Goal: Task Accomplishment & Management: Manage account settings

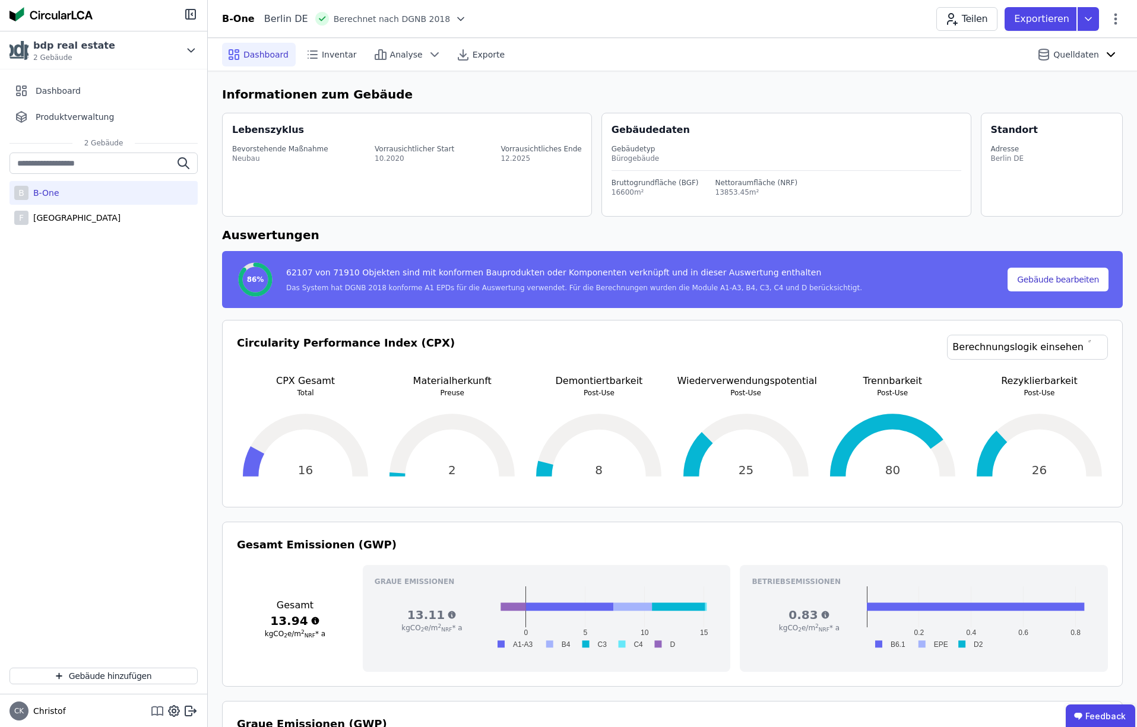
click at [160, 713] on icon at bounding box center [157, 711] width 14 height 14
click at [74, 217] on div "[GEOGRAPHIC_DATA]" at bounding box center [75, 218] width 92 height 12
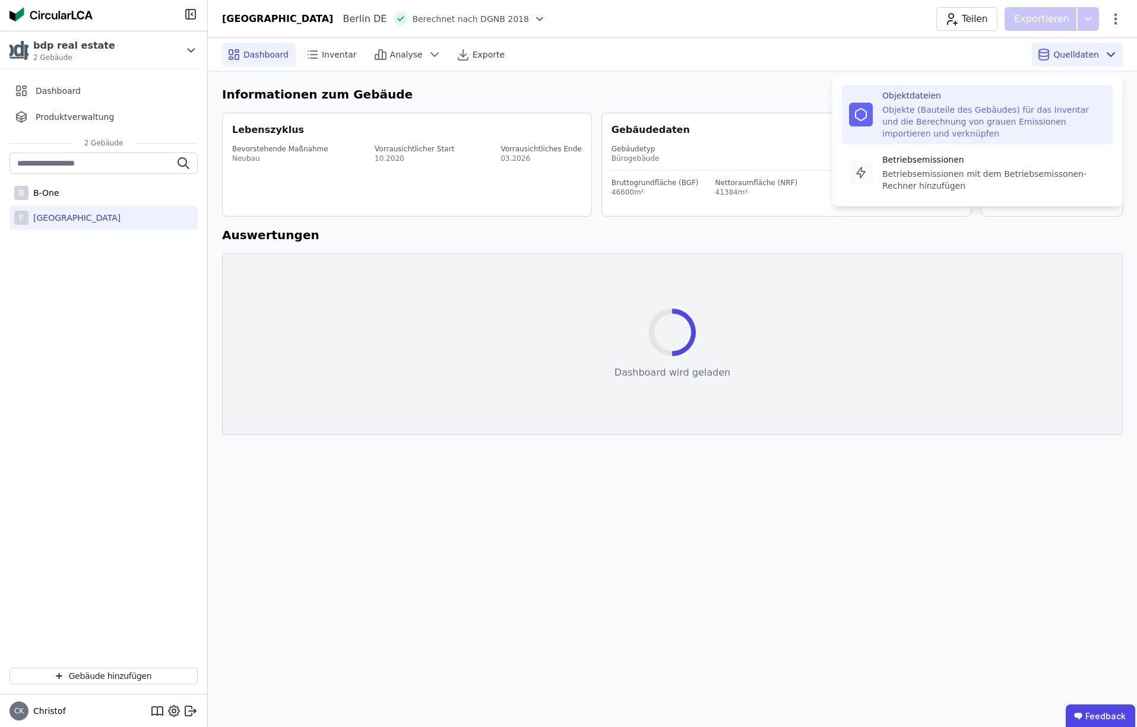
click at [939, 118] on div "Objekte (Bauteile des Gebäudes) für das Inventar und die Berechnung von grauen …" at bounding box center [993, 122] width 223 height 36
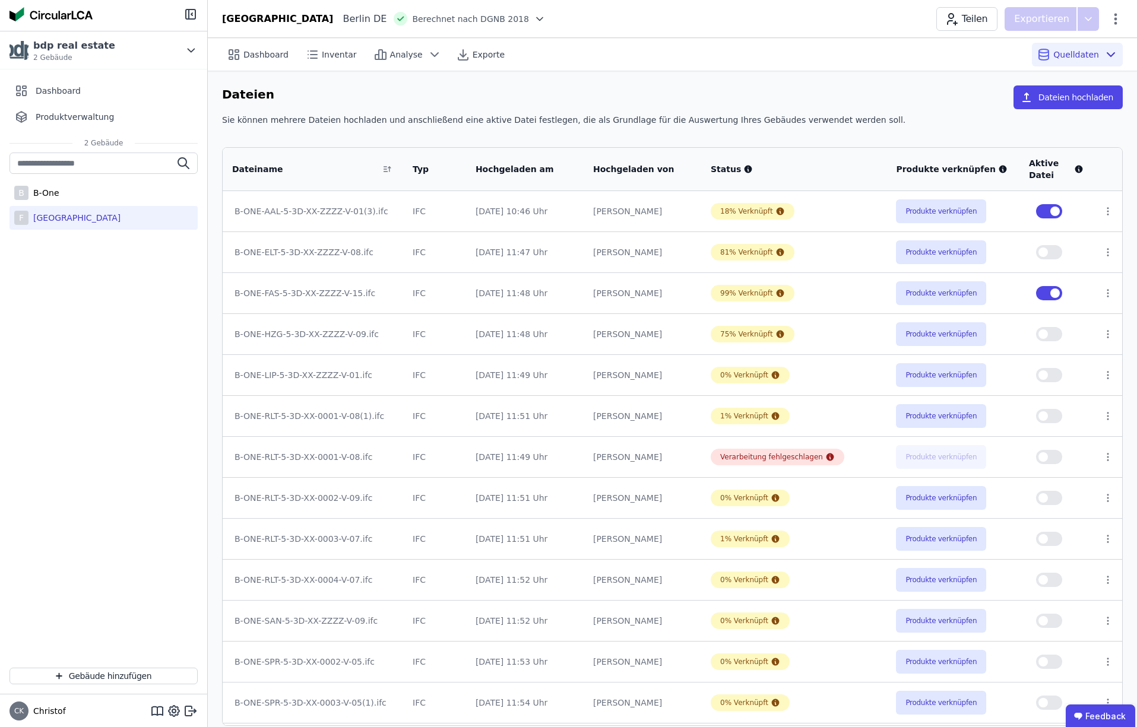
click at [1040, 293] on button "button" at bounding box center [1049, 293] width 26 height 14
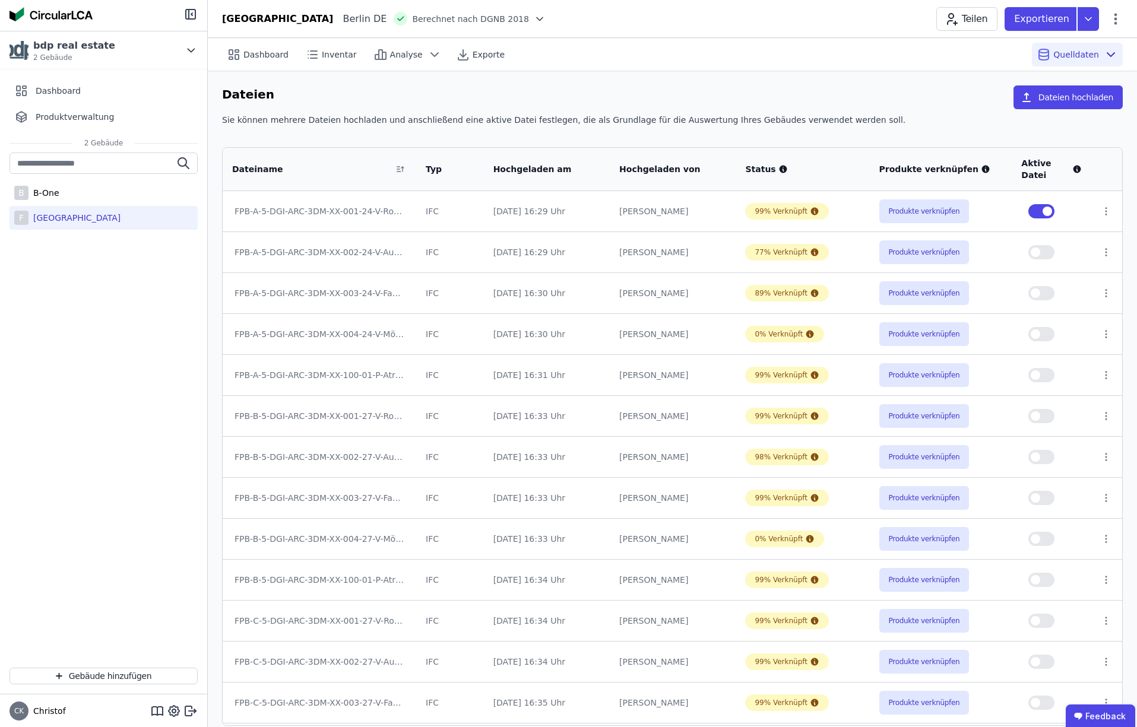
click at [1033, 210] on button "button" at bounding box center [1041, 211] width 26 height 14
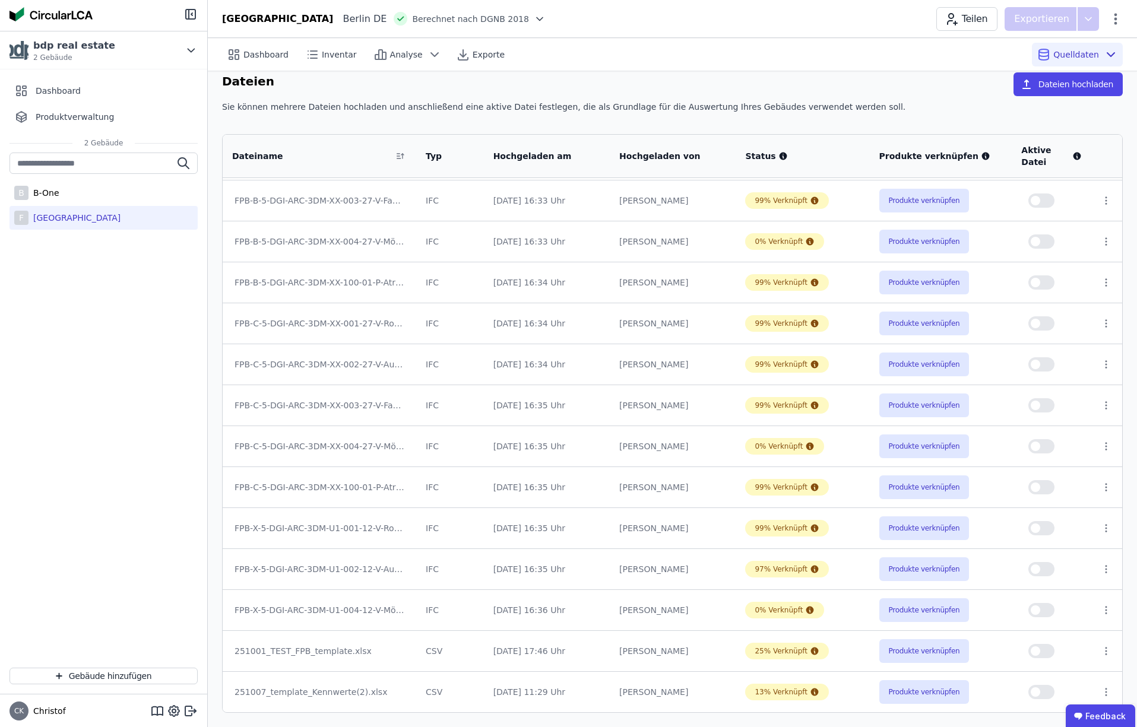
scroll to position [10, 0]
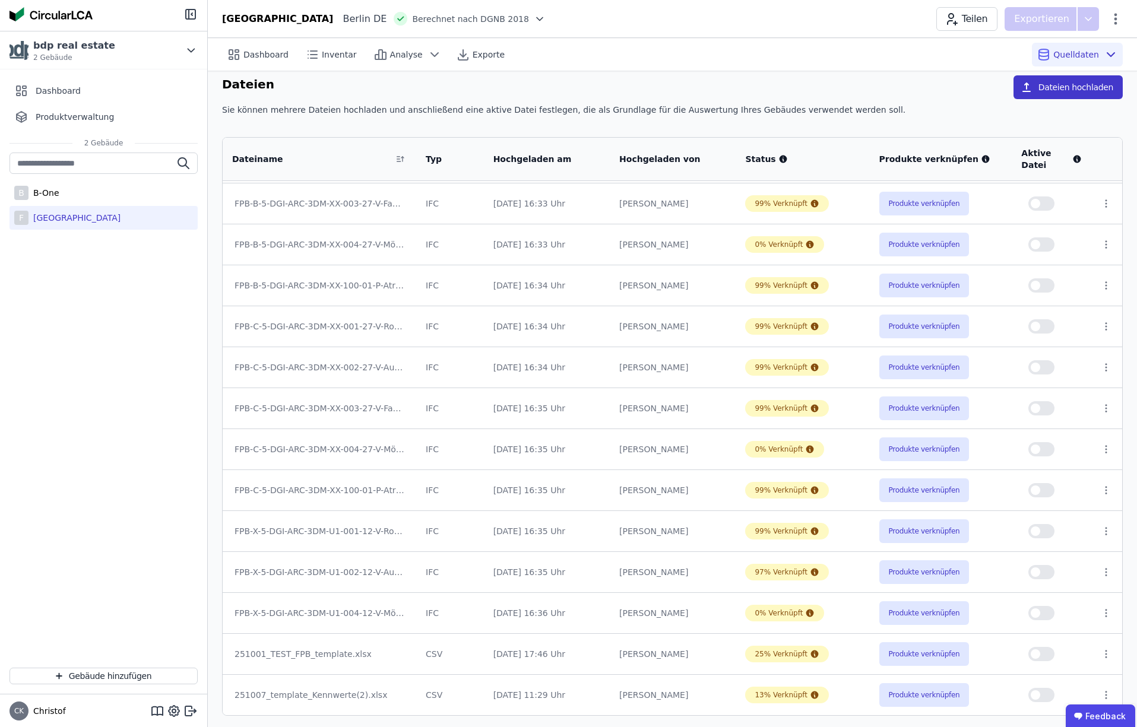
click at [1072, 86] on button "Dateien hochladen" at bounding box center [1068, 87] width 109 height 24
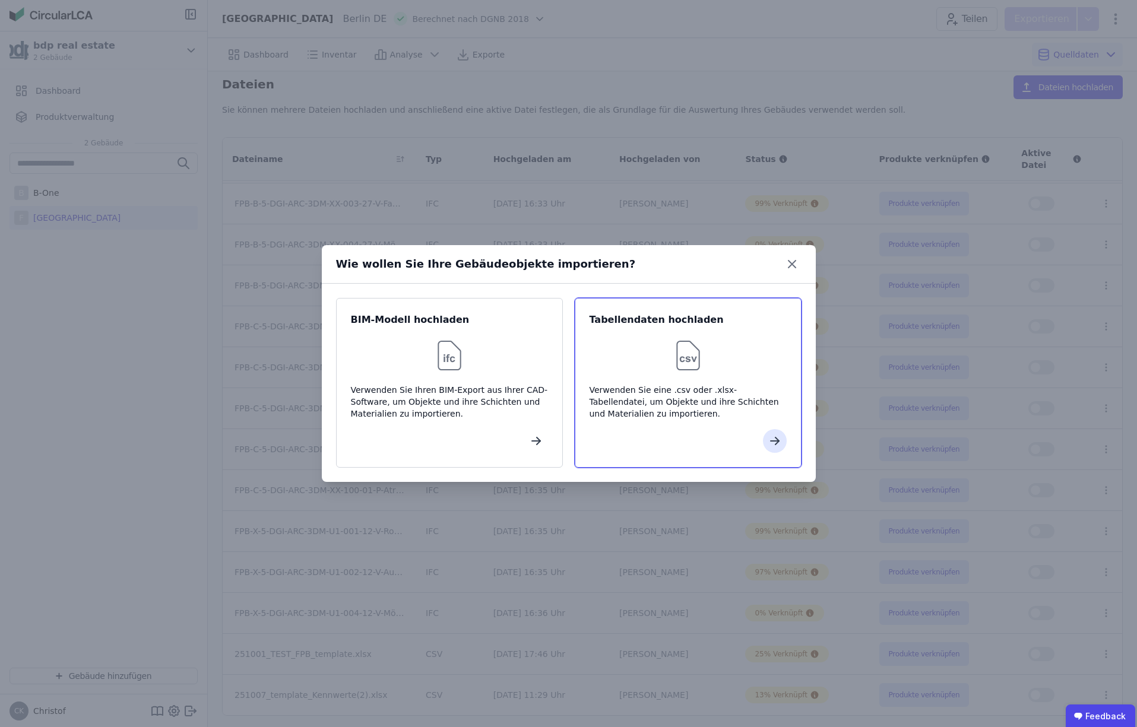
click at [685, 356] on img at bounding box center [688, 356] width 38 height 38
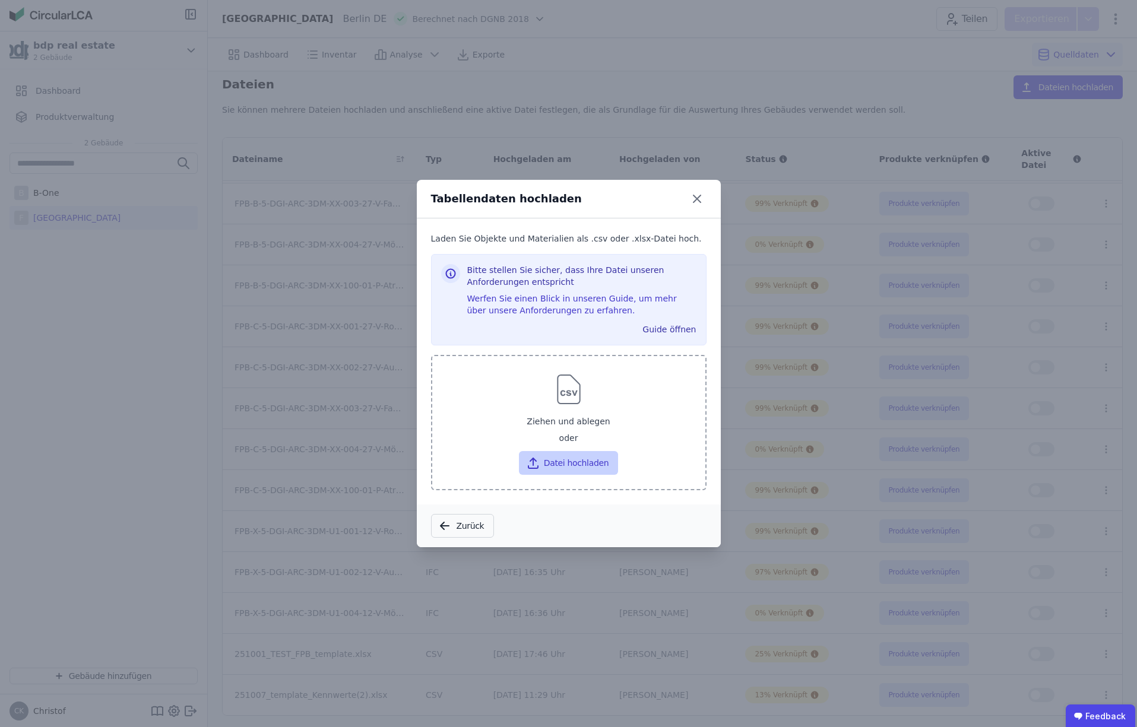
click at [568, 463] on button "Datei hochladen" at bounding box center [568, 463] width 99 height 24
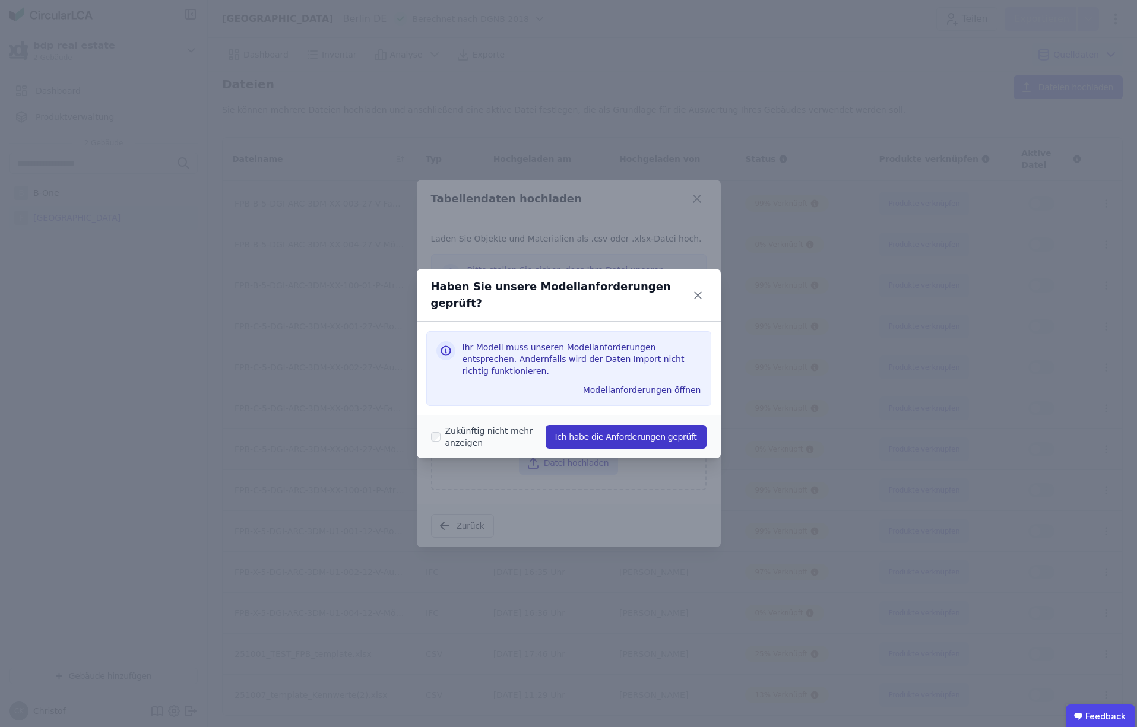
click at [617, 429] on button "Ich habe die Anforderungen geprüft" at bounding box center [626, 437] width 161 height 24
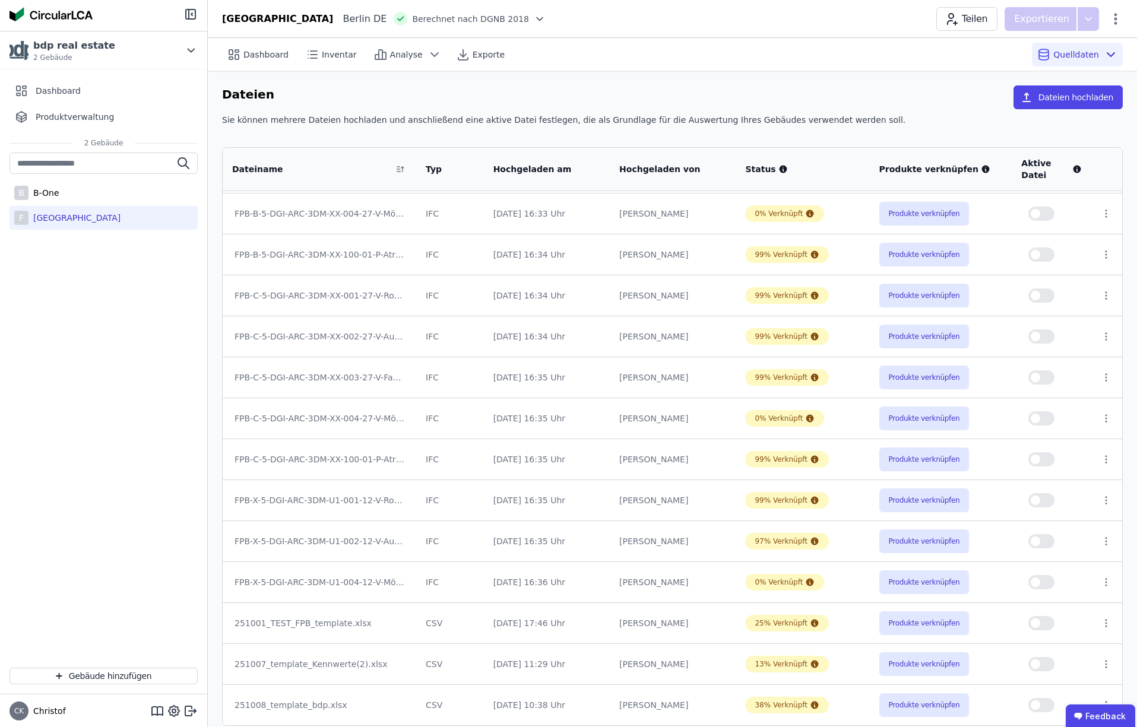
scroll to position [13, 0]
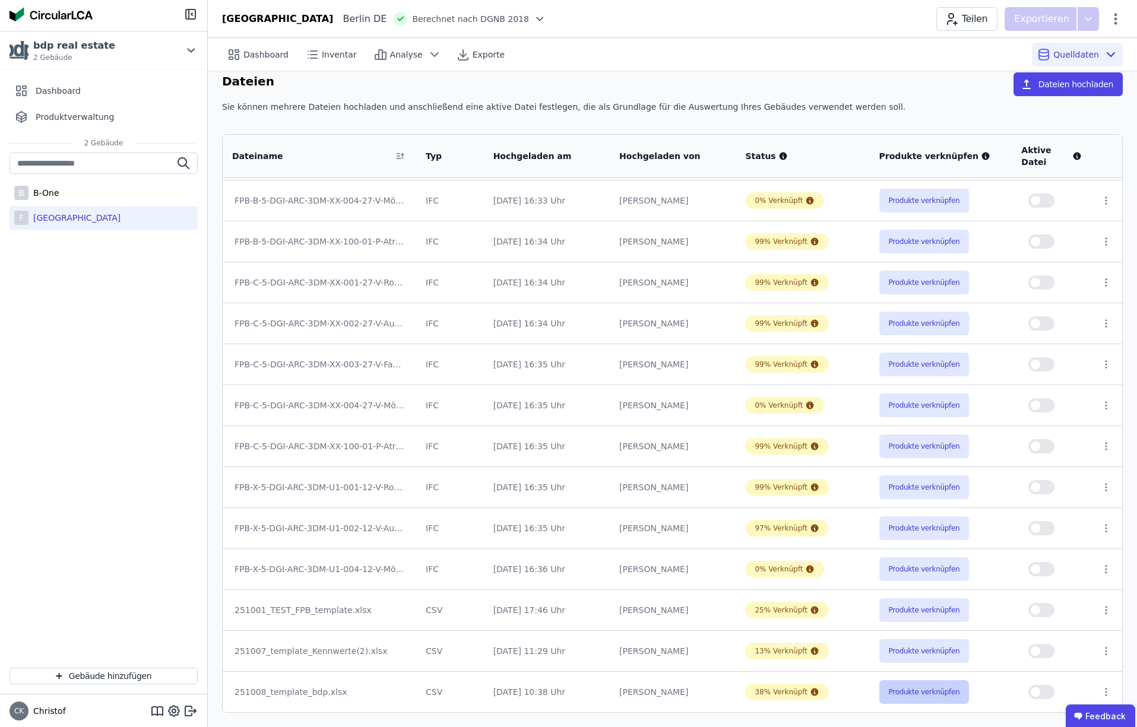
click at [934, 694] on button "Produkte verknüpfen" at bounding box center [924, 692] width 90 height 24
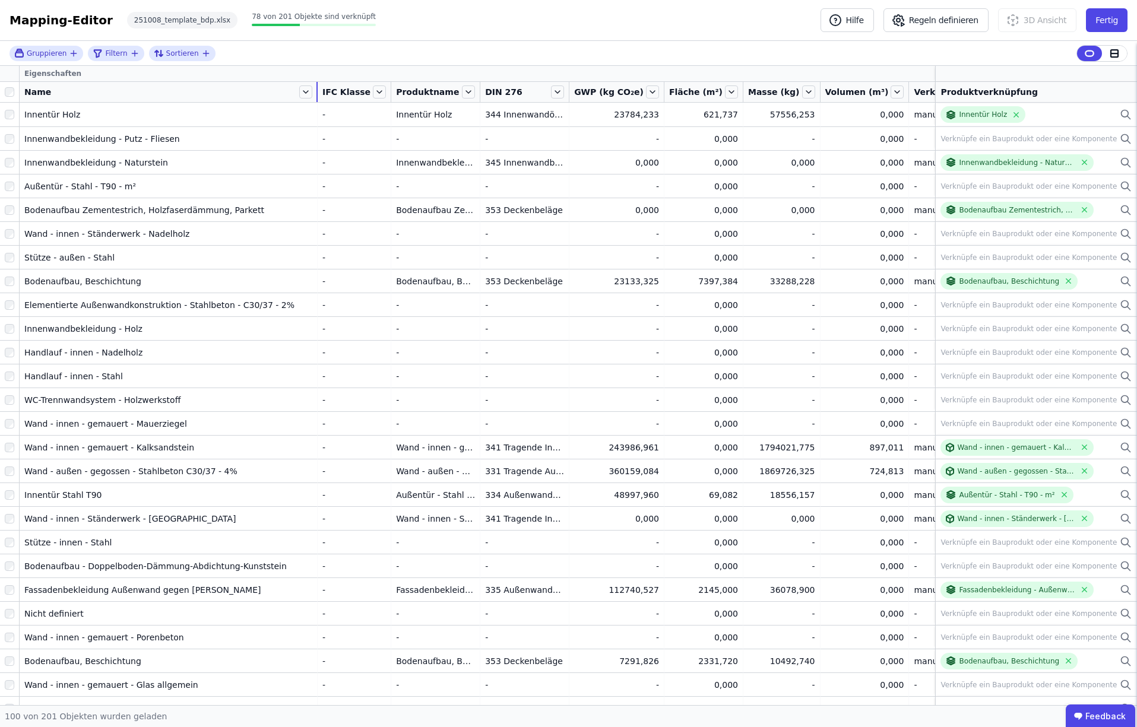
drag, startPoint x: 116, startPoint y: 94, endPoint x: 335, endPoint y: 98, distance: 219.1
click at [335, 98] on tr "Name IFC Klasse Produktname DIN 276 GWP (kg CO₂e) Fläche (m²) Masse (kg) Volume…" at bounding box center [621, 92] width 1243 height 21
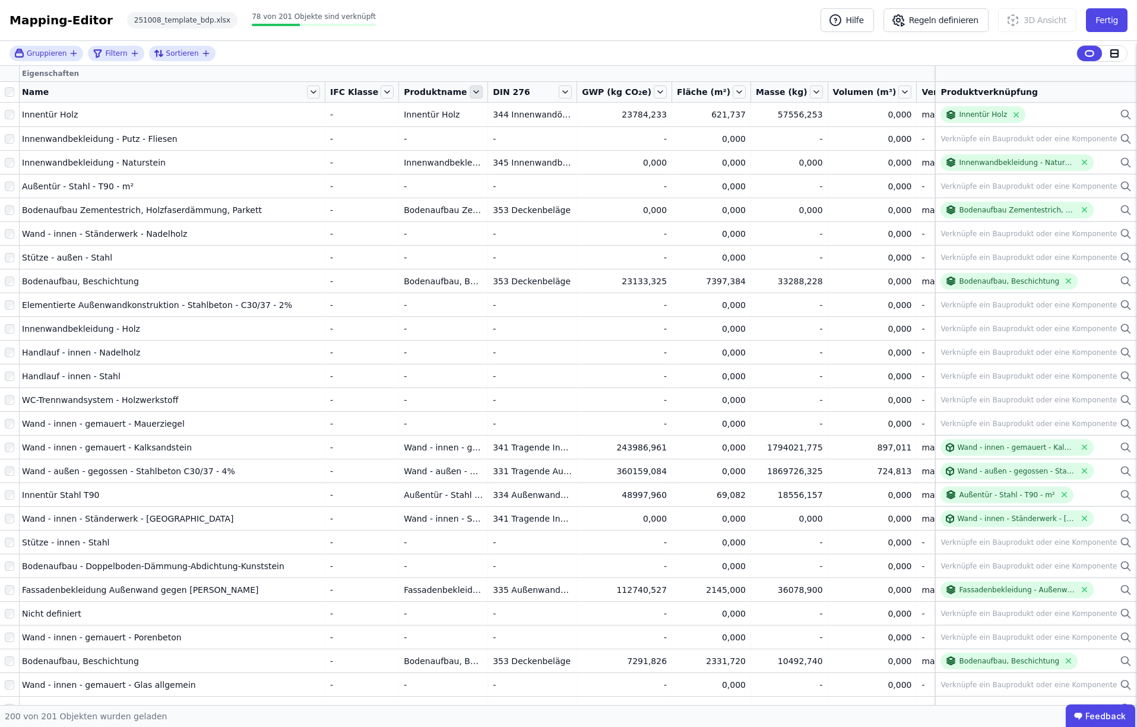
scroll to position [0, 5]
click at [561, 92] on icon at bounding box center [563, 92] width 5 height 2
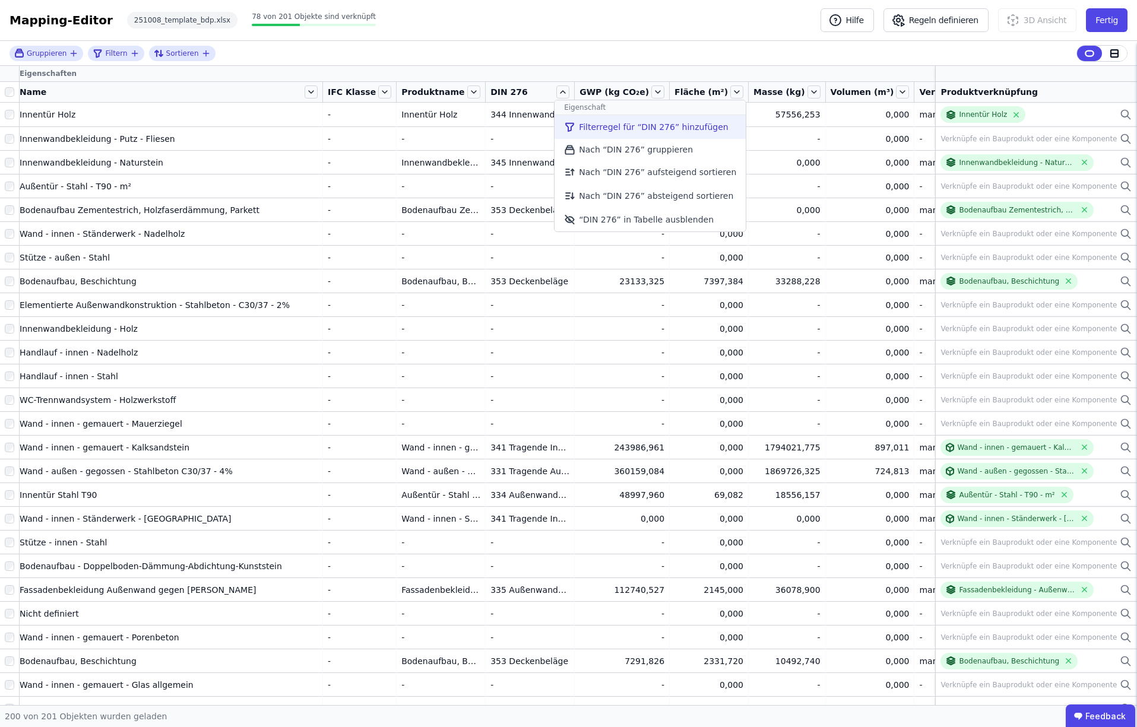
click at [586, 125] on li "Filterregel für “DIN 276” hinzufügen" at bounding box center [650, 127] width 191 height 24
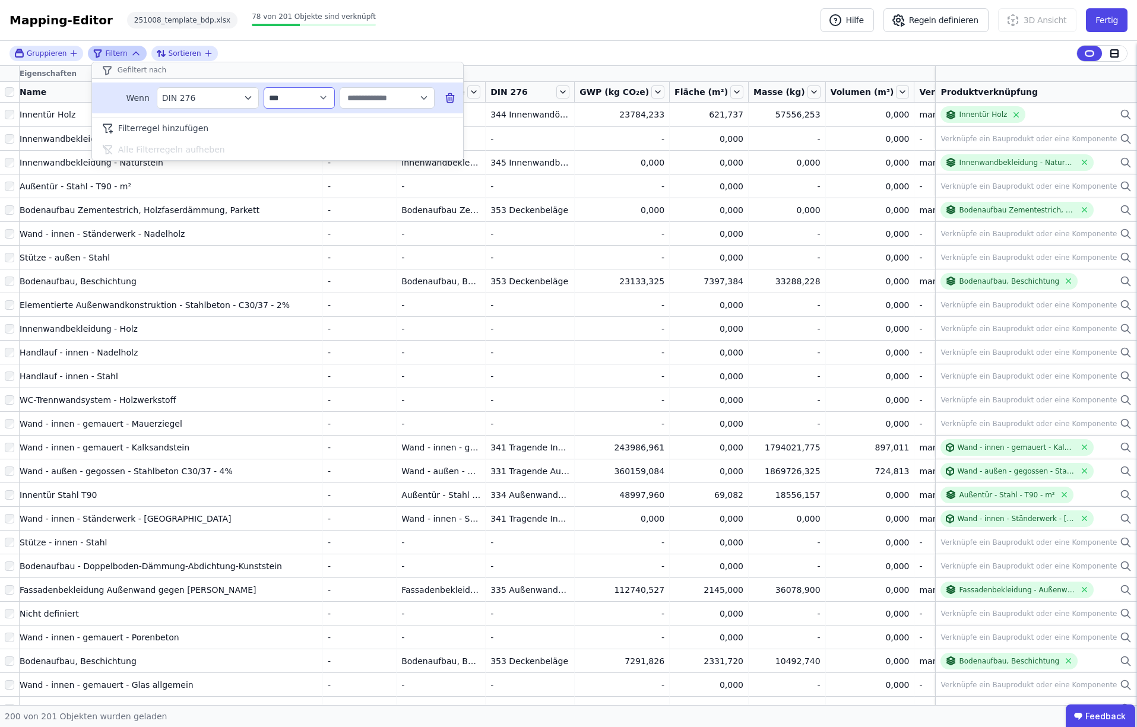
click at [291, 99] on select "**********" at bounding box center [299, 97] width 71 height 21
select select "********"
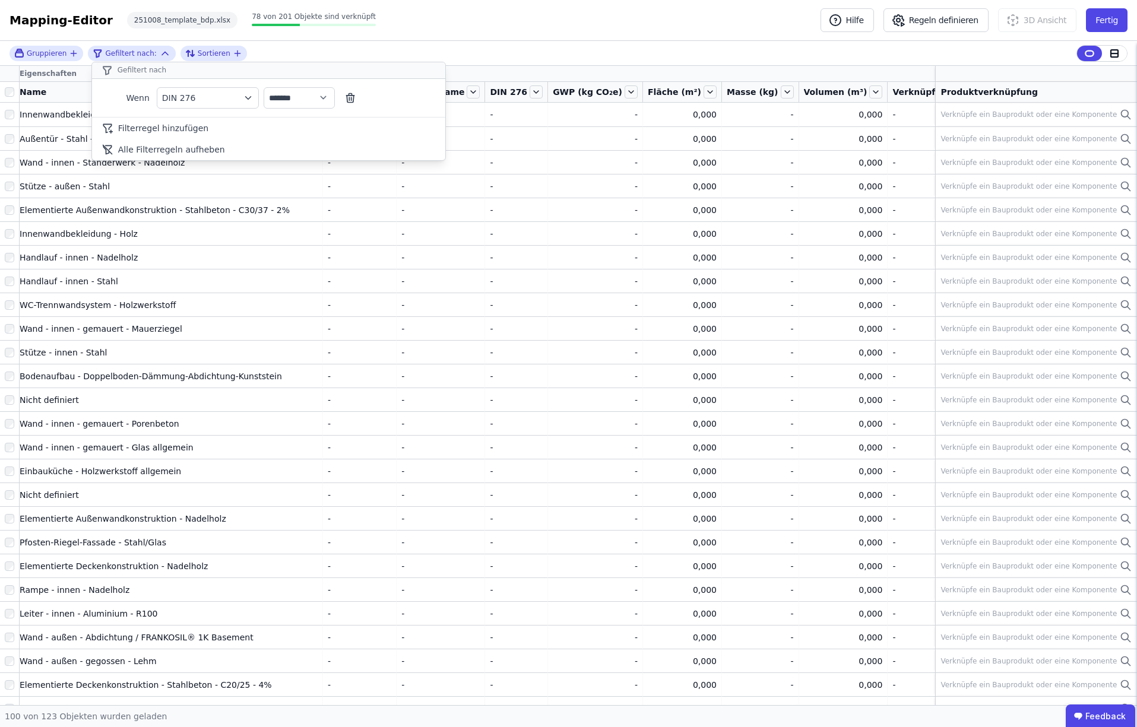
click at [683, 56] on div "**********" at bounding box center [568, 53] width 1137 height 25
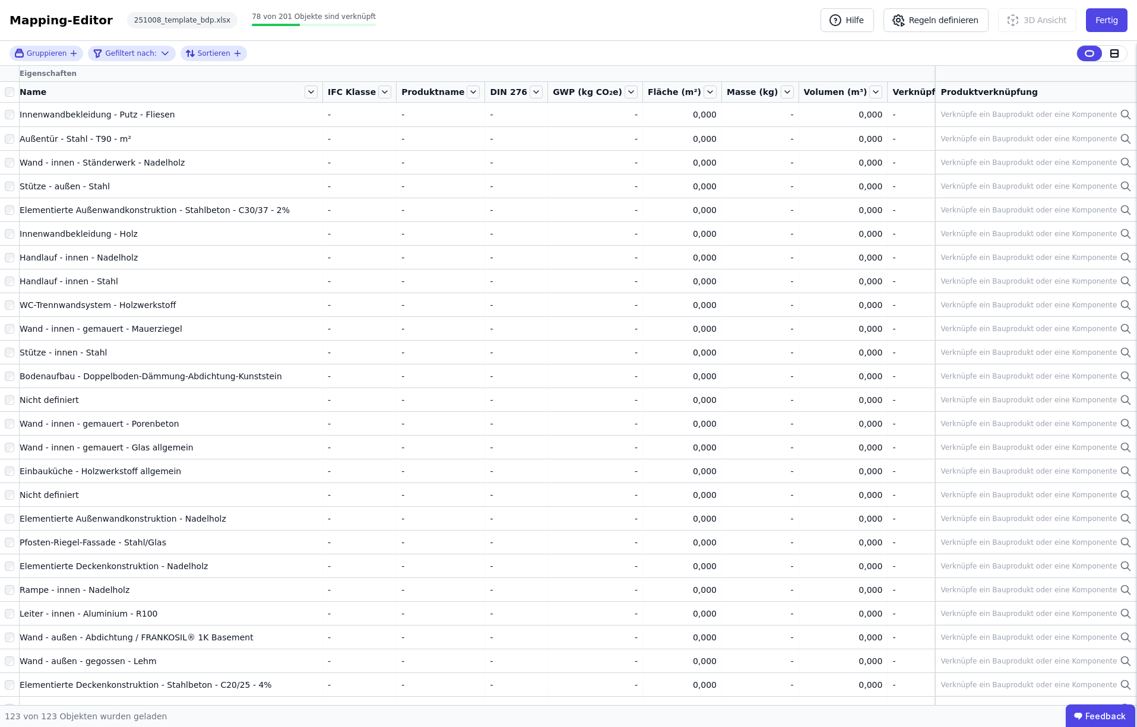
click at [1115, 55] on icon at bounding box center [1114, 53] width 11 height 11
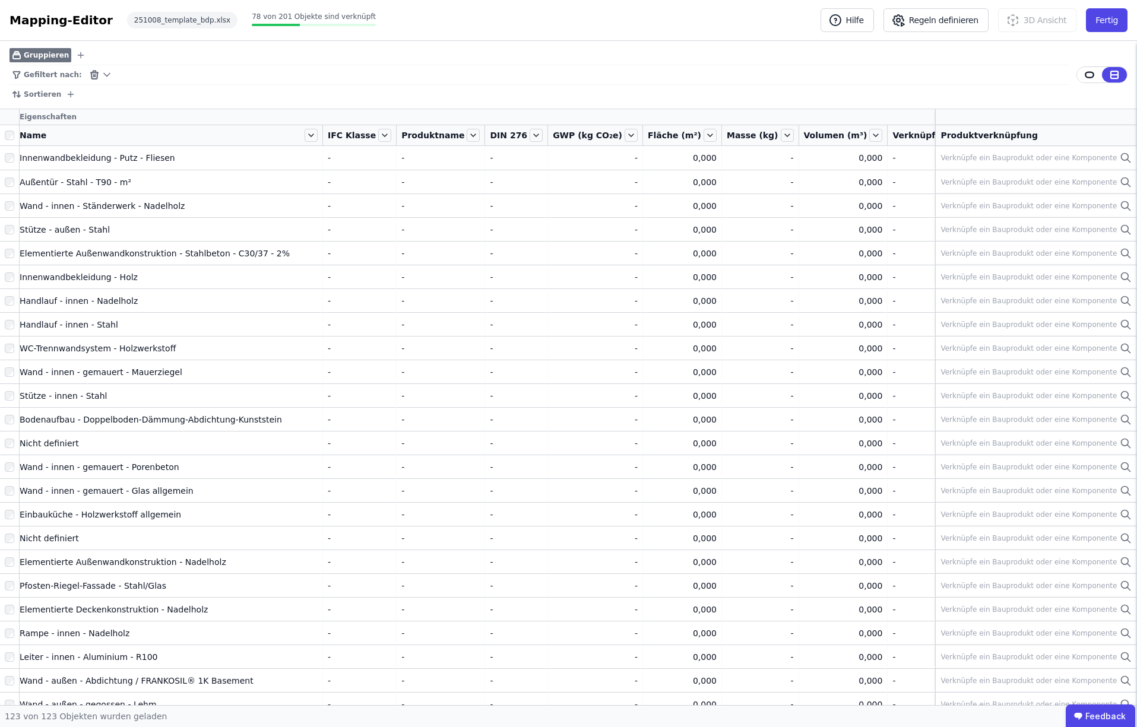
click at [89, 74] on icon at bounding box center [94, 74] width 11 height 11
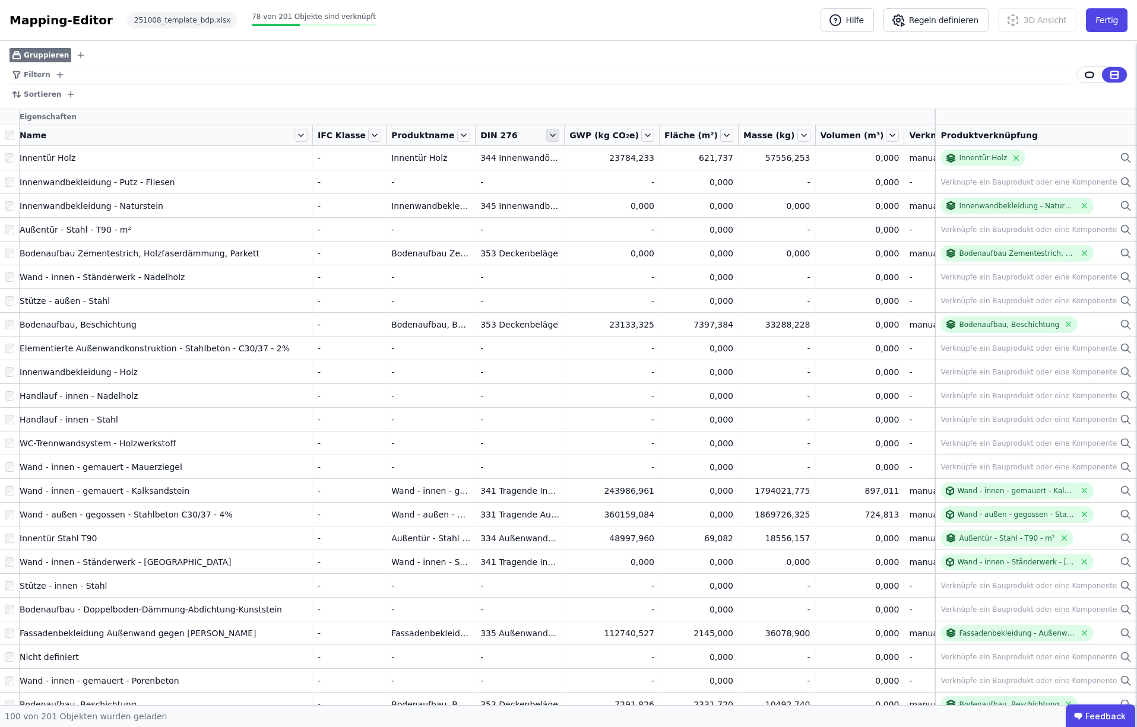
click at [550, 135] on icon at bounding box center [552, 135] width 5 height 2
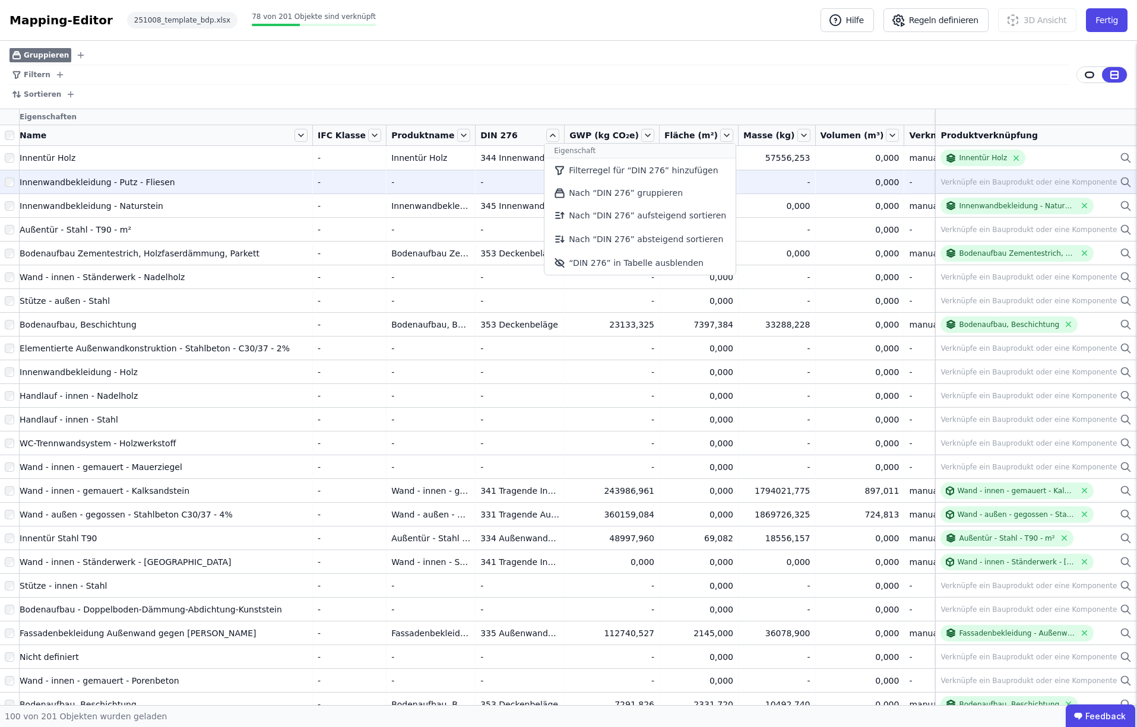
click at [562, 170] on li "Filterregel für “DIN 276” hinzufügen" at bounding box center [639, 171] width 191 height 24
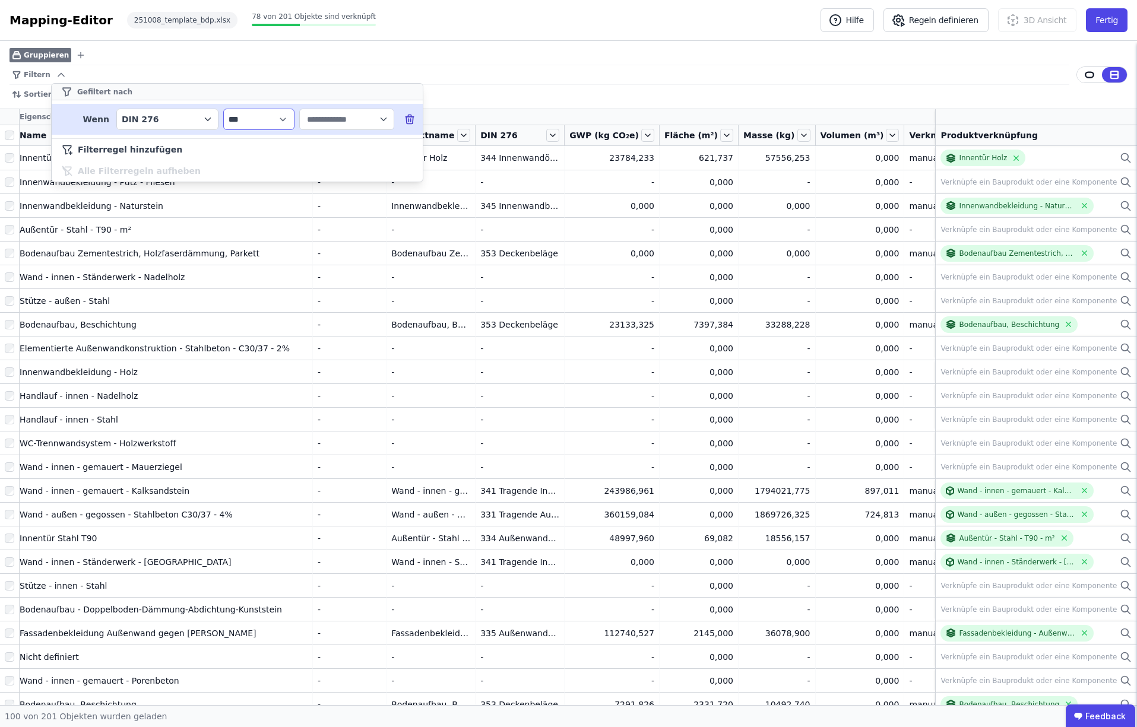
click at [265, 122] on select "**********" at bounding box center [258, 119] width 71 height 21
select select "**********"
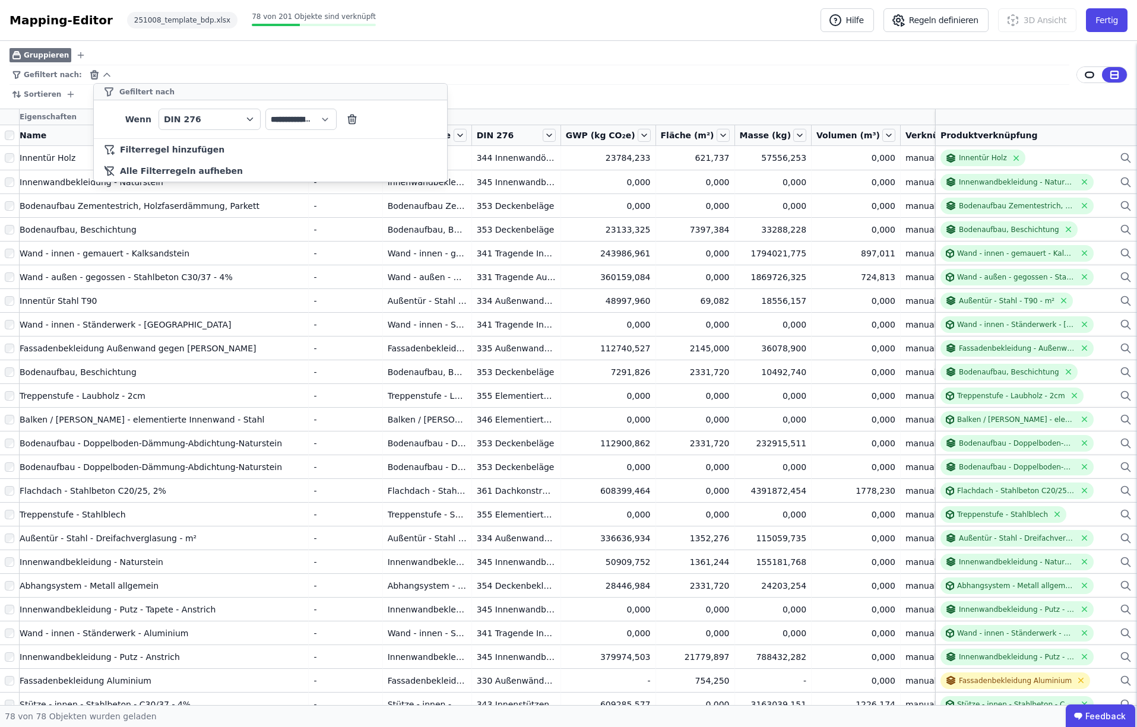
click at [825, 93] on div "Sortieren" at bounding box center [540, 94] width 1060 height 19
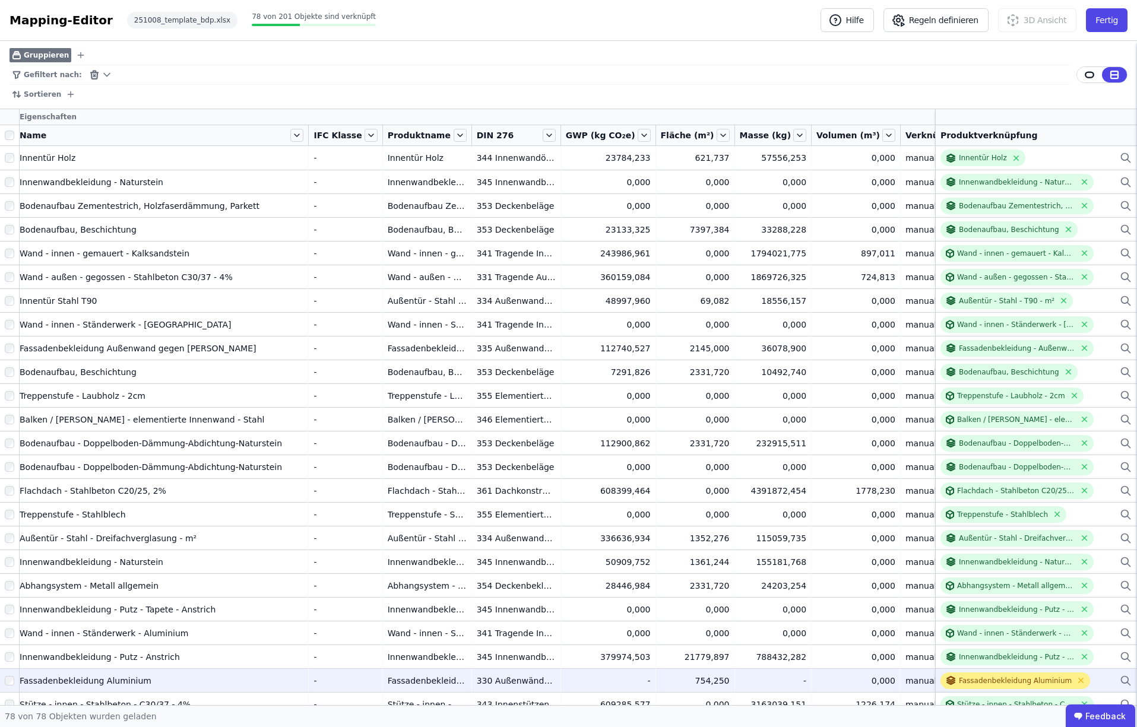
click at [1034, 680] on div "Fassadenbekleidung Aluminium" at bounding box center [1015, 681] width 113 height 10
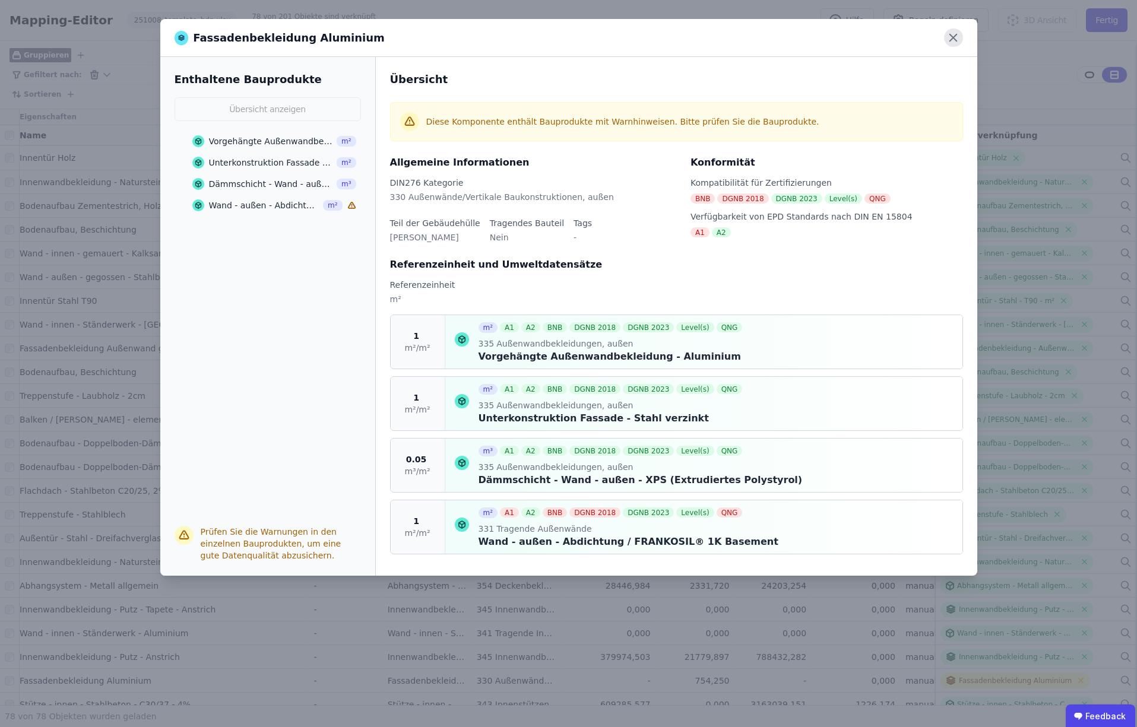
click at [953, 33] on icon at bounding box center [953, 38] width 18 height 18
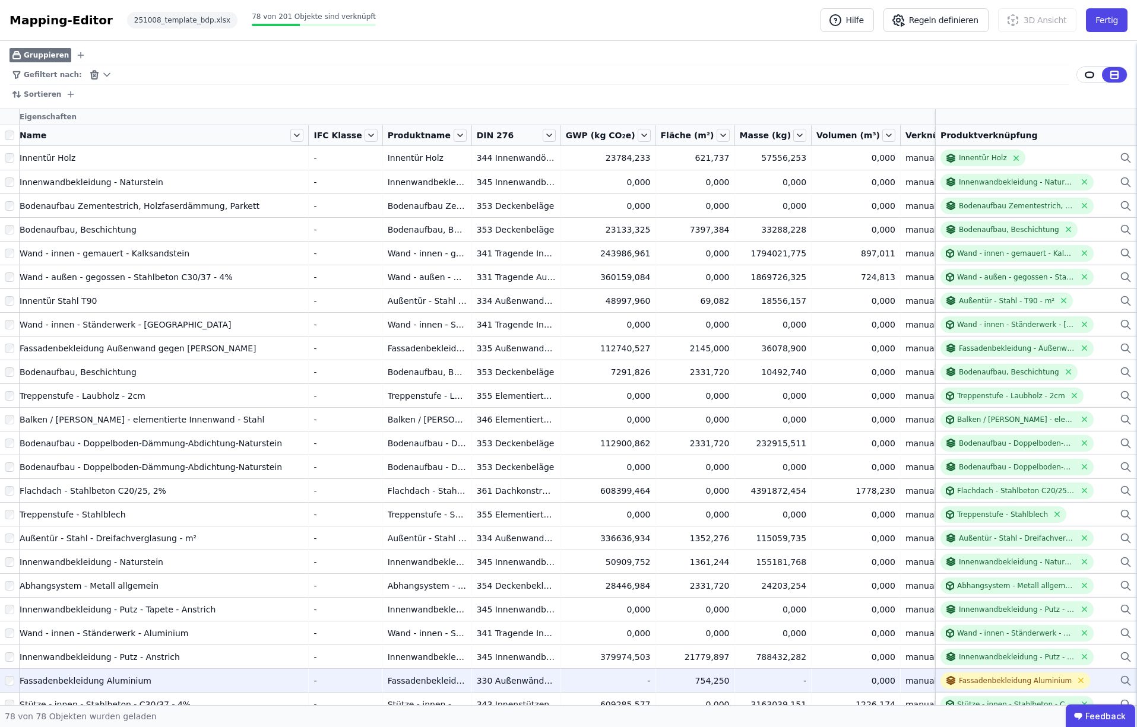
click at [1126, 680] on icon at bounding box center [1126, 681] width 12 height 14
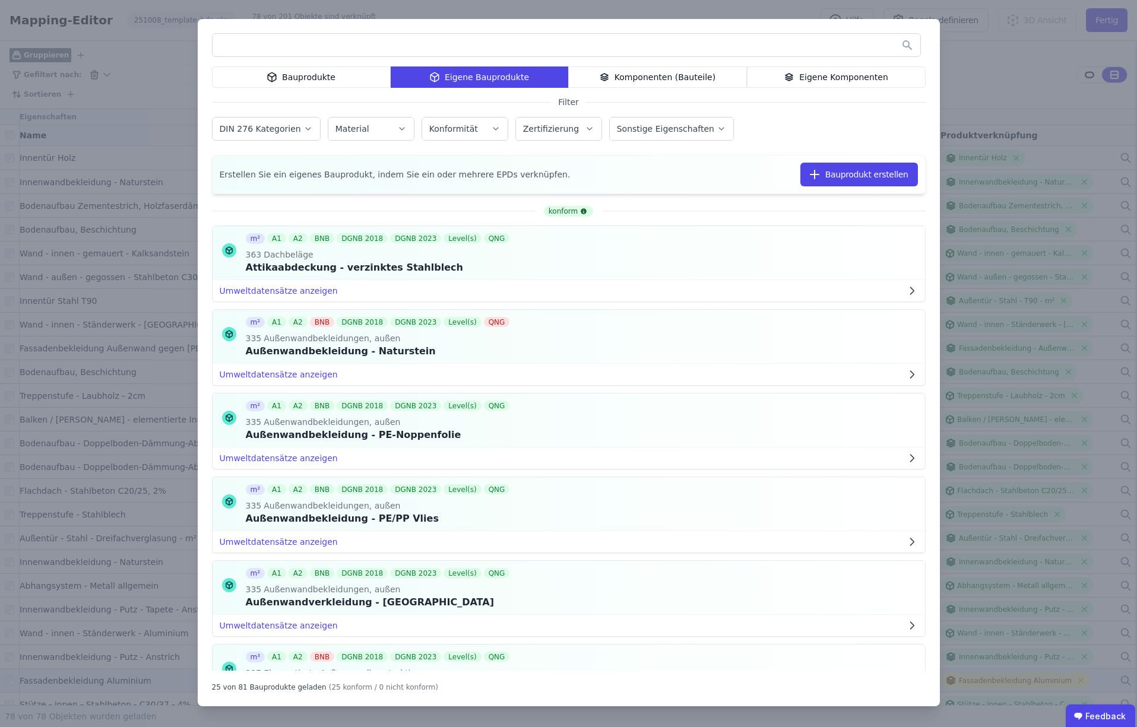
click at [306, 50] on input "text" at bounding box center [567, 44] width 708 height 21
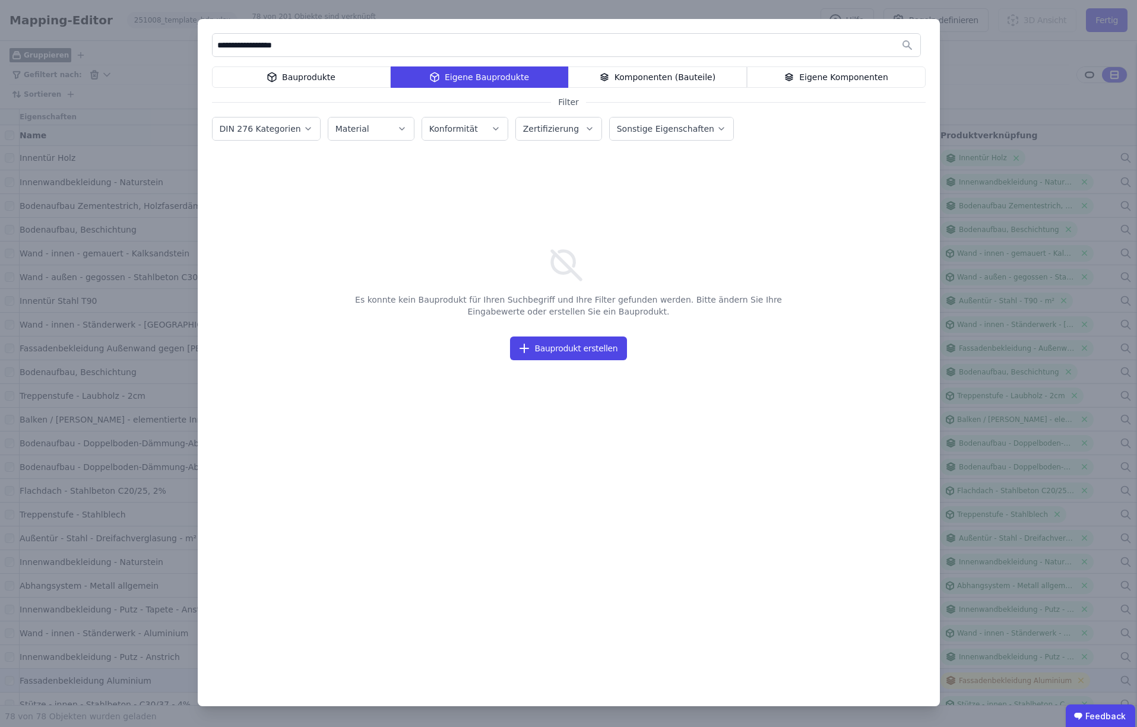
type input "**********"
click at [834, 77] on div "Eigene Komponenten" at bounding box center [836, 77] width 179 height 21
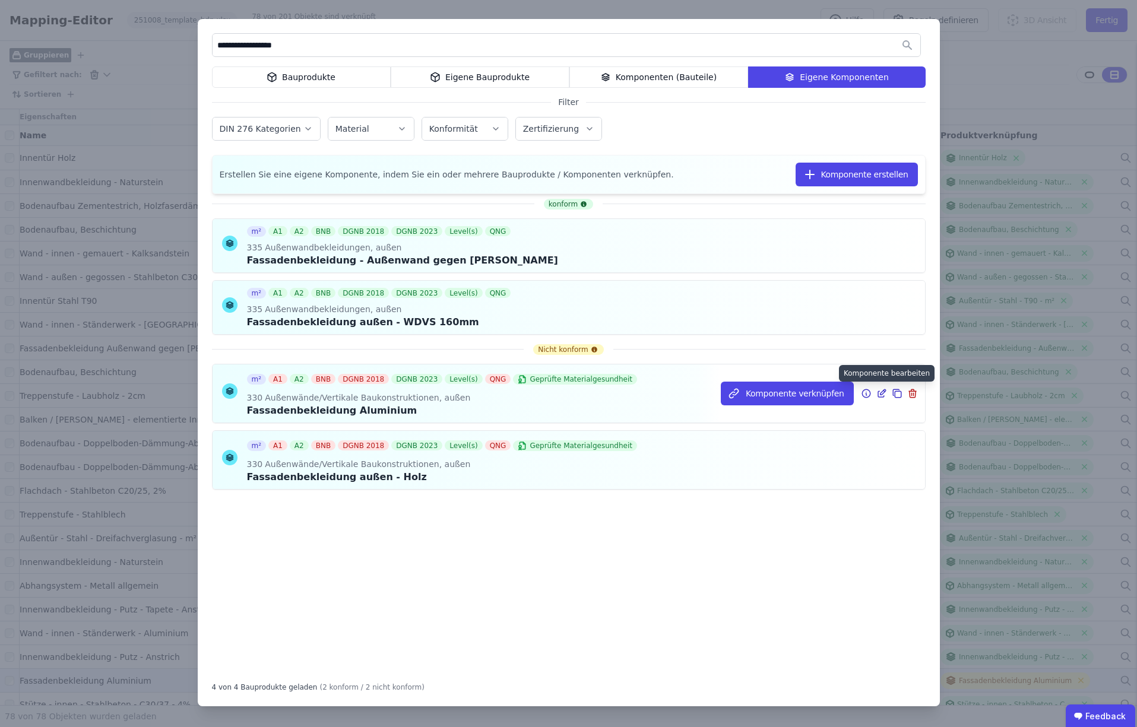
click at [883, 394] on icon at bounding box center [881, 394] width 11 height 14
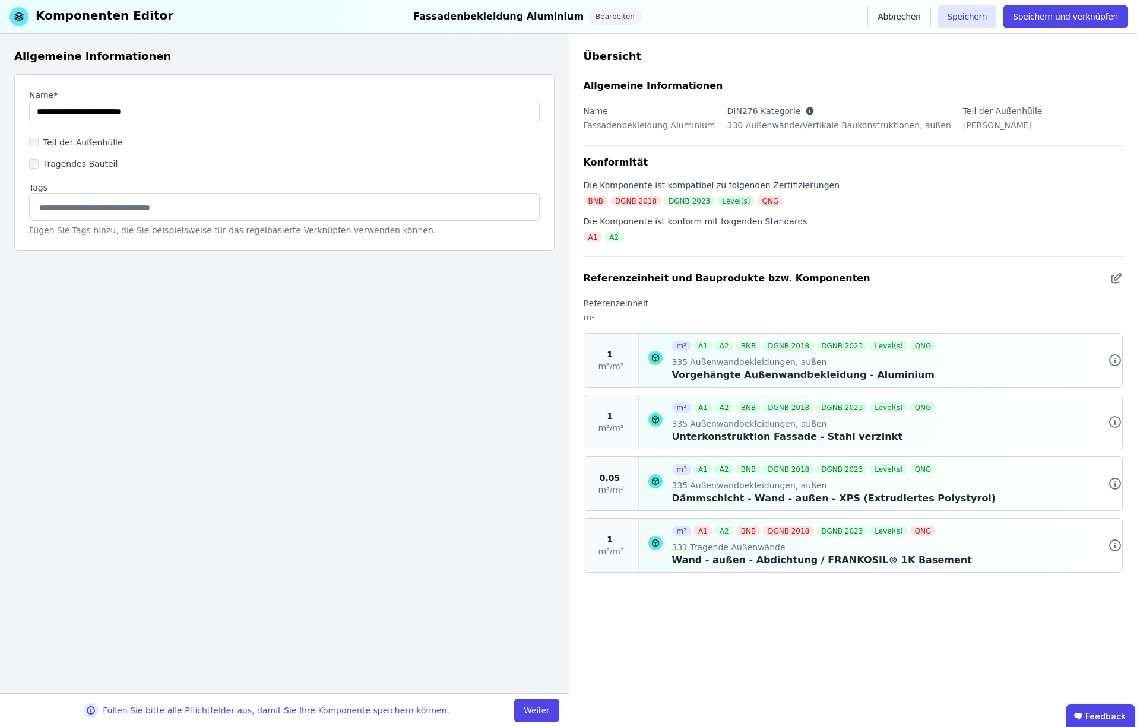
click at [548, 713] on button "Weiter" at bounding box center [536, 711] width 45 height 24
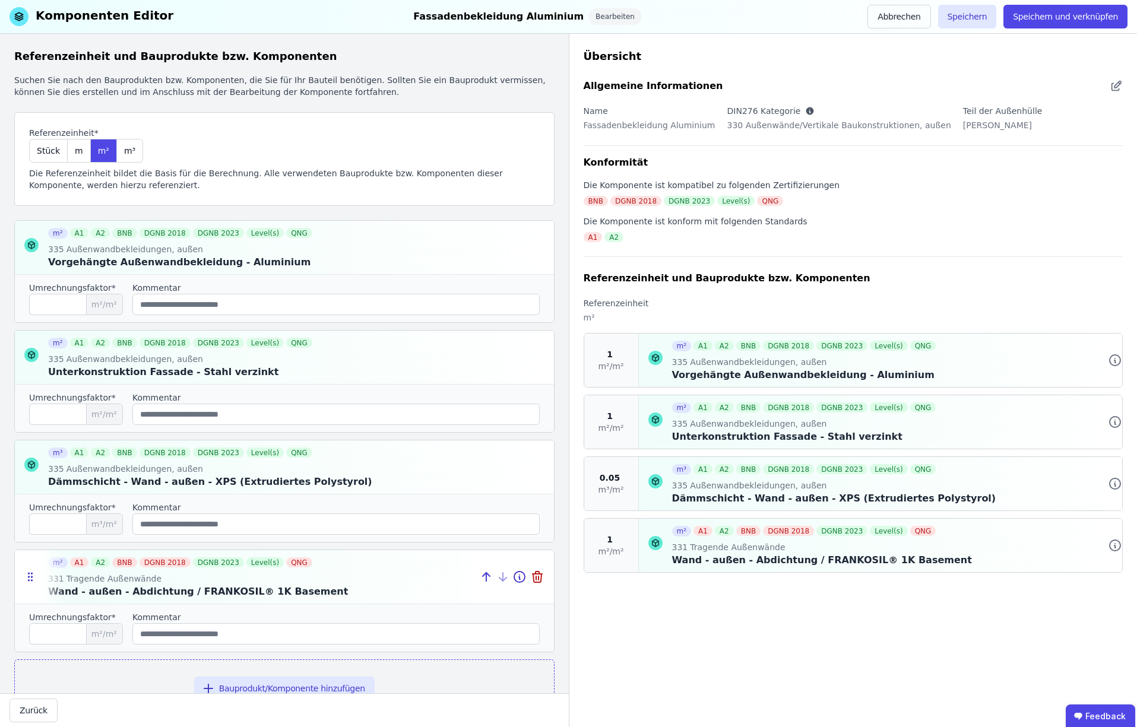
scroll to position [48, 0]
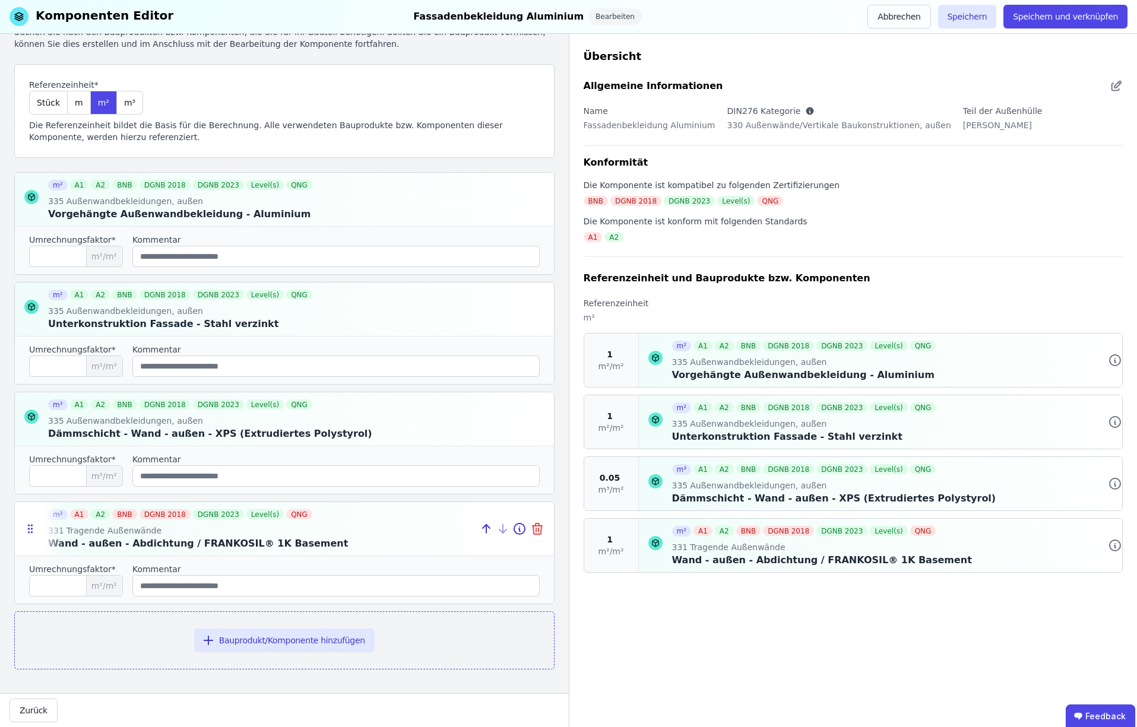
click at [539, 529] on icon at bounding box center [537, 529] width 14 height 14
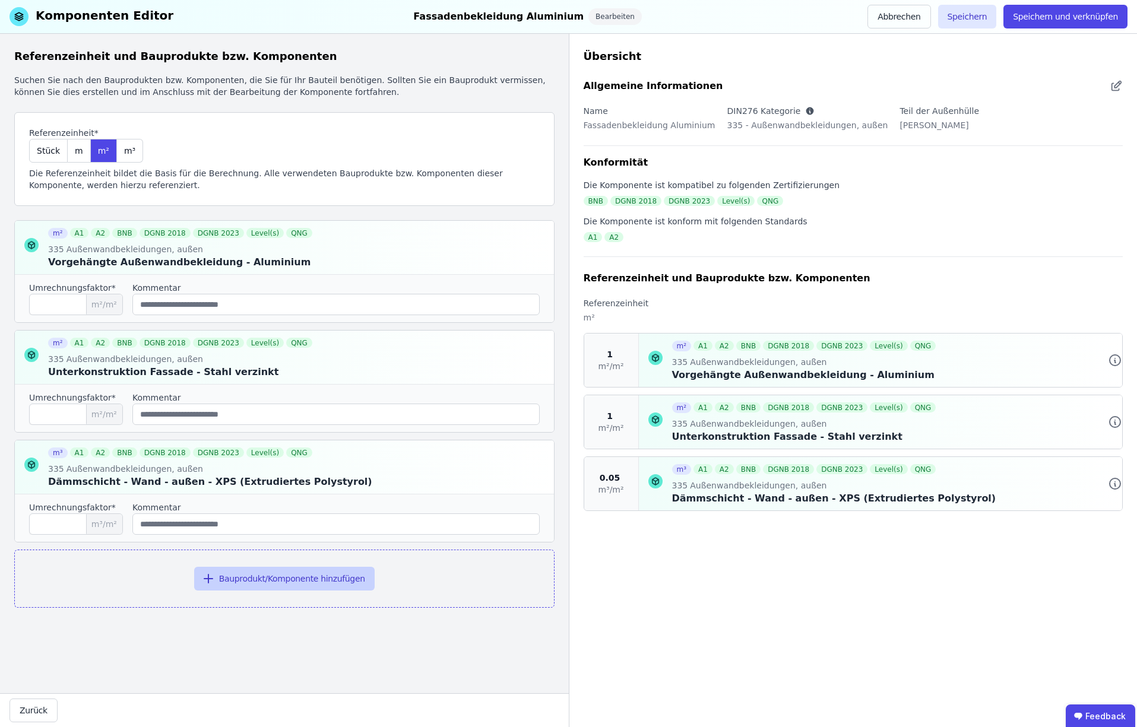
click at [283, 578] on button "Bauprodukt/Komponente hinzufügen" at bounding box center [284, 579] width 181 height 24
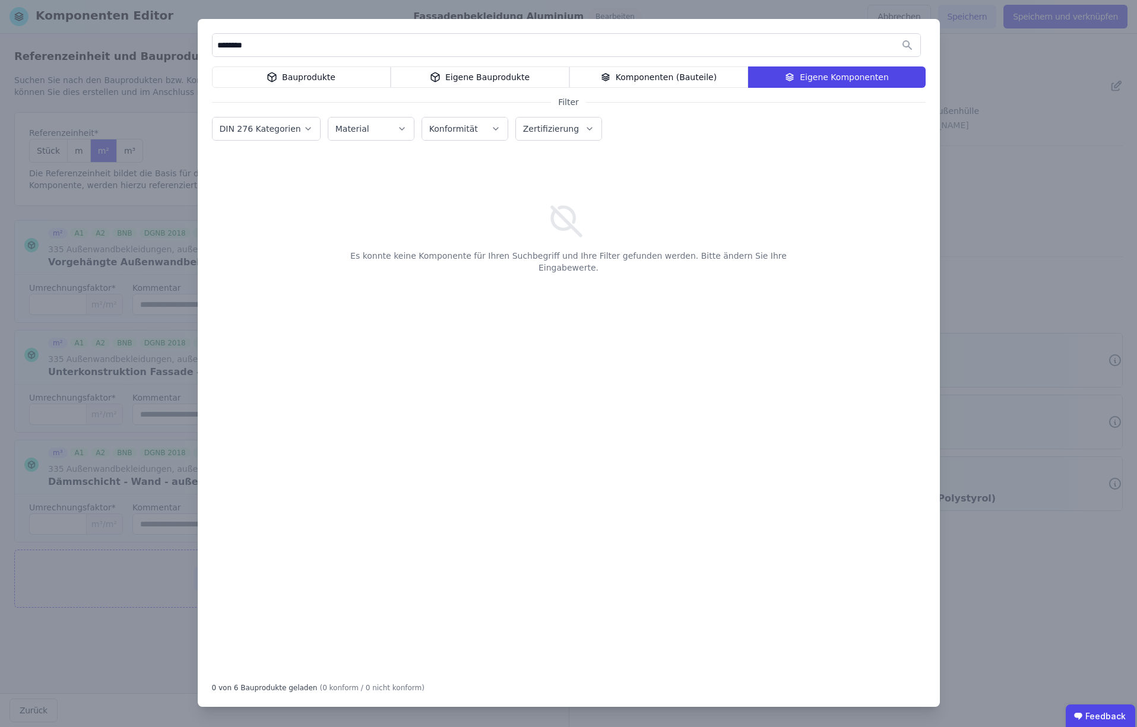
click at [300, 76] on div "Bauprodukte" at bounding box center [301, 77] width 179 height 21
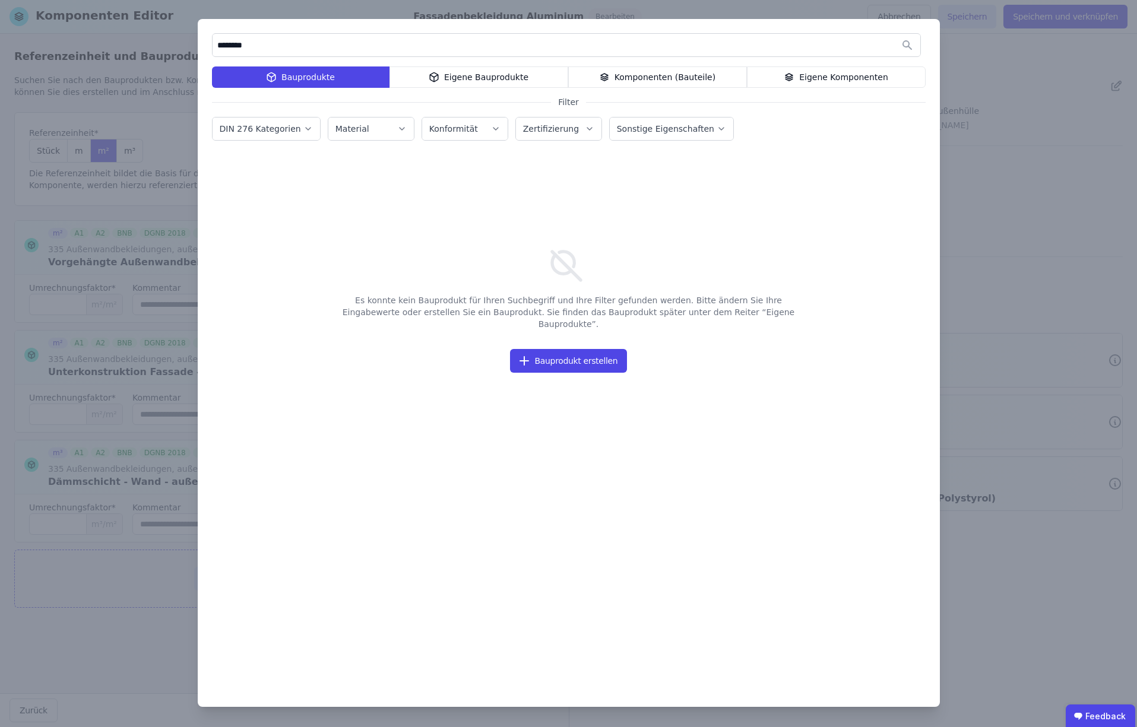
click at [299, 76] on div "Bauprodukte" at bounding box center [301, 77] width 178 height 21
drag, startPoint x: 224, startPoint y: 47, endPoint x: 219, endPoint y: 79, distance: 32.6
click at [224, 48] on input "********" at bounding box center [567, 44] width 708 height 21
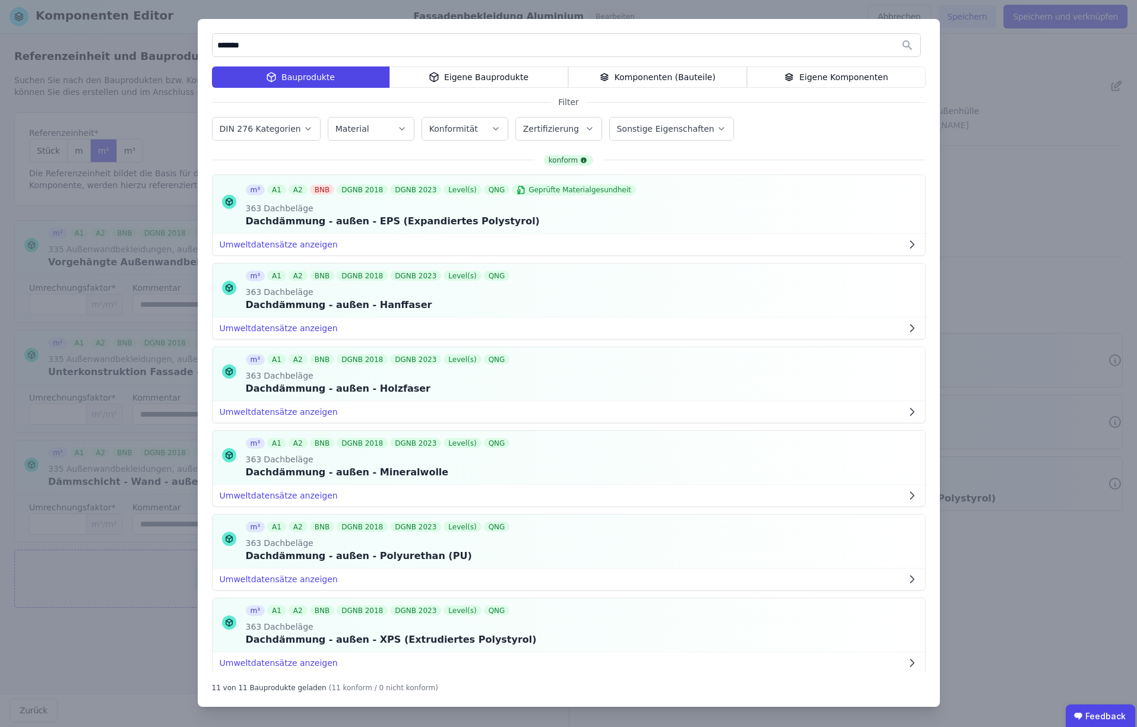
click at [232, 46] on input "*******" at bounding box center [567, 44] width 708 height 21
type input "**********"
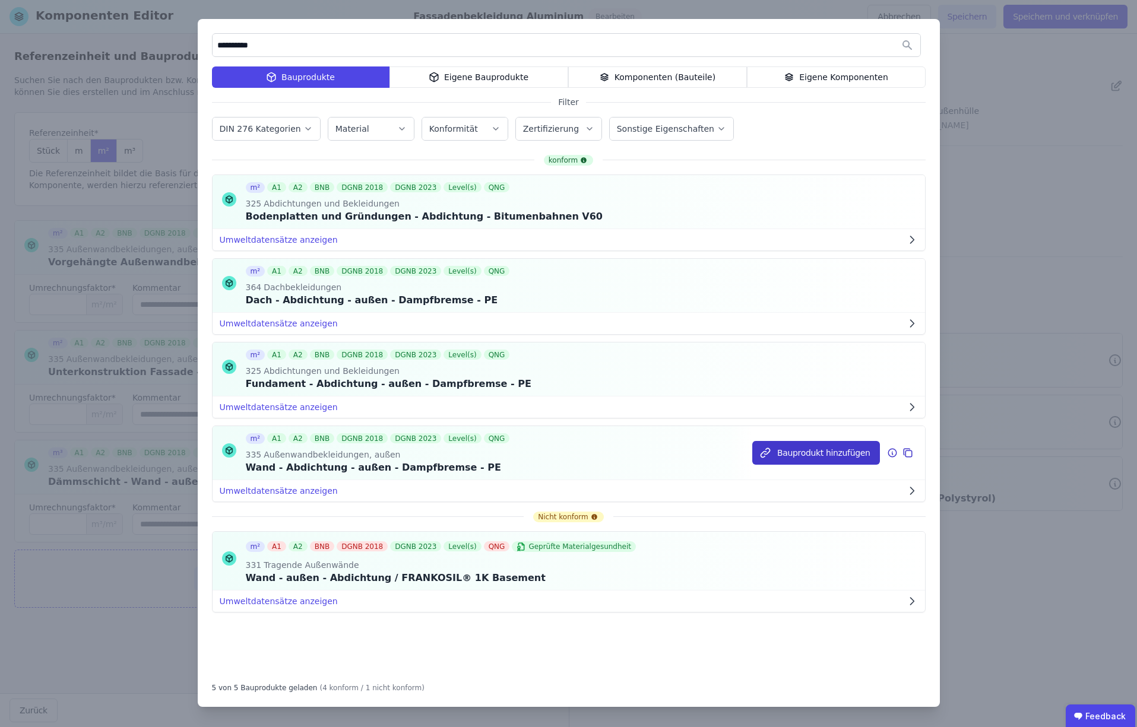
click at [818, 457] on button "Bauprodukt hinzufügen" at bounding box center [815, 453] width 127 height 24
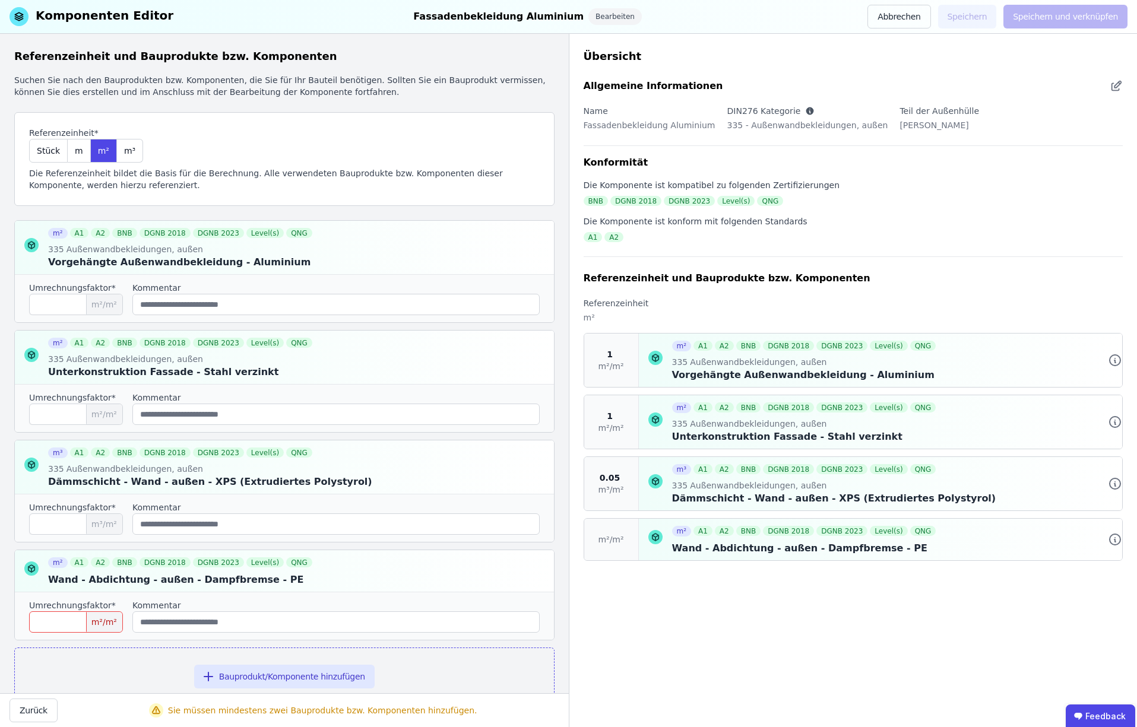
click at [49, 624] on input "number" at bounding box center [76, 622] width 94 height 21
type input "*"
click at [1042, 15] on button "Speichern und verknüpfen" at bounding box center [1065, 17] width 124 height 24
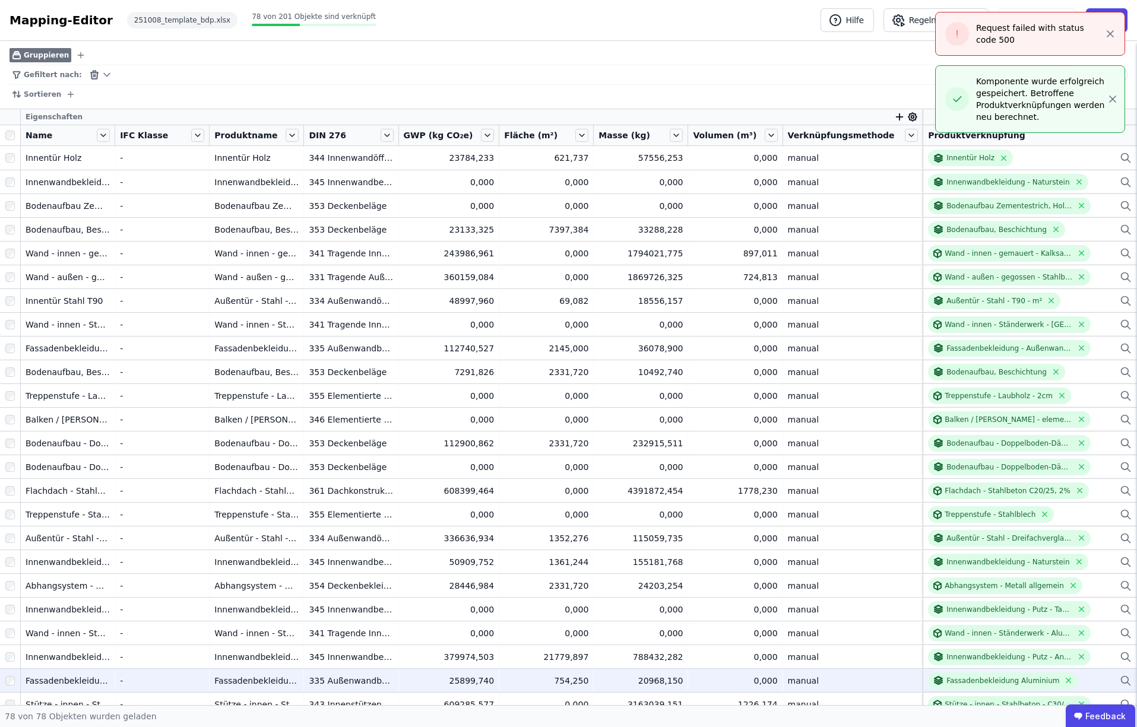
drag, startPoint x: 1117, startPoint y: 99, endPoint x: 1114, endPoint y: 93, distance: 6.6
click at [1117, 99] on icon "button" at bounding box center [1113, 99] width 12 height 12
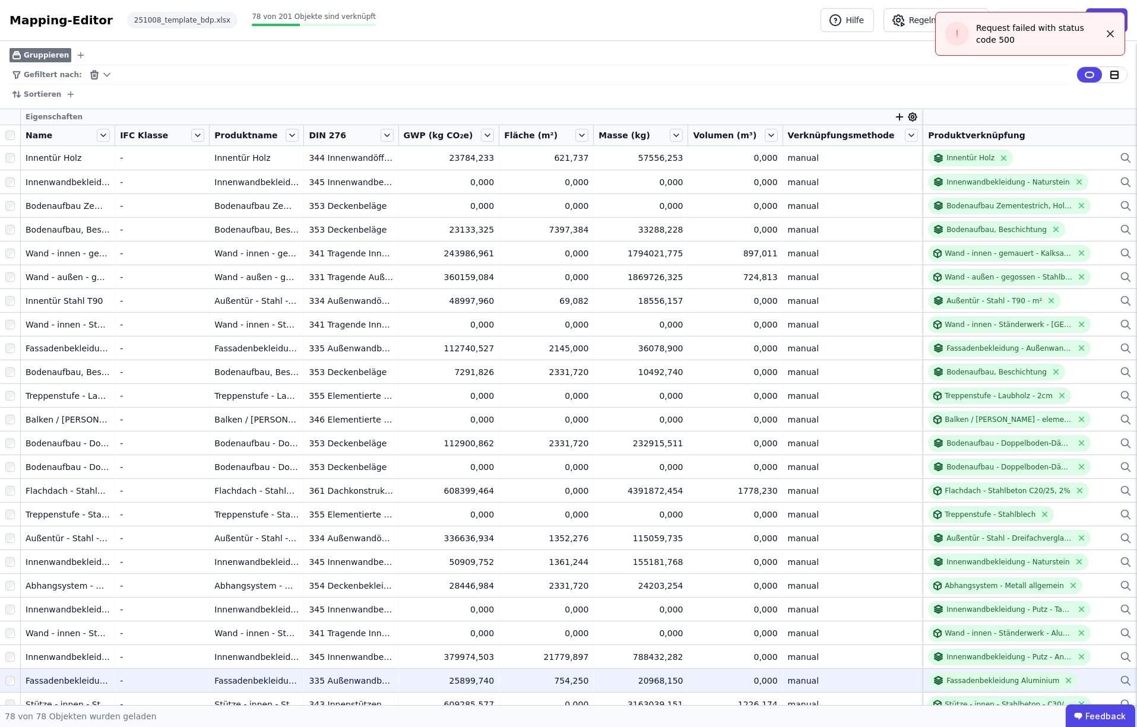
click at [1115, 34] on icon "button" at bounding box center [1110, 34] width 12 height 12
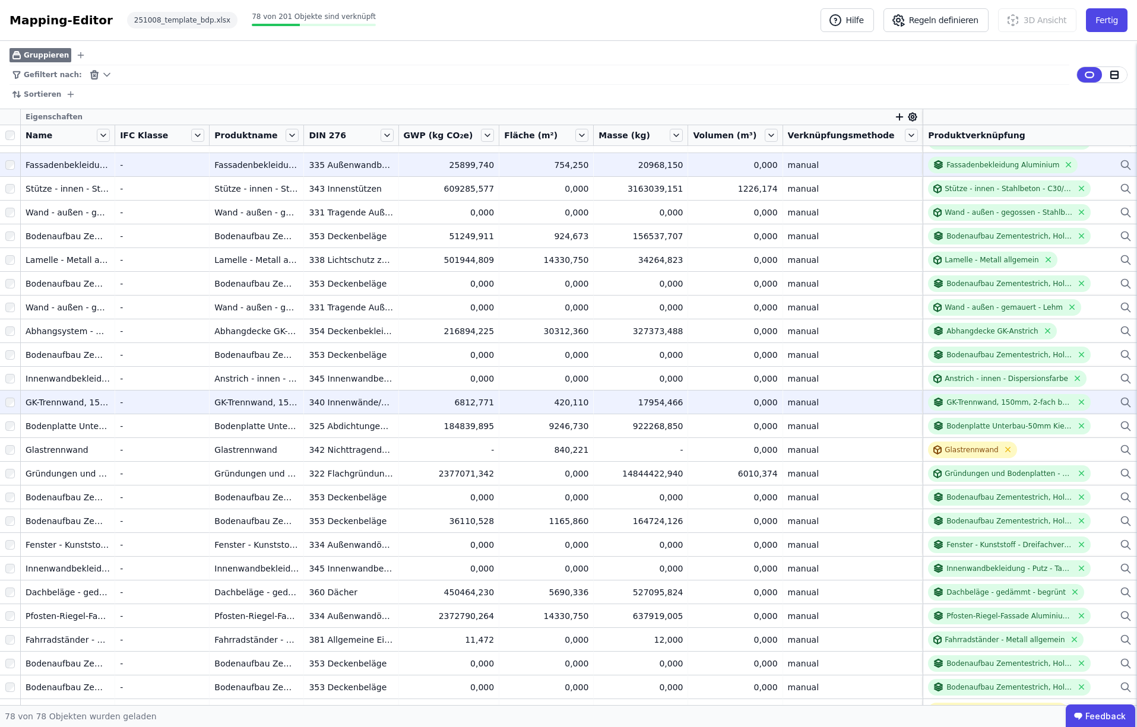
scroll to position [517, 0]
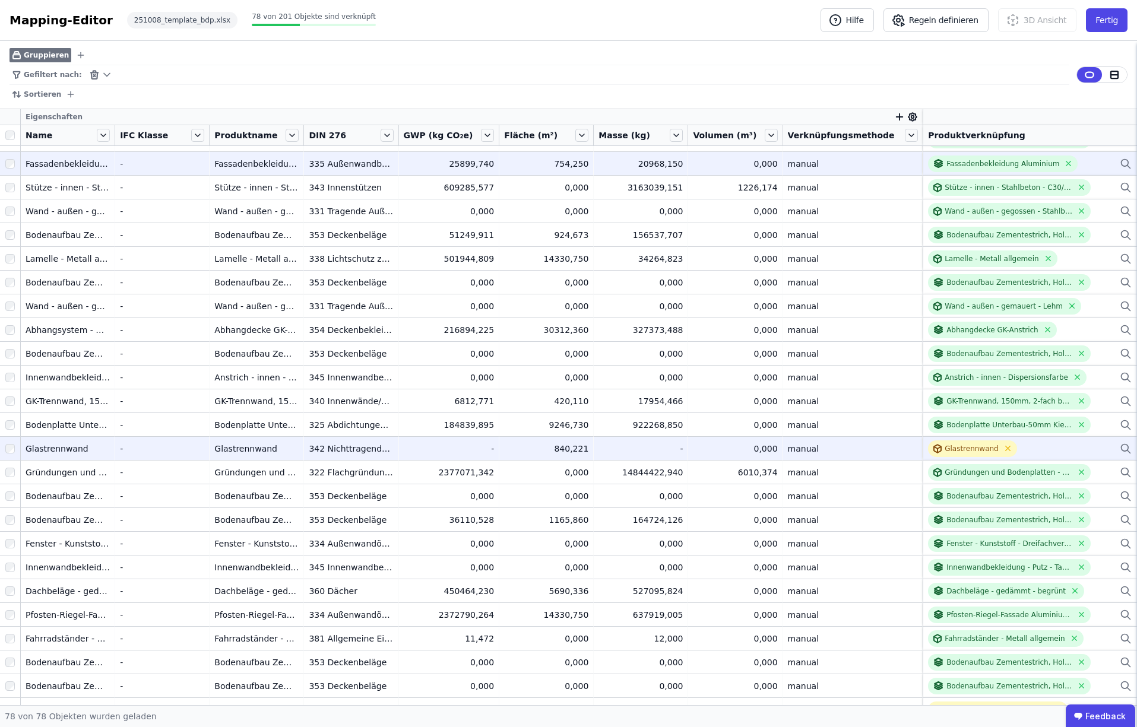
click at [1125, 448] on icon at bounding box center [1126, 449] width 12 height 14
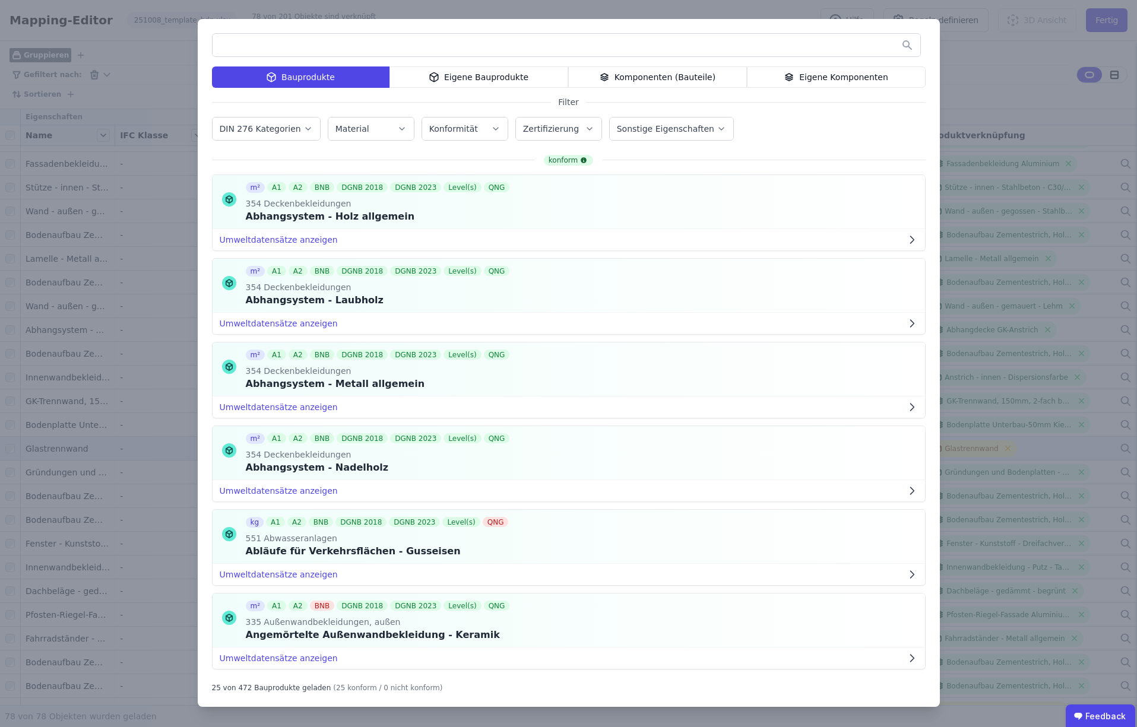
click at [269, 131] on label "DIN 276 Kategorien" at bounding box center [262, 129] width 84 height 10
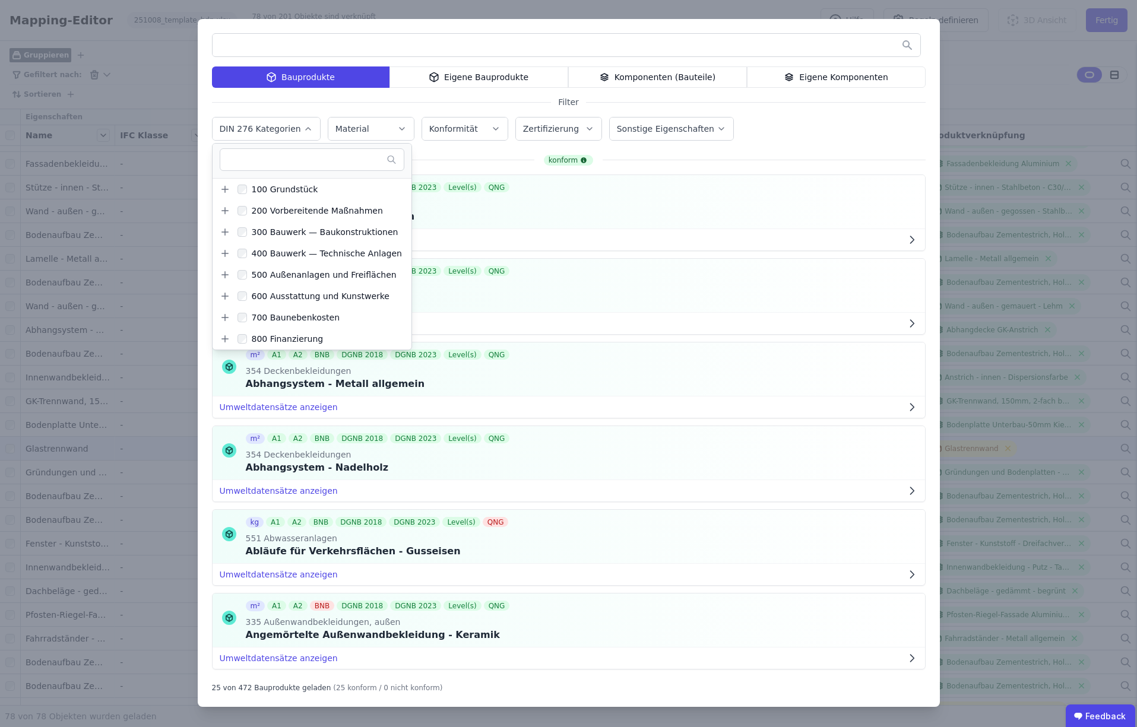
click at [268, 50] on input "text" at bounding box center [567, 44] width 708 height 21
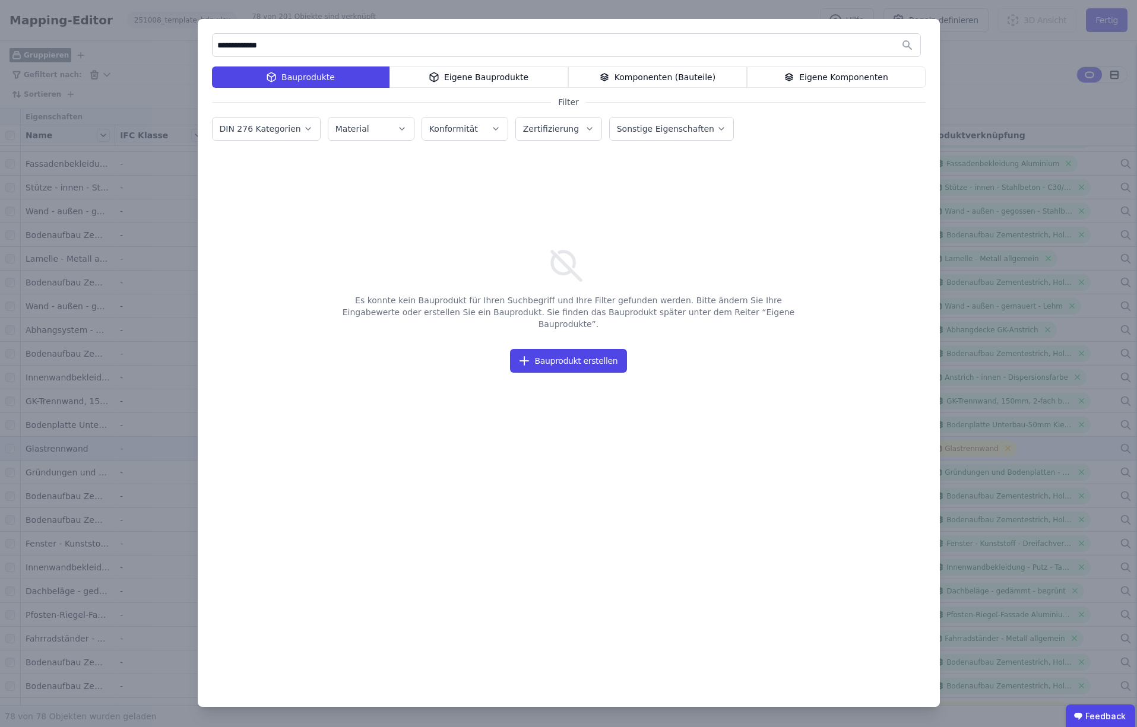
click at [320, 74] on div "Bauprodukte" at bounding box center [301, 77] width 178 height 21
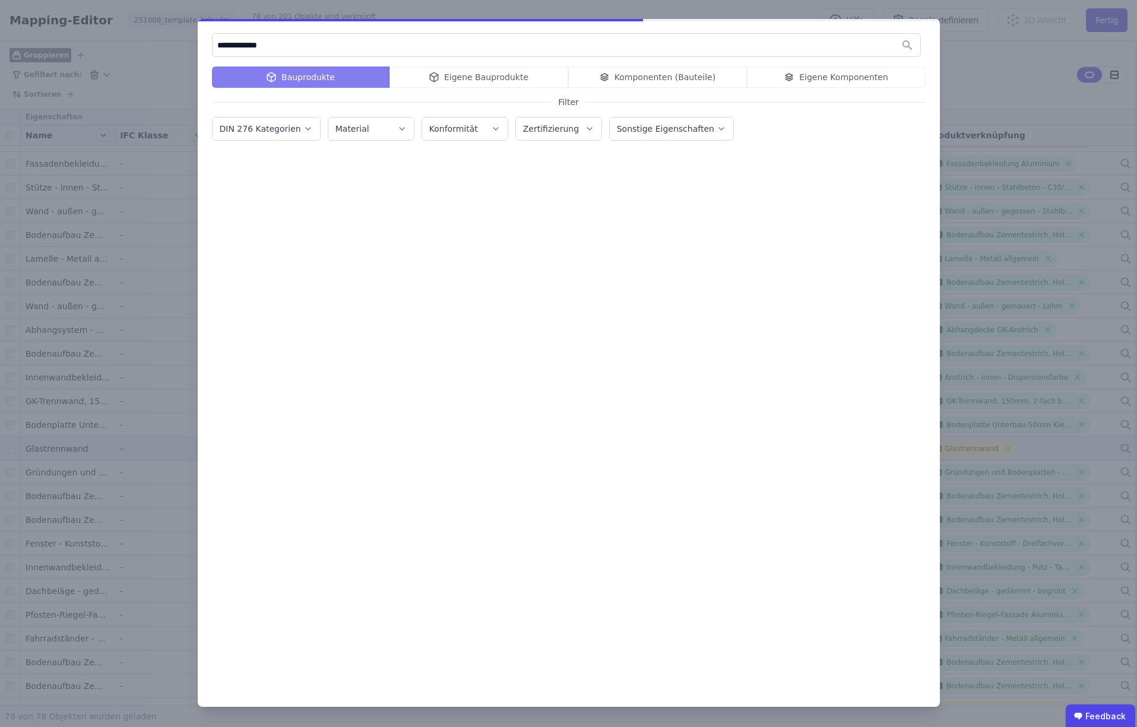
click at [472, 76] on div "Bauprodukte Eigene Bauprodukte Komponenten (Bauteile) Eigene Komponenten" at bounding box center [569, 77] width 714 height 21
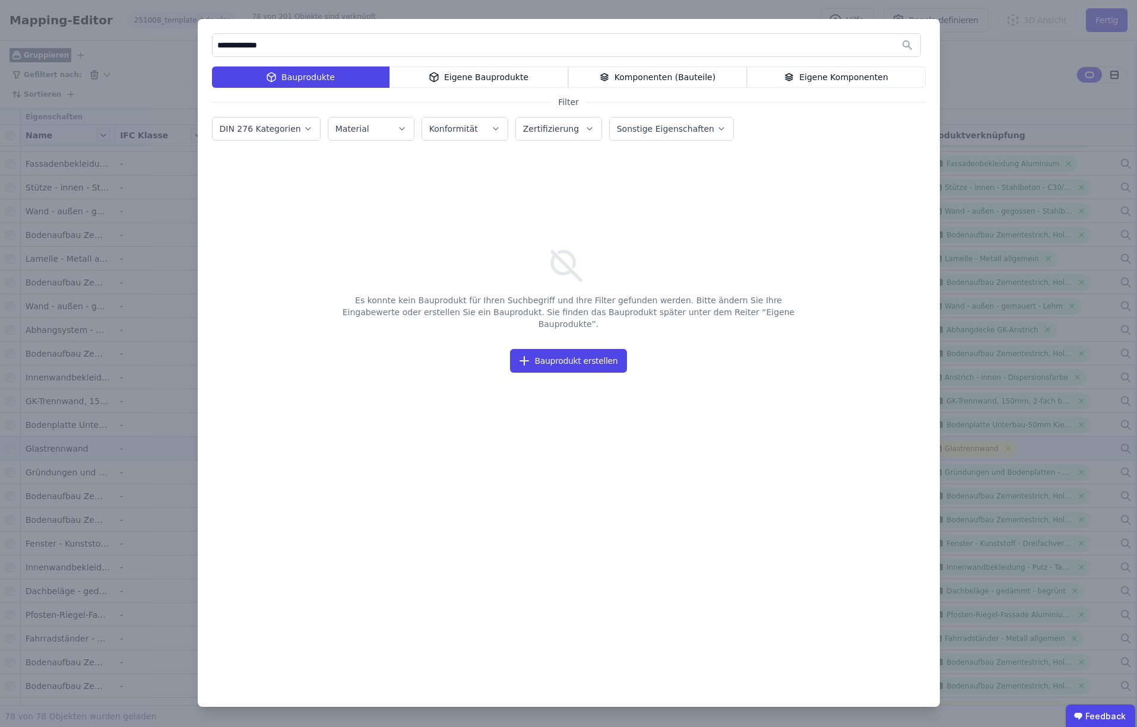
click at [663, 78] on div "Komponenten (Bauteile)" at bounding box center [657, 77] width 179 height 21
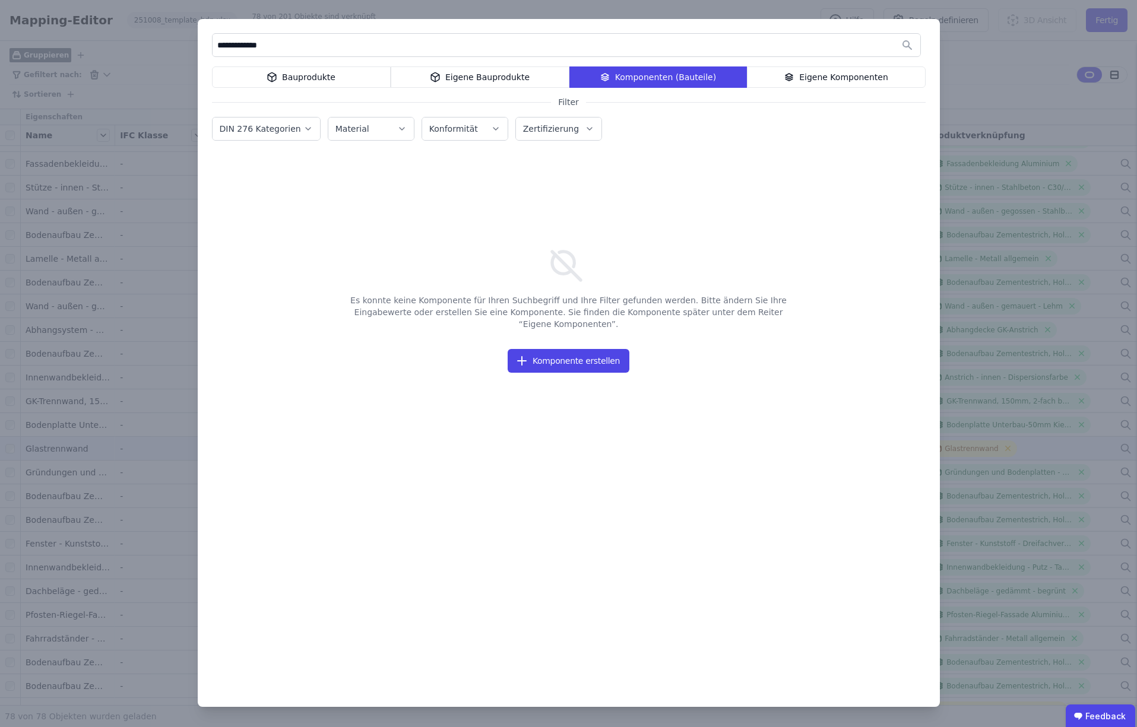
click at [830, 78] on div "Eigene Komponenten" at bounding box center [836, 77] width 179 height 21
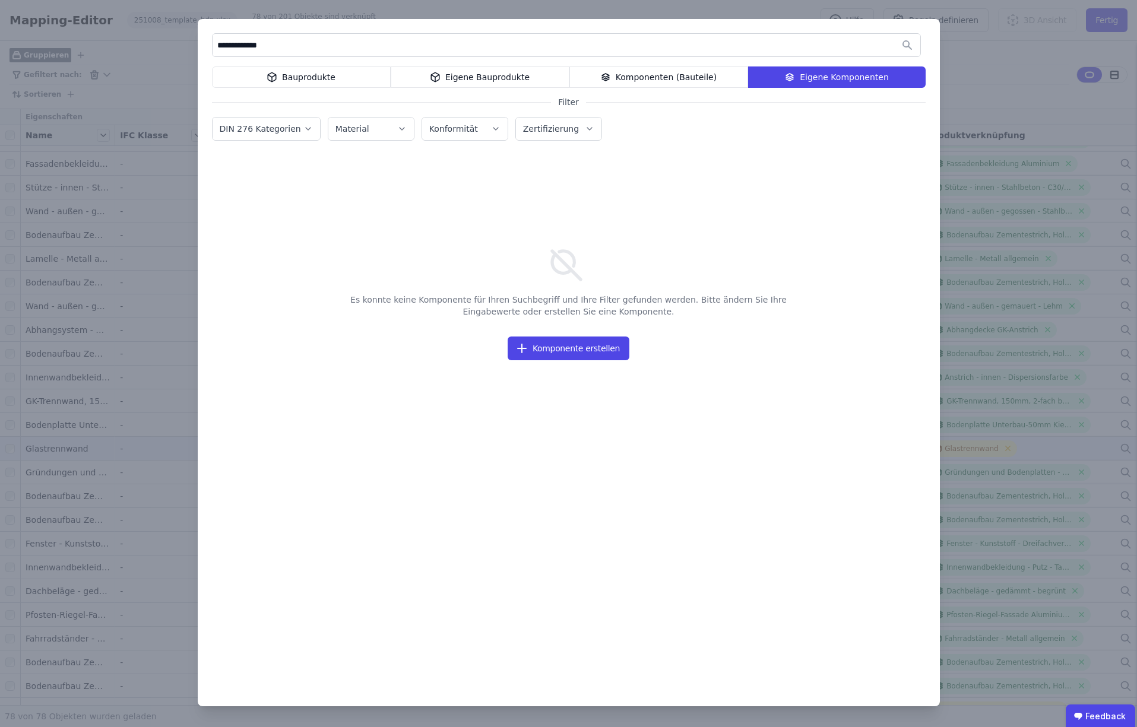
click at [309, 77] on div "Bauprodukte" at bounding box center [301, 77] width 179 height 21
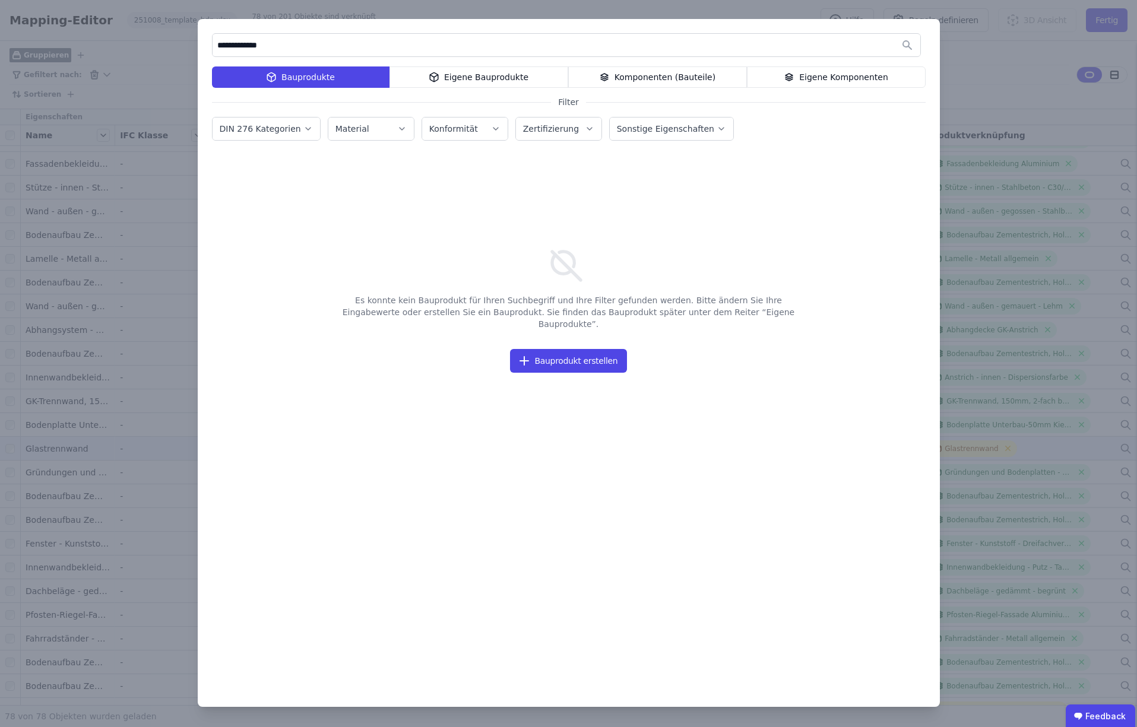
click at [493, 79] on div "Eigene Bauprodukte" at bounding box center [479, 77] width 179 height 21
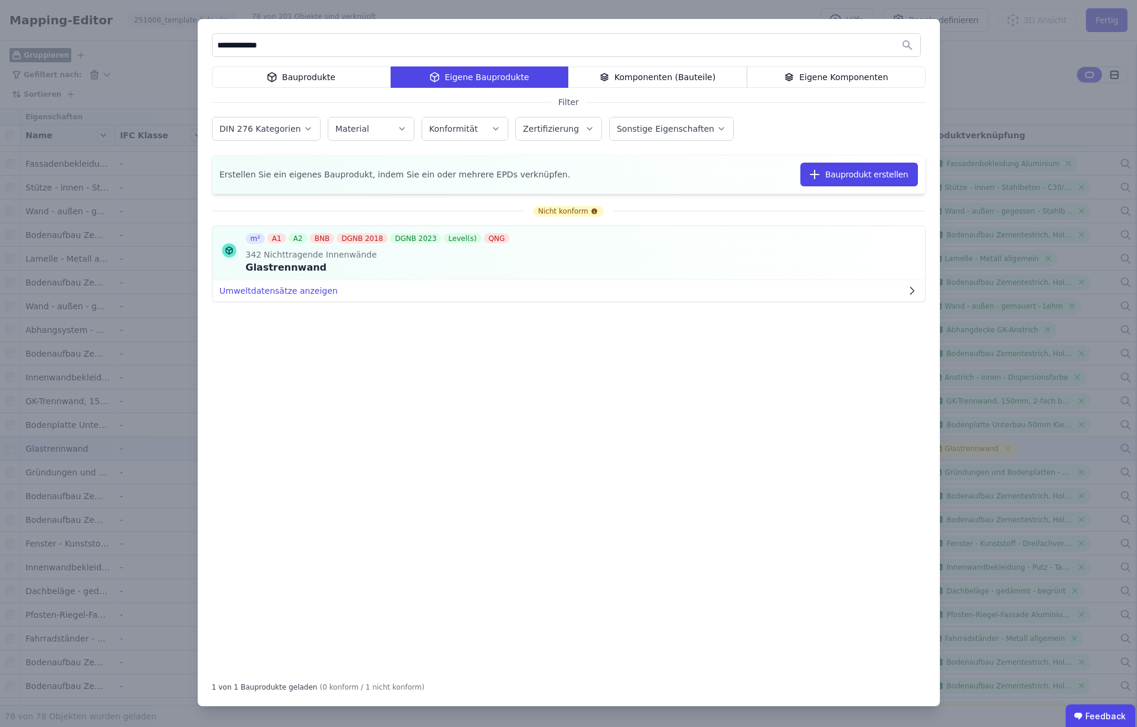
click at [297, 49] on input "**********" at bounding box center [567, 44] width 708 height 21
type input "*"
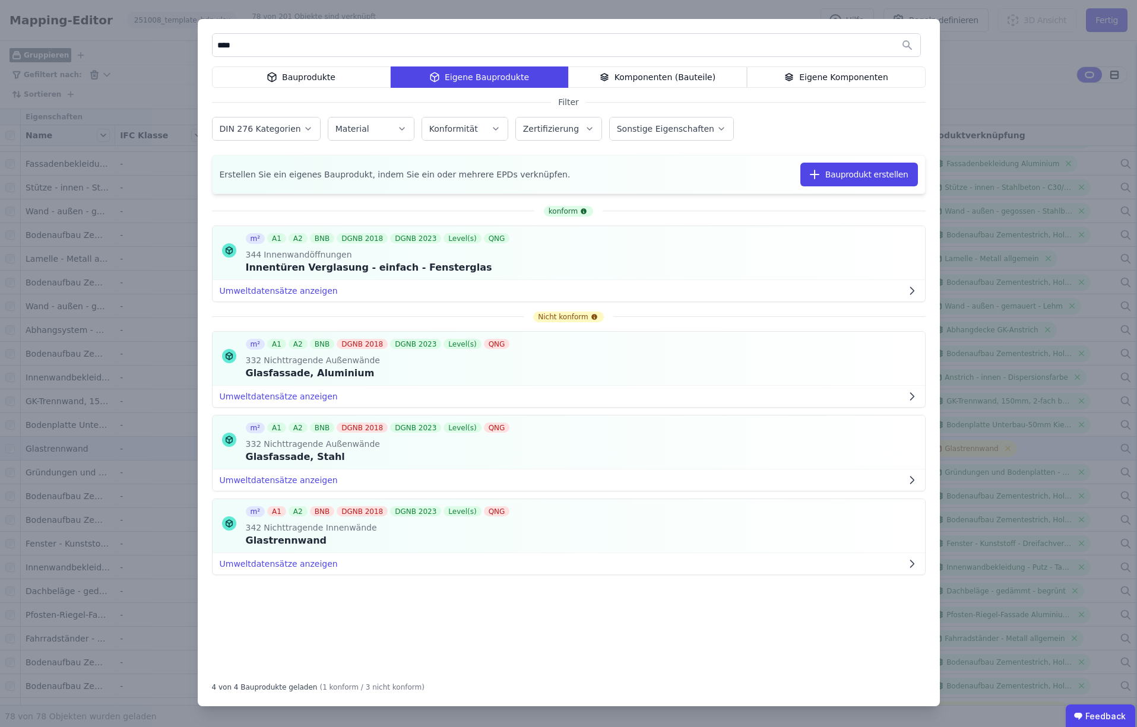
type input "****"
click at [297, 74] on div "Bauprodukte" at bounding box center [301, 77] width 179 height 21
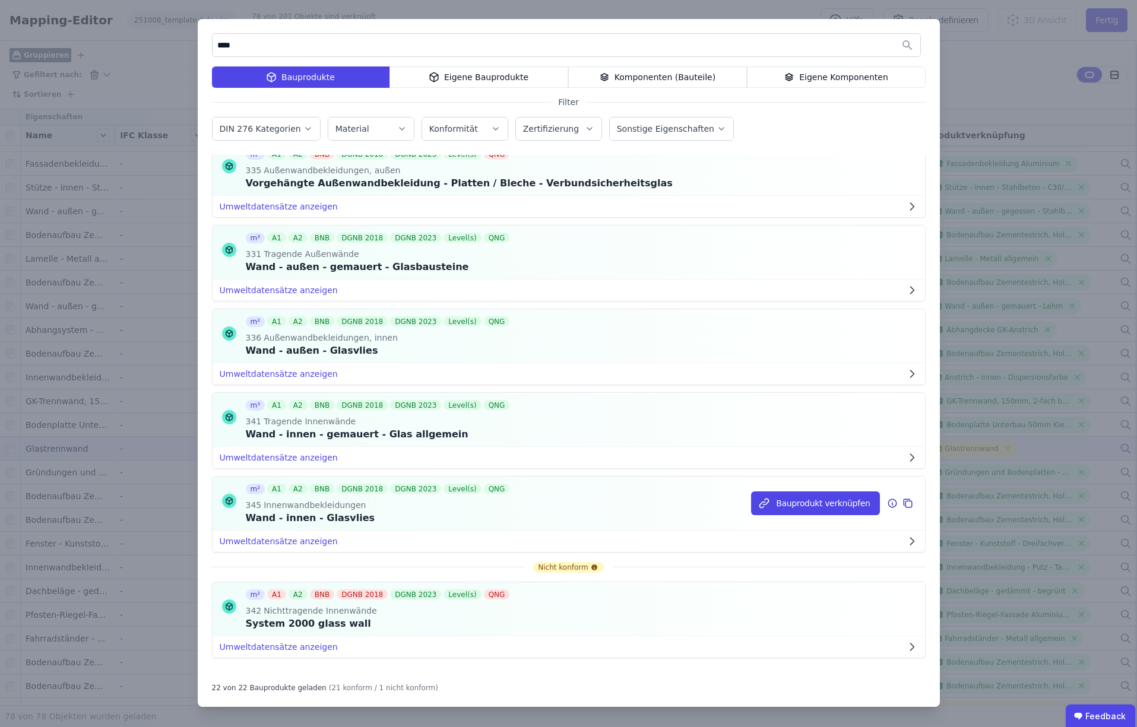
scroll to position [1383, 0]
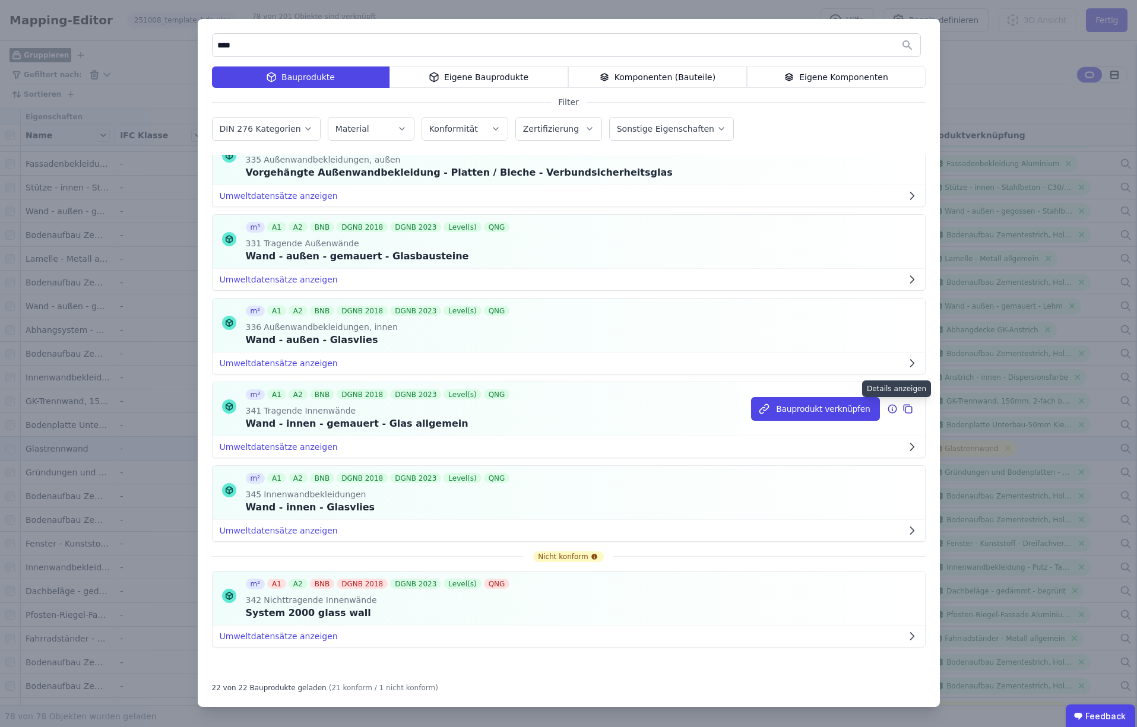
click at [893, 411] on icon at bounding box center [892, 409] width 11 height 14
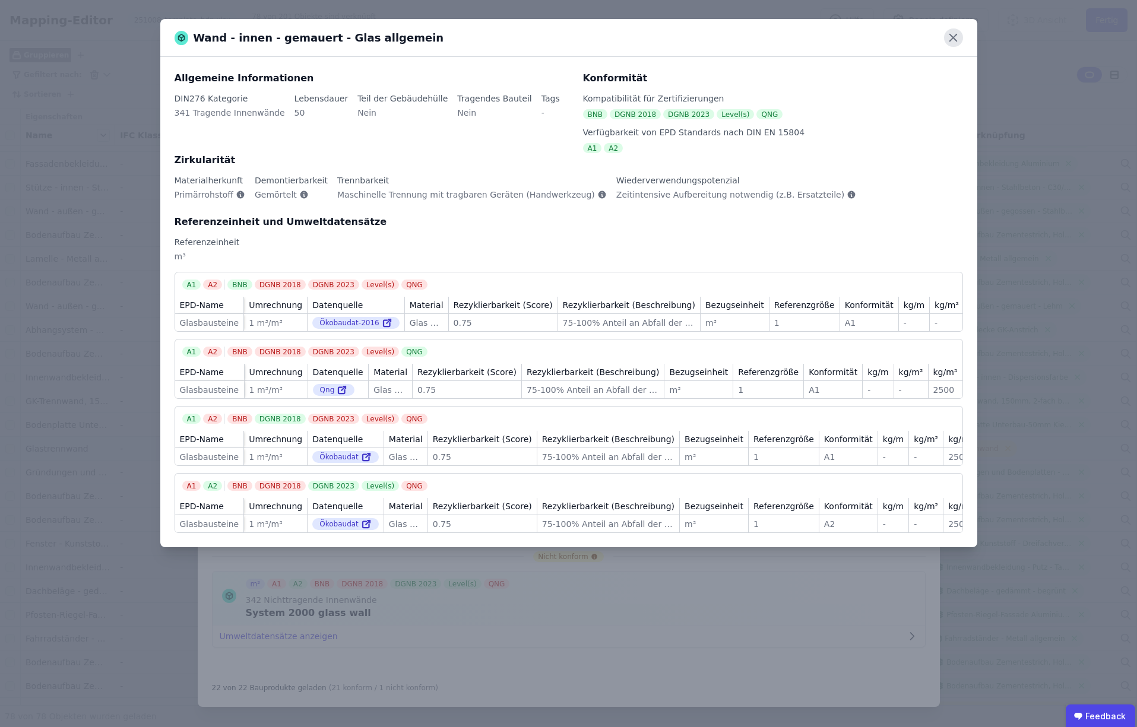
click at [954, 36] on icon at bounding box center [953, 38] width 18 height 18
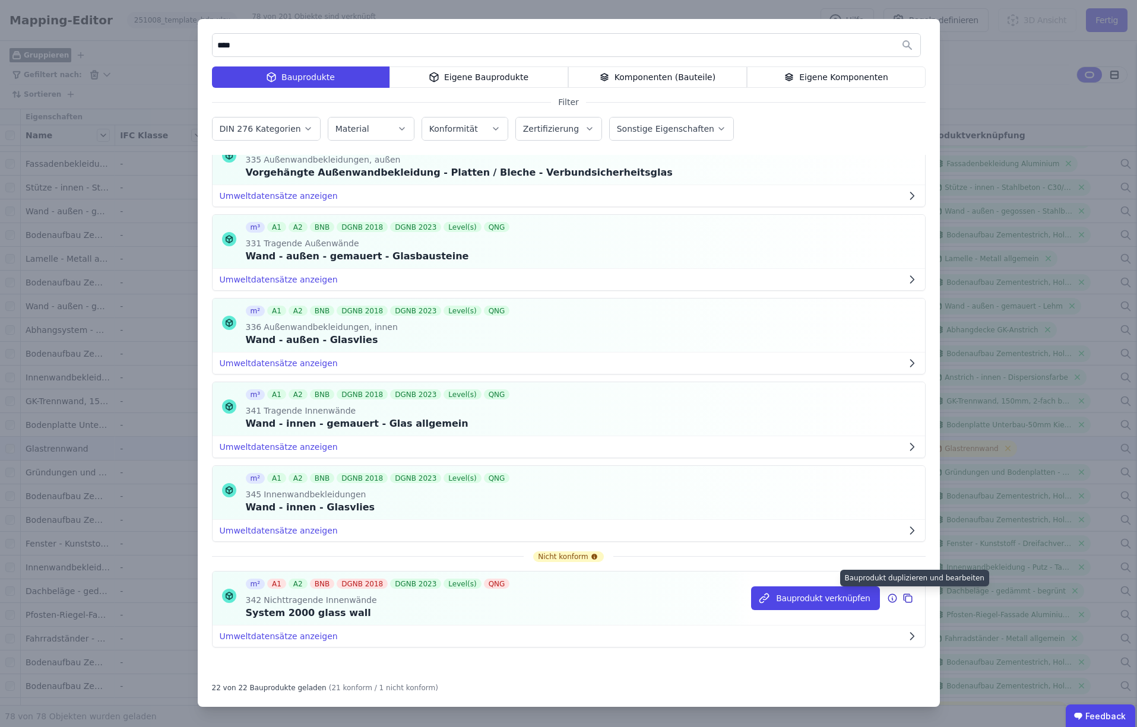
click at [908, 599] on icon at bounding box center [908, 598] width 11 height 14
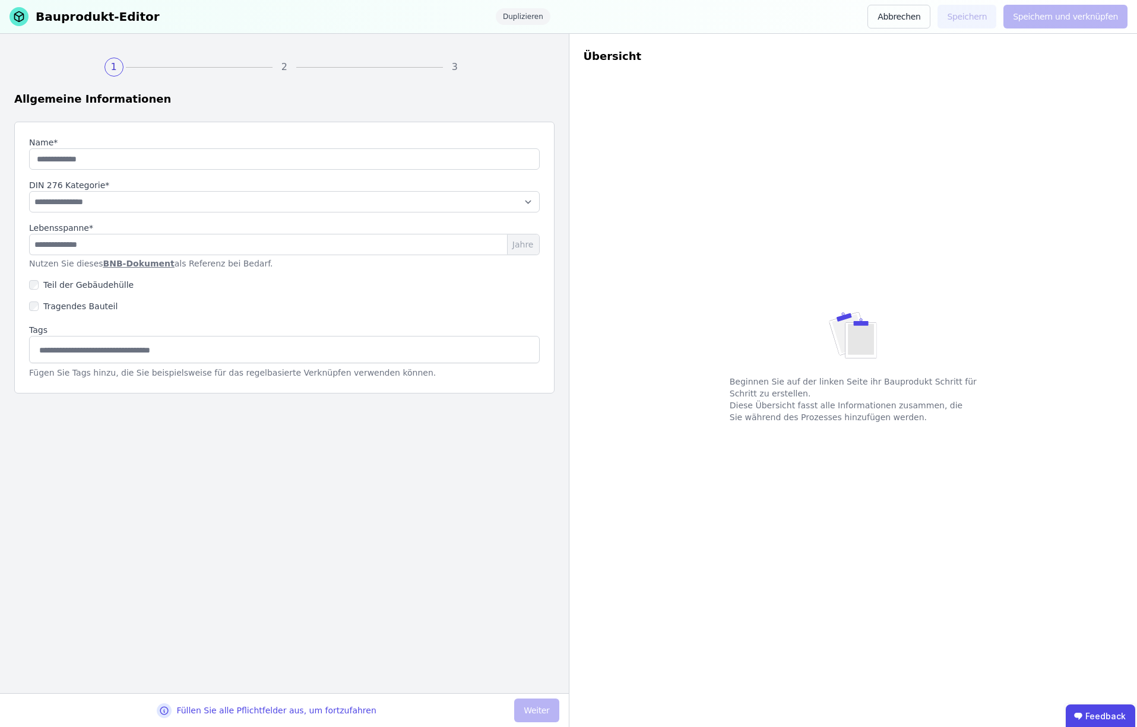
type input "**********"
select select "**********"
type input "**"
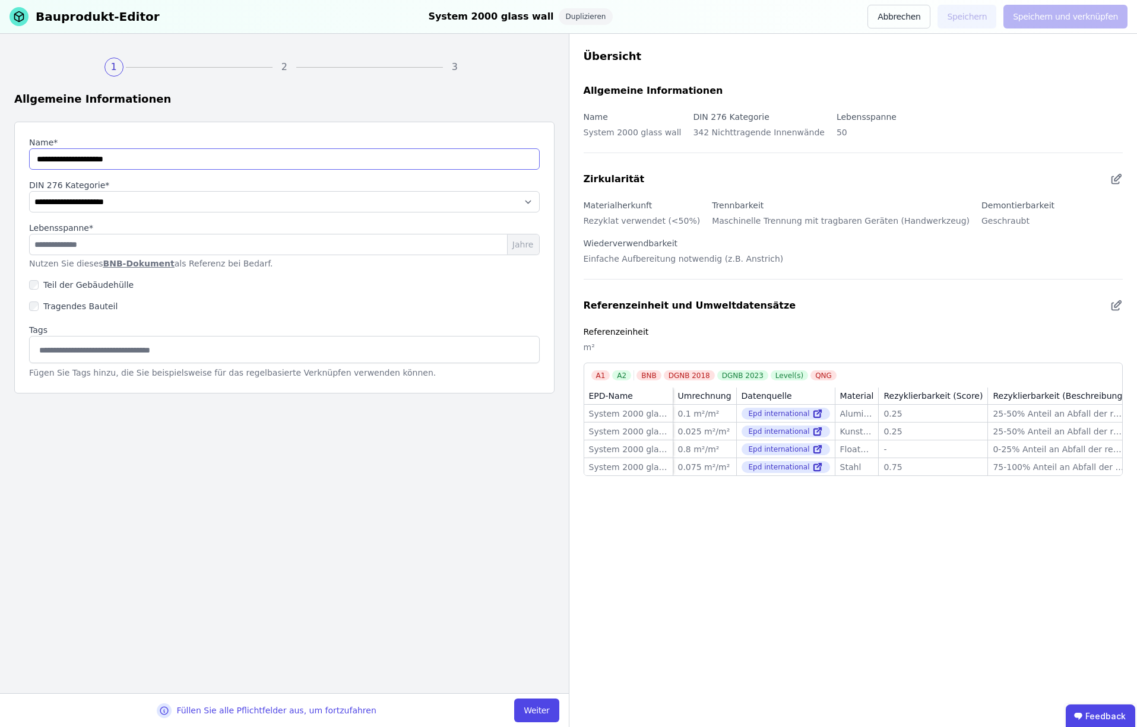
drag, startPoint x: 173, startPoint y: 159, endPoint x: -15, endPoint y: 153, distance: 188.9
click at [0, 153] on html "**********" at bounding box center [568, 363] width 1137 height 727
type input "****"
click at [907, 16] on button "Abbrechen" at bounding box center [898, 17] width 63 height 24
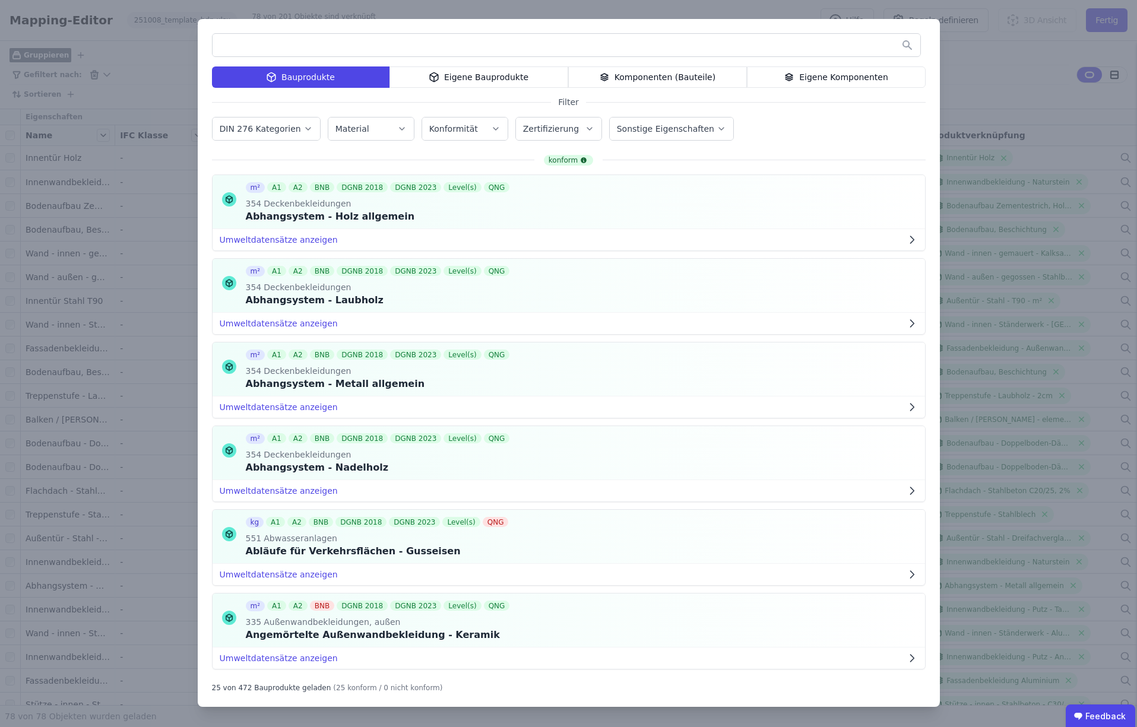
click at [286, 42] on input "text" at bounding box center [567, 44] width 708 height 21
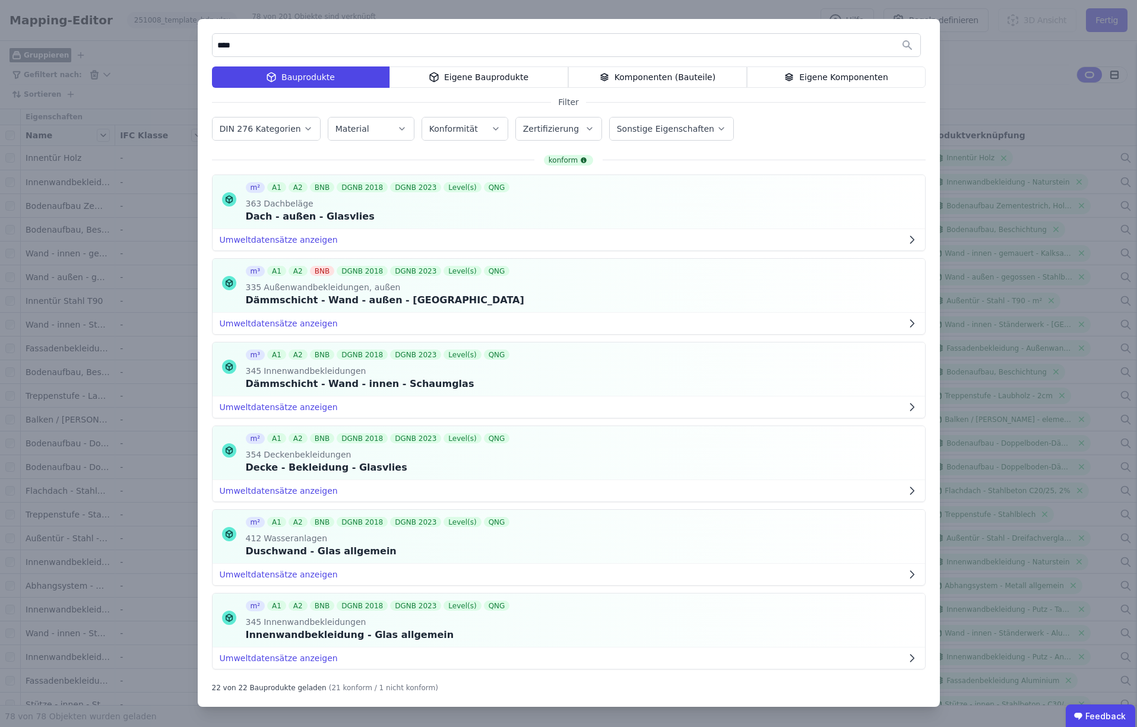
type input "****"
click at [829, 77] on div "Eigene Komponenten" at bounding box center [836, 77] width 179 height 21
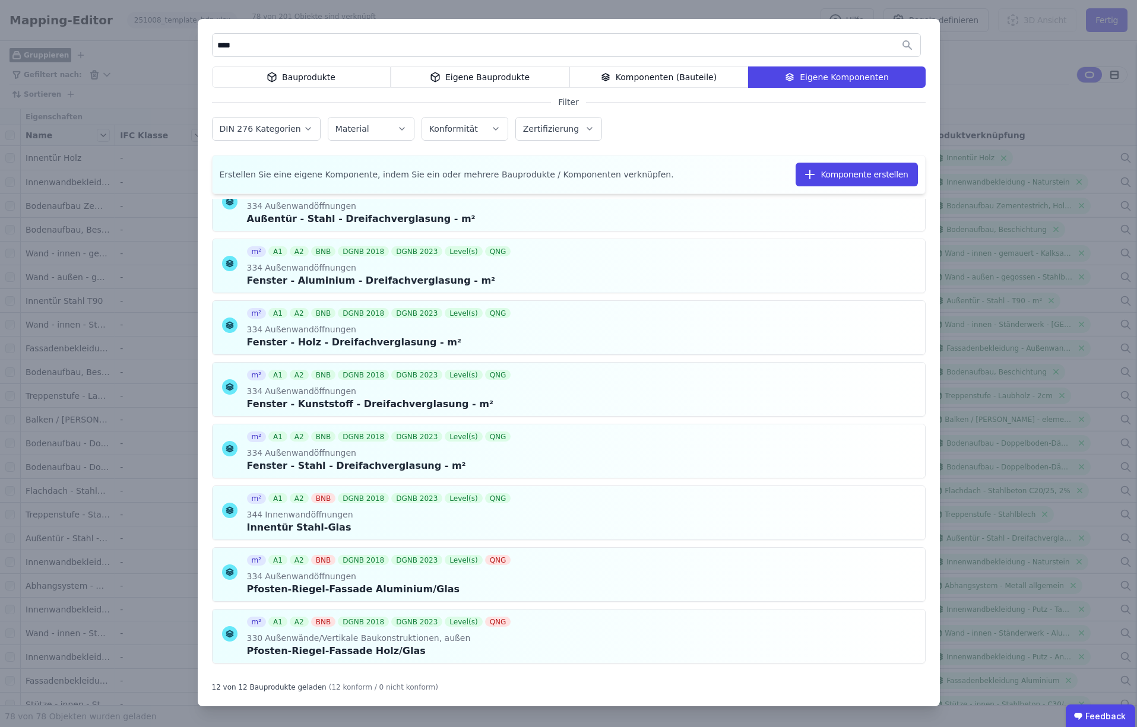
scroll to position [305, 0]
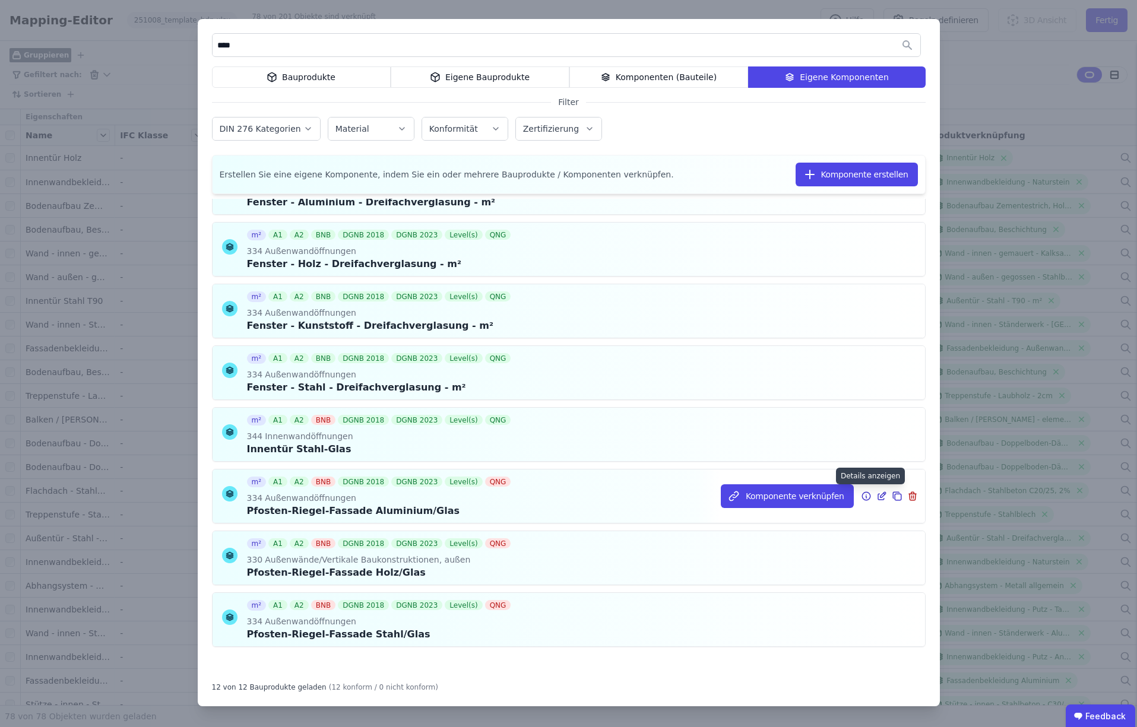
click at [866, 496] on icon at bounding box center [866, 496] width 11 height 14
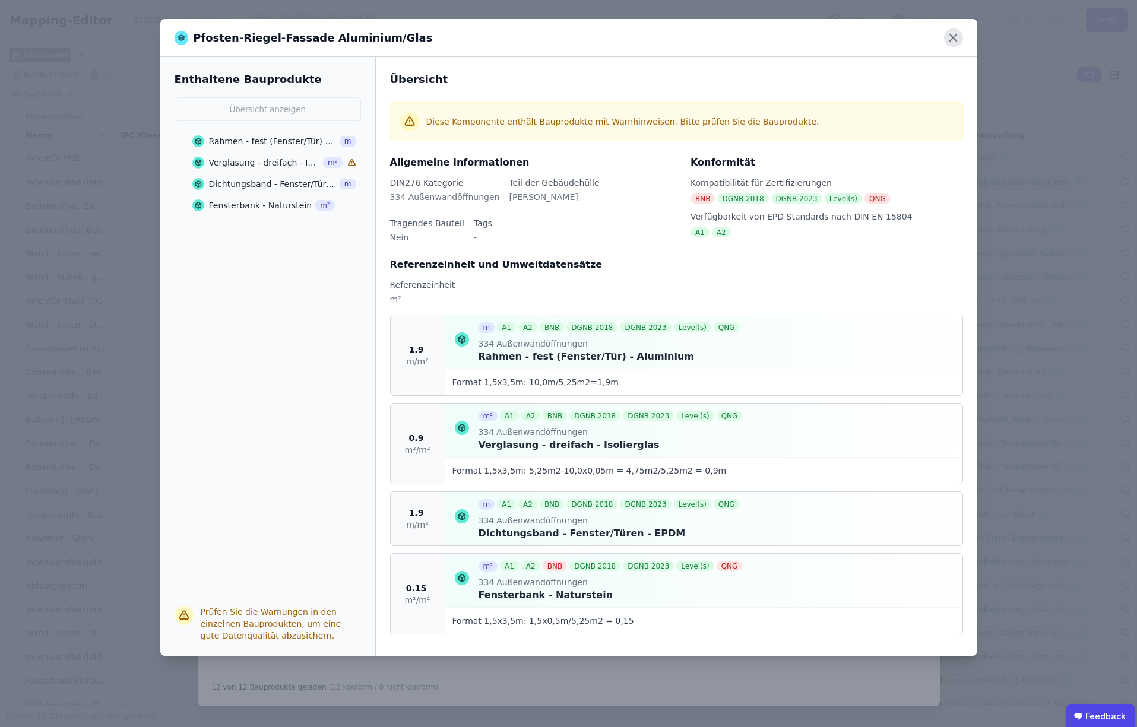
click at [954, 39] on icon at bounding box center [953, 37] width 7 height 7
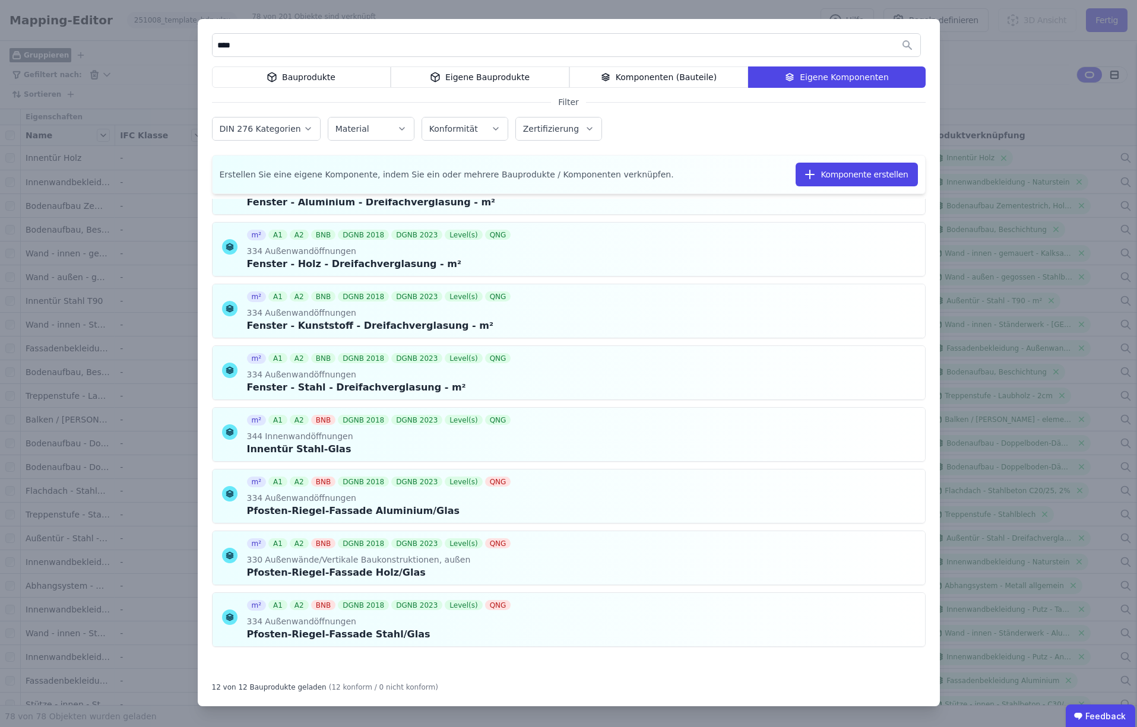
click at [491, 80] on div "Eigene Bauprodukte" at bounding box center [480, 77] width 179 height 21
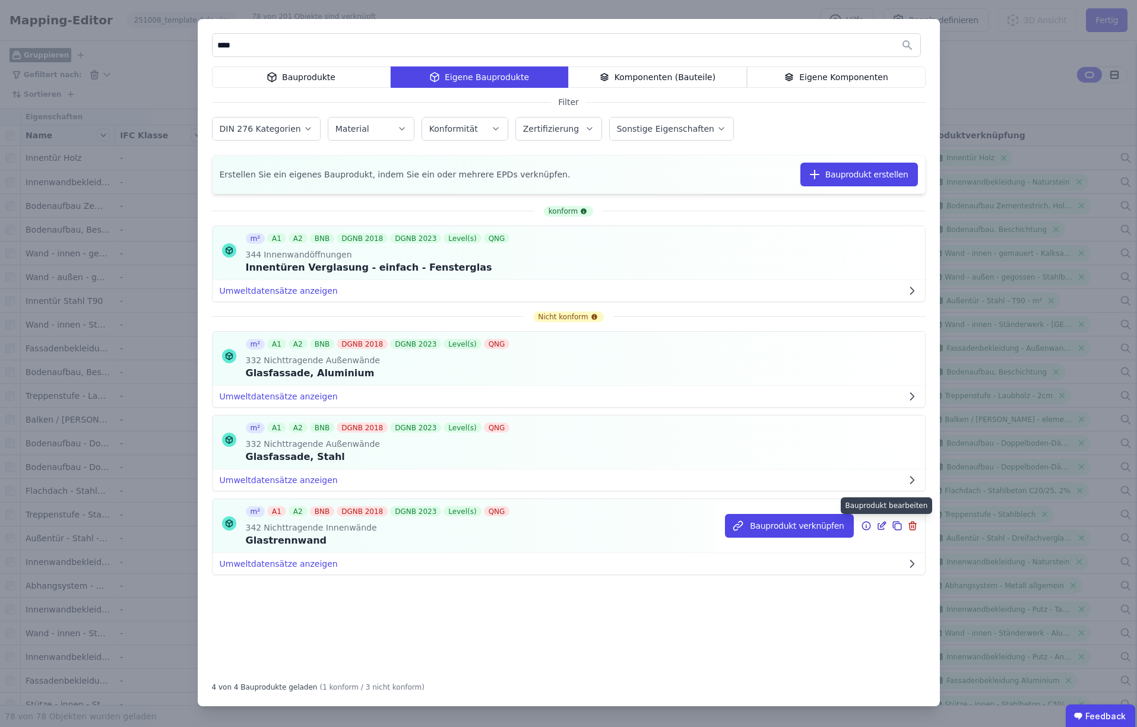
click at [882, 525] on icon at bounding box center [881, 526] width 11 height 14
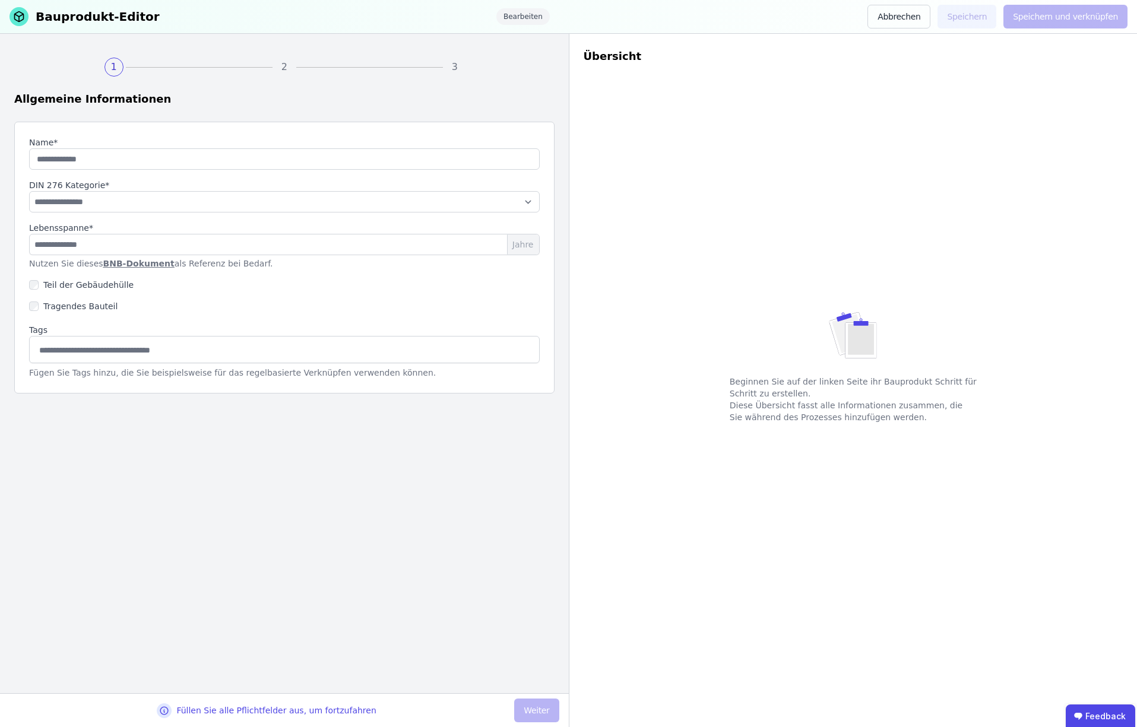
type input "**********"
select select "**********"
type input "**"
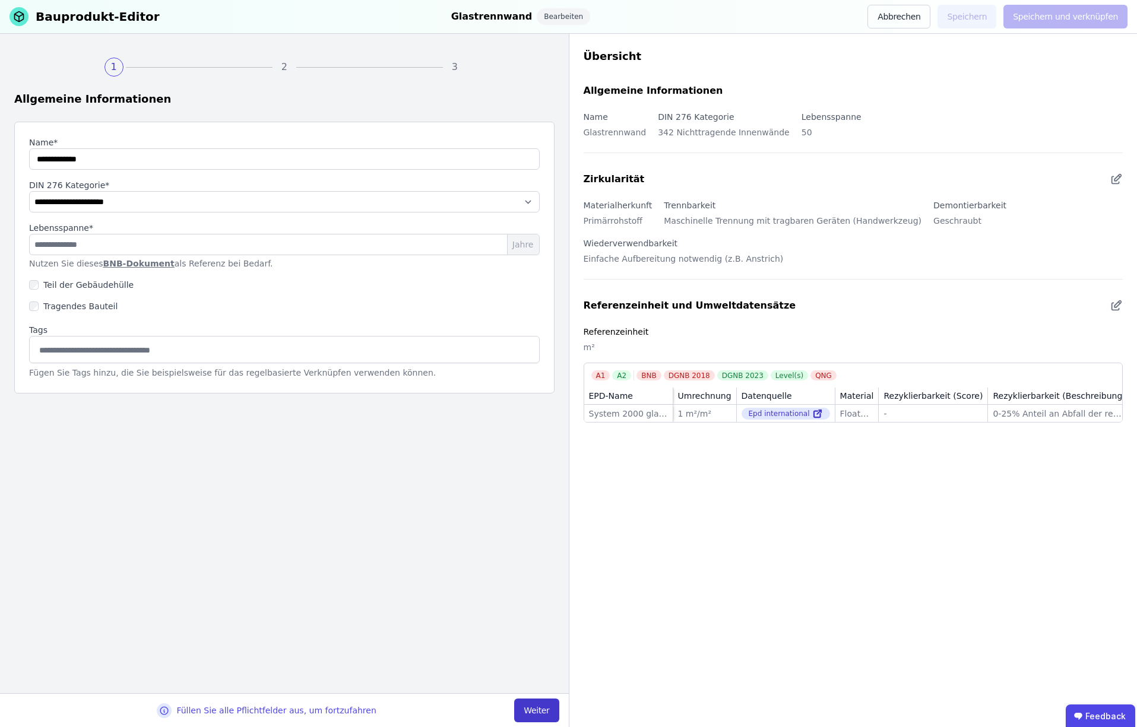
click at [544, 708] on button "Weiter" at bounding box center [536, 711] width 45 height 24
select select "**********"
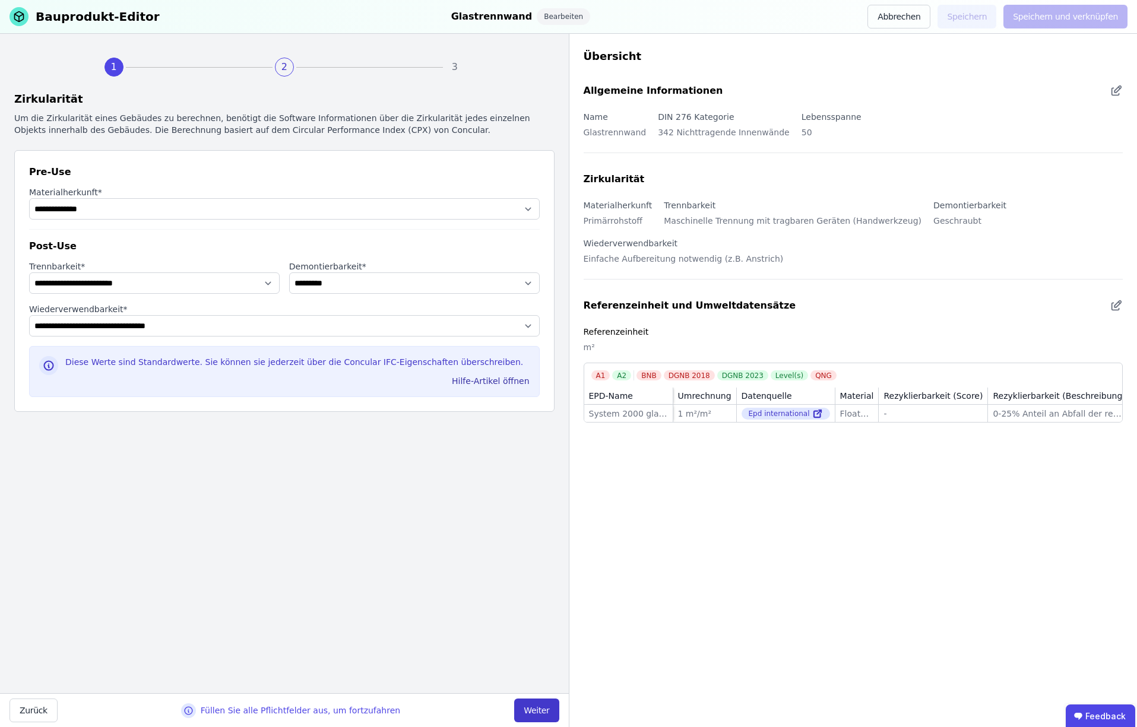
click at [543, 710] on button "Weiter" at bounding box center [536, 711] width 45 height 24
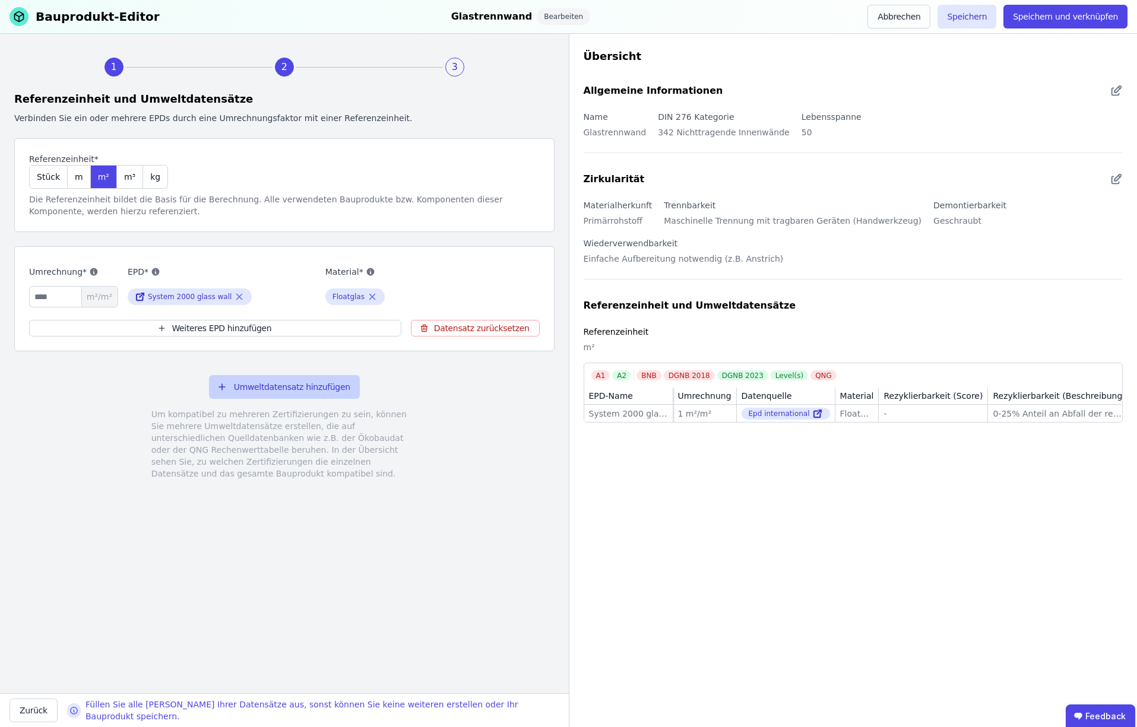
click at [293, 387] on button "Umweltdatensatz hinzufügen" at bounding box center [284, 387] width 151 height 24
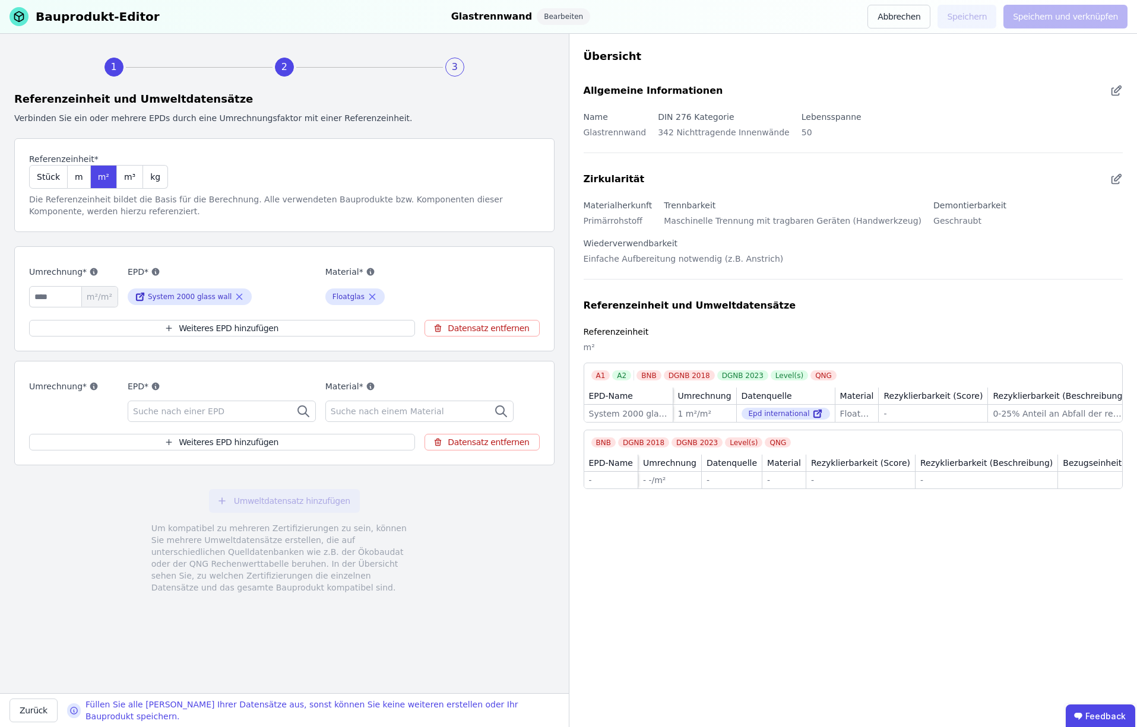
click at [302, 410] on icon at bounding box center [303, 411] width 14 height 14
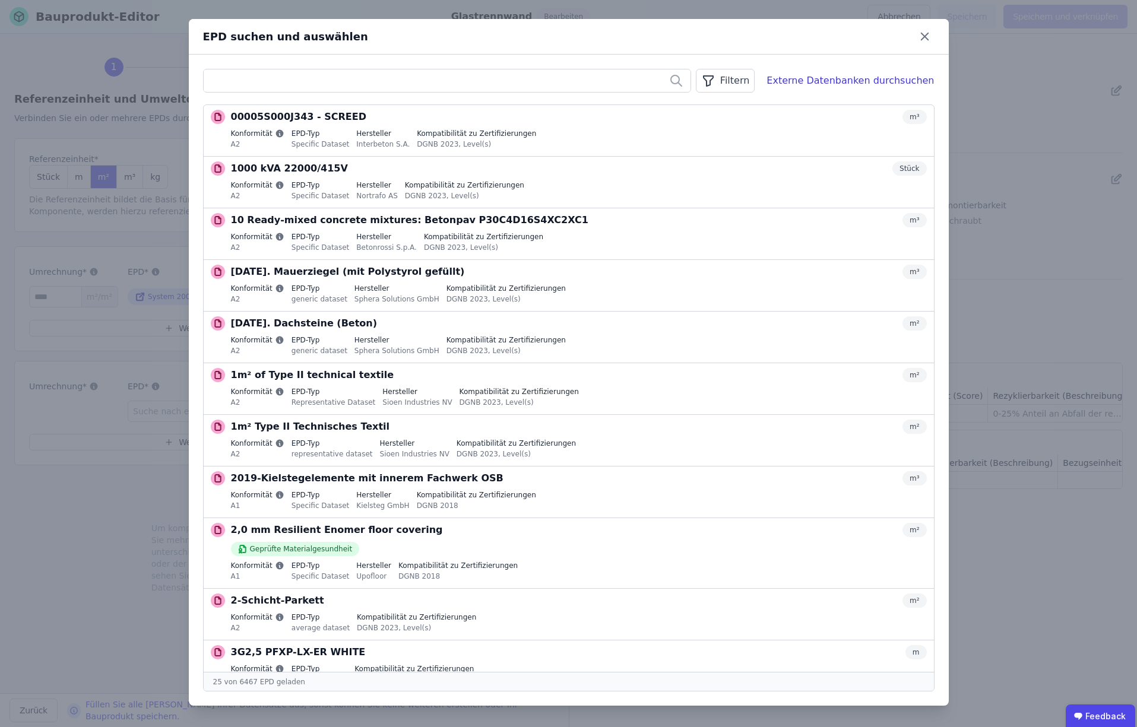
click at [270, 73] on input "text" at bounding box center [447, 80] width 487 height 21
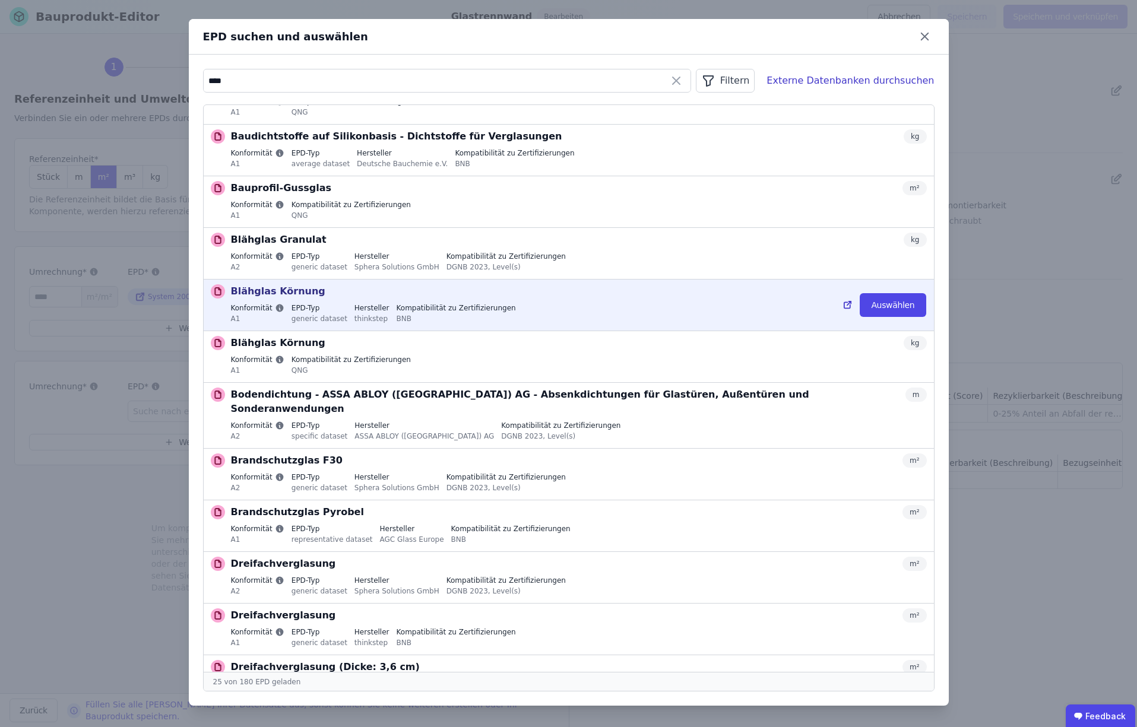
scroll to position [36, 0]
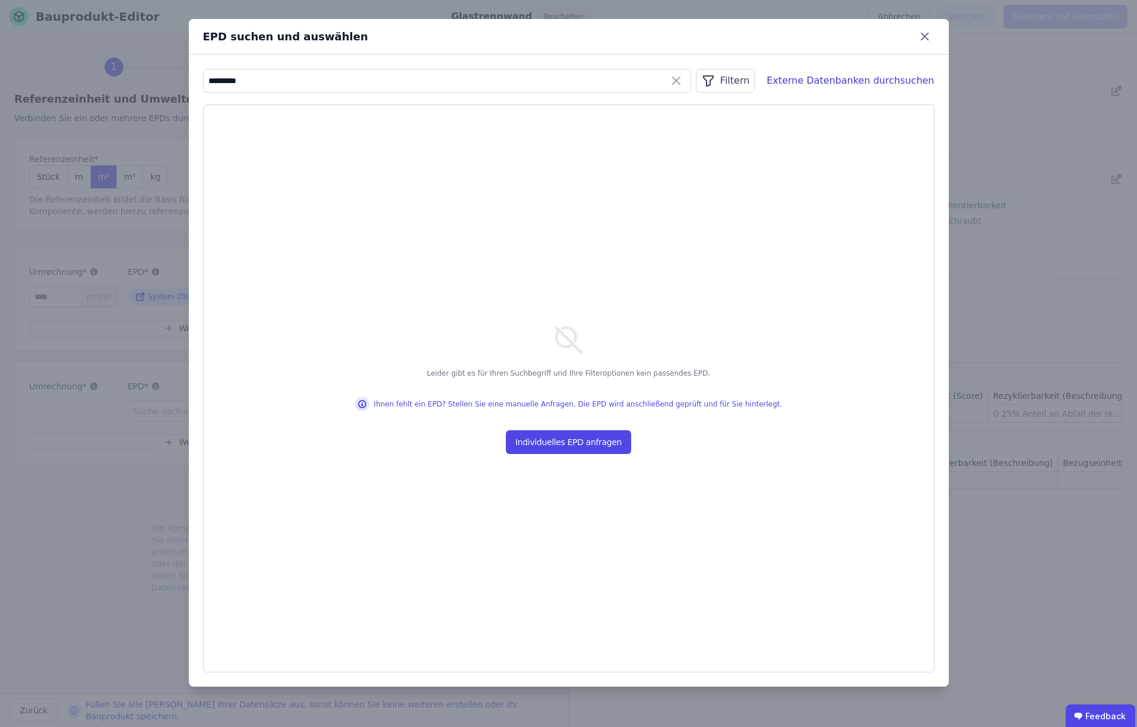
drag, startPoint x: 226, startPoint y: 80, endPoint x: 230, endPoint y: 125, distance: 45.3
click at [227, 82] on input "*********" at bounding box center [447, 80] width 487 height 21
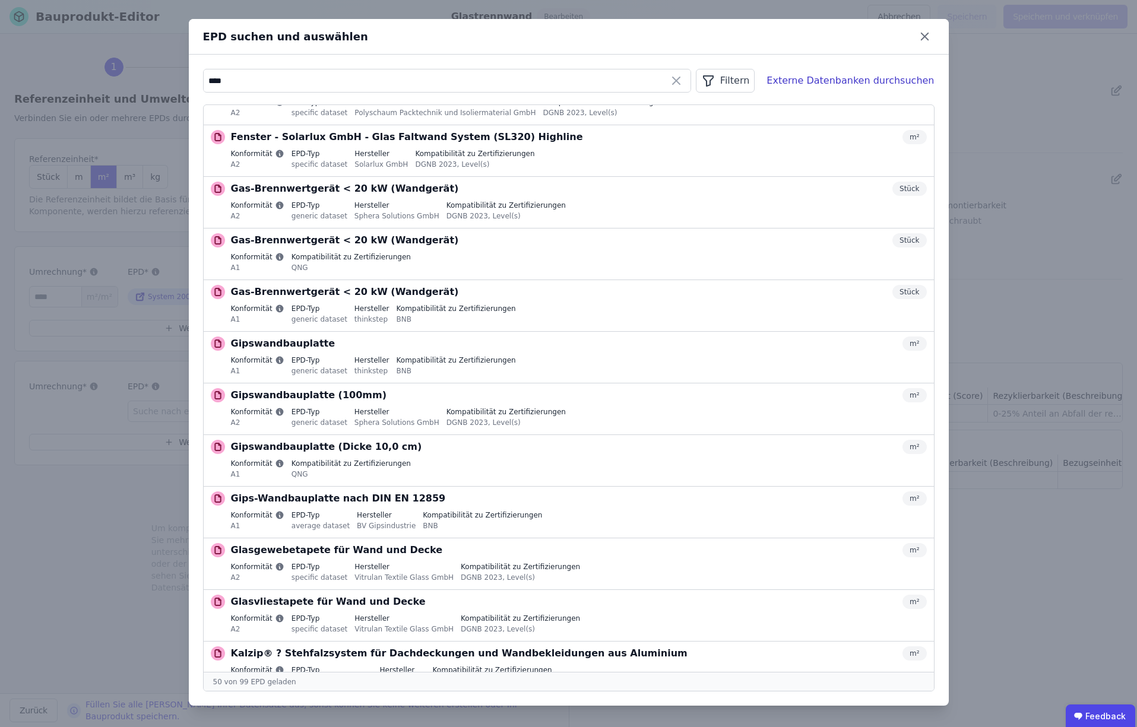
scroll to position [964, 0]
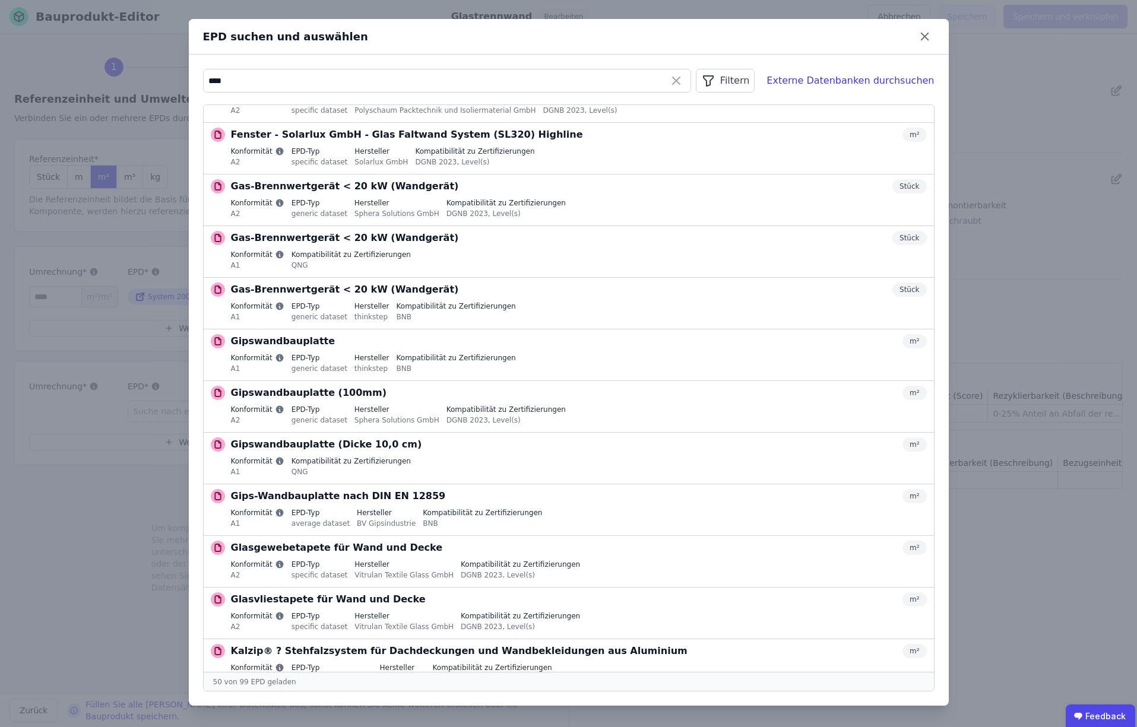
type input "****"
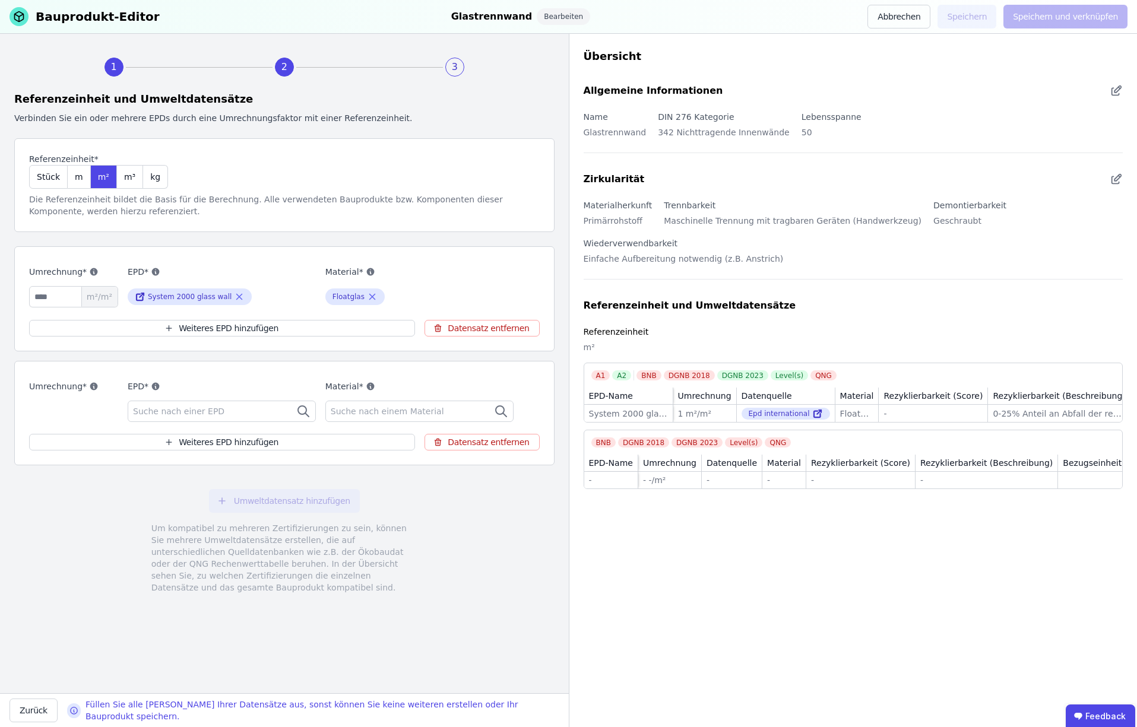
click at [303, 411] on icon at bounding box center [303, 411] width 14 height 14
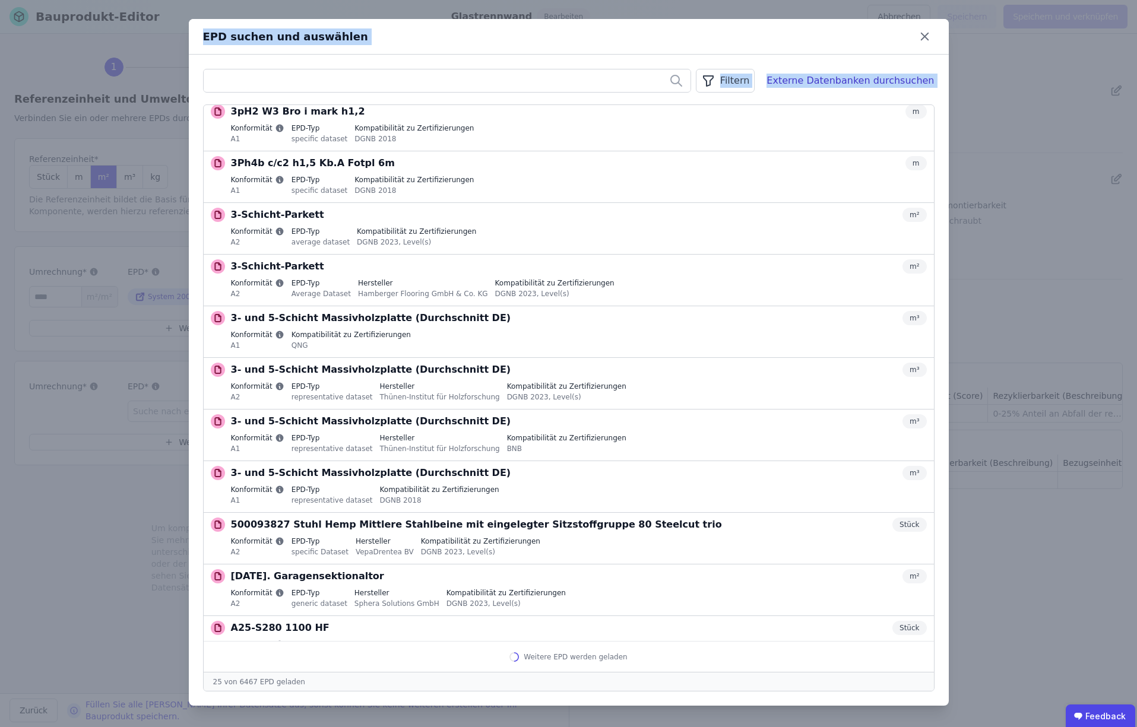
scroll to position [774, 0]
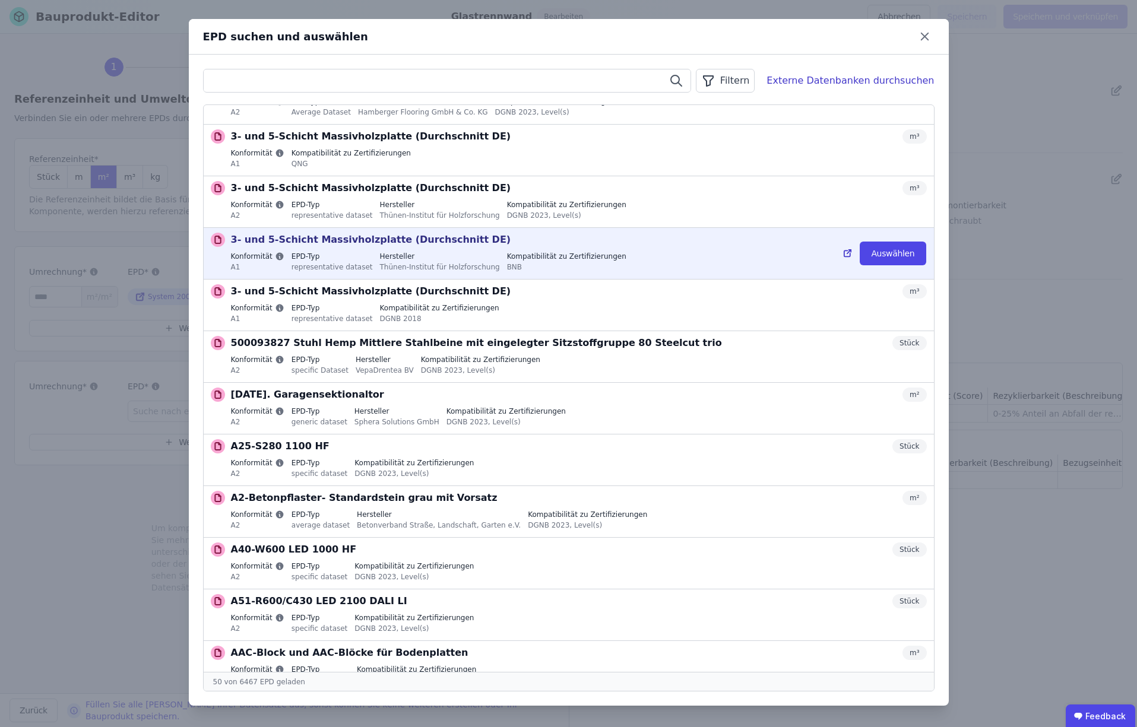
drag, startPoint x: 233, startPoint y: 117, endPoint x: 337, endPoint y: 242, distance: 162.8
click at [337, 242] on ul "00005S000J343 - SCREED m³ Konformität A2 EPD-Typ Specific Dataset Hersteller In…" at bounding box center [569, 388] width 730 height 567
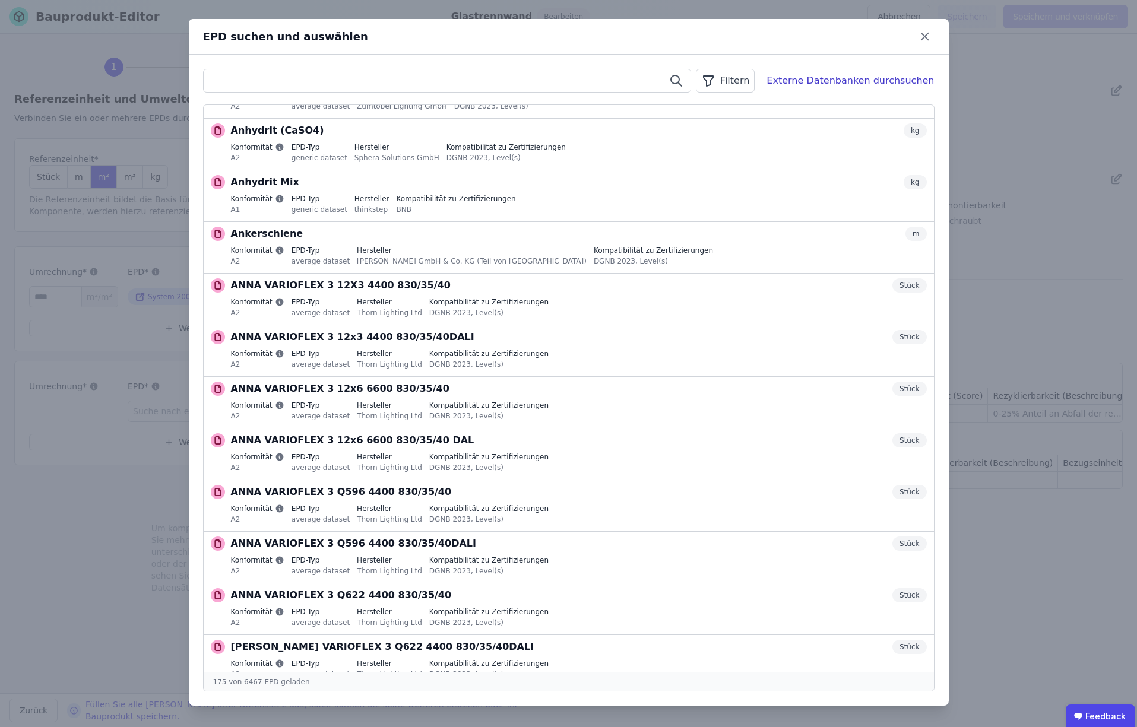
scroll to position [7594, 0]
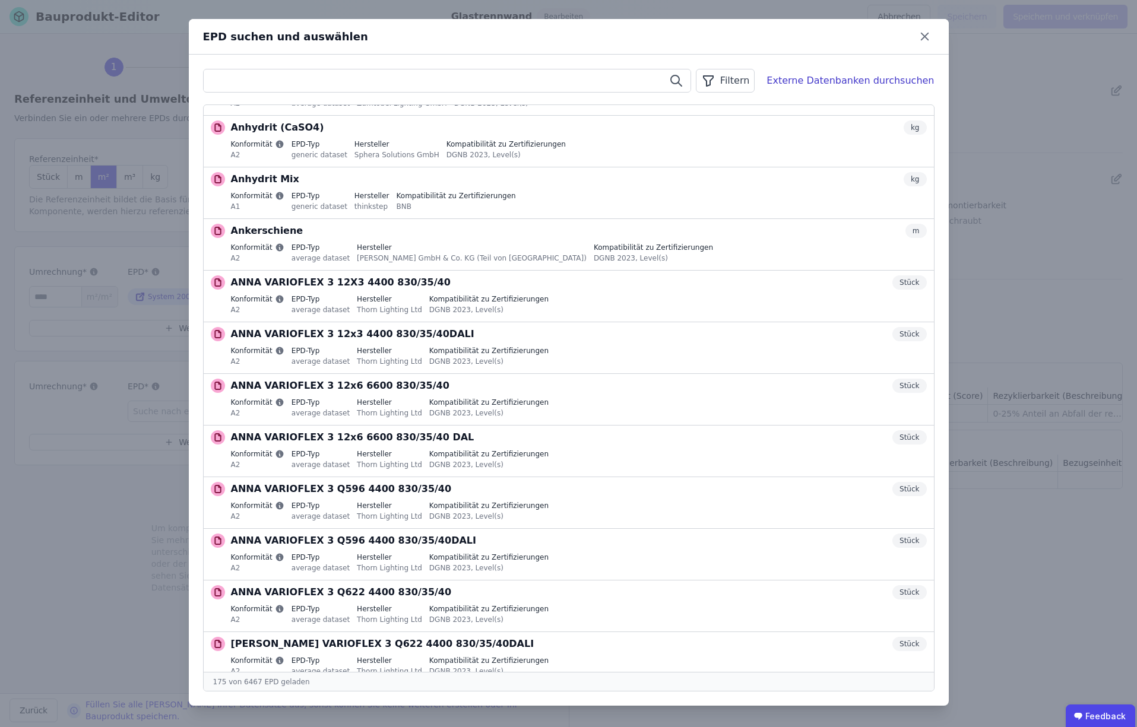
click at [249, 84] on input "text" at bounding box center [447, 80] width 487 height 21
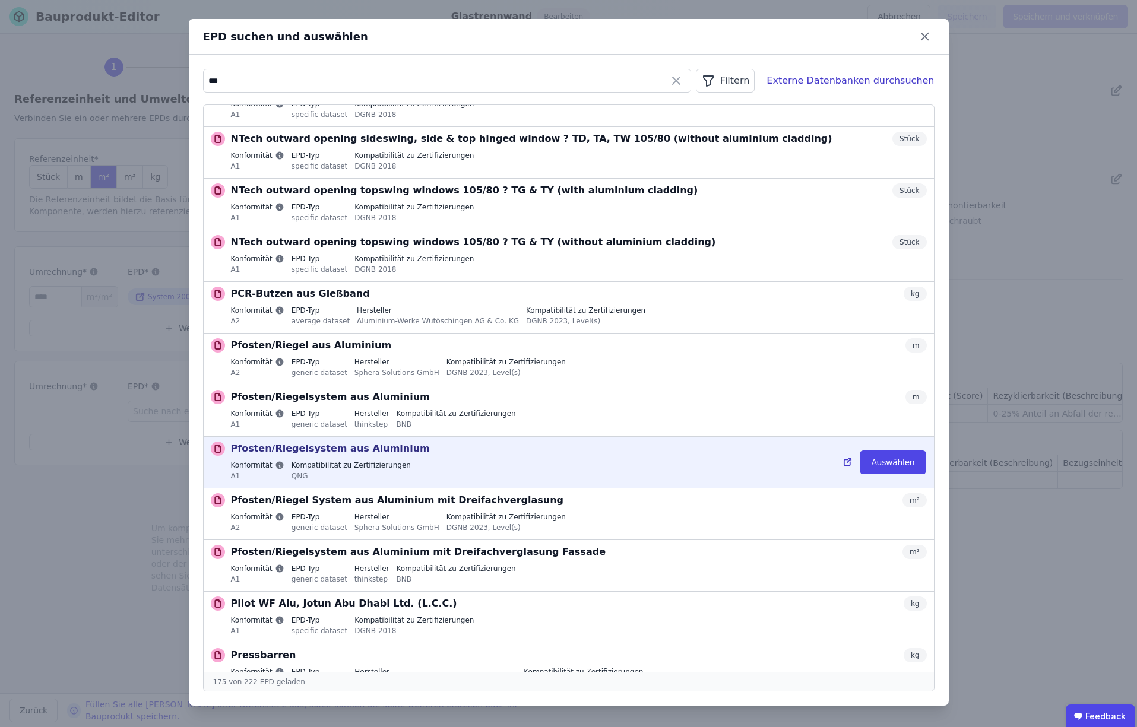
scroll to position [7573, 0]
click at [850, 463] on icon at bounding box center [848, 461] width 11 height 14
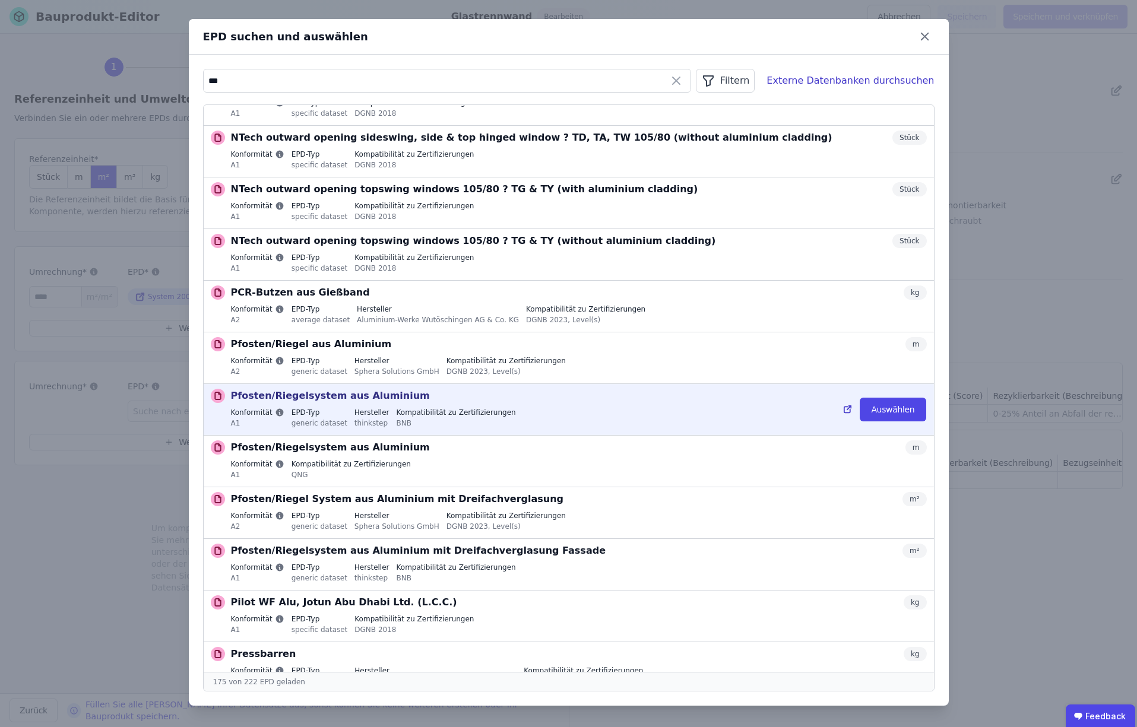
click at [848, 411] on icon at bounding box center [848, 410] width 11 height 14
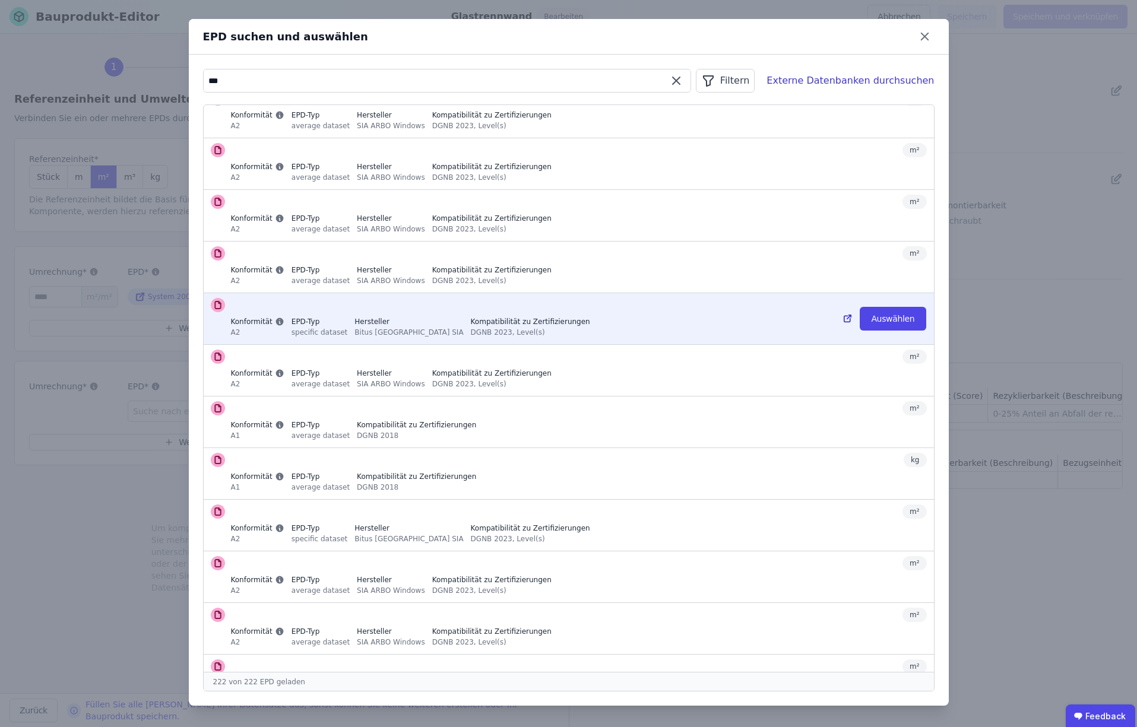
scroll to position [10698, 0]
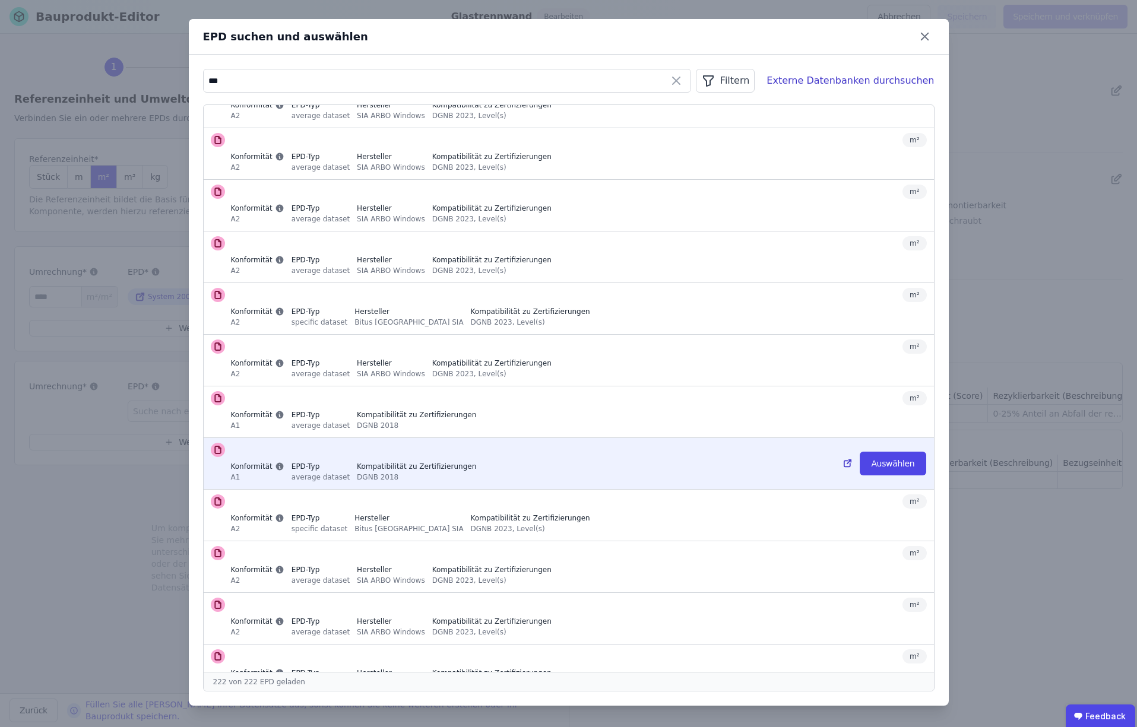
click at [850, 457] on icon at bounding box center [848, 464] width 11 height 14
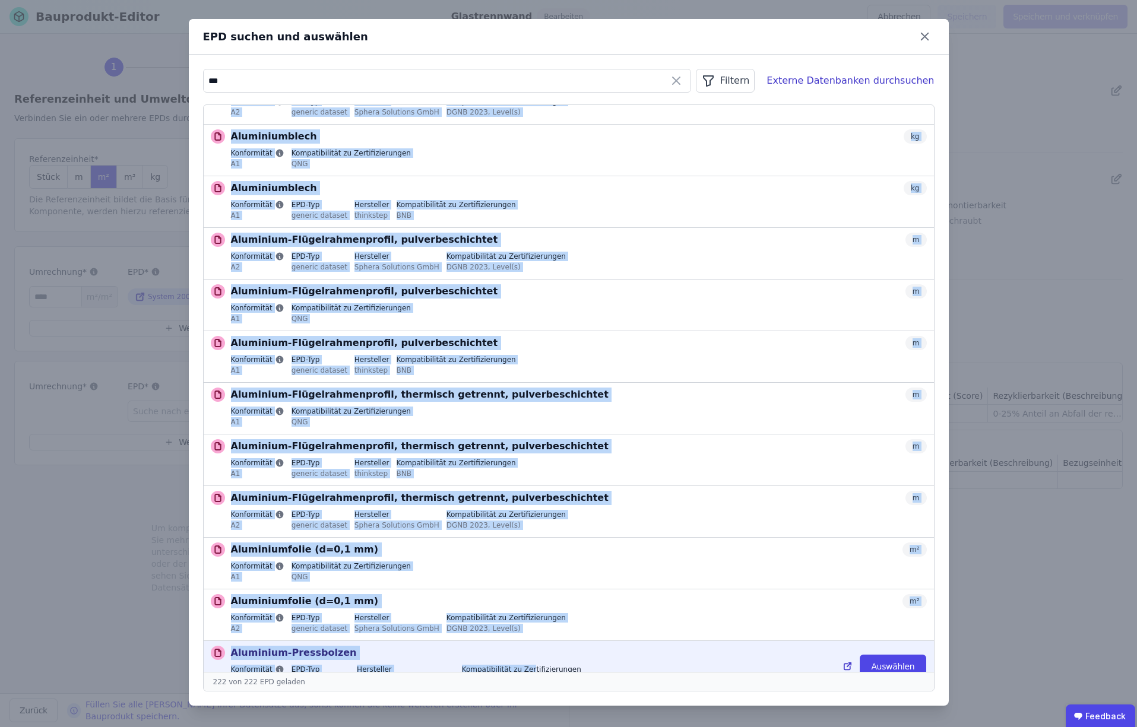
scroll to position [39, 0]
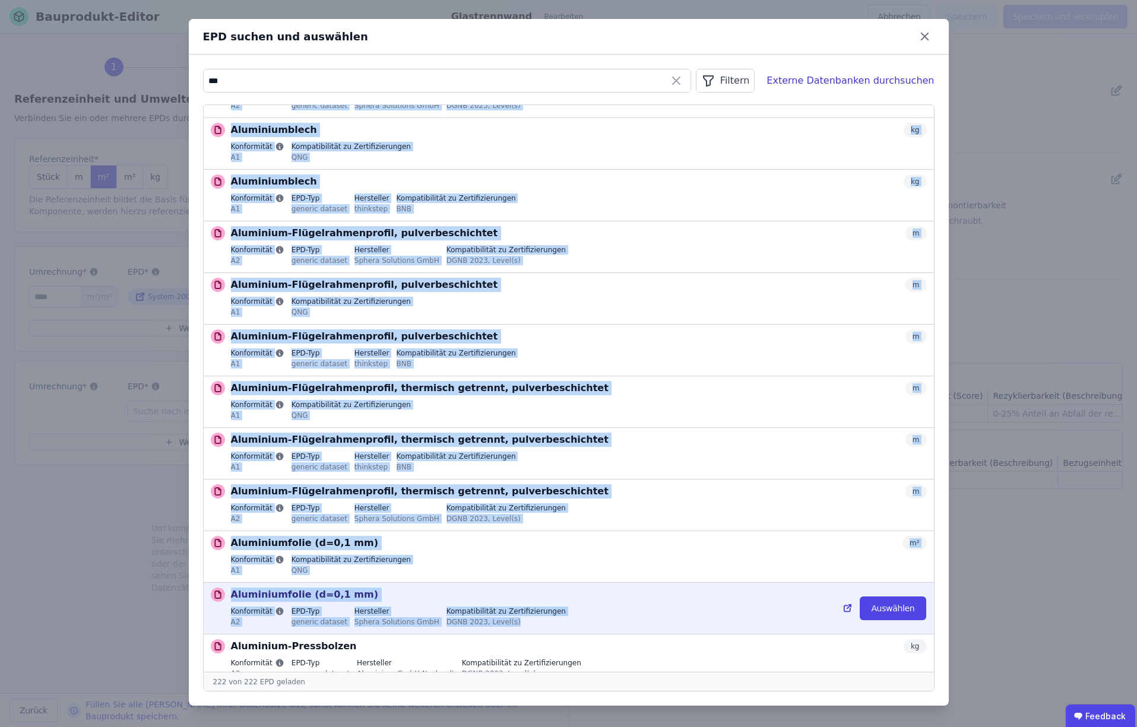
drag, startPoint x: 233, startPoint y: 116, endPoint x: 520, endPoint y: 627, distance: 585.9
click at [520, 627] on ul "Aluminiumblech kg Konformität A2 EPD-Typ generic dataset Hersteller Sphera Solu…" at bounding box center [569, 388] width 730 height 567
copy ul "Loremipsumdolo si Ametconsect A3 ELI-Sed doeiusm tempori Utlaboreet Dolore Magn…"
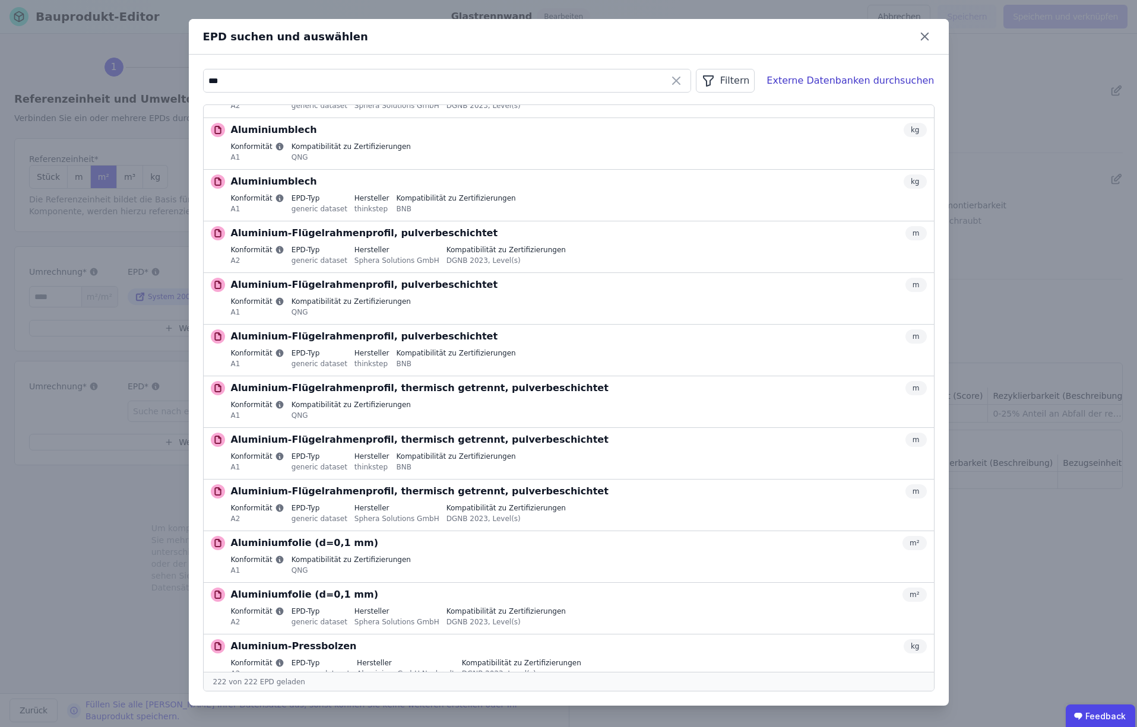
click at [414, 40] on div "EPD suchen und auswählen" at bounding box center [559, 37] width 713 height 17
click at [416, 42] on div "EPD suchen und auswählen" at bounding box center [559, 37] width 713 height 17
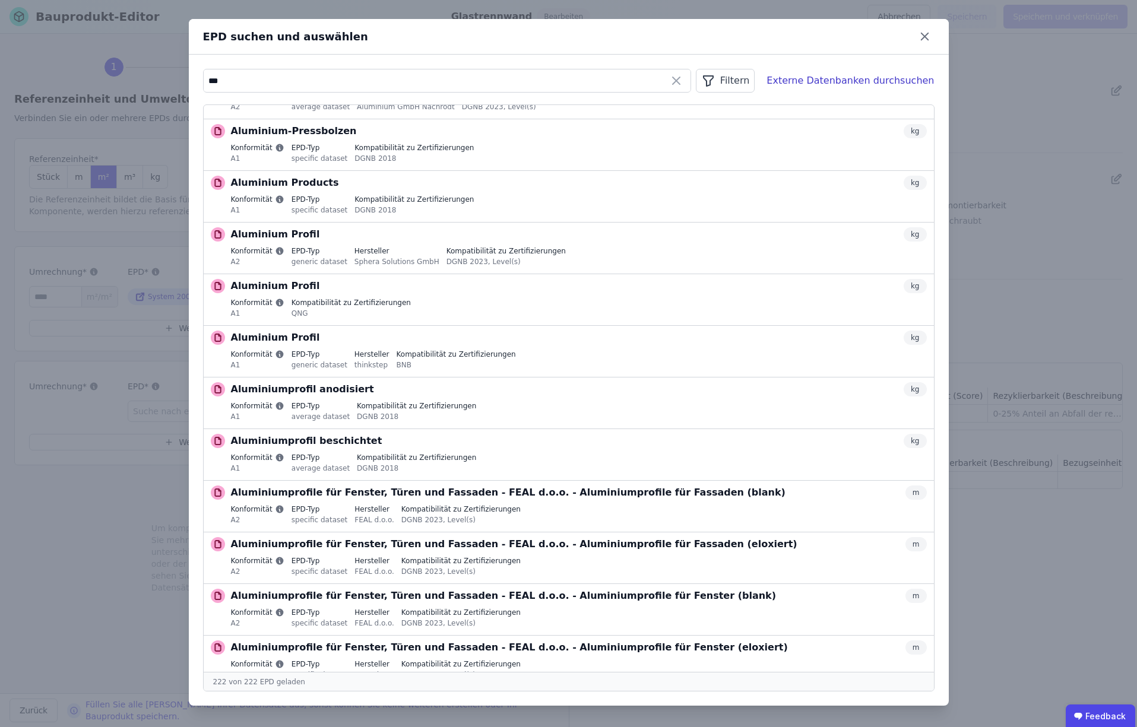
scroll to position [628, 0]
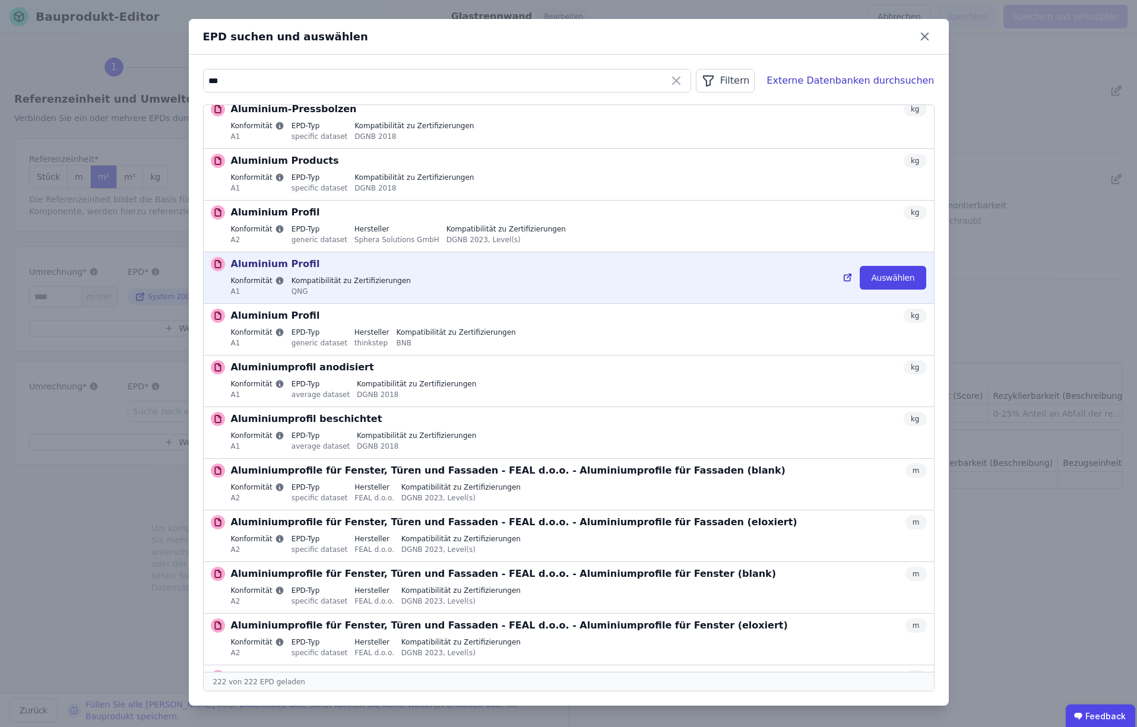
click at [850, 278] on icon at bounding box center [849, 276] width 4 height 4
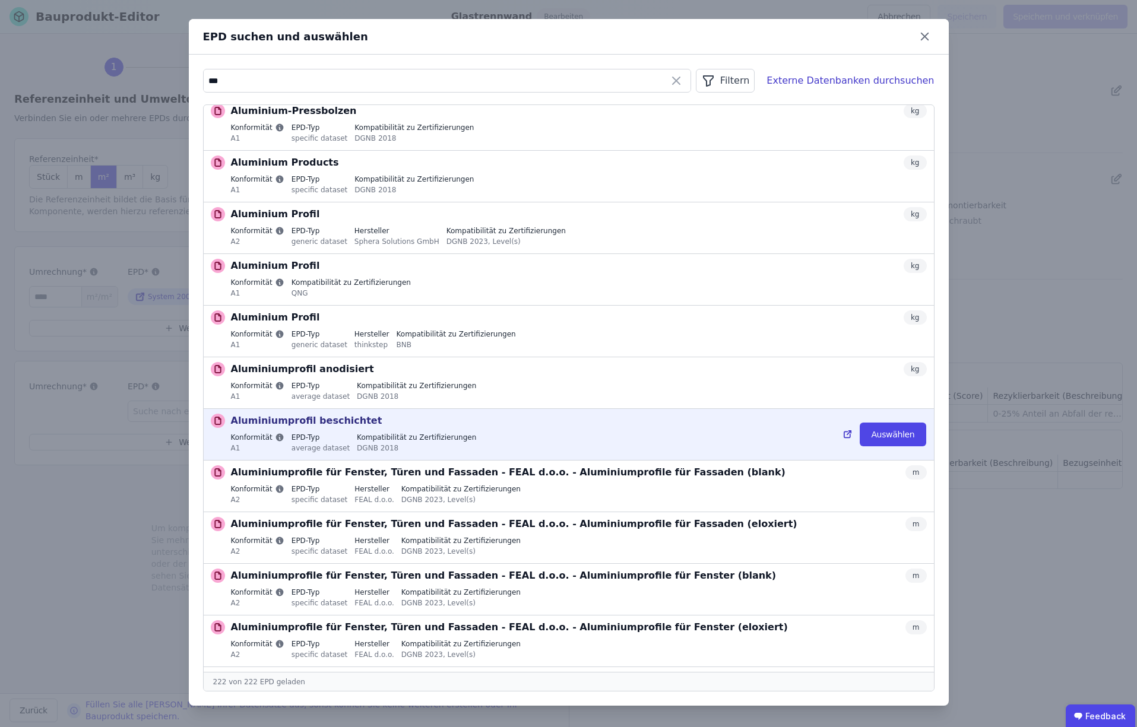
click at [851, 435] on icon at bounding box center [848, 435] width 11 height 14
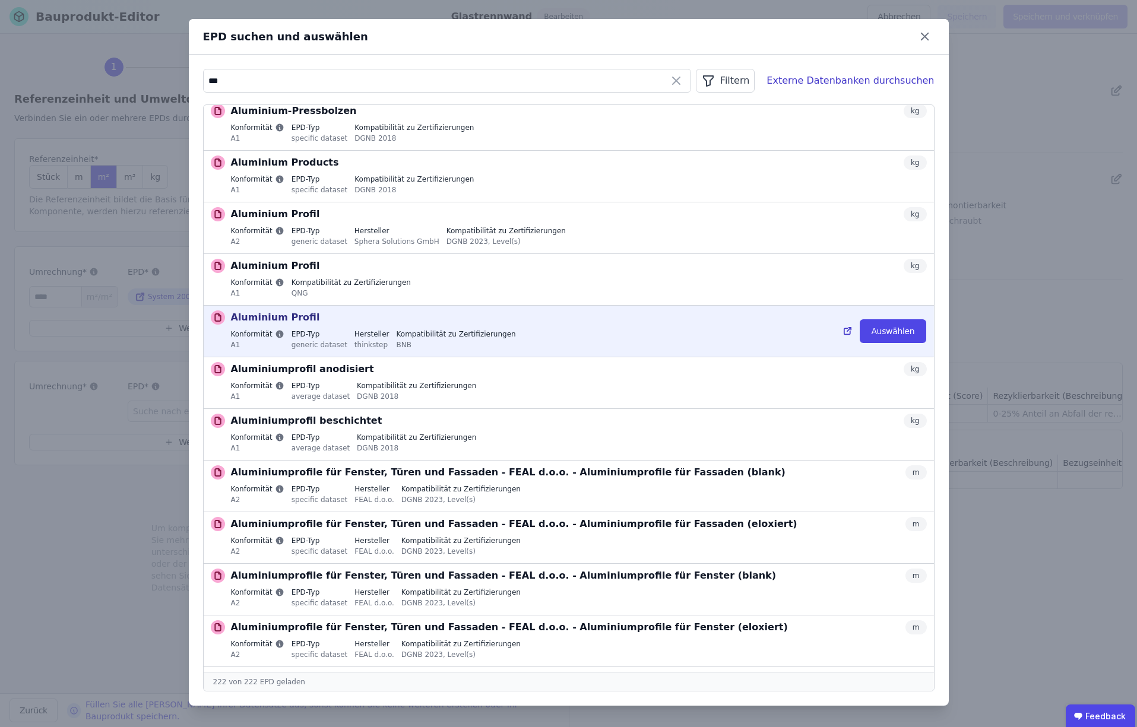
click at [850, 333] on icon at bounding box center [848, 331] width 11 height 14
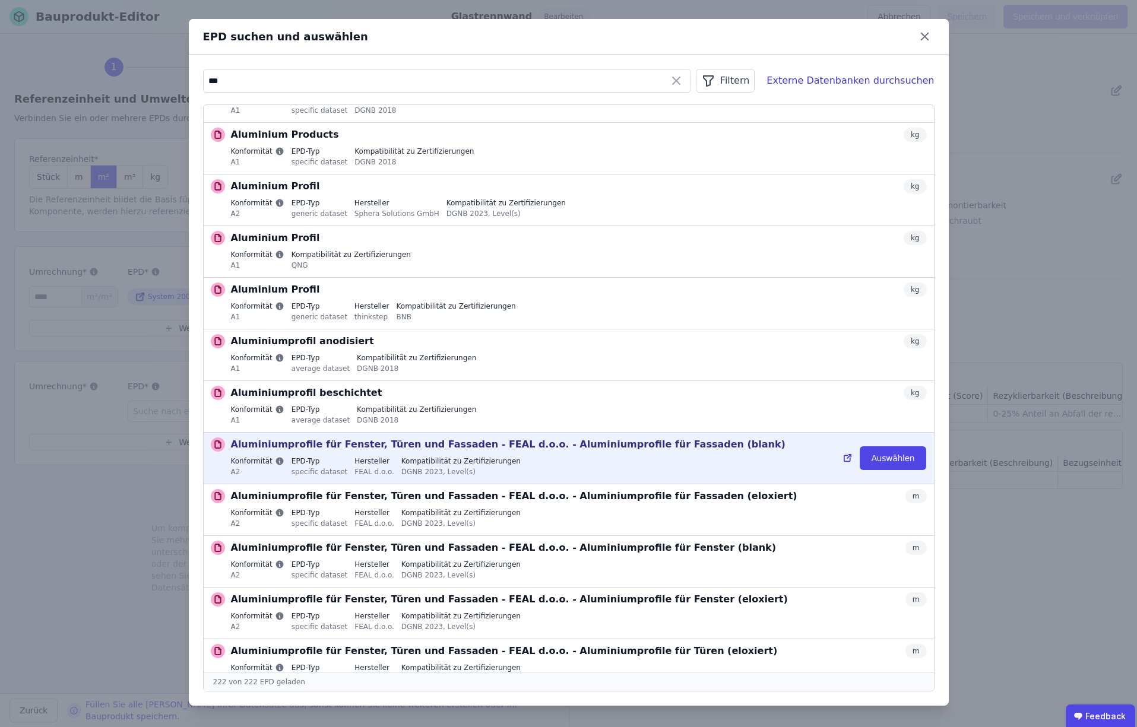
scroll to position [655, 0]
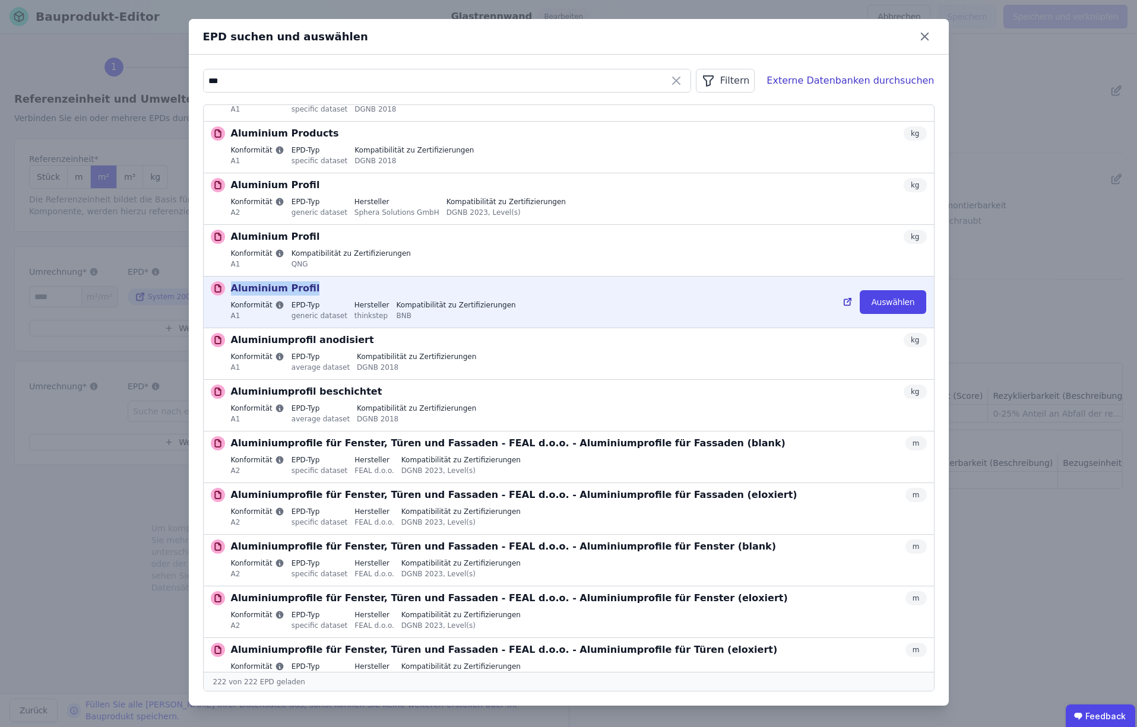
drag, startPoint x: 232, startPoint y: 290, endPoint x: 309, endPoint y: 290, distance: 77.2
click at [309, 290] on div "Aluminium Profil kg" at bounding box center [579, 288] width 696 height 14
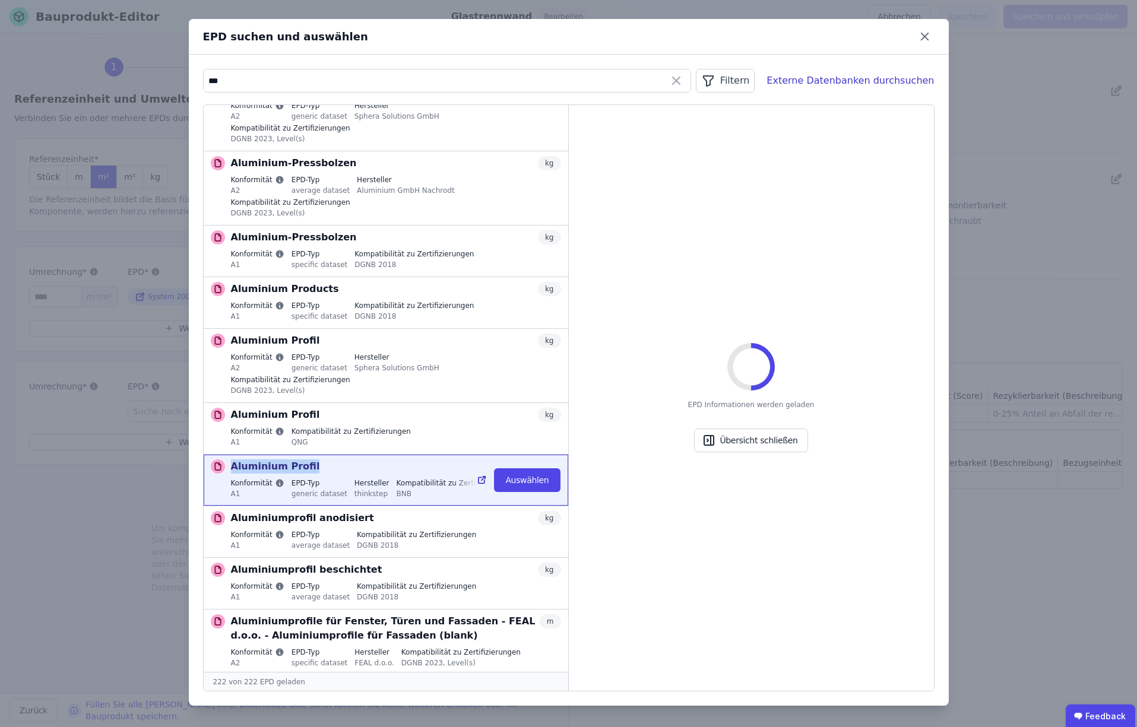
scroll to position [720, 0]
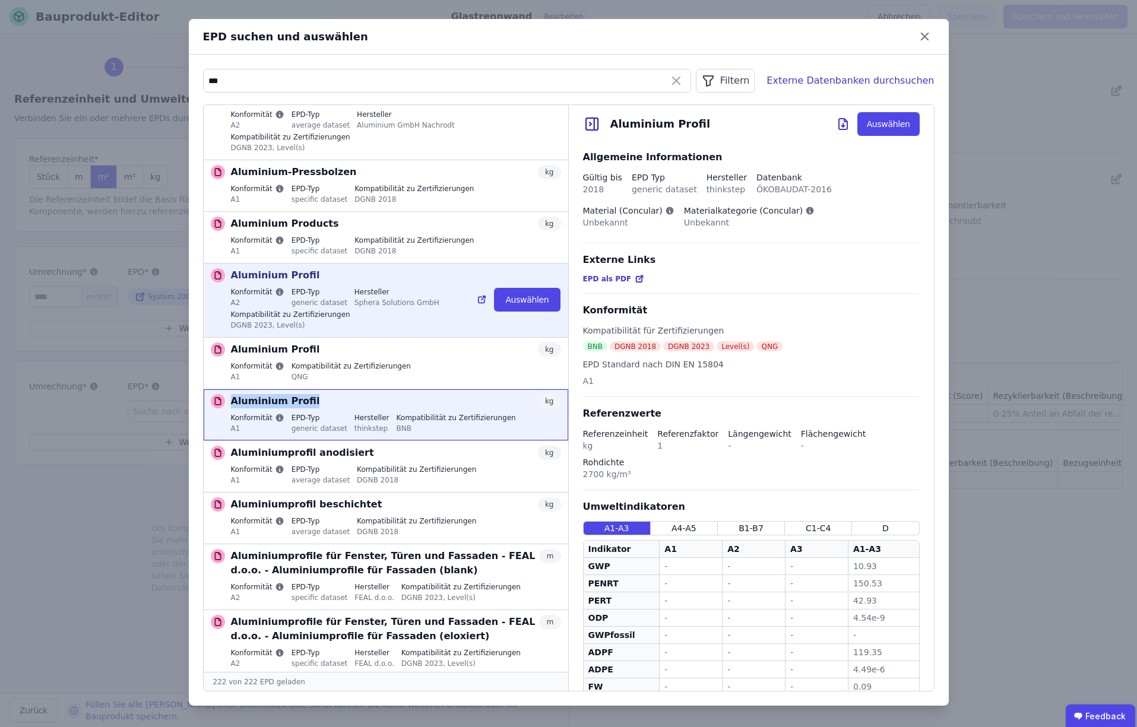
copy p "Aluminium Profil"
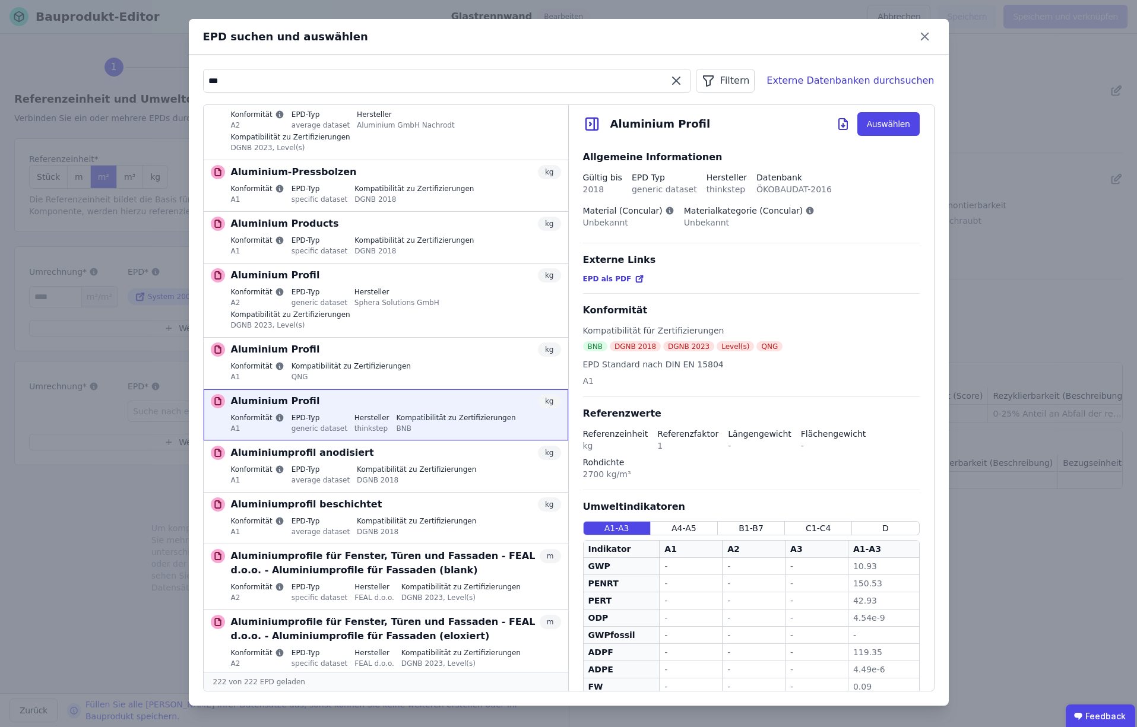
click at [236, 80] on input "***" at bounding box center [447, 80] width 487 height 21
paste input "**********"
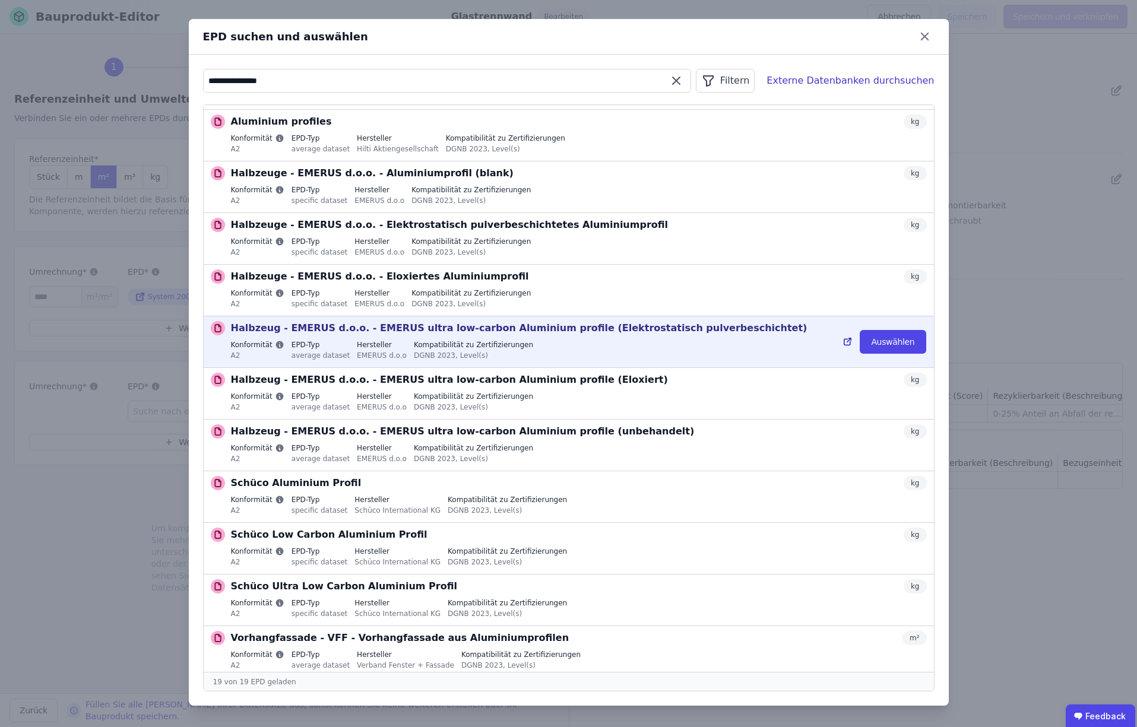
scroll to position [414, 0]
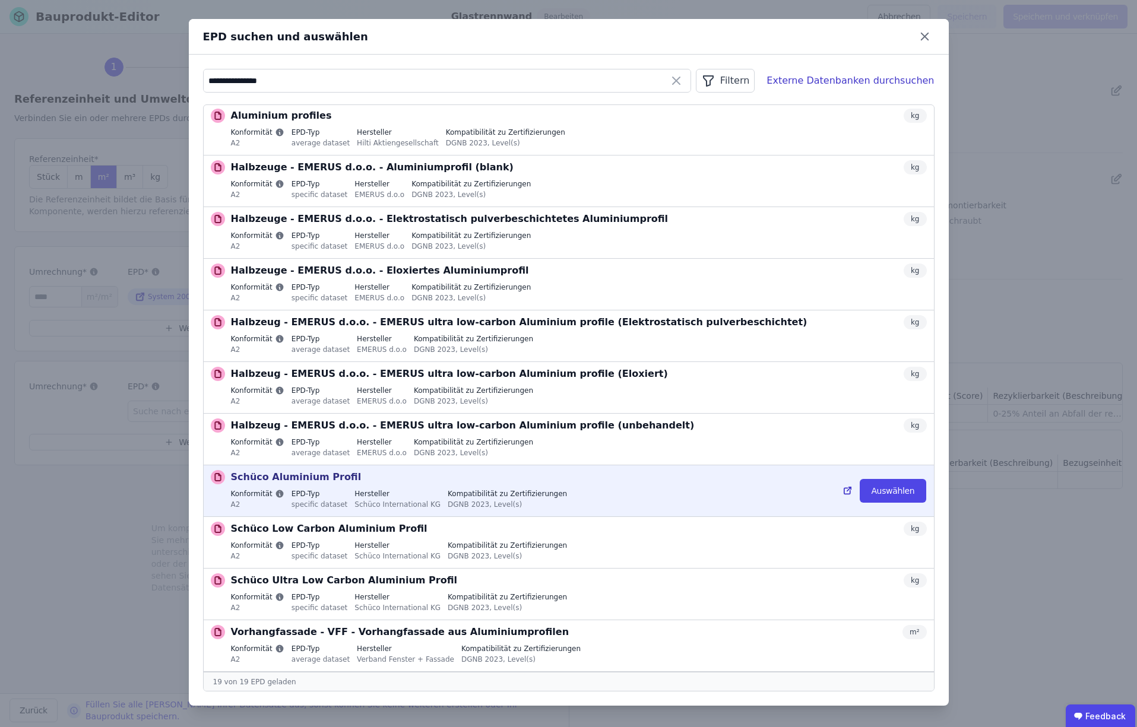
click at [850, 492] on icon at bounding box center [848, 491] width 11 height 14
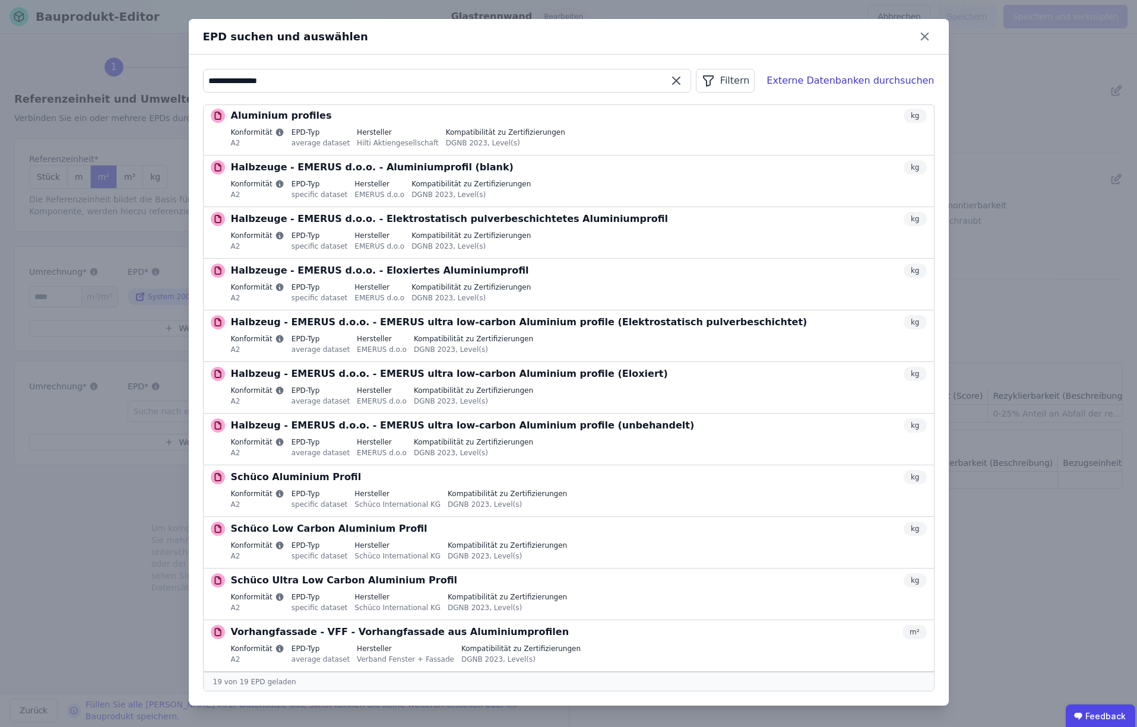
drag, startPoint x: 295, startPoint y: 81, endPoint x: 162, endPoint y: 77, distance: 133.6
click at [162, 77] on div "**********" at bounding box center [568, 363] width 1137 height 727
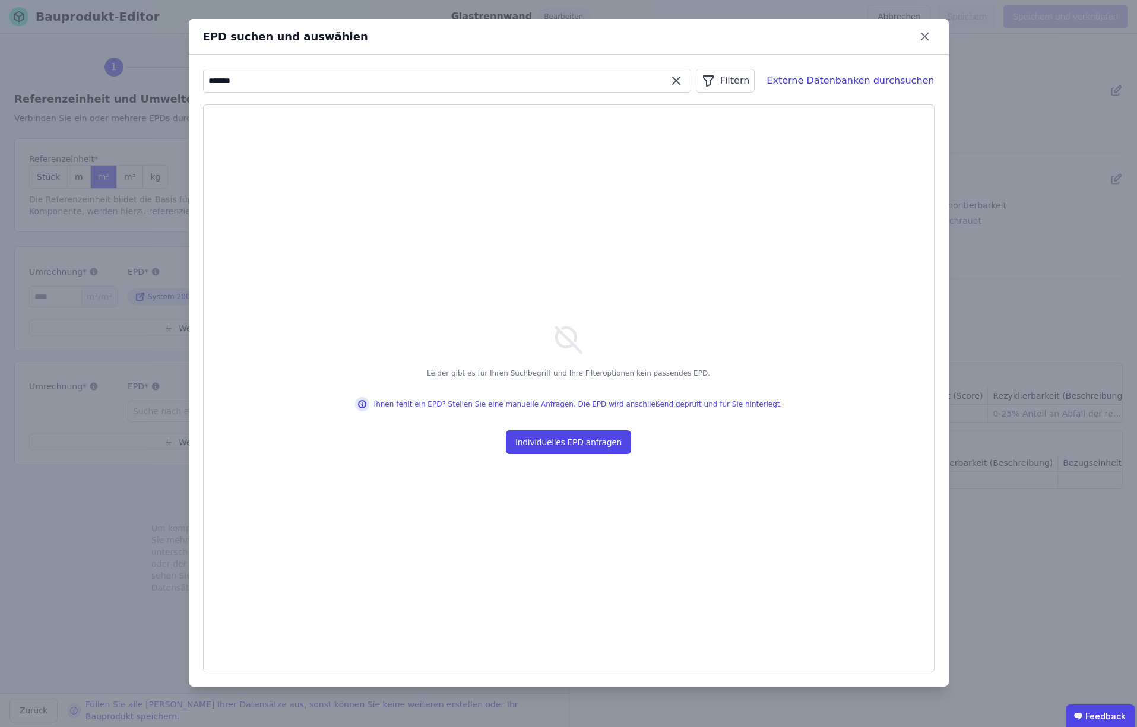
click at [220, 80] on input "*******" at bounding box center [447, 80] width 487 height 21
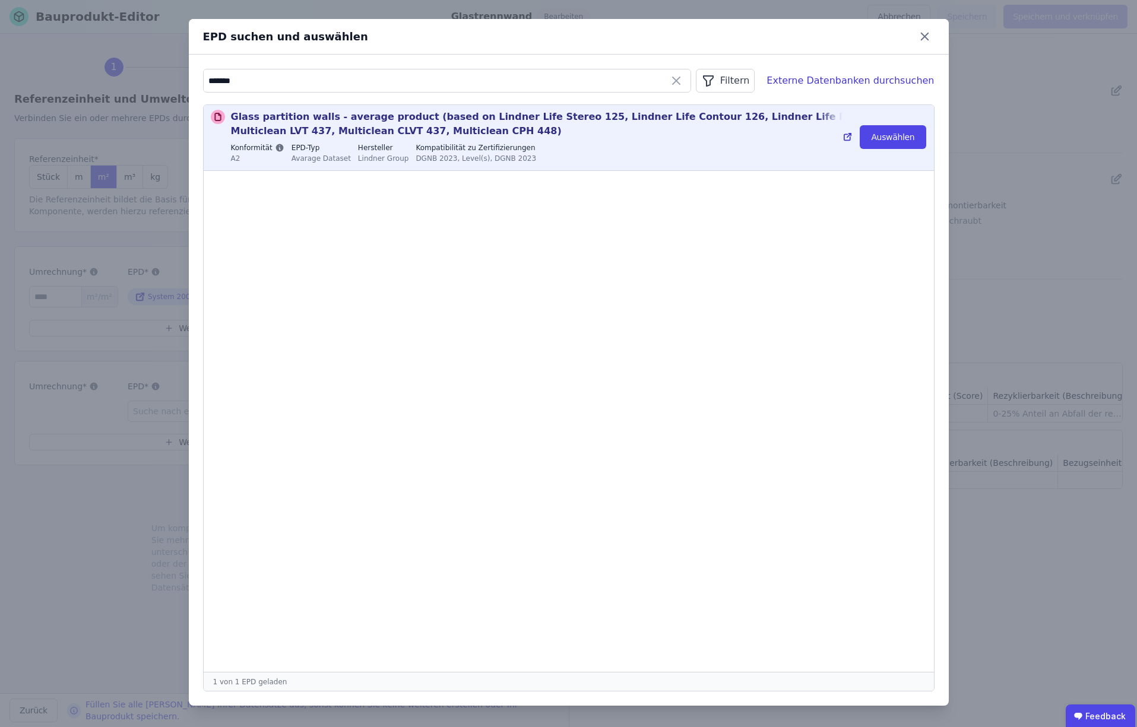
click at [848, 137] on icon at bounding box center [848, 137] width 11 height 14
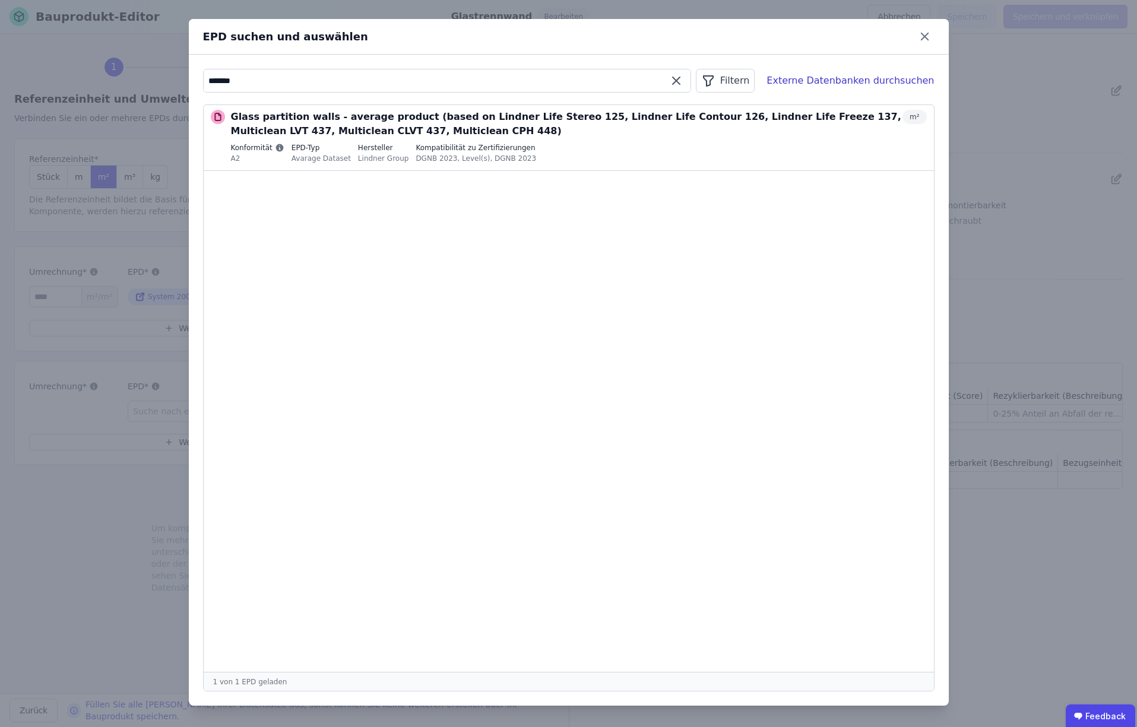
click at [237, 82] on input "*******" at bounding box center [447, 80] width 487 height 21
click at [238, 82] on input "*******" at bounding box center [447, 80] width 487 height 21
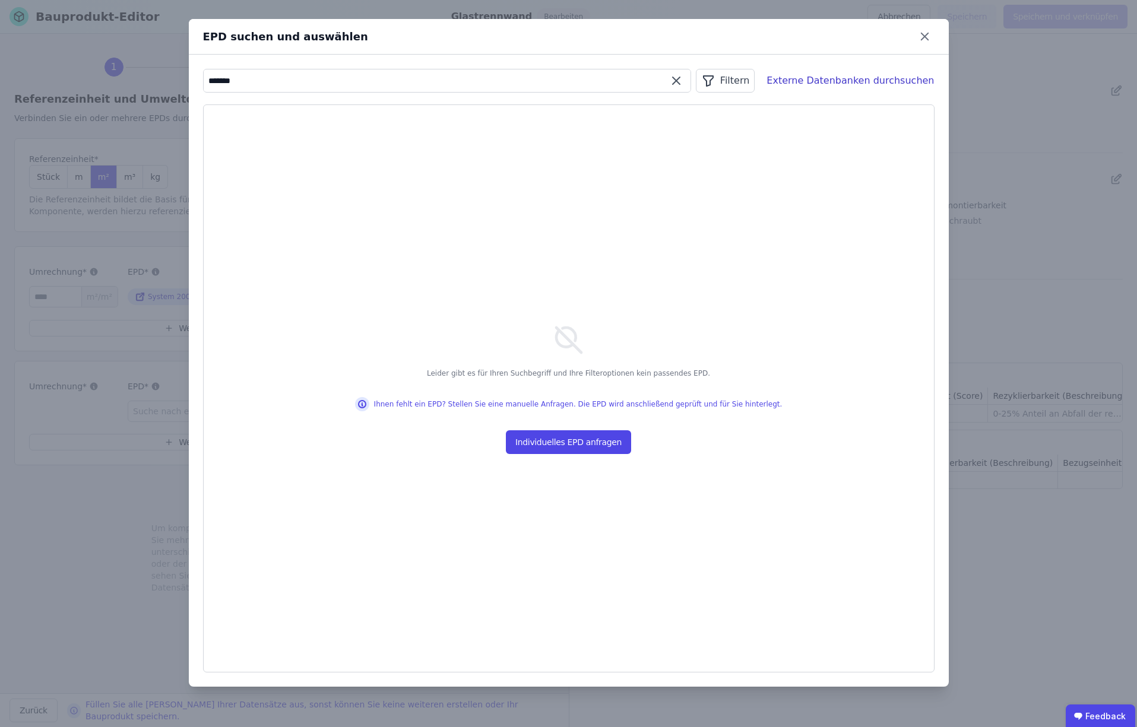
click at [230, 81] on input "*******" at bounding box center [447, 80] width 487 height 21
click at [232, 81] on input "*******" at bounding box center [447, 80] width 487 height 21
click at [221, 77] on input "******" at bounding box center [447, 80] width 487 height 21
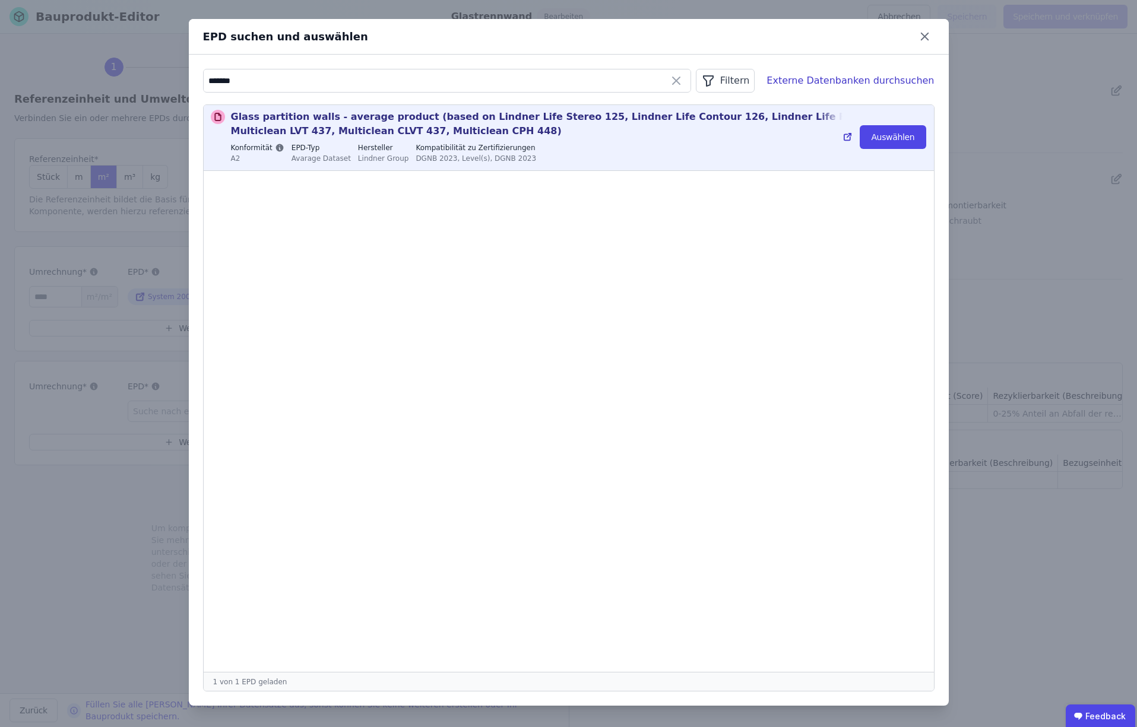
click at [849, 137] on icon at bounding box center [849, 136] width 4 height 4
click at [850, 137] on icon at bounding box center [849, 136] width 4 height 4
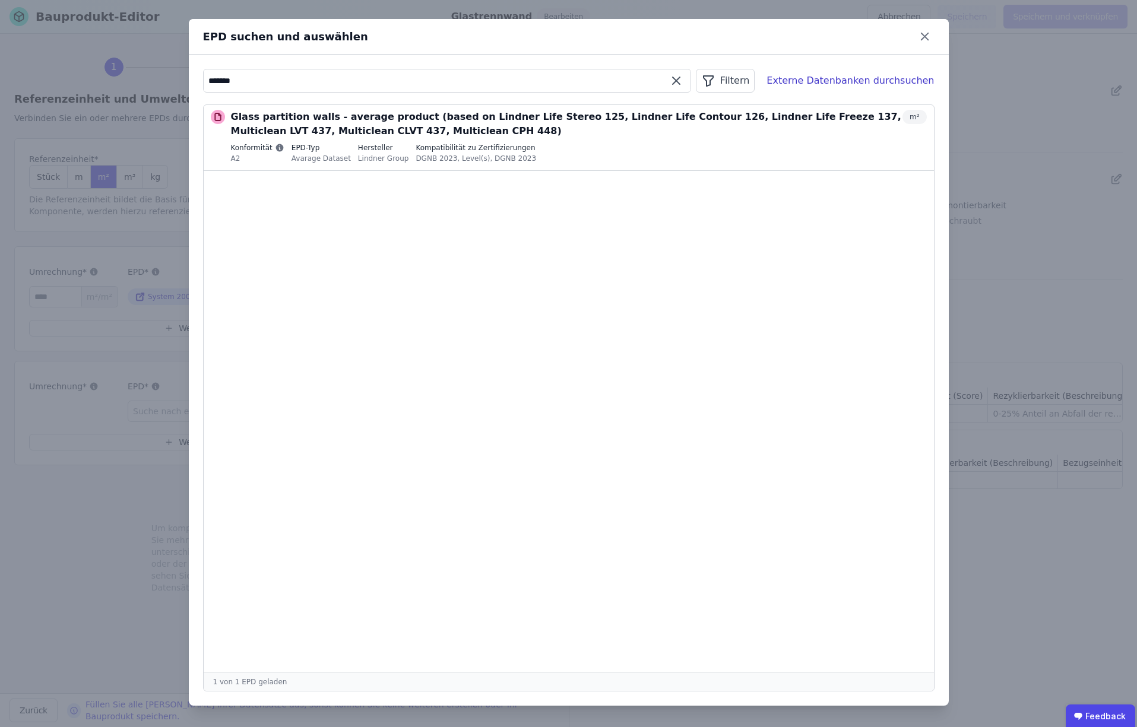
click at [312, 78] on input "*******" at bounding box center [447, 80] width 487 height 21
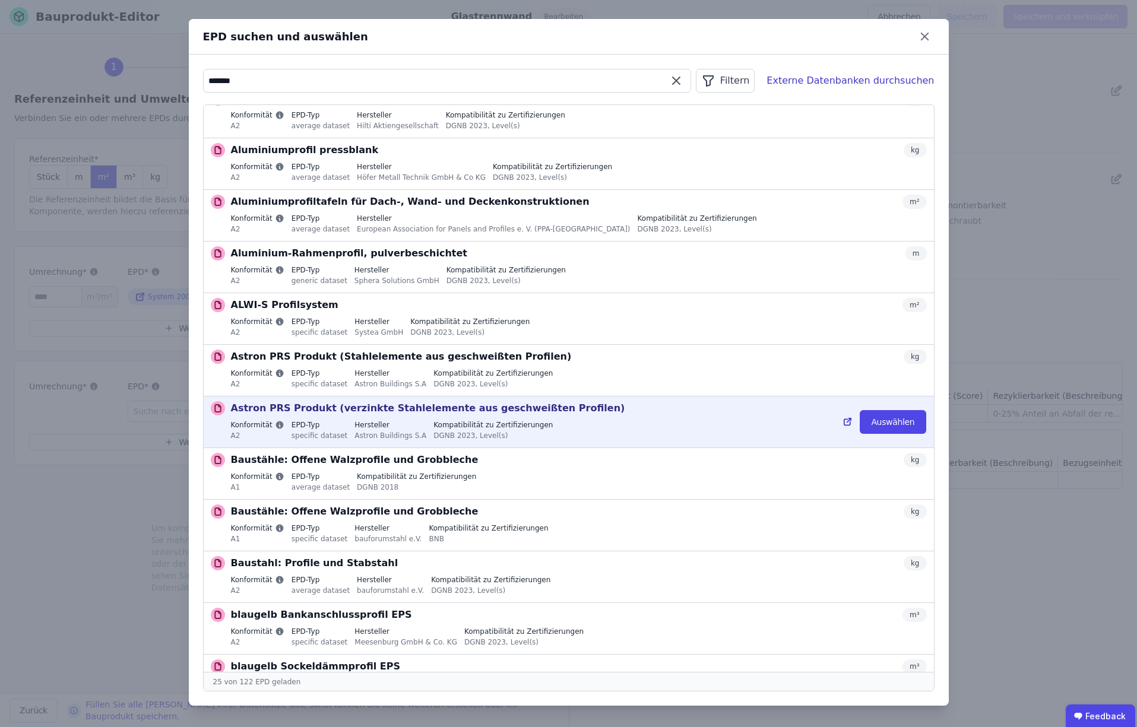
scroll to position [334, 0]
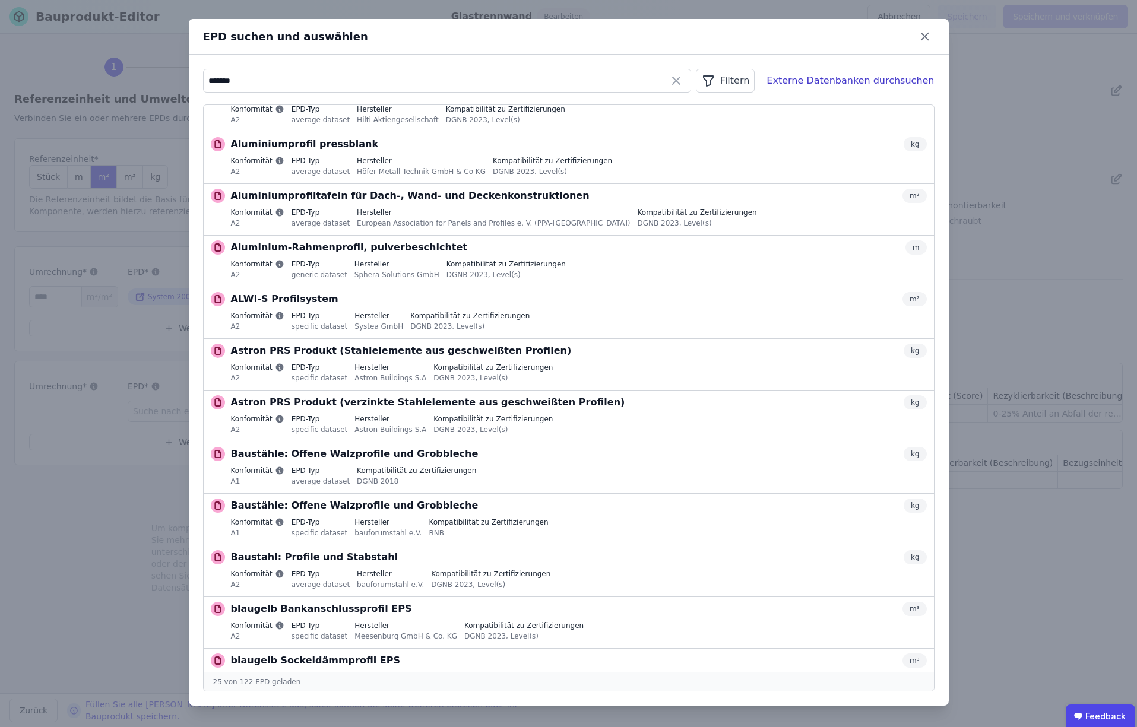
click at [744, 83] on div "Filtern" at bounding box center [725, 81] width 59 height 24
click at [632, 152] on span "Konformität" at bounding box center [609, 149] width 49 height 12
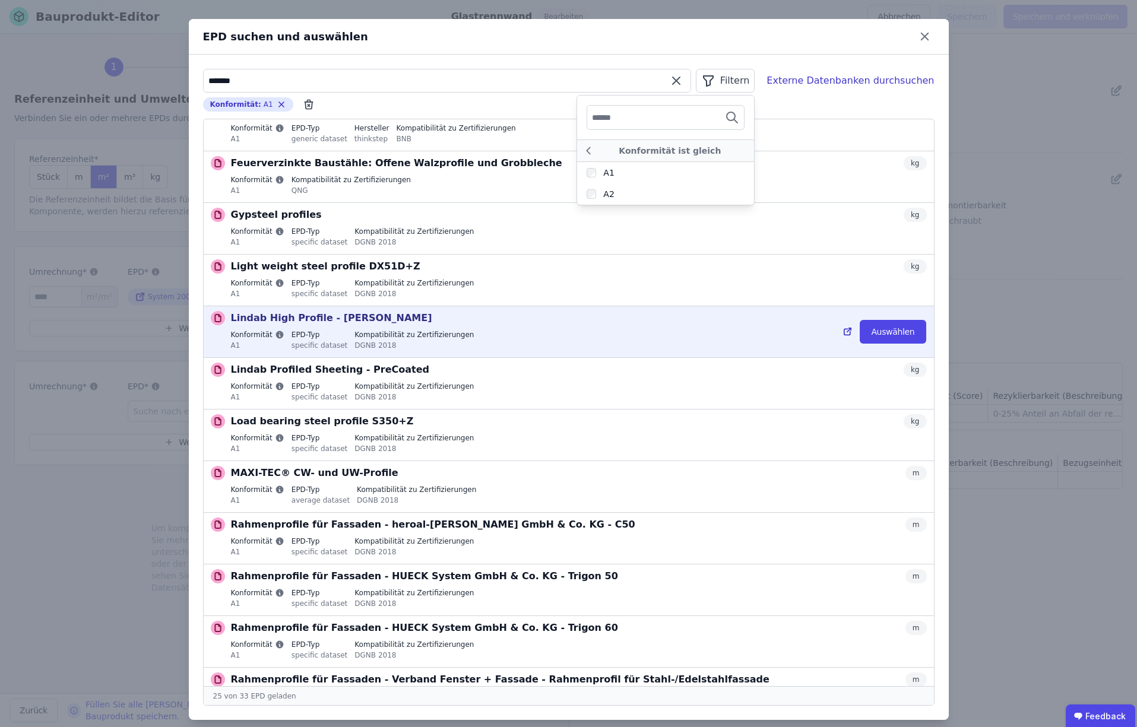
scroll to position [0, 0]
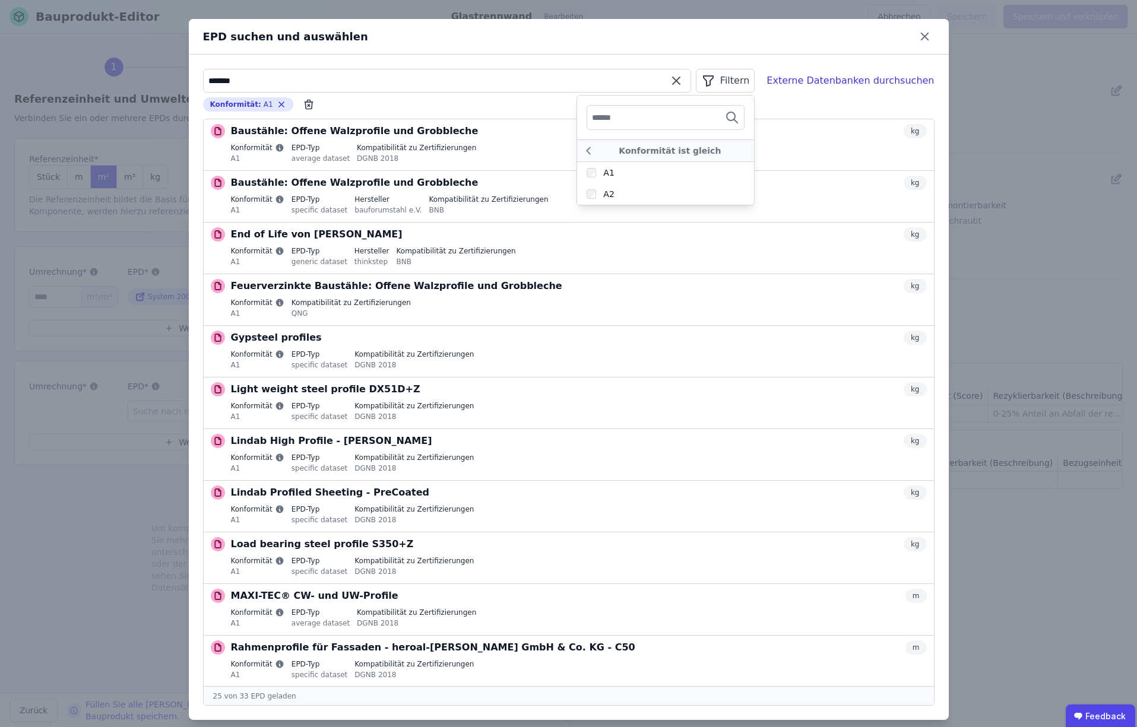
click at [220, 83] on input "*******" at bounding box center [447, 80] width 487 height 21
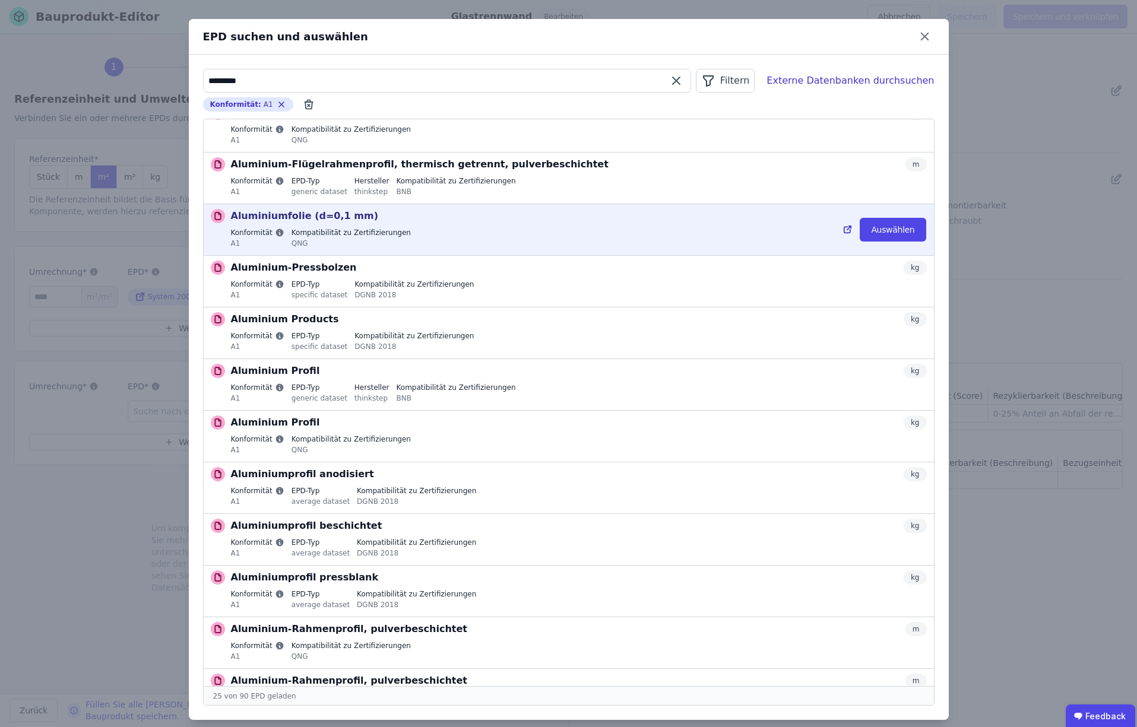
scroll to position [229, 0]
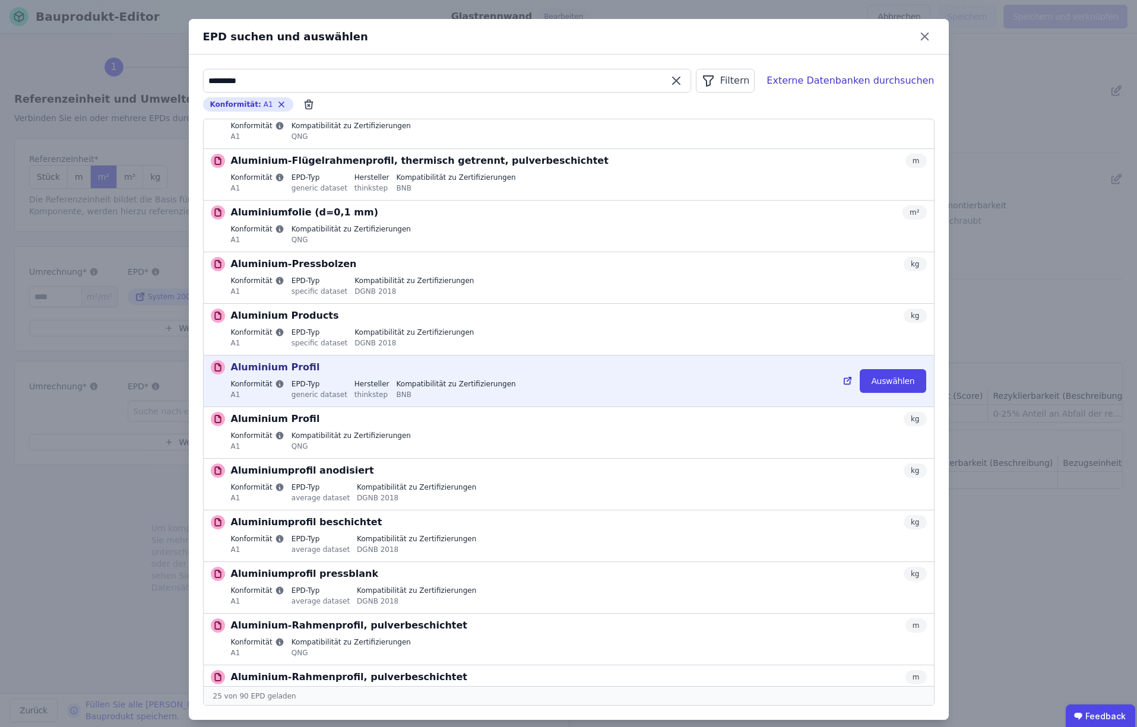
type input "*********"
click at [851, 382] on icon at bounding box center [848, 381] width 11 height 14
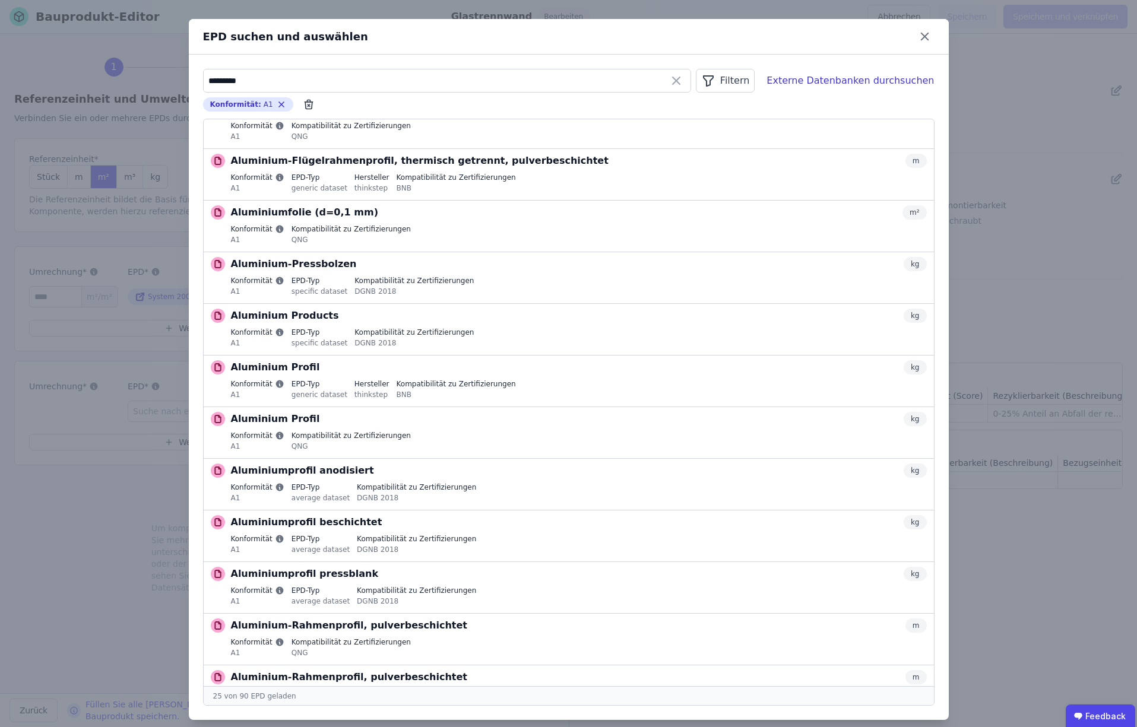
click at [173, 21] on div "EPD suchen und auswählen ********* Filtern Externe Datenbanken durchsuchen Konf…" at bounding box center [568, 369] width 1137 height 739
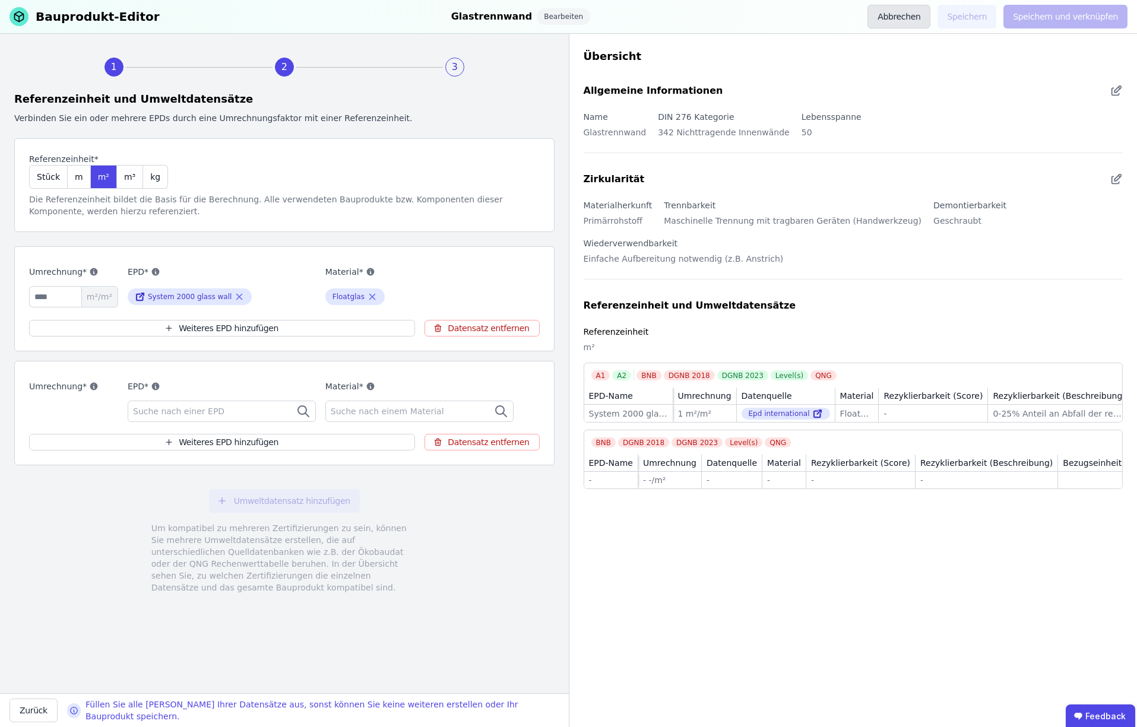
click at [907, 15] on button "Abbrechen" at bounding box center [898, 17] width 63 height 24
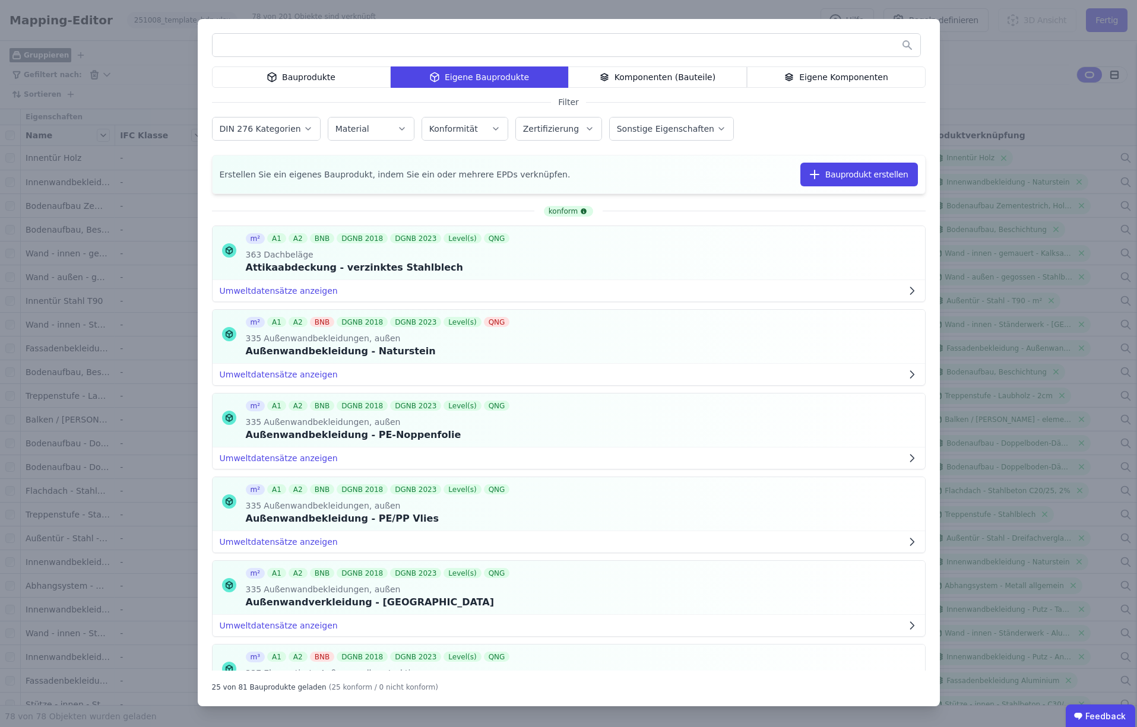
click at [835, 76] on div "Eigene Komponenten" at bounding box center [836, 77] width 179 height 21
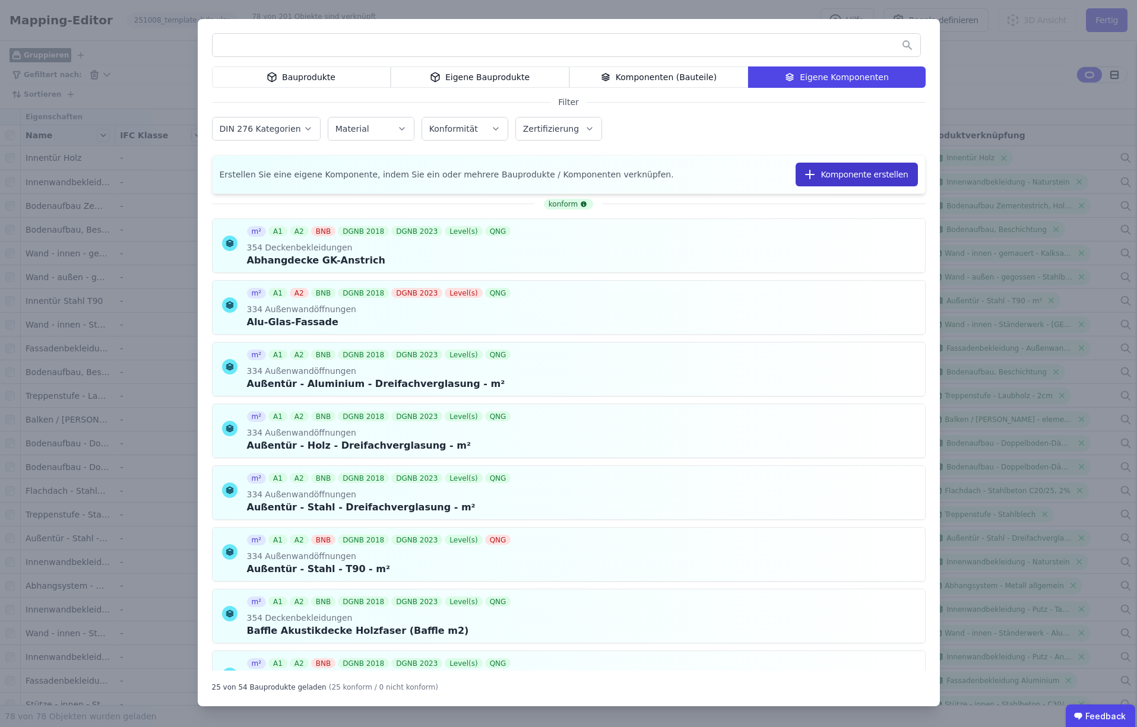
click at [856, 173] on button "Komponente erstellen" at bounding box center [857, 175] width 122 height 24
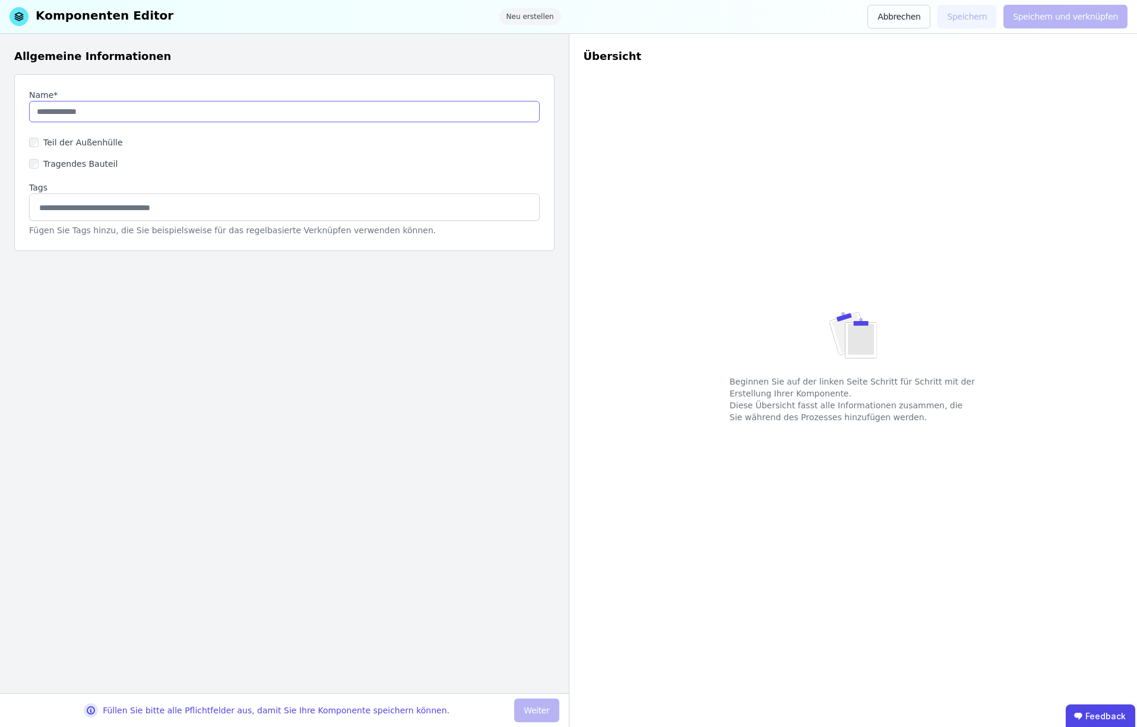
click at [88, 112] on input "string" at bounding box center [284, 111] width 511 height 21
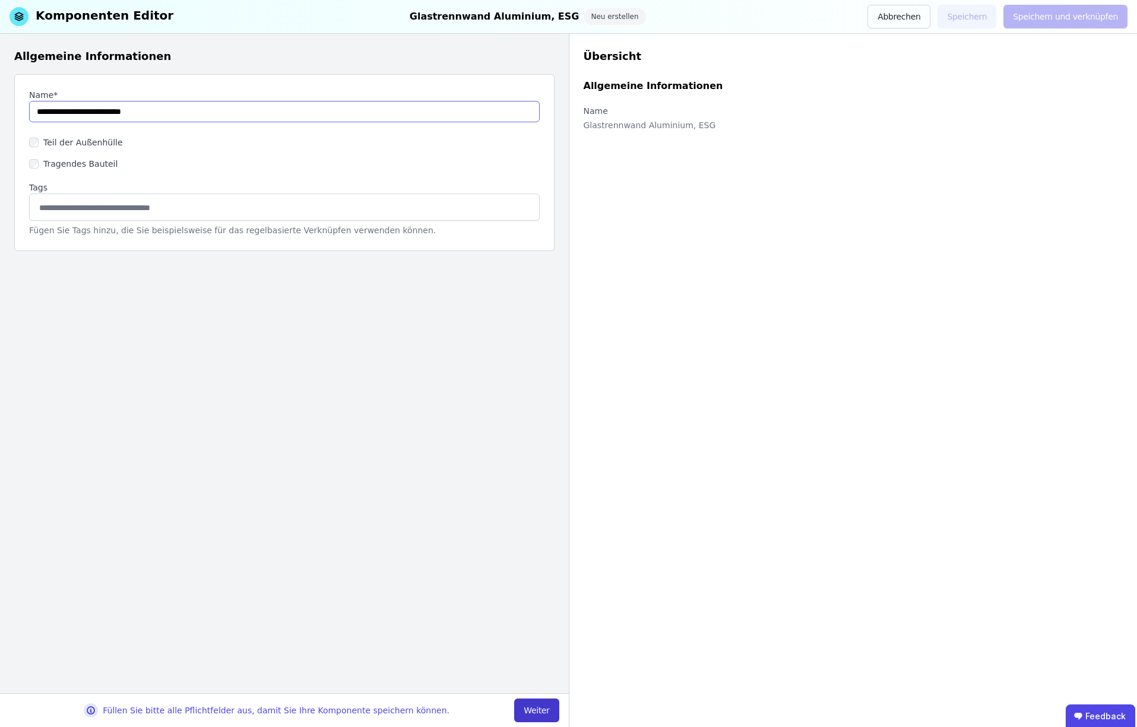
type input "**********"
click at [540, 709] on button "Weiter" at bounding box center [536, 711] width 45 height 24
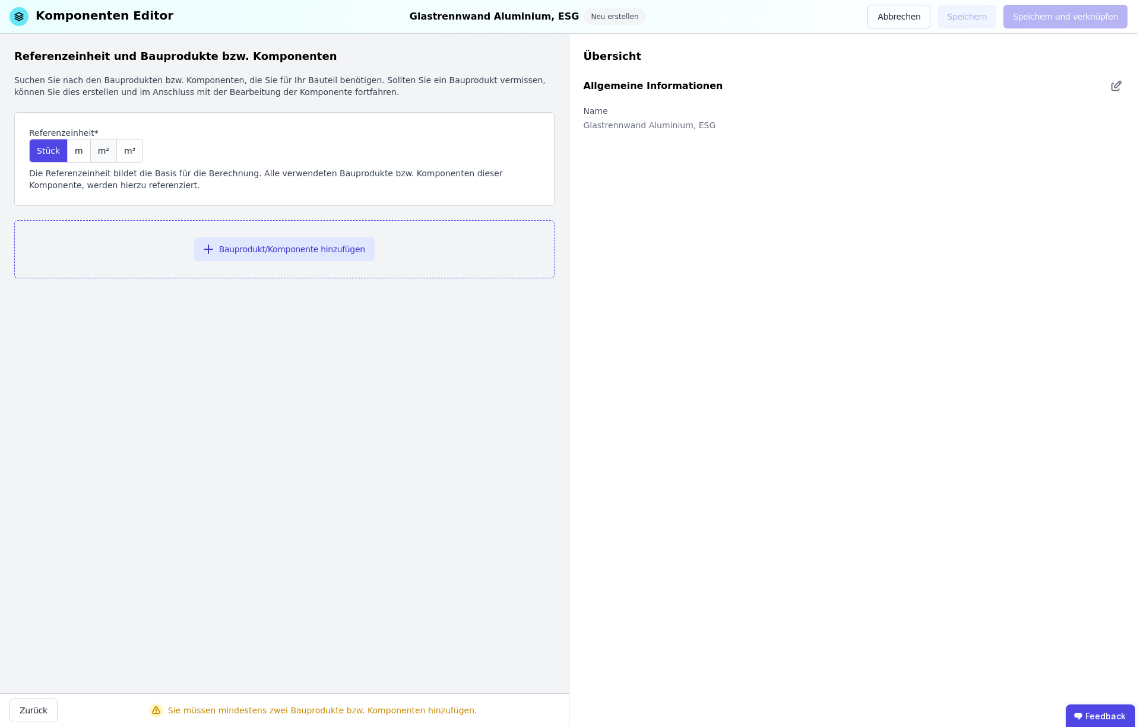
click at [100, 148] on span "m²" at bounding box center [103, 151] width 11 height 12
click at [287, 248] on button "Bauprodukt/Komponente hinzufügen" at bounding box center [284, 250] width 181 height 24
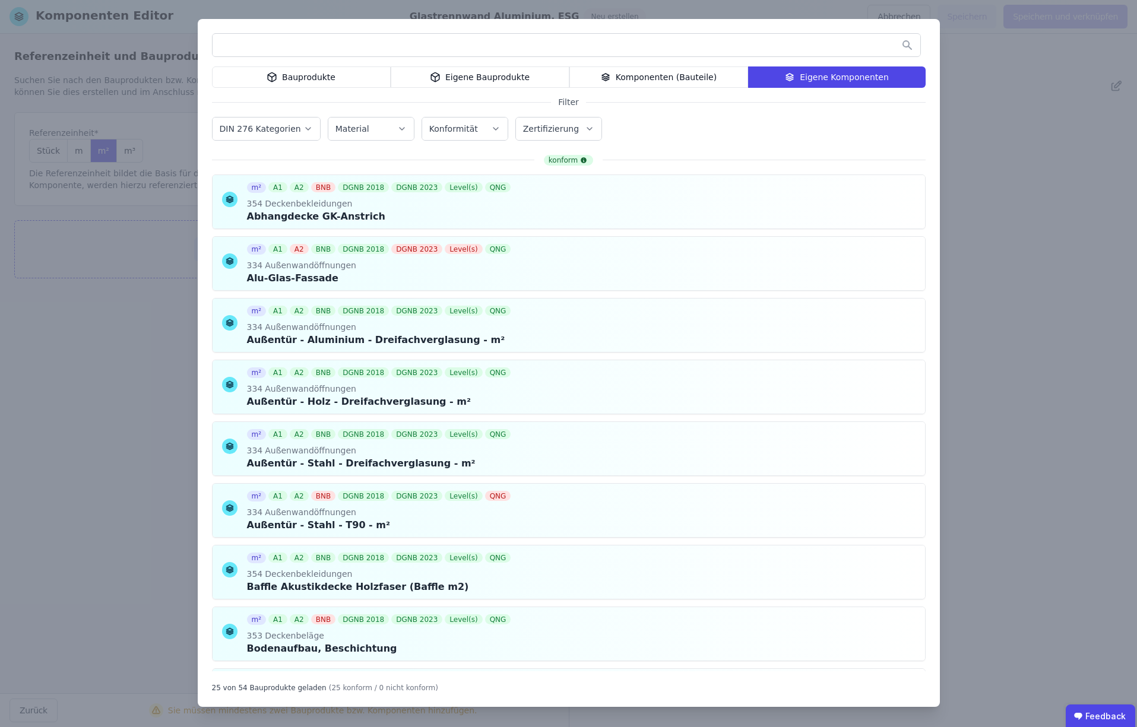
click at [294, 77] on div "Bauprodukte" at bounding box center [301, 77] width 179 height 21
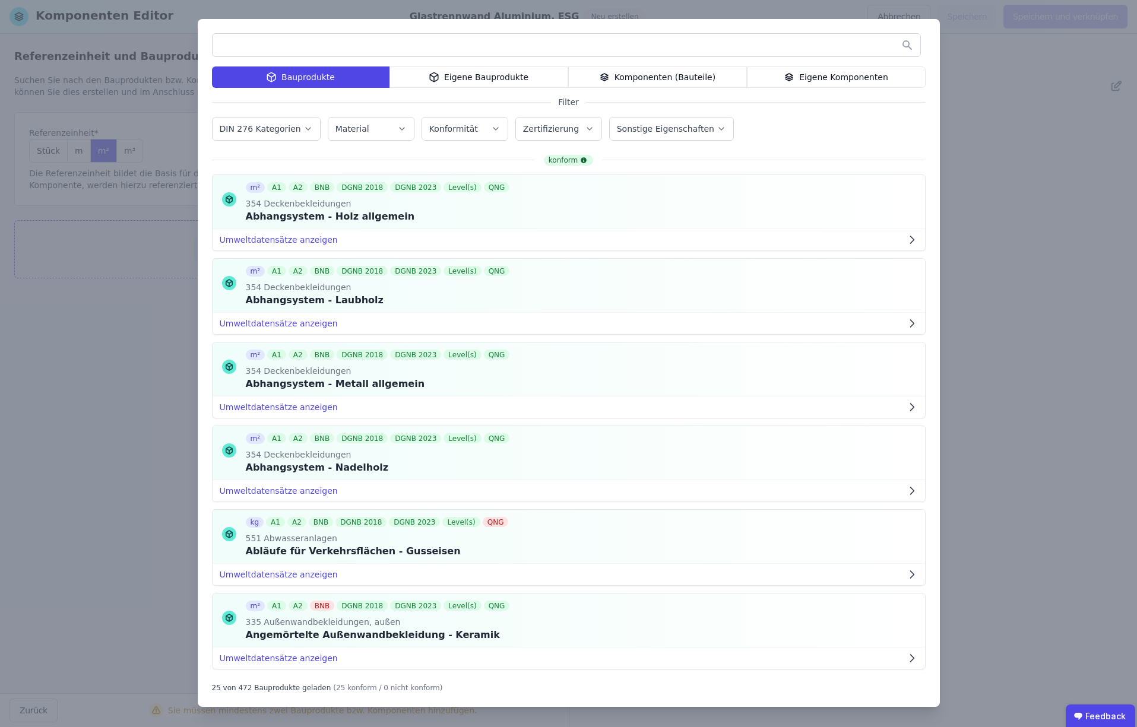
click at [257, 45] on input "text" at bounding box center [567, 44] width 708 height 21
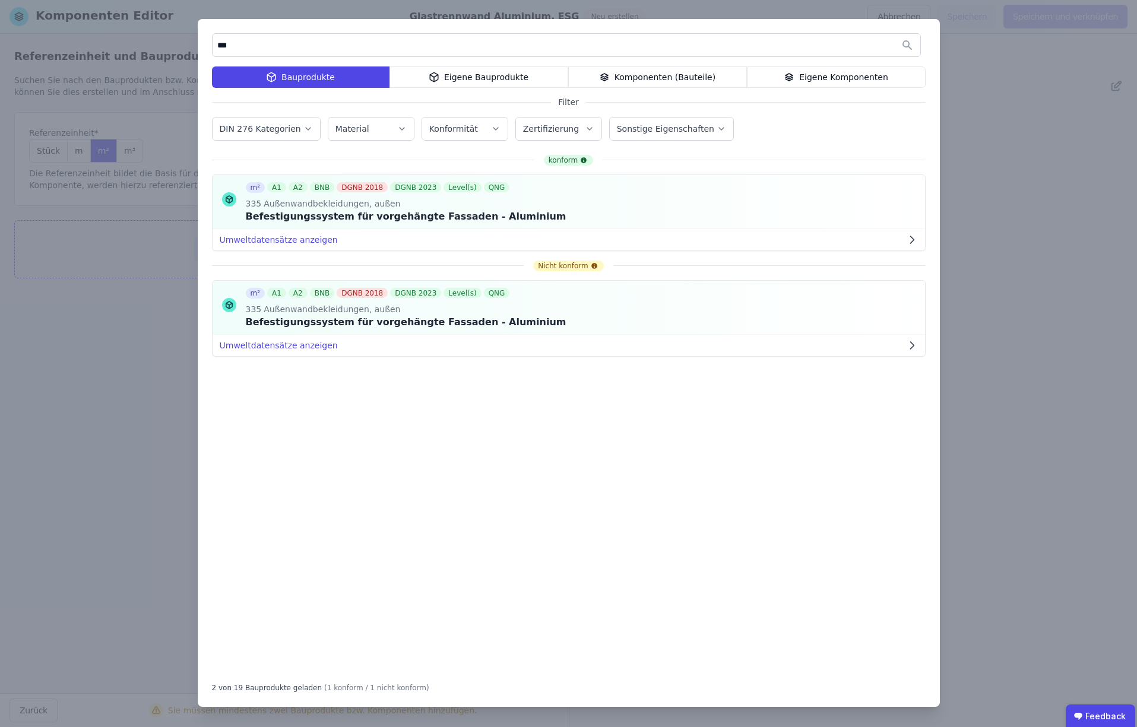
click at [477, 79] on div "Eigene Bauprodukte" at bounding box center [479, 77] width 179 height 21
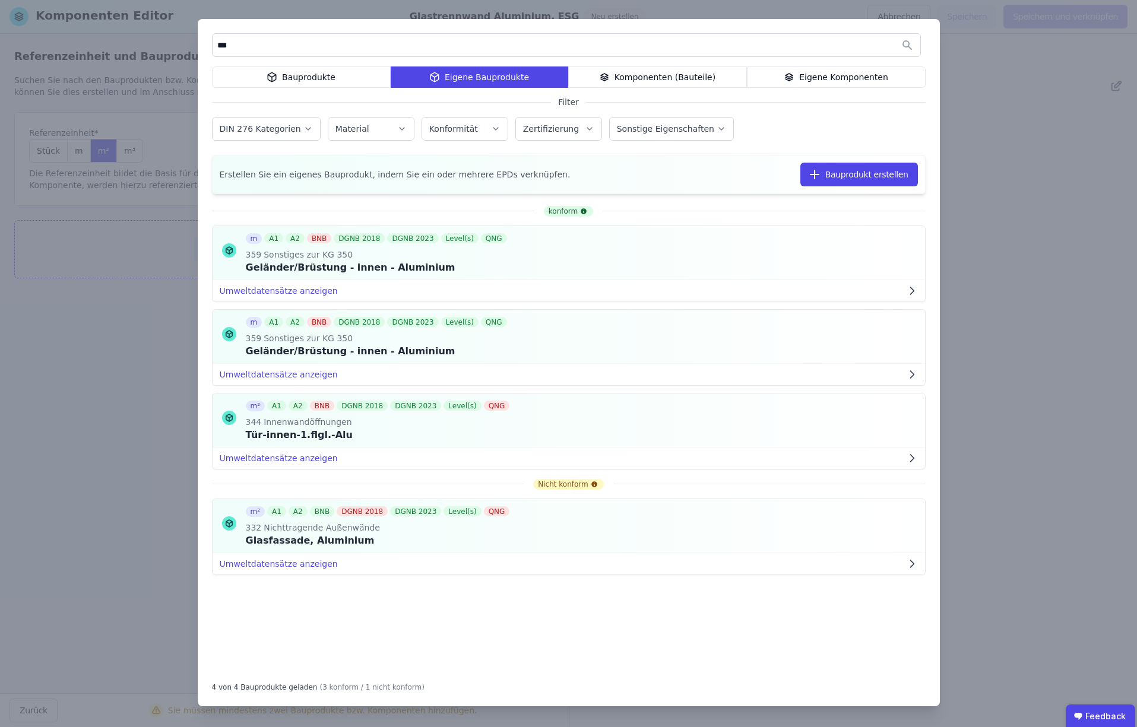
click at [321, 81] on div "Bauprodukte" at bounding box center [301, 77] width 179 height 21
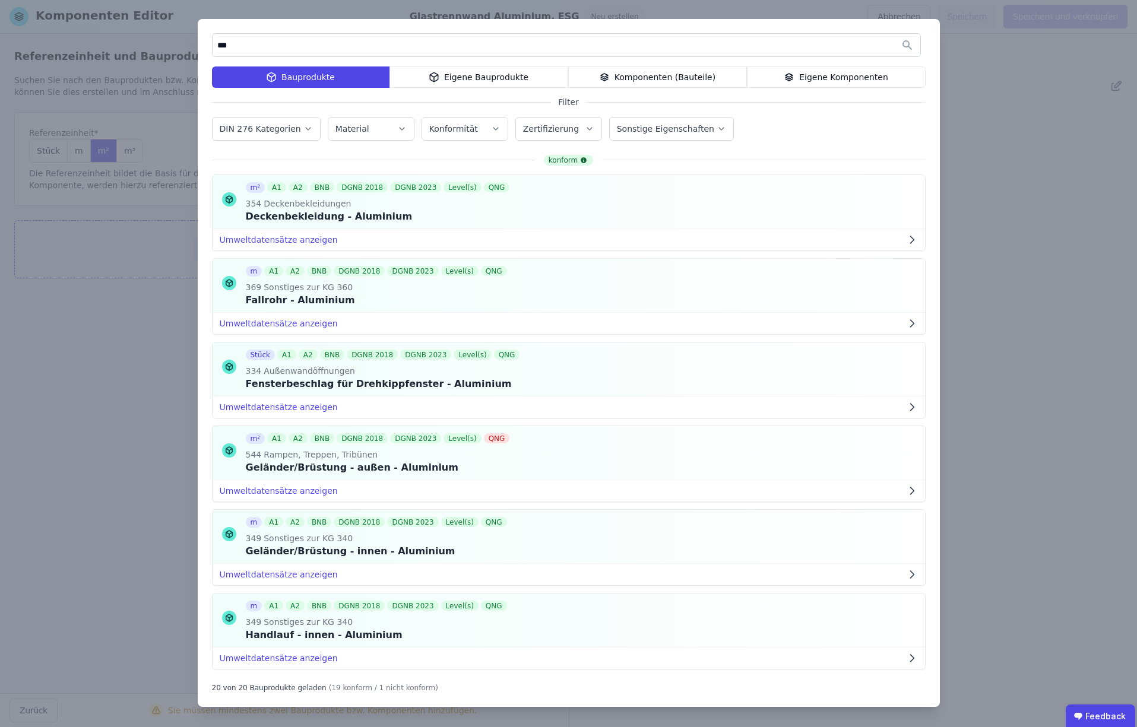
click at [299, 45] on input "***" at bounding box center [567, 44] width 708 height 21
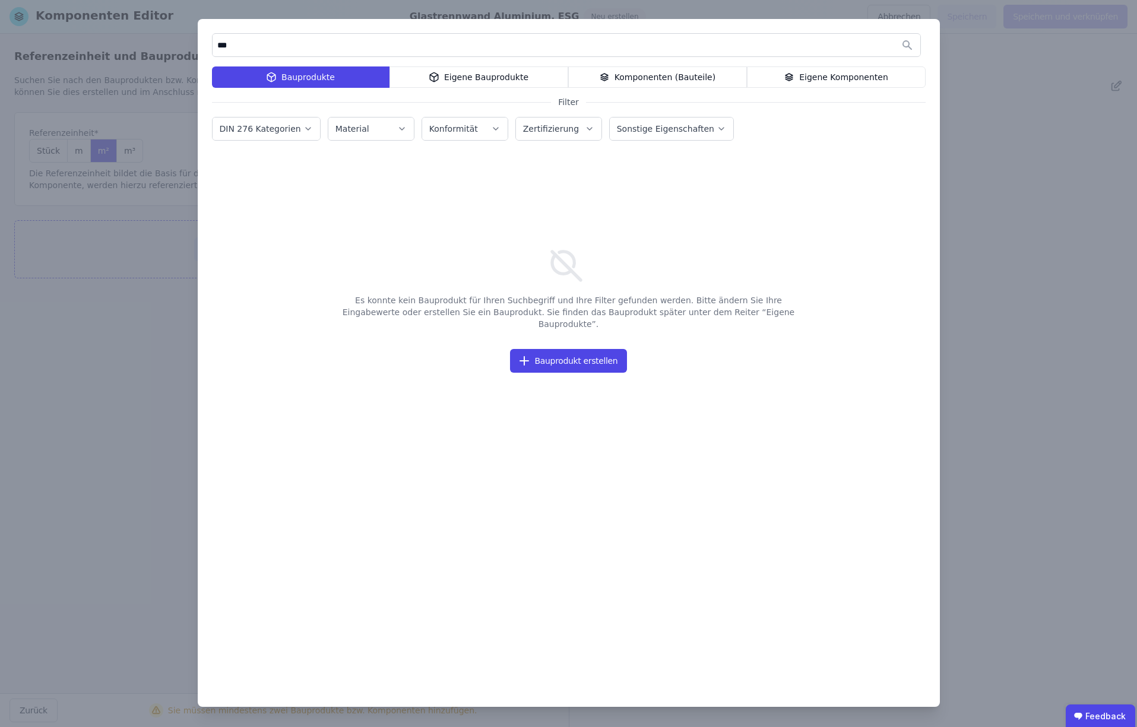
click at [287, 75] on div "Bauprodukte" at bounding box center [301, 77] width 178 height 21
click at [257, 47] on input "***" at bounding box center [567, 44] width 708 height 21
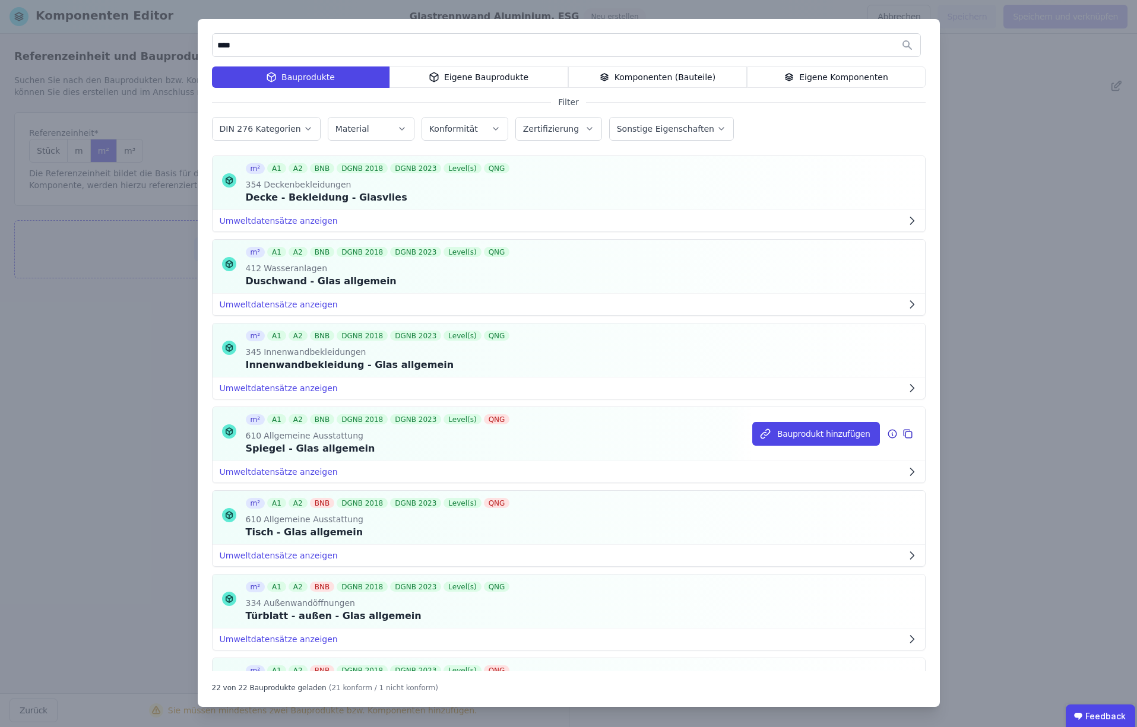
scroll to position [277, 0]
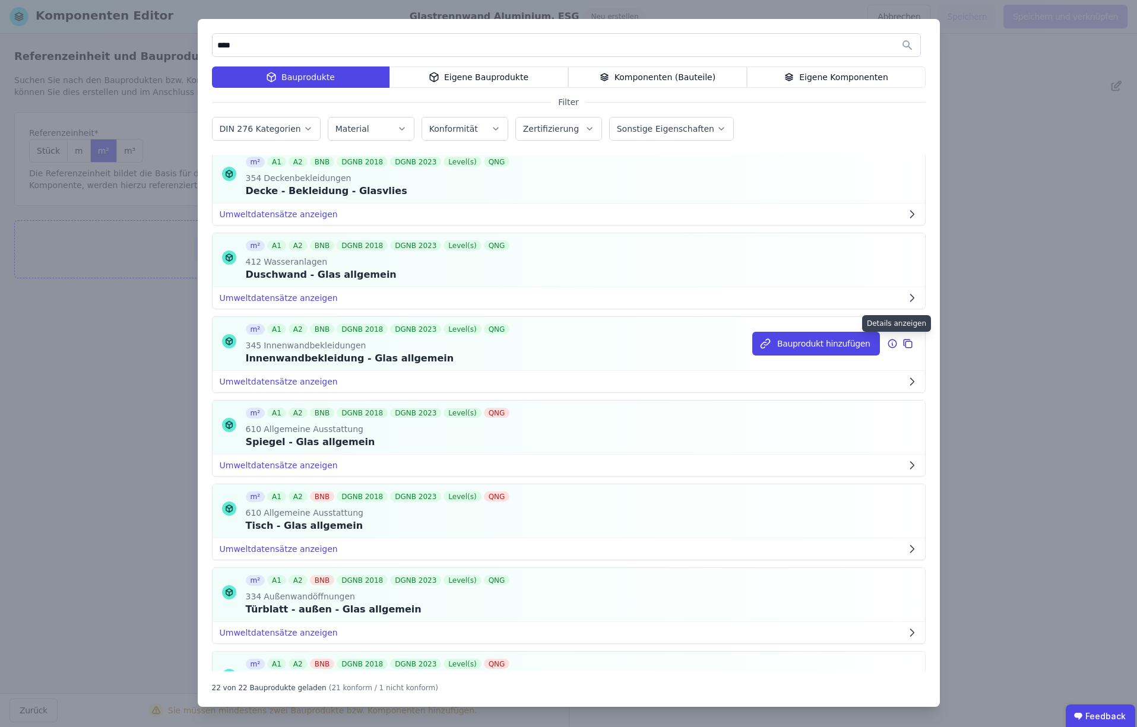
type input "****"
click at [891, 345] on icon at bounding box center [892, 344] width 11 height 14
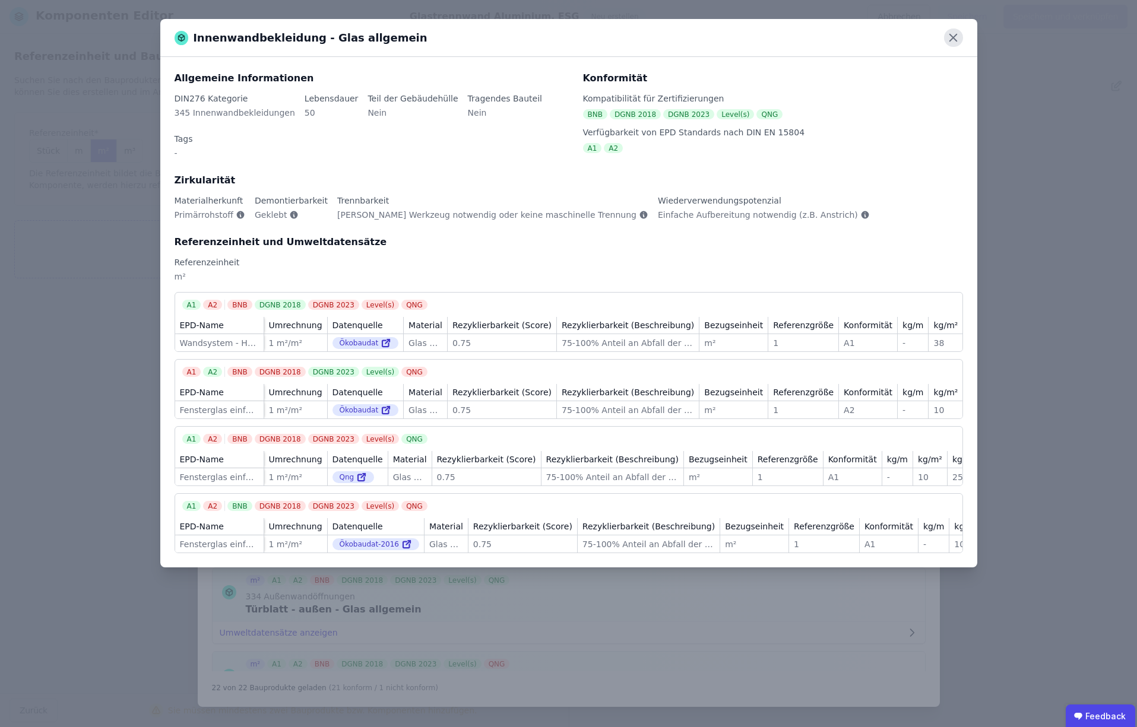
click at [953, 38] on icon at bounding box center [953, 37] width 7 height 7
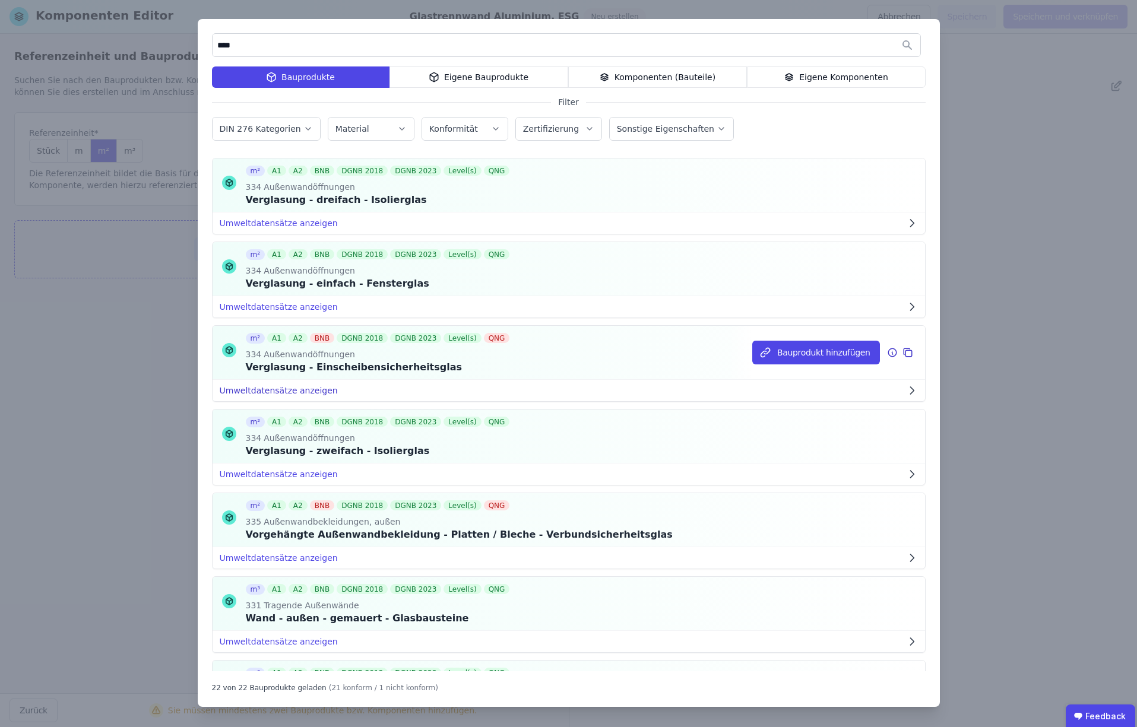
scroll to position [1022, 0]
click at [909, 353] on icon at bounding box center [908, 352] width 11 height 14
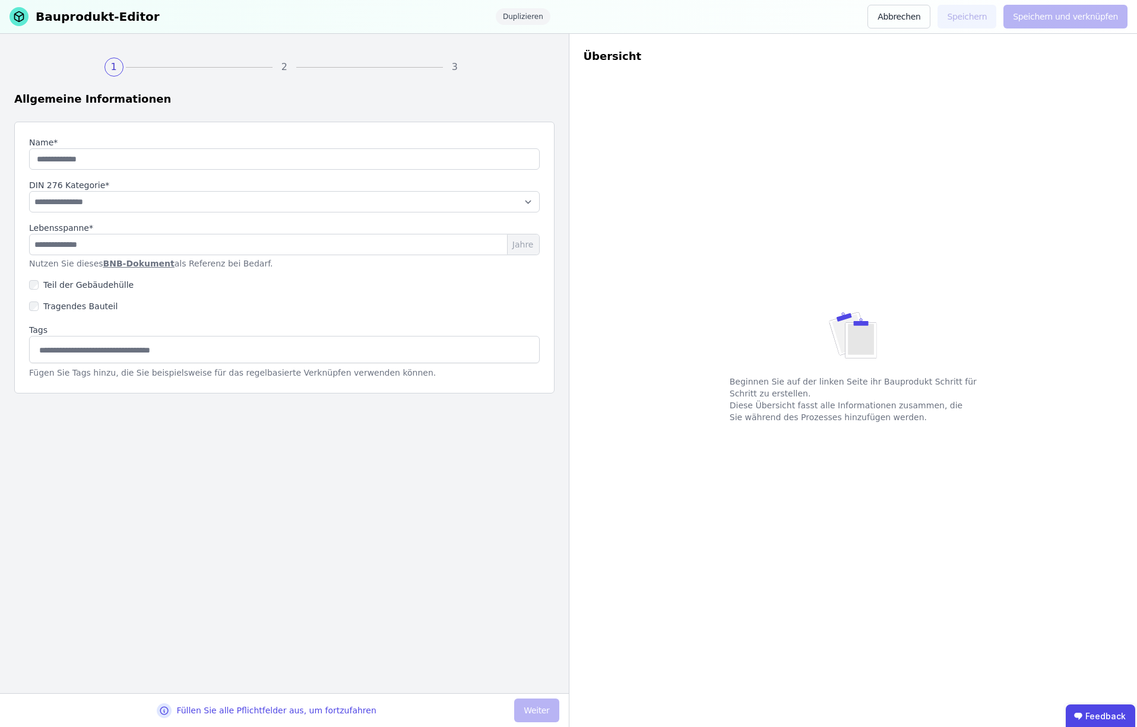
type input "**********"
select select "**********"
type input "**"
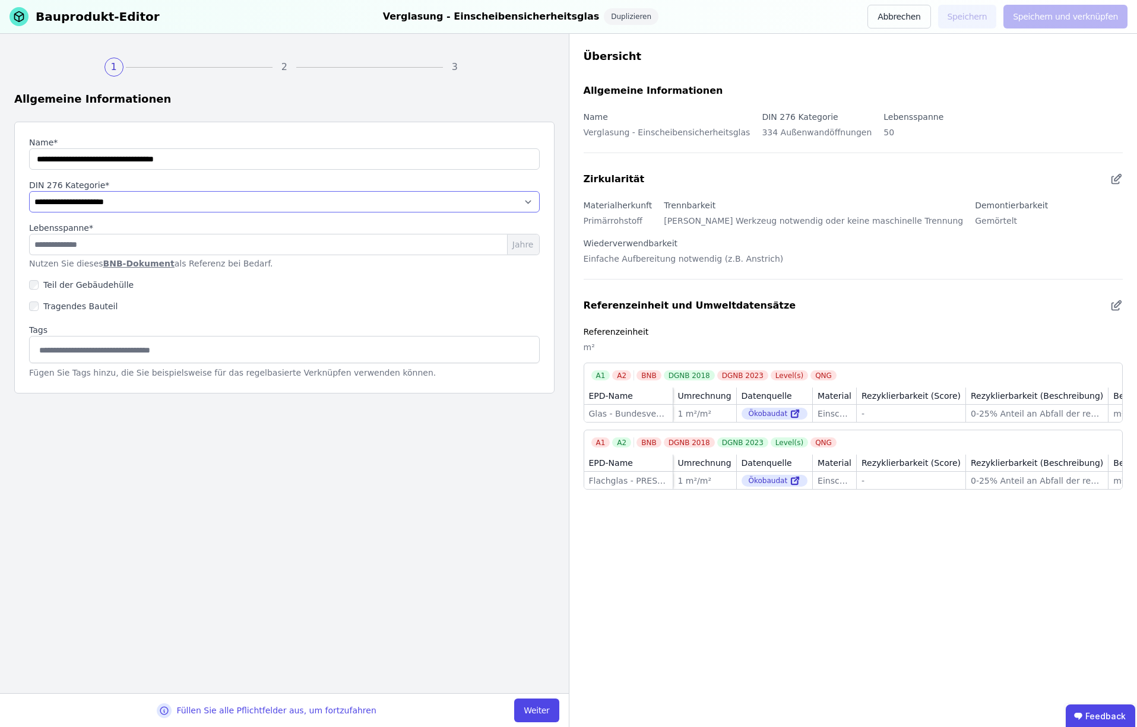
click at [122, 202] on select "**********" at bounding box center [284, 201] width 511 height 21
select select "**********"
click at [537, 708] on button "Weiter" at bounding box center [536, 711] width 45 height 24
select select "**********"
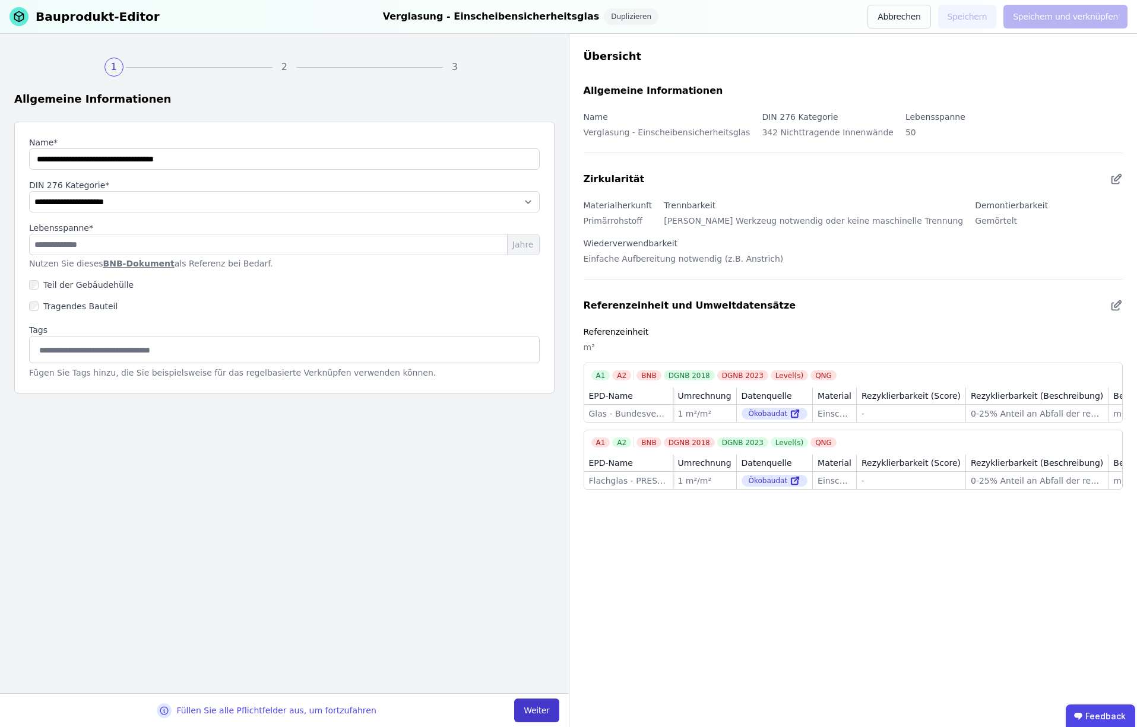
select select "**********"
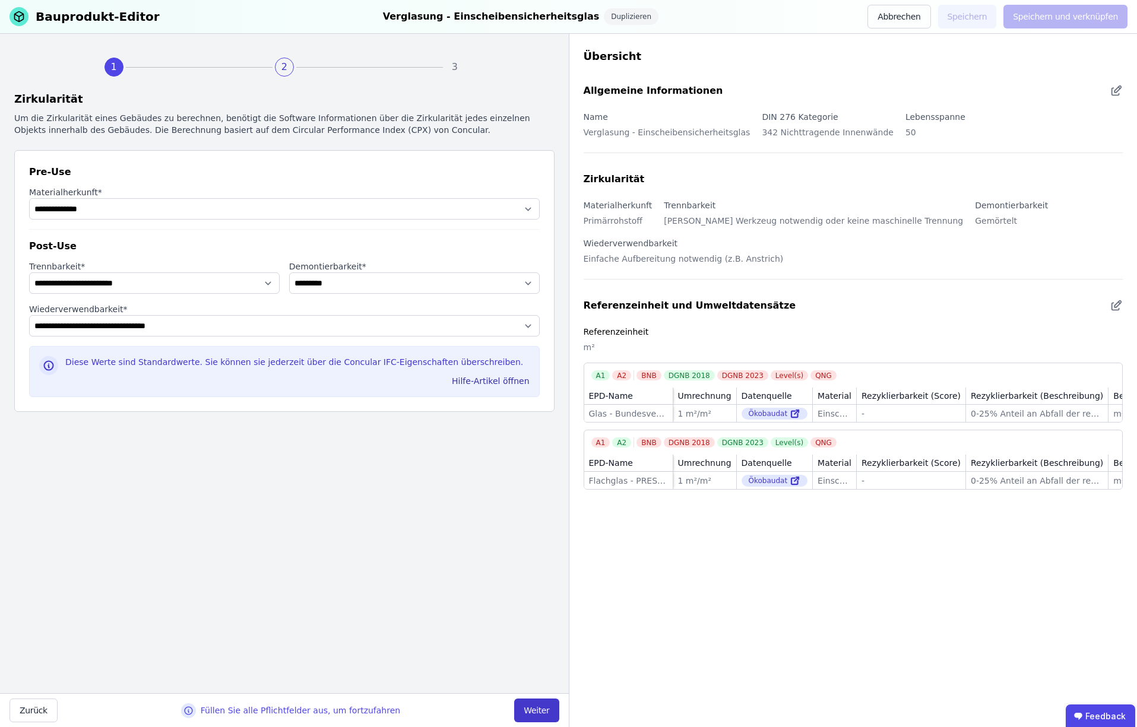
click at [537, 708] on button "Weiter" at bounding box center [536, 711] width 45 height 24
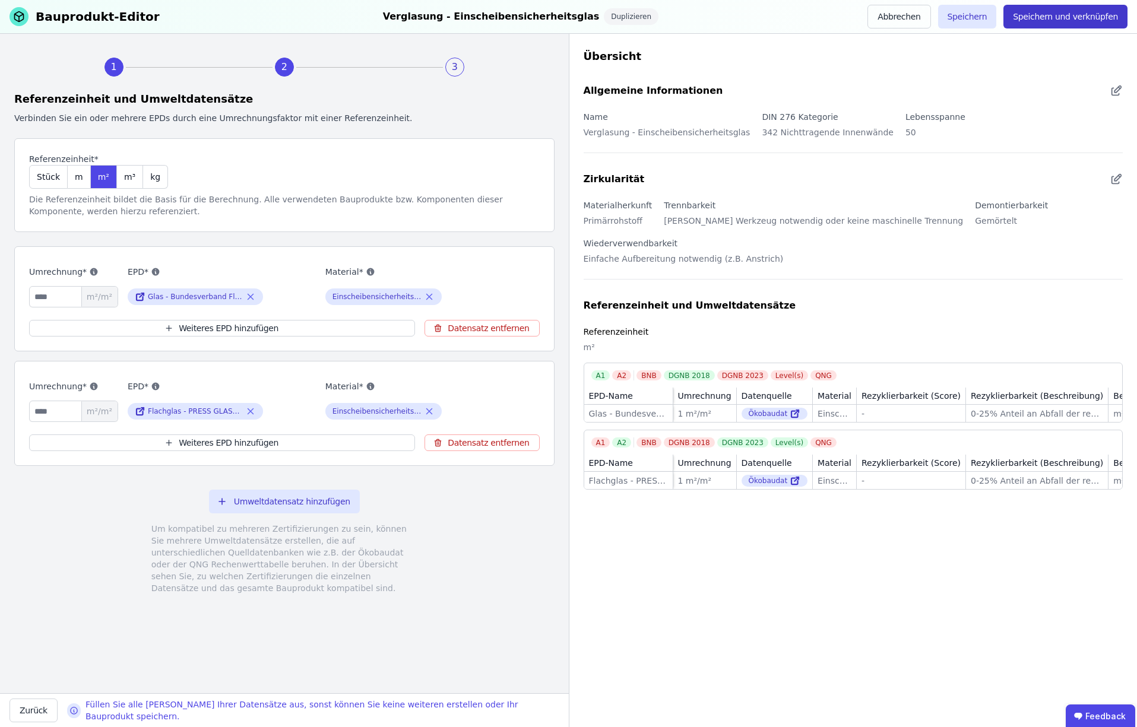
click at [1046, 15] on button "Speichern und verknüpfen" at bounding box center [1065, 17] width 124 height 24
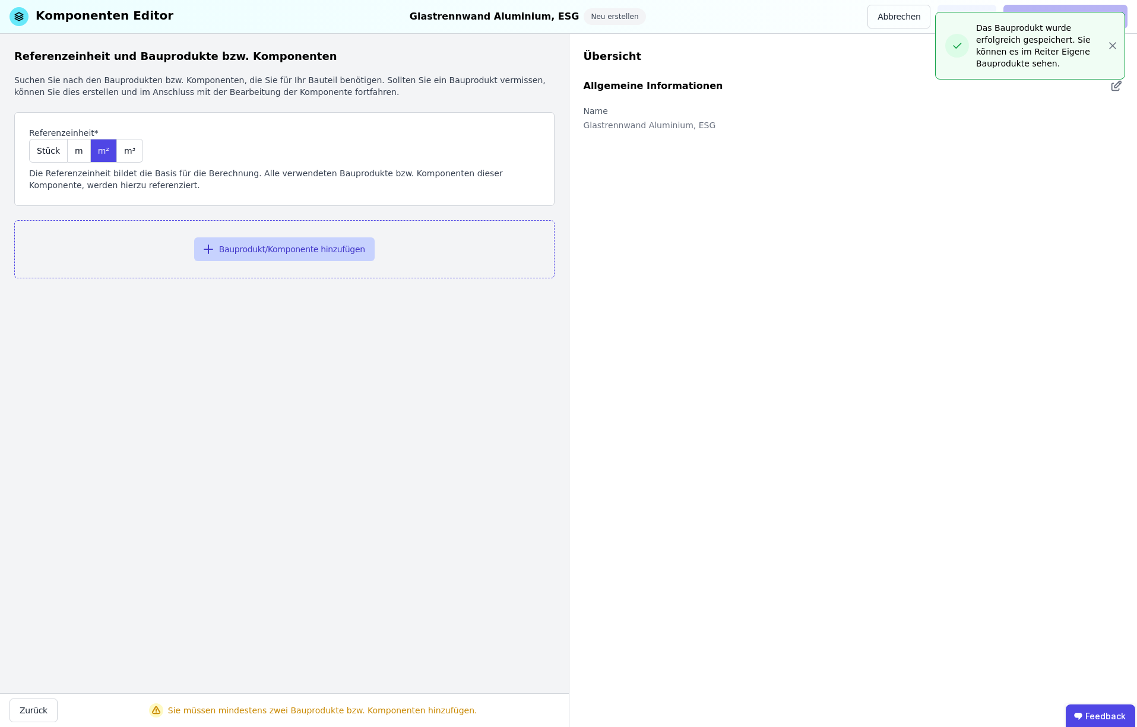
click at [284, 248] on button "Bauprodukt/Komponente hinzufügen" at bounding box center [284, 250] width 181 height 24
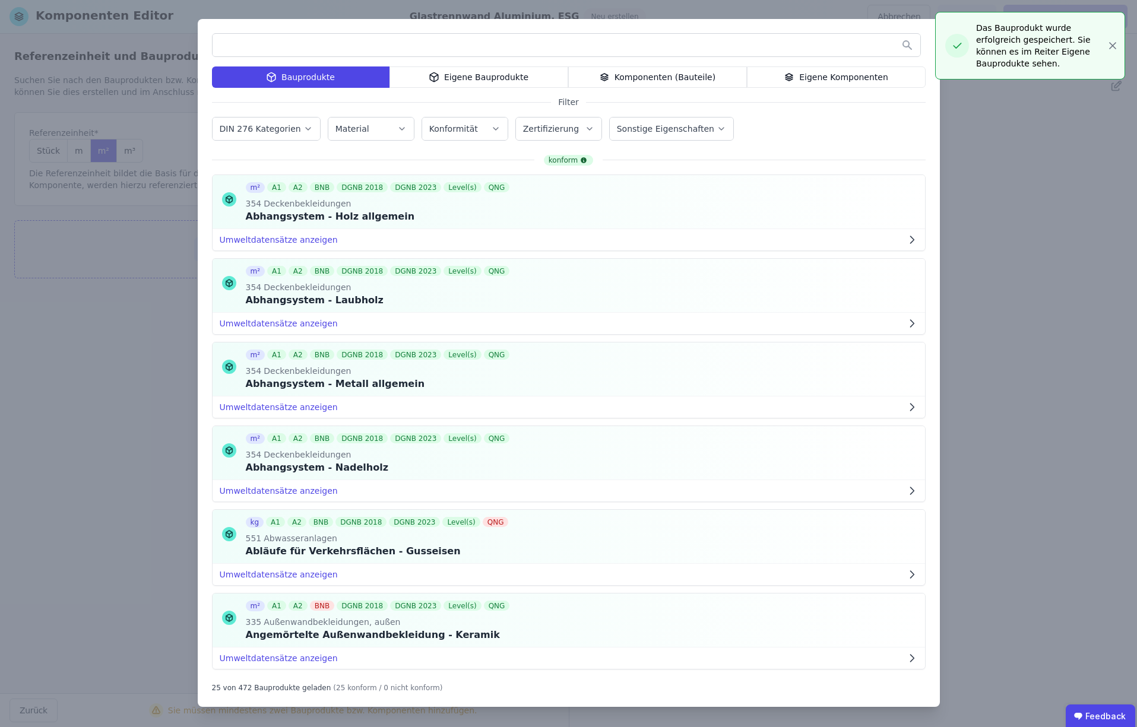
click at [460, 77] on div "Eigene Bauprodukte" at bounding box center [479, 77] width 179 height 21
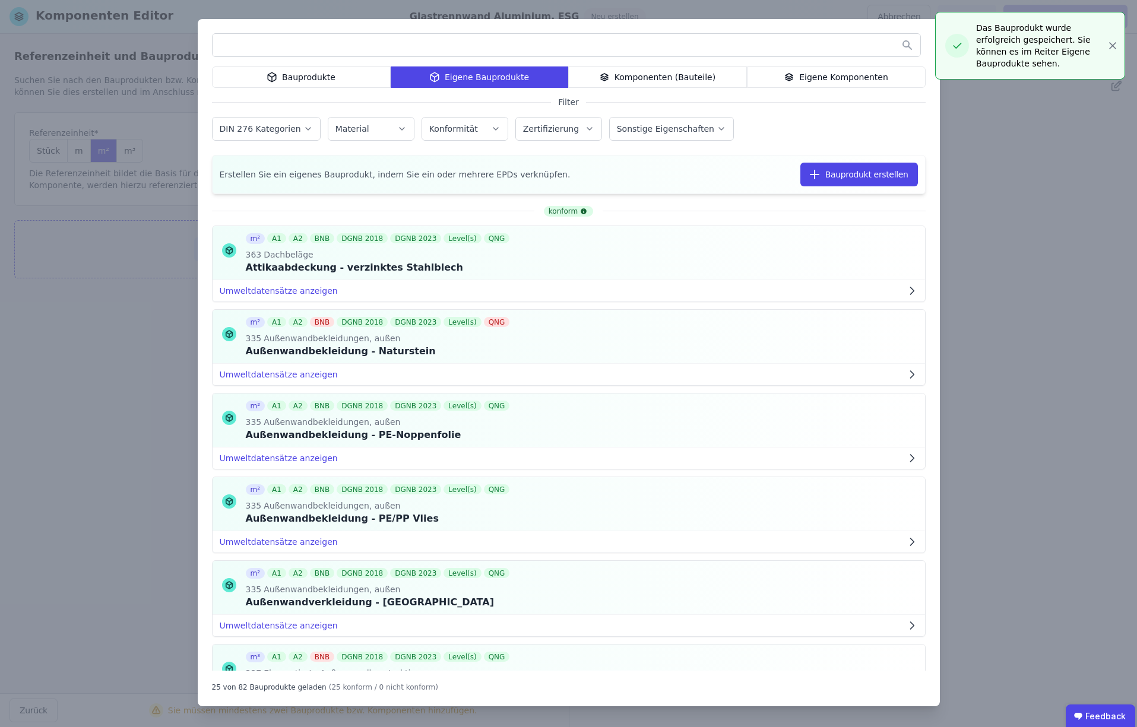
click at [388, 49] on input "text" at bounding box center [567, 44] width 708 height 21
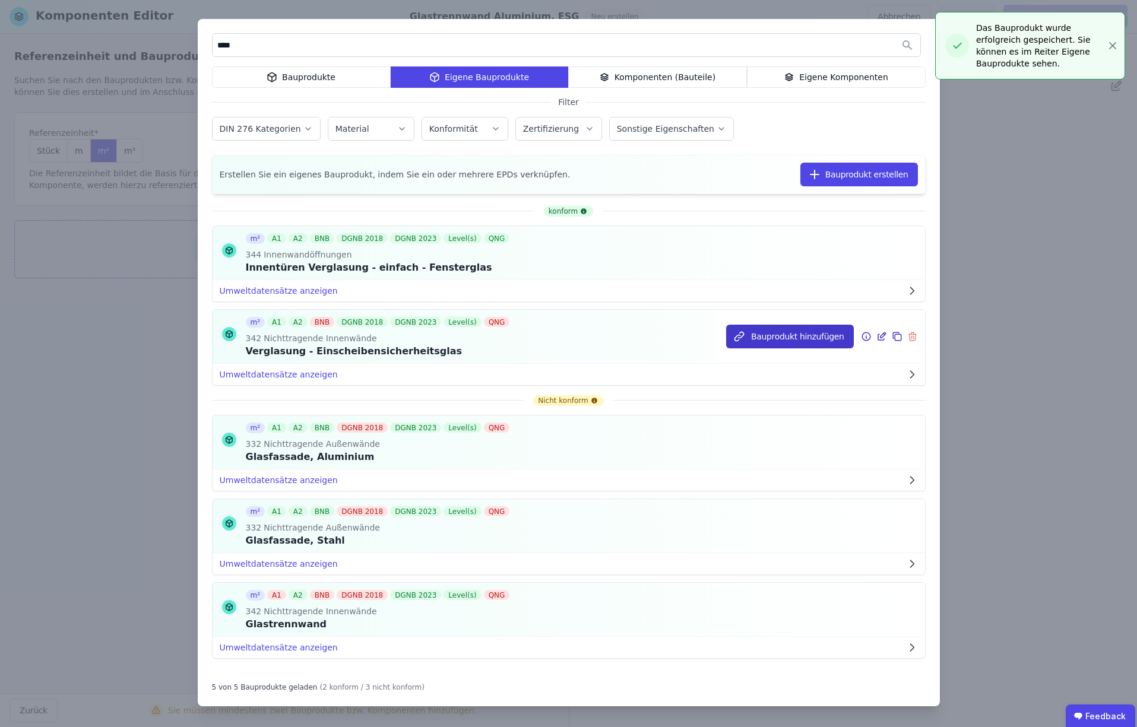
type input "****"
click at [800, 339] on button "Bauprodukt hinzufügen" at bounding box center [789, 337] width 127 height 24
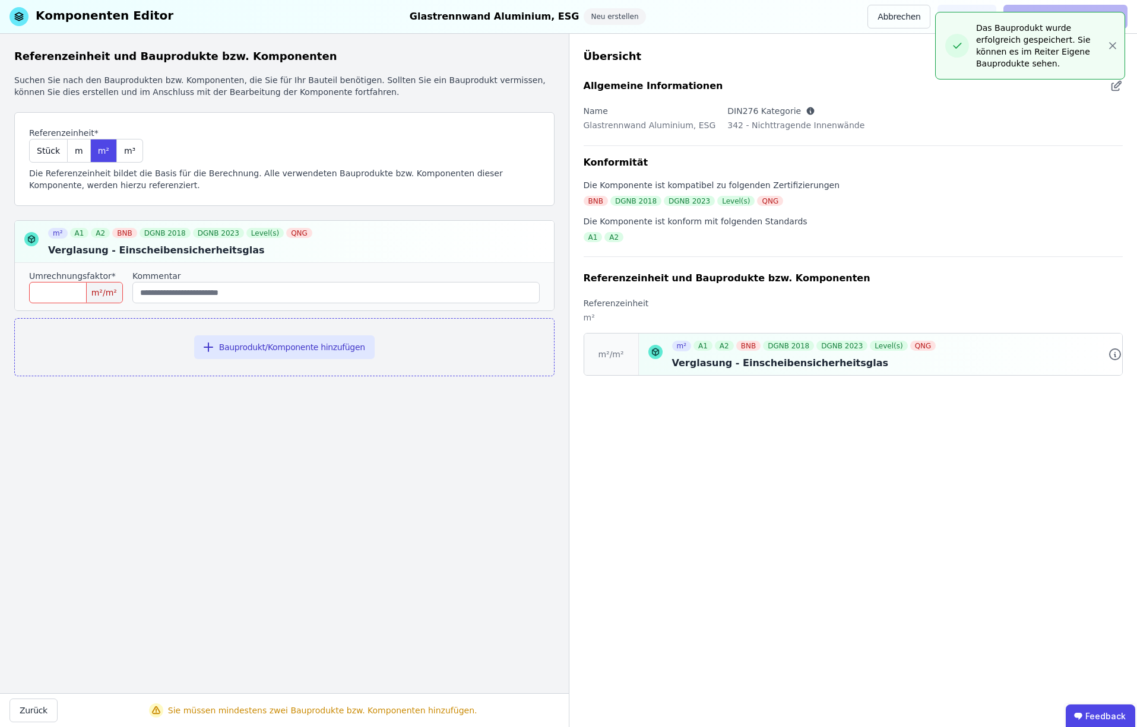
click at [53, 296] on input "number" at bounding box center [76, 292] width 94 height 21
type input "*"
click at [277, 349] on button "Bauprodukt/Komponente hinzufügen" at bounding box center [284, 347] width 181 height 24
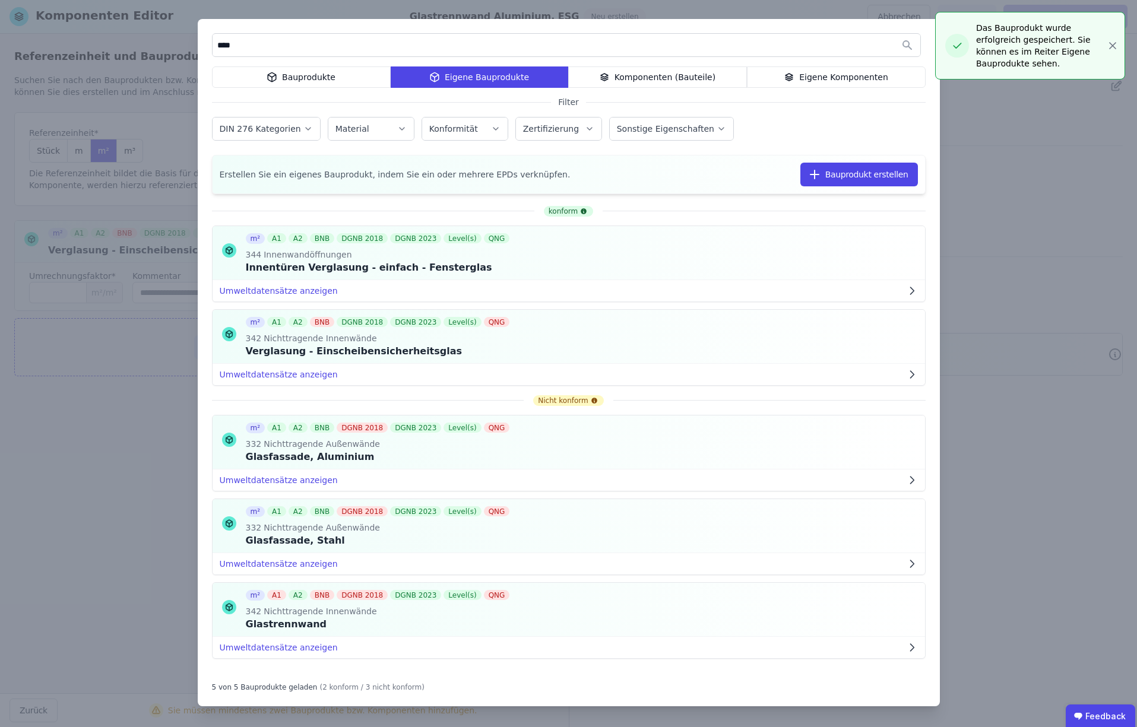
click at [248, 43] on input "****" at bounding box center [567, 44] width 708 height 21
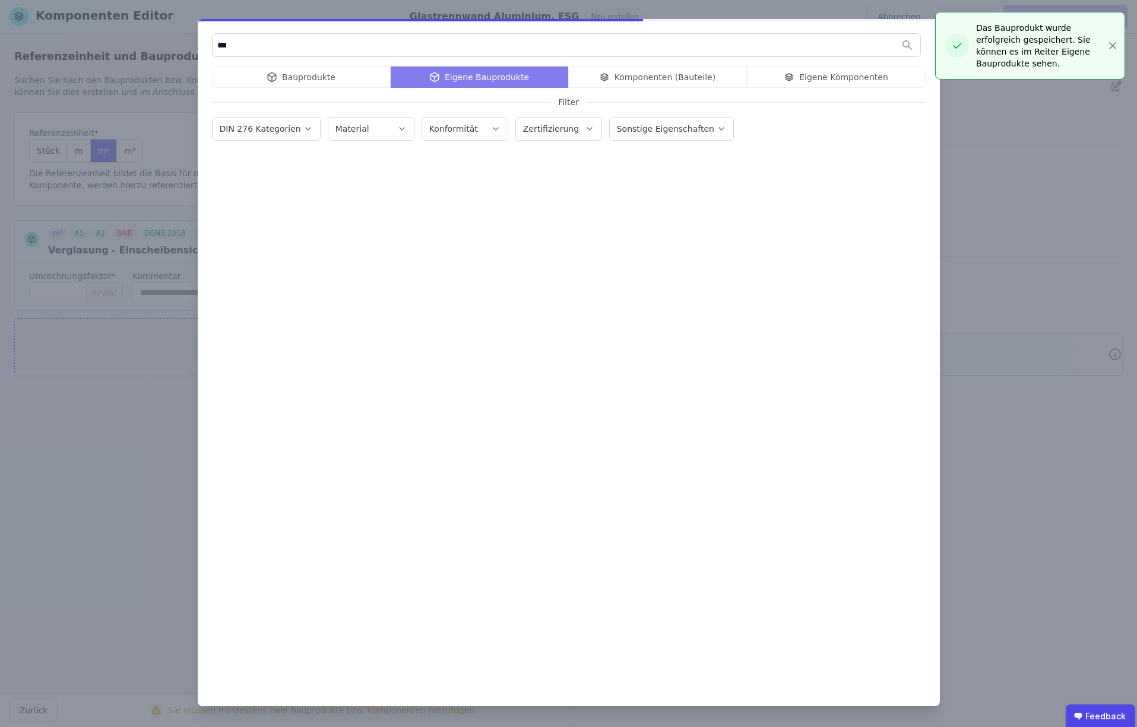
type input "***"
click at [299, 79] on div "Bauprodukte Eigene Bauprodukte Komponenten (Bauteile) Eigene Komponenten" at bounding box center [569, 77] width 714 height 21
click at [292, 78] on div "Bauprodukte Eigene Bauprodukte Komponenten (Bauteile) Eigene Komponenten" at bounding box center [569, 77] width 714 height 21
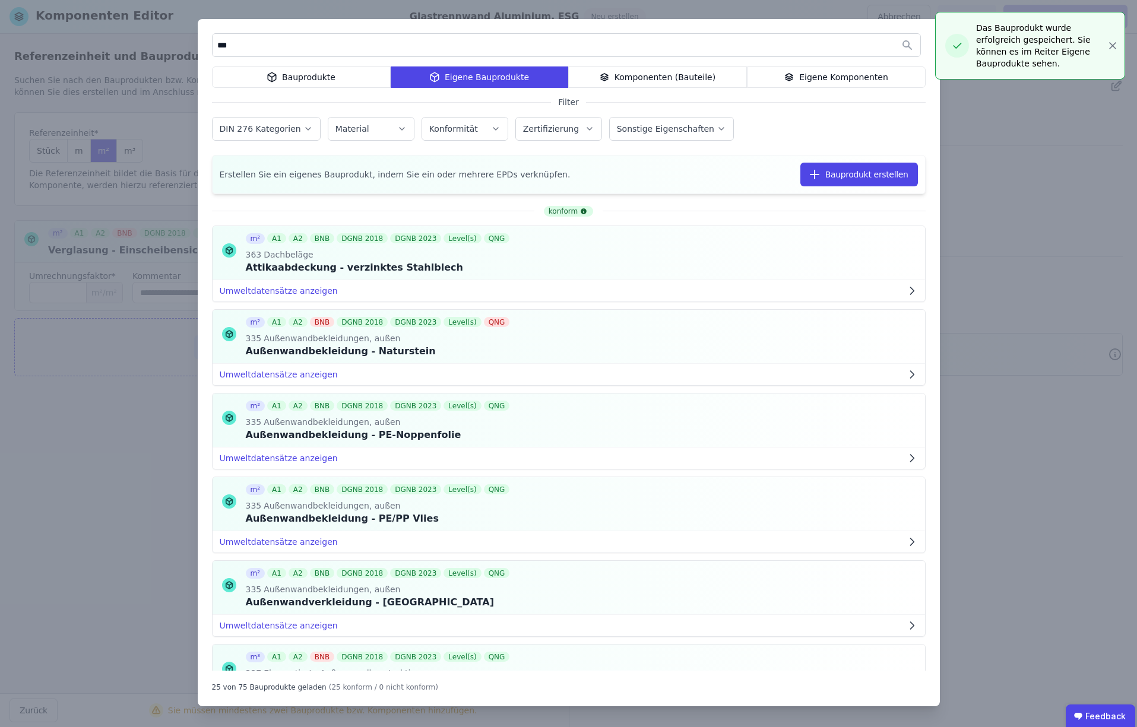
click at [328, 82] on div "Bauprodukte" at bounding box center [301, 77] width 179 height 21
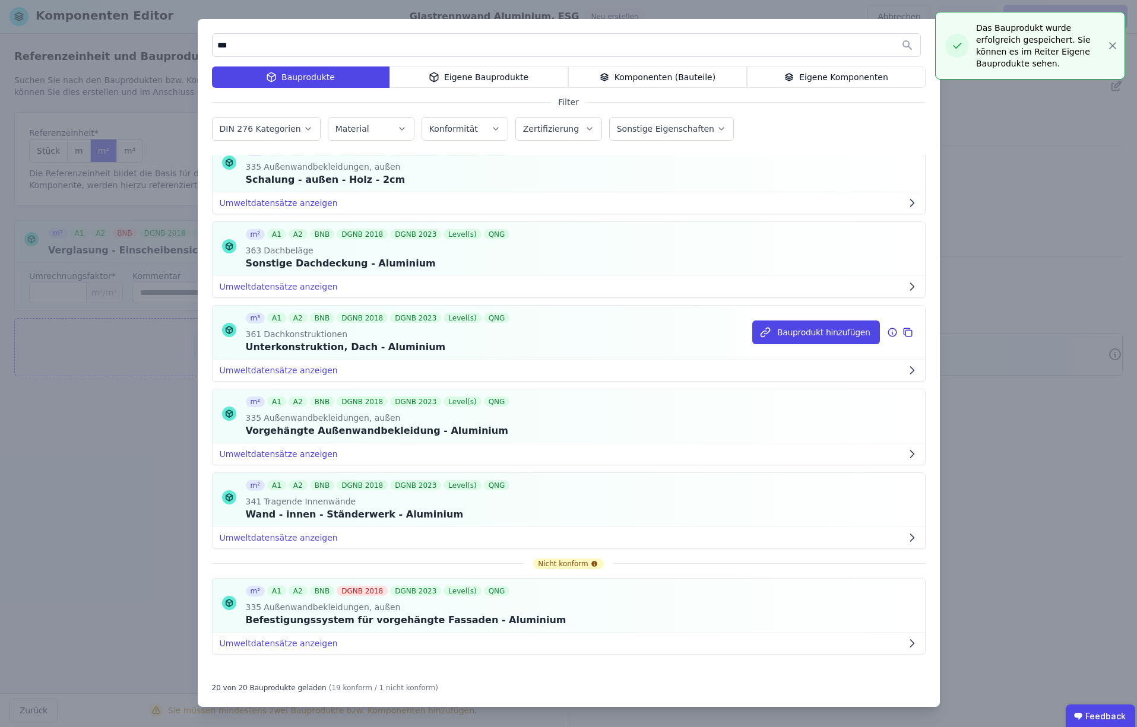
scroll to position [1216, 0]
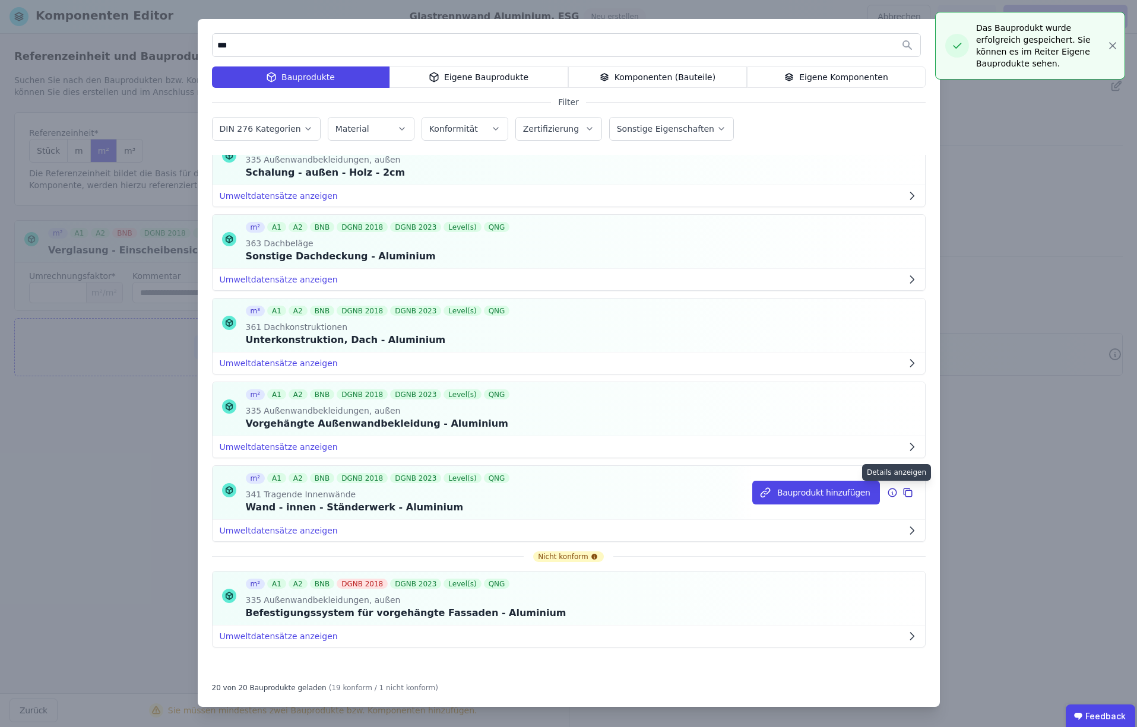
click at [894, 493] on icon at bounding box center [892, 493] width 11 height 14
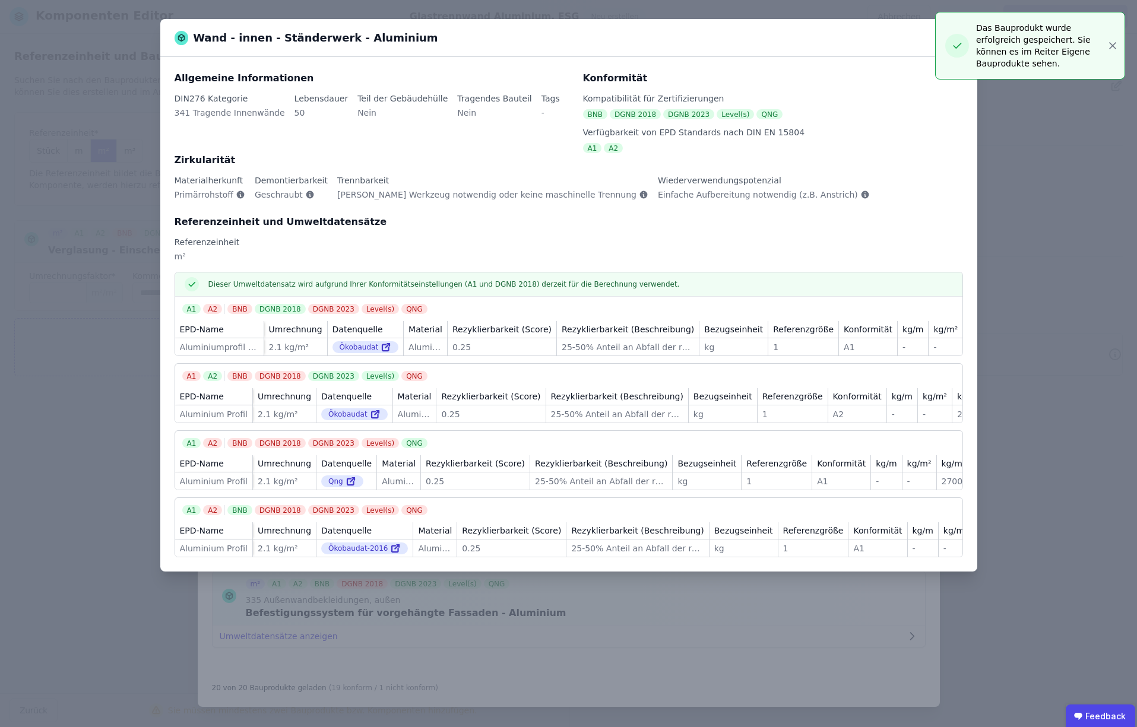
click at [1114, 46] on div "Wand - innen - Ständerwerk - Aluminium Allgemeine Informationen DIN276 Kategori…" at bounding box center [568, 363] width 1137 height 727
click at [1063, 127] on div "Wand - innen - Ständerwerk - Aluminium Allgemeine Informationen DIN276 Kategori…" at bounding box center [568, 363] width 1137 height 727
click at [781, 154] on div "Zirkularität" at bounding box center [569, 160] width 789 height 14
click at [74, 445] on div "Wand - innen - Ständerwerk - Aluminium Allgemeine Informationen DIN276 Kategori…" at bounding box center [568, 363] width 1137 height 727
click at [1112, 46] on div "Wand - innen - Ständerwerk - Aluminium Allgemeine Informationen DIN276 Kategori…" at bounding box center [568, 363] width 1137 height 727
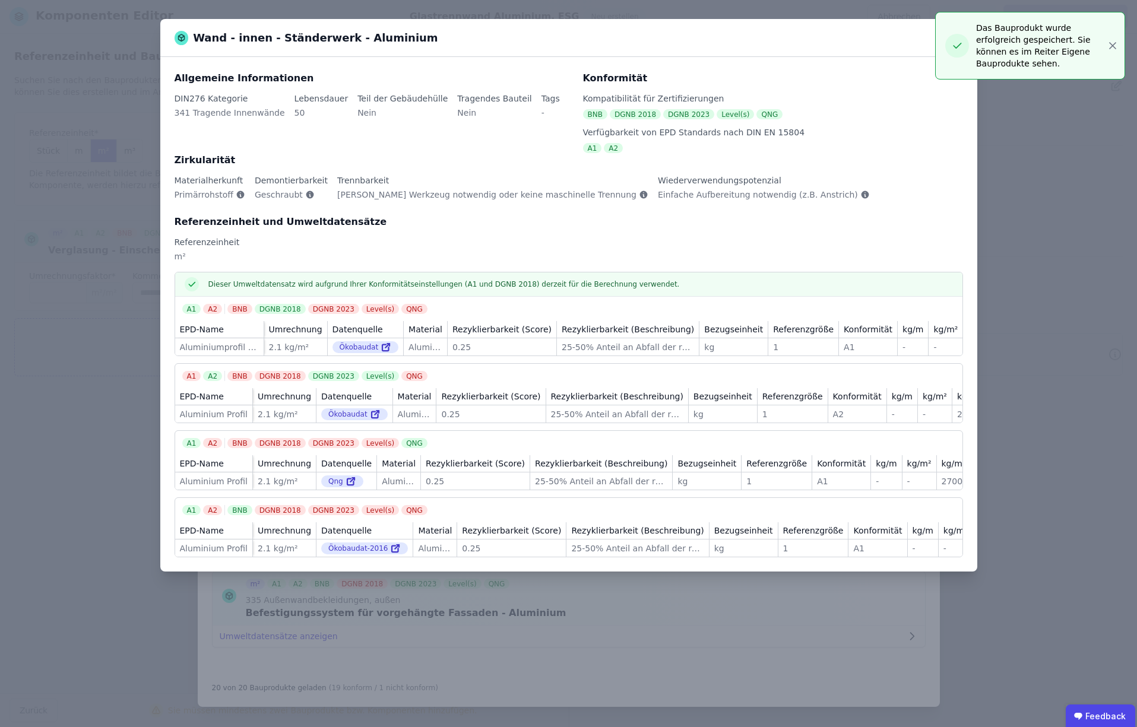
click at [1040, 179] on div "Wand - innen - Ständerwerk - Aluminium Allgemeine Informationen DIN276 Kategori…" at bounding box center [568, 363] width 1137 height 727
click at [255, 166] on div "Zirkularität" at bounding box center [569, 160] width 789 height 14
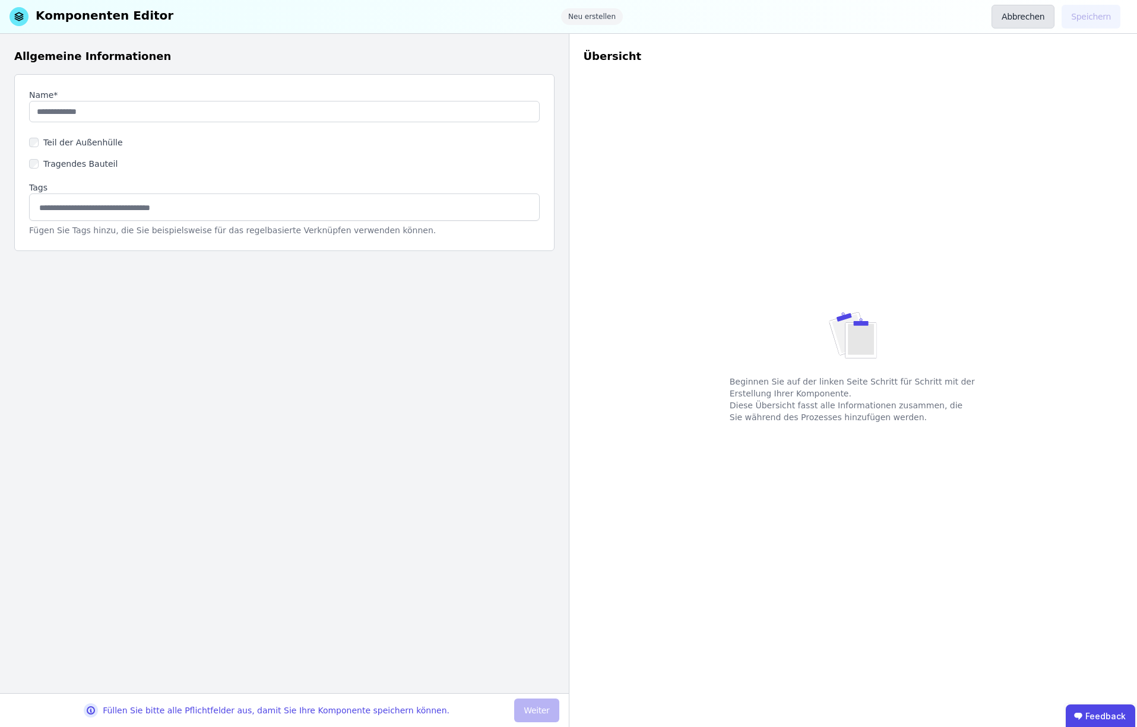
click at [1025, 18] on button "Abbrechen" at bounding box center [1023, 17] width 63 height 24
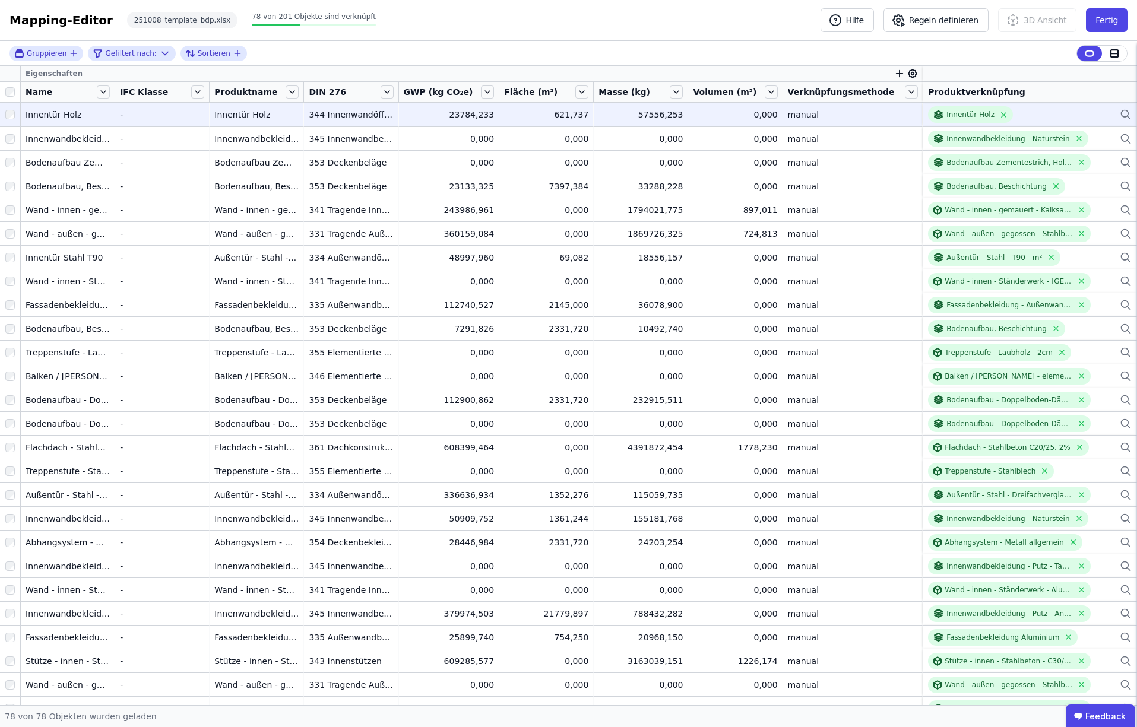
click at [1127, 115] on icon at bounding box center [1126, 114] width 12 height 14
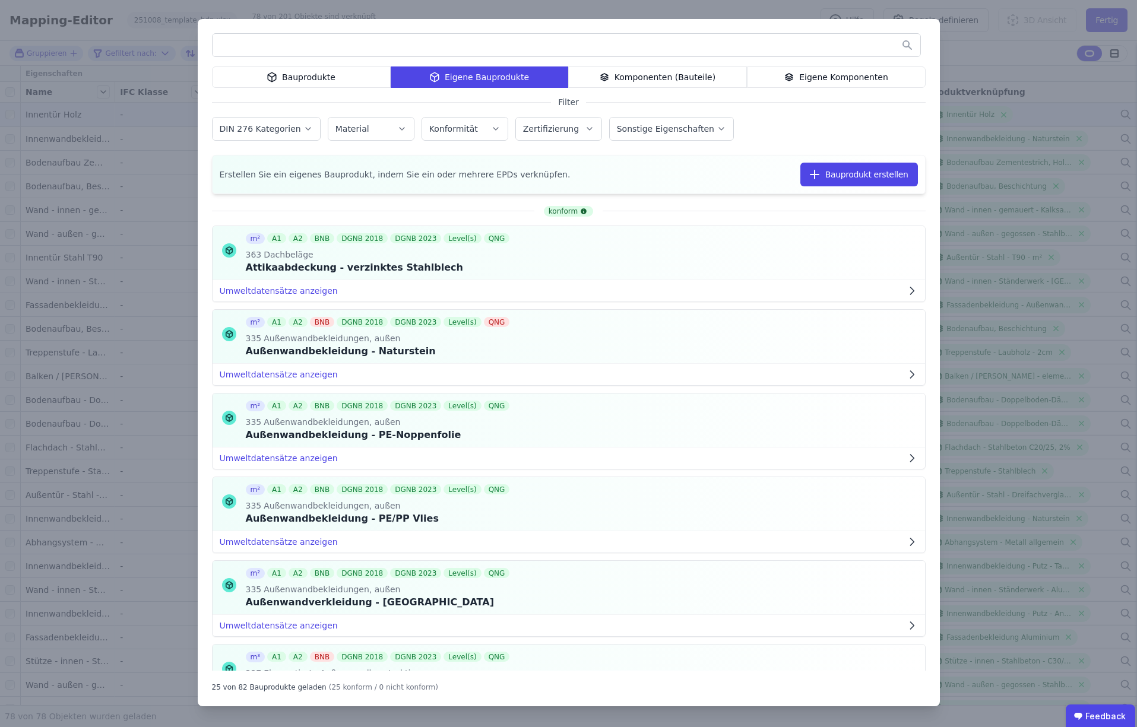
click at [839, 72] on div "Eigene Komponenten" at bounding box center [836, 77] width 179 height 21
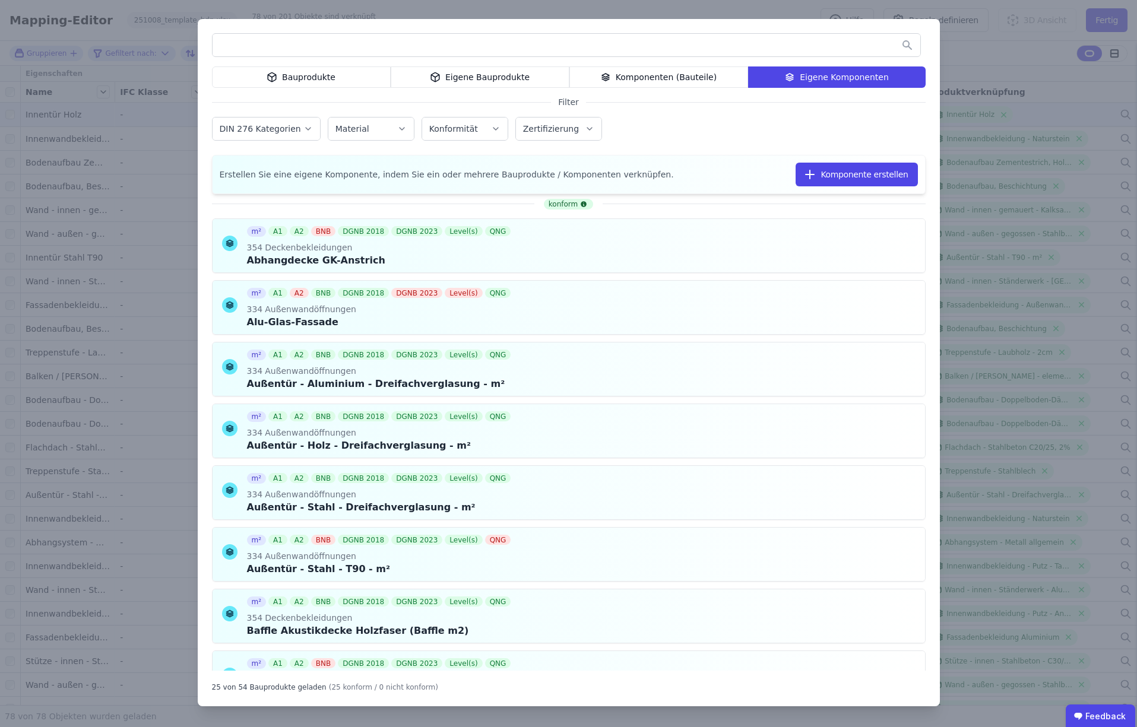
click at [302, 46] on input "text" at bounding box center [567, 44] width 708 height 21
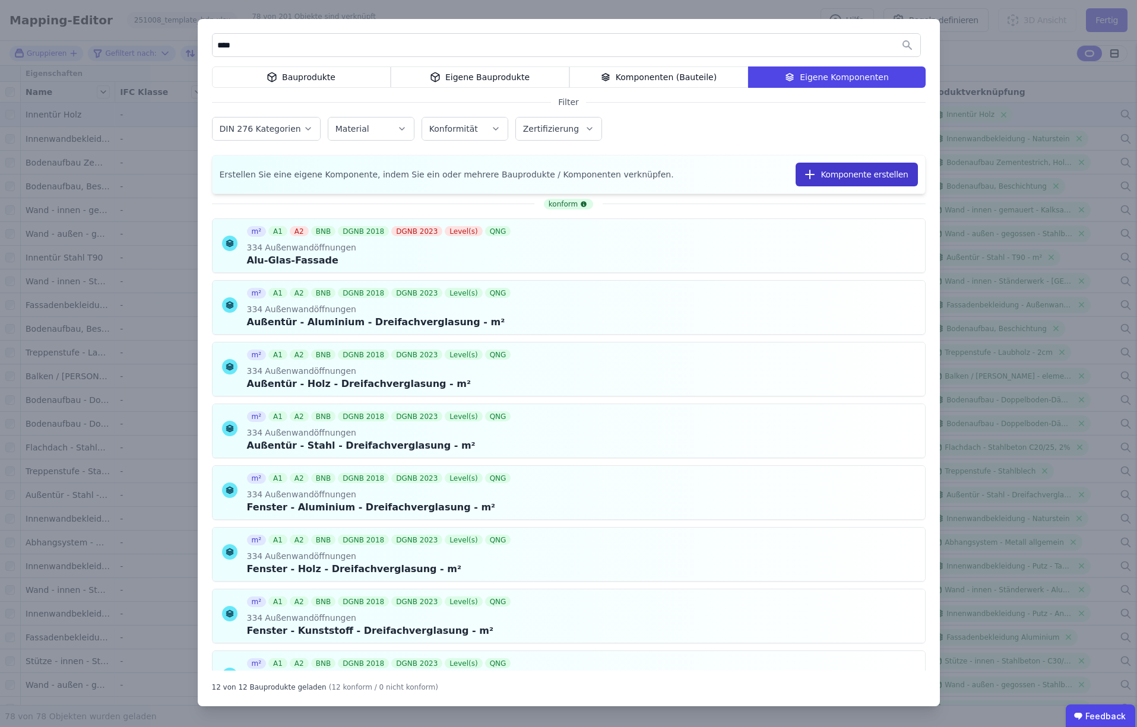
type input "****"
click at [846, 175] on button "Komponente erstellen" at bounding box center [857, 175] width 122 height 24
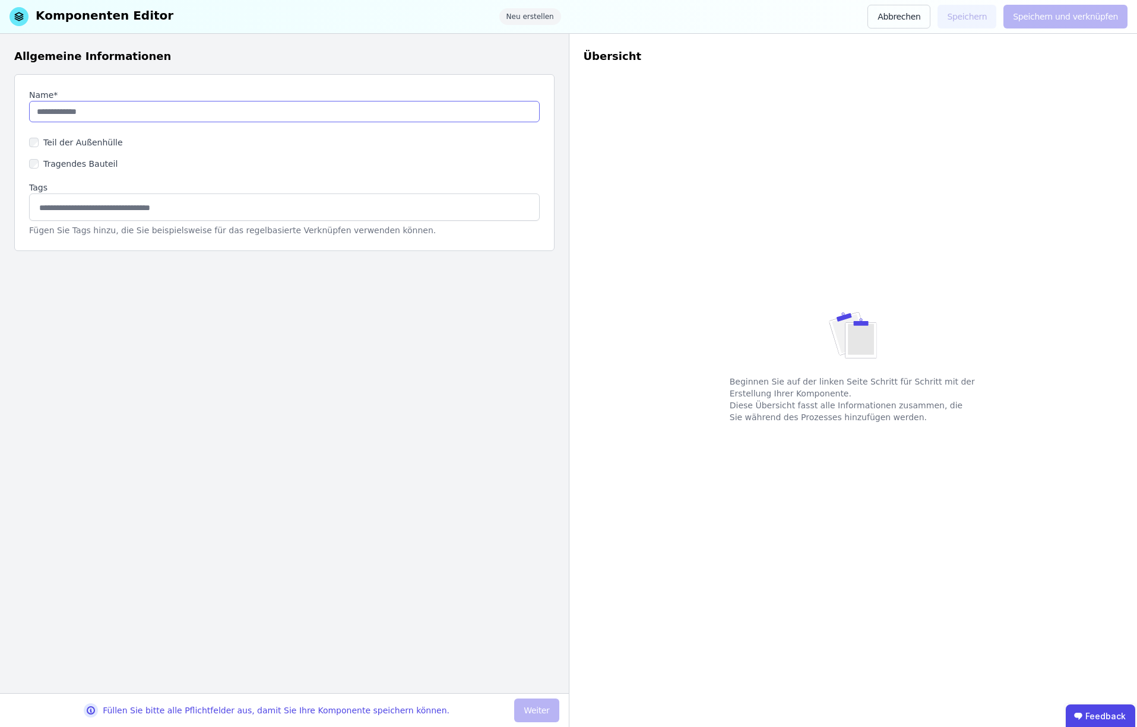
click at [144, 111] on input "string" at bounding box center [284, 111] width 511 height 21
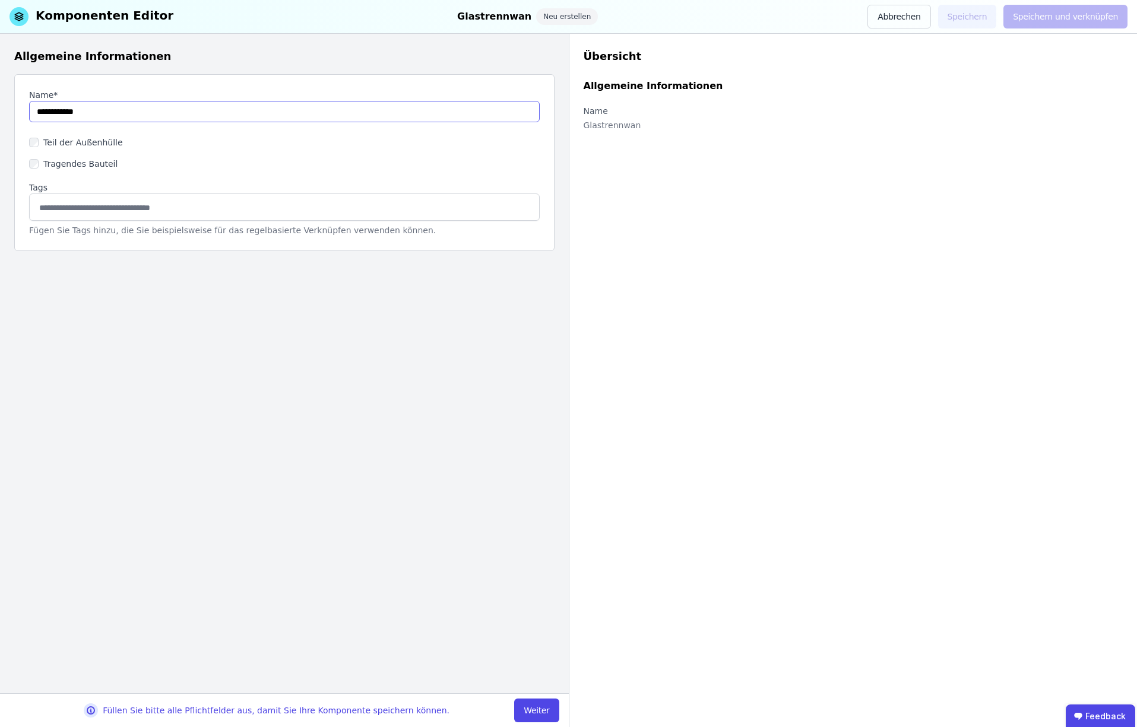
type input "**********"
click at [533, 709] on button "Weiter" at bounding box center [536, 711] width 45 height 24
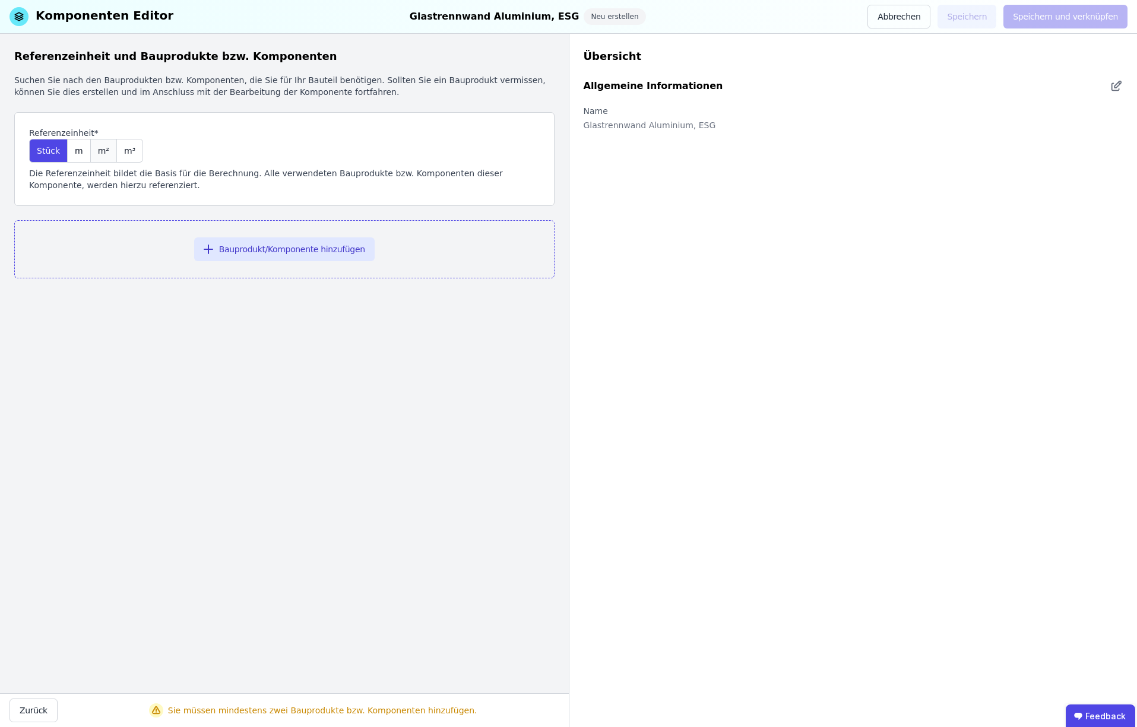
click at [102, 151] on span "m²" at bounding box center [103, 151] width 11 height 12
click at [276, 251] on button "Bauprodukt/Komponente hinzufügen" at bounding box center [284, 250] width 181 height 24
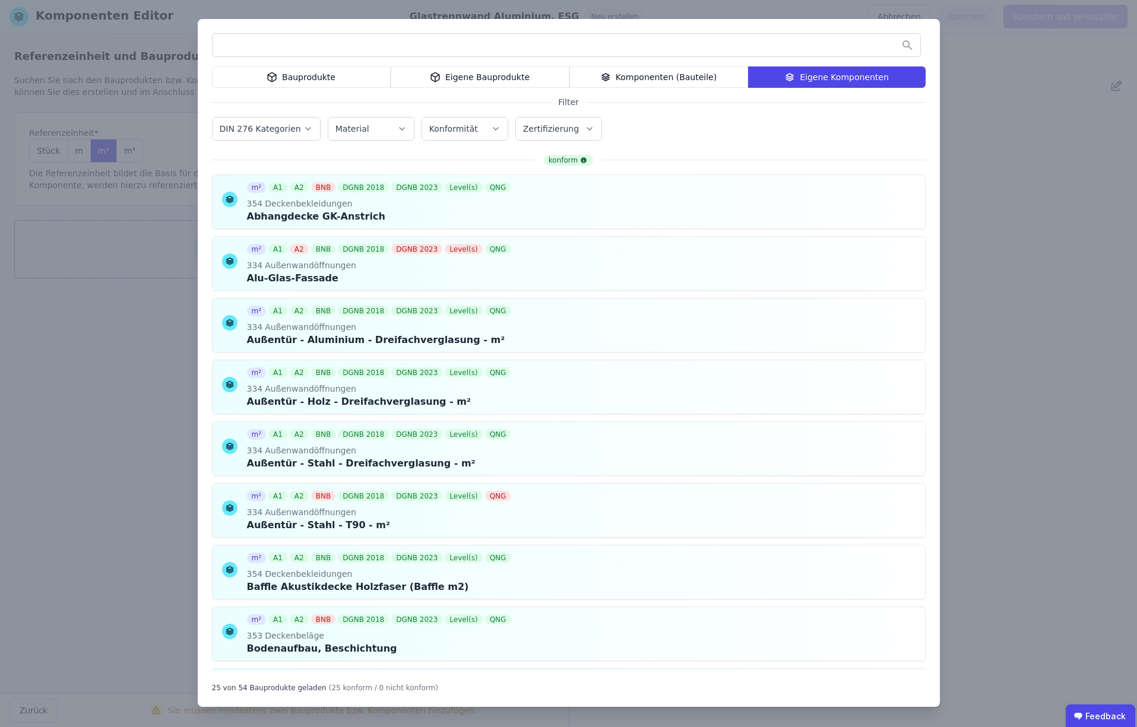
click at [244, 45] on input "text" at bounding box center [567, 44] width 708 height 21
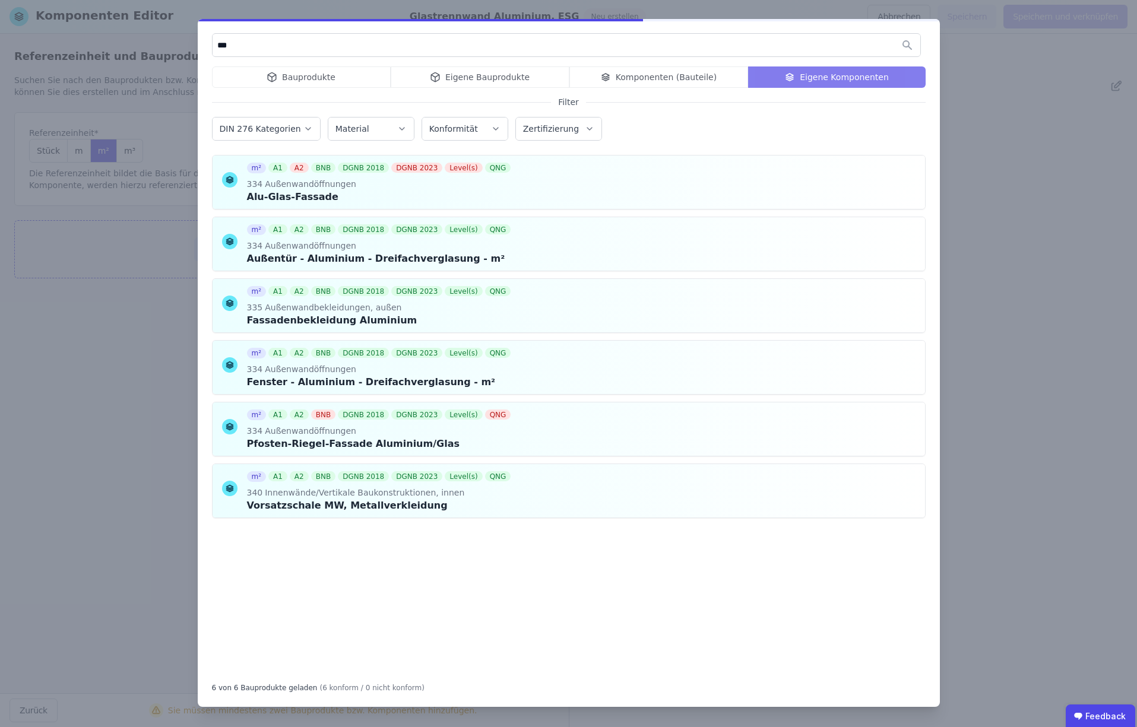
type input "***"
click at [312, 76] on div "Bauprodukte Eigene Bauprodukte Komponenten (Bauteile) Eigene Komponenten" at bounding box center [569, 77] width 714 height 21
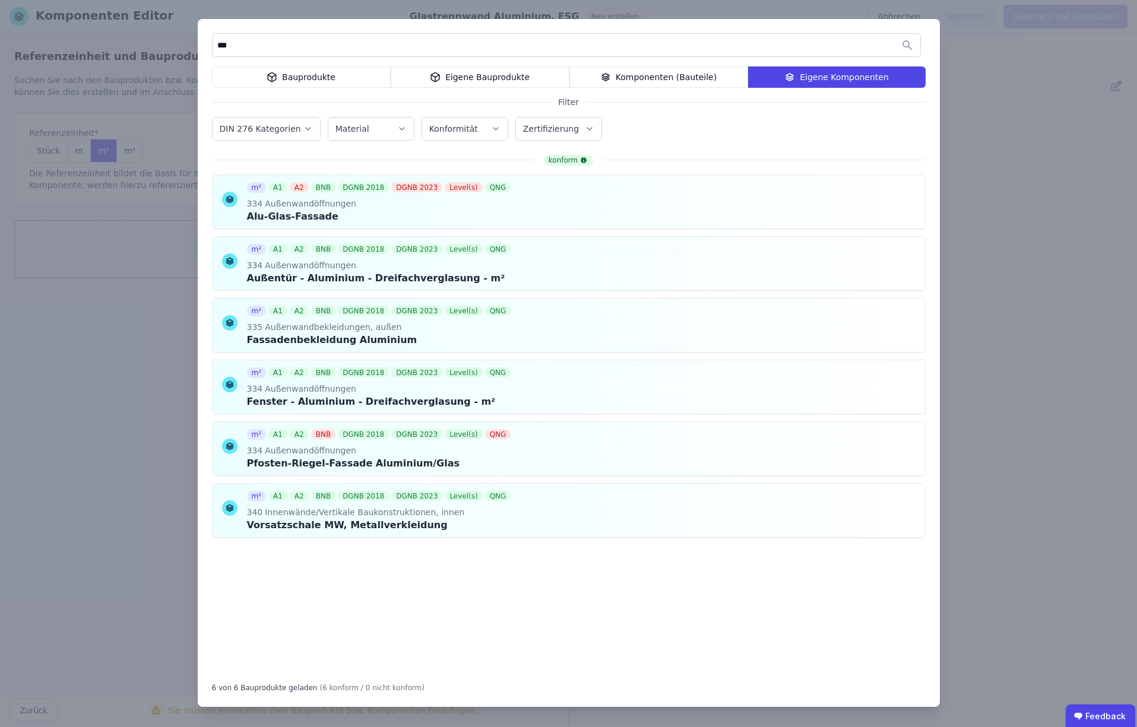
click at [305, 78] on div "Bauprodukte" at bounding box center [301, 77] width 179 height 21
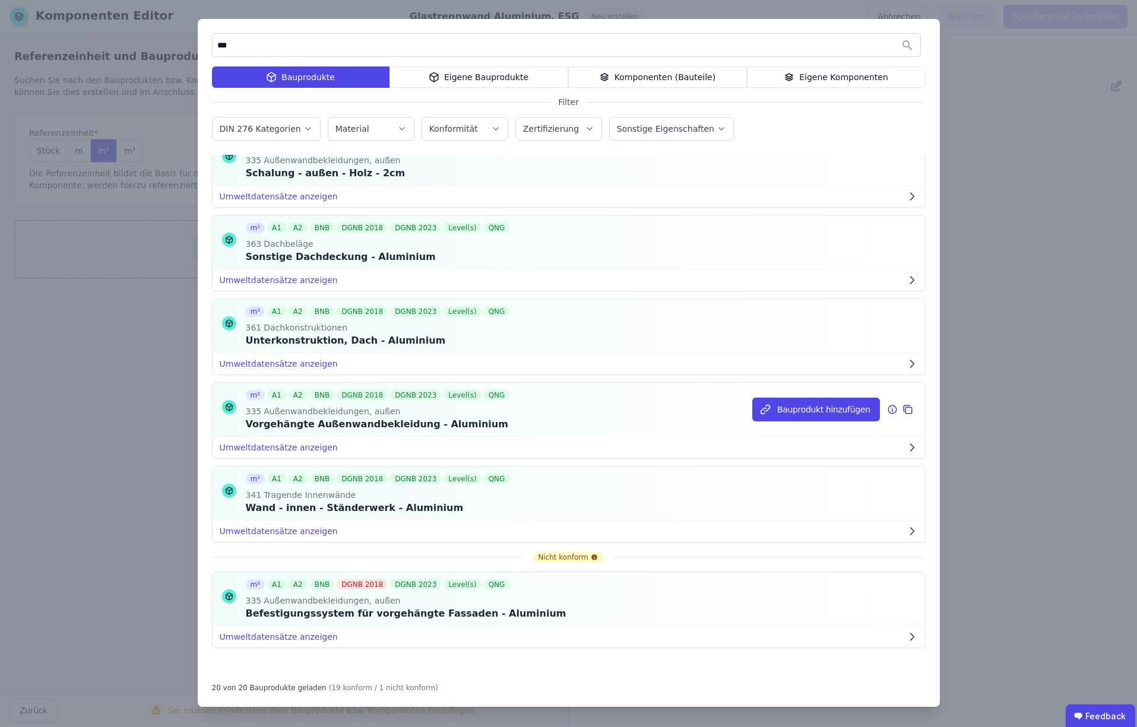
scroll to position [1216, 0]
click at [838, 495] on button "Bauprodukt hinzufügen" at bounding box center [815, 493] width 127 height 24
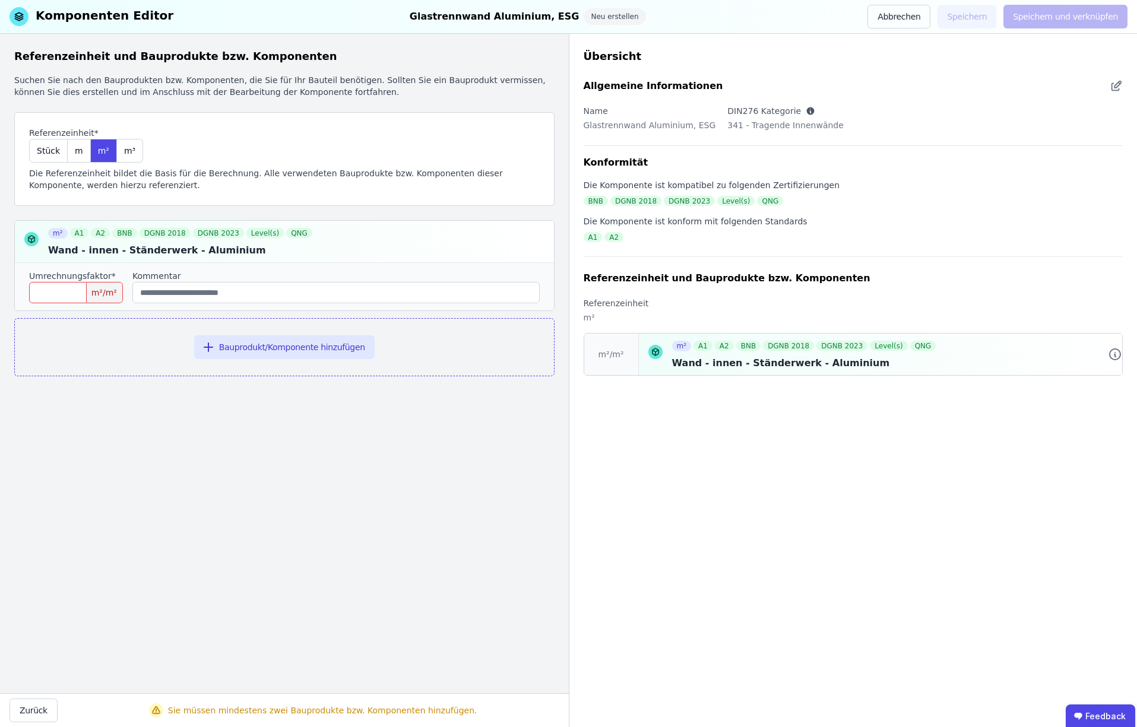
click at [73, 297] on input "number" at bounding box center [76, 292] width 94 height 21
type input "*"
click at [278, 346] on button "Bauprodukt/Komponente hinzufügen" at bounding box center [284, 347] width 181 height 24
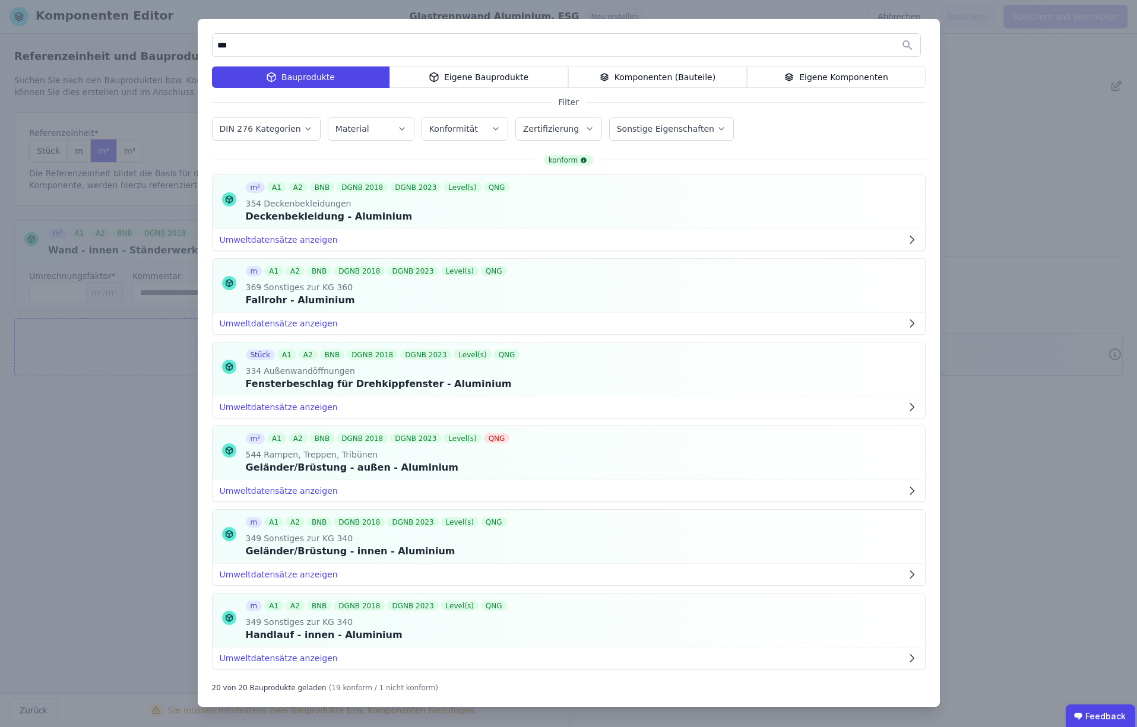
click at [283, 45] on input "***" at bounding box center [567, 44] width 708 height 21
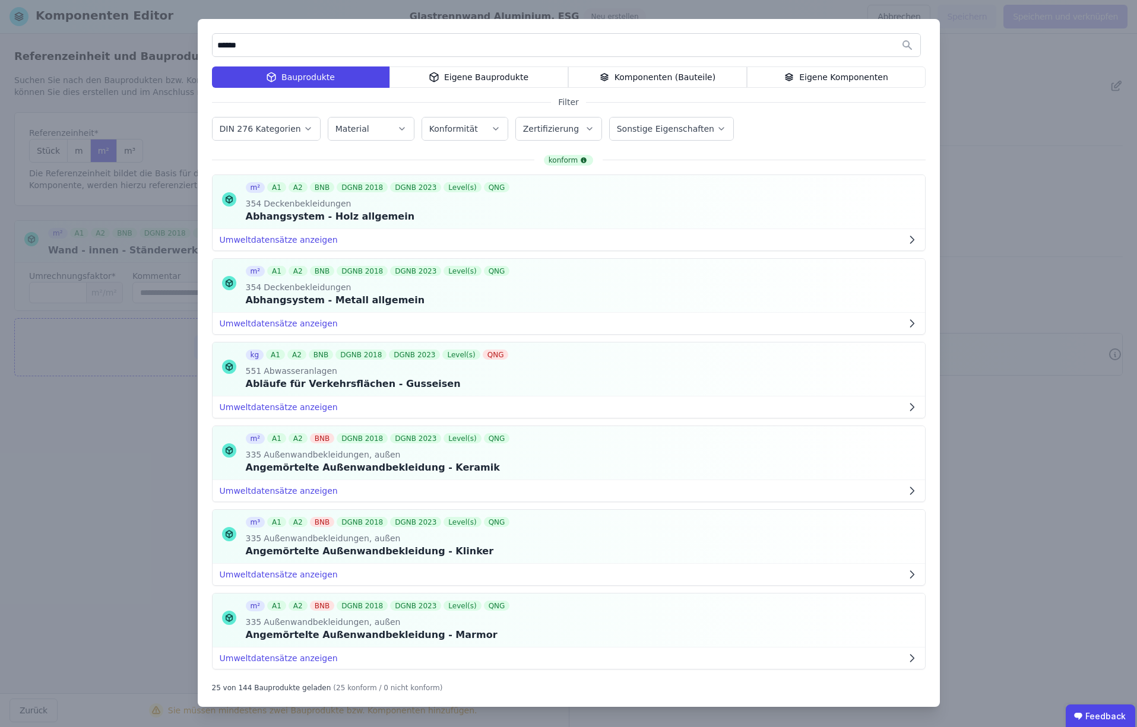
type input "******"
click at [470, 75] on div "Eigene Bauprodukte" at bounding box center [479, 77] width 179 height 21
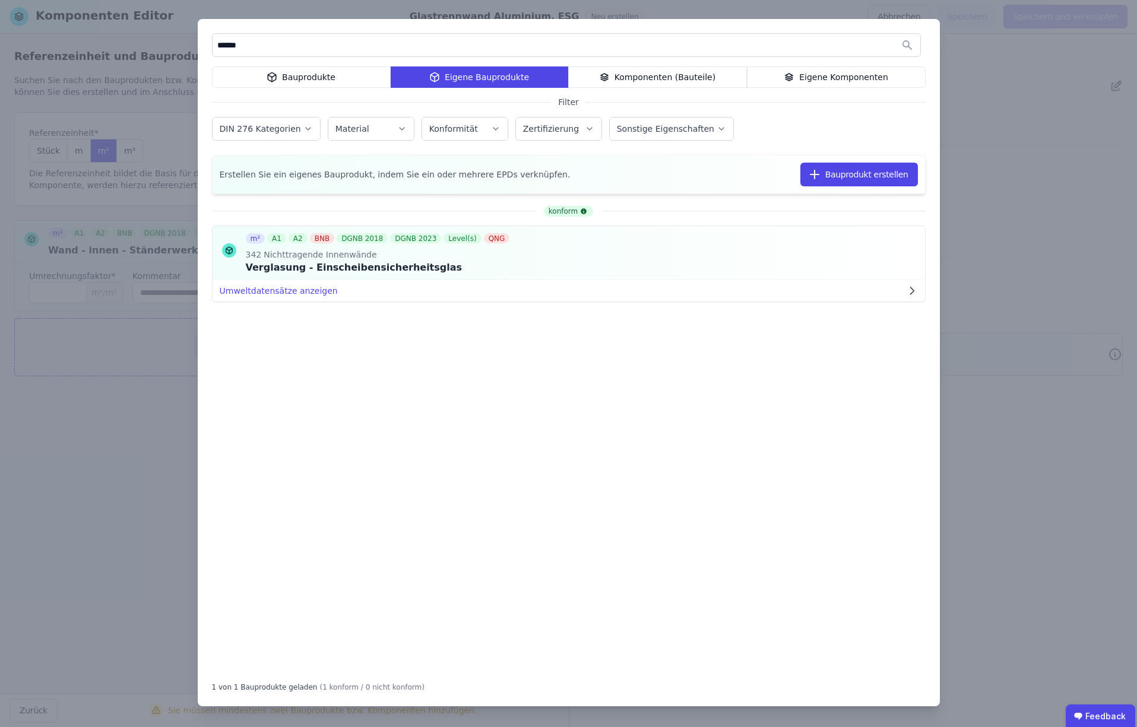
click at [321, 76] on div "Bauprodukte" at bounding box center [301, 77] width 179 height 21
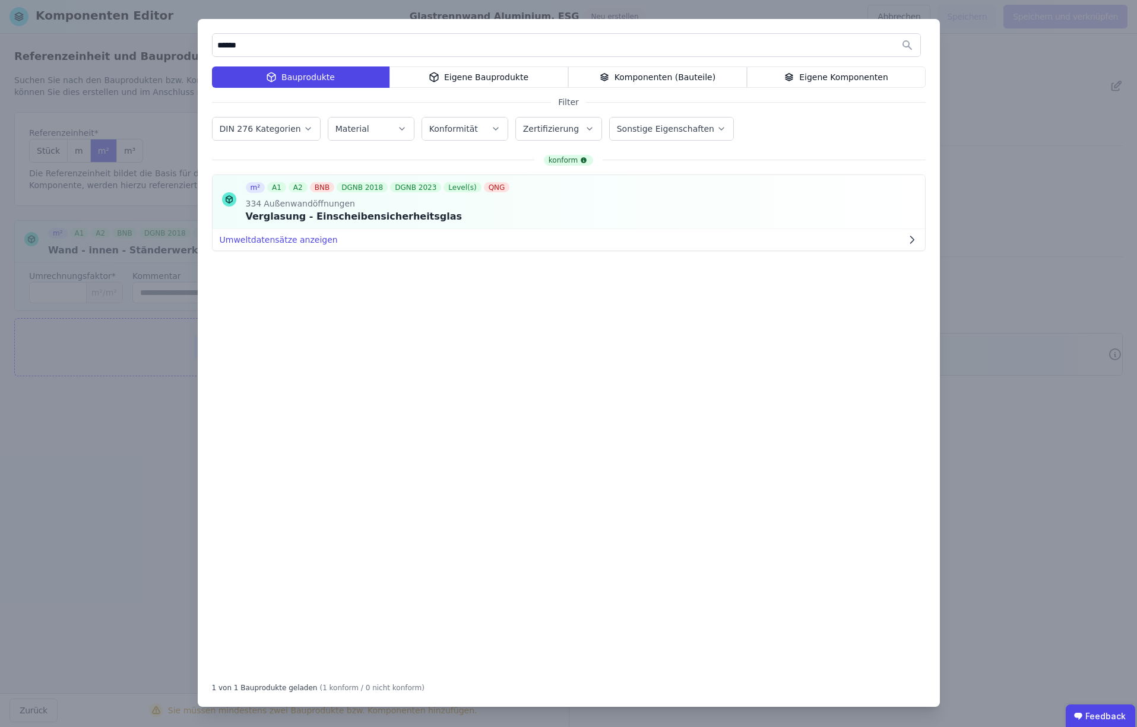
click at [0, 0] on button "Bauprodukt hinzufügen" at bounding box center [0, 0] width 0 height 0
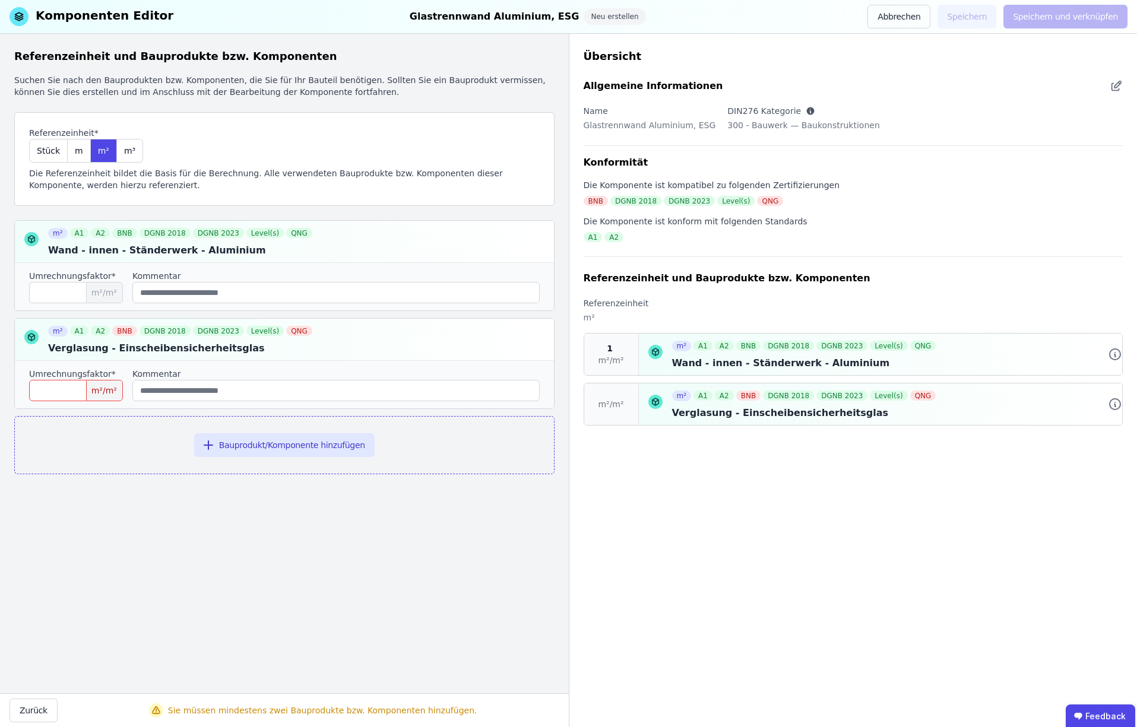
click at [70, 394] on input "number" at bounding box center [76, 390] width 94 height 21
type input "*"
click at [975, 17] on button "Speichern" at bounding box center [967, 17] width 59 height 24
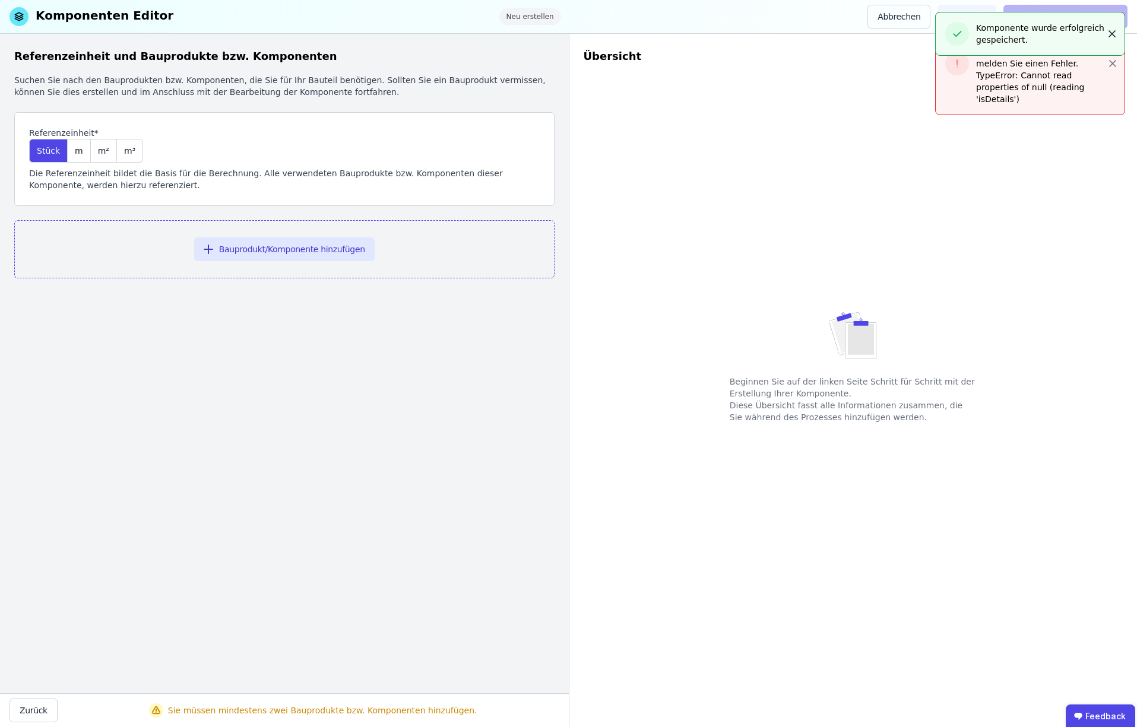
click at [1116, 36] on icon "button" at bounding box center [1112, 34] width 12 height 12
click at [1114, 67] on icon "button" at bounding box center [1113, 64] width 12 height 12
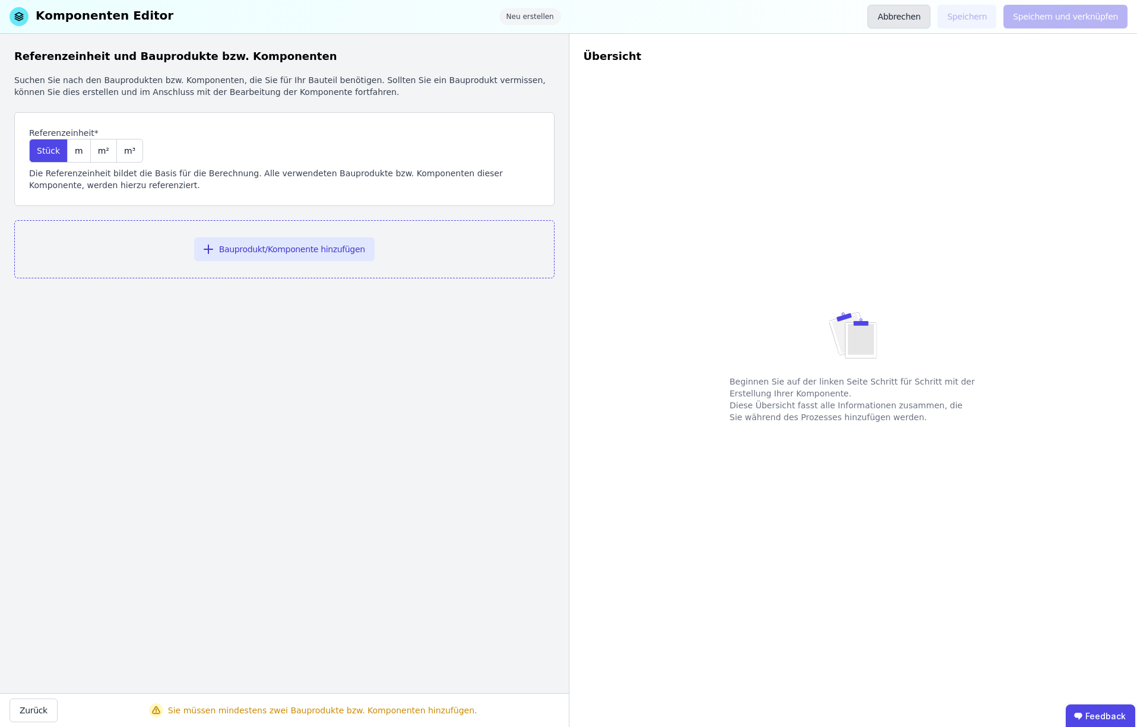
click at [923, 13] on button "Abbrechen" at bounding box center [898, 17] width 63 height 24
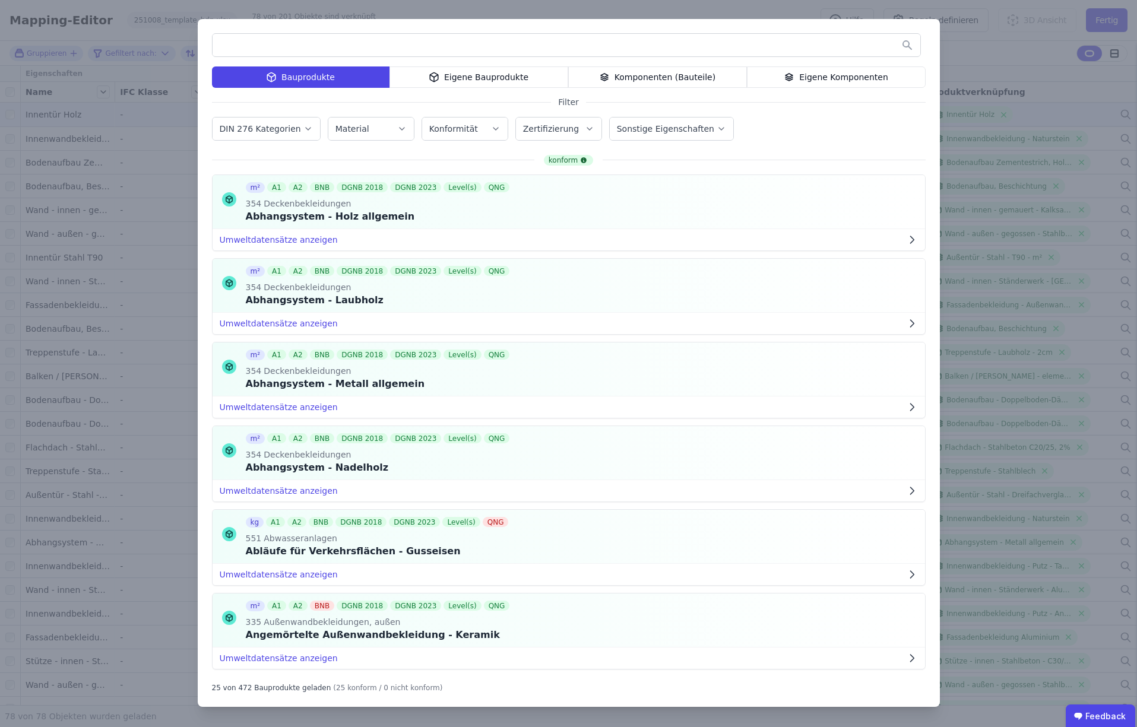
click at [1044, 61] on div "Bauprodukte Eigene Bauprodukte Komponenten (Bauteile) Eigene Komponenten Filter…" at bounding box center [568, 363] width 1137 height 727
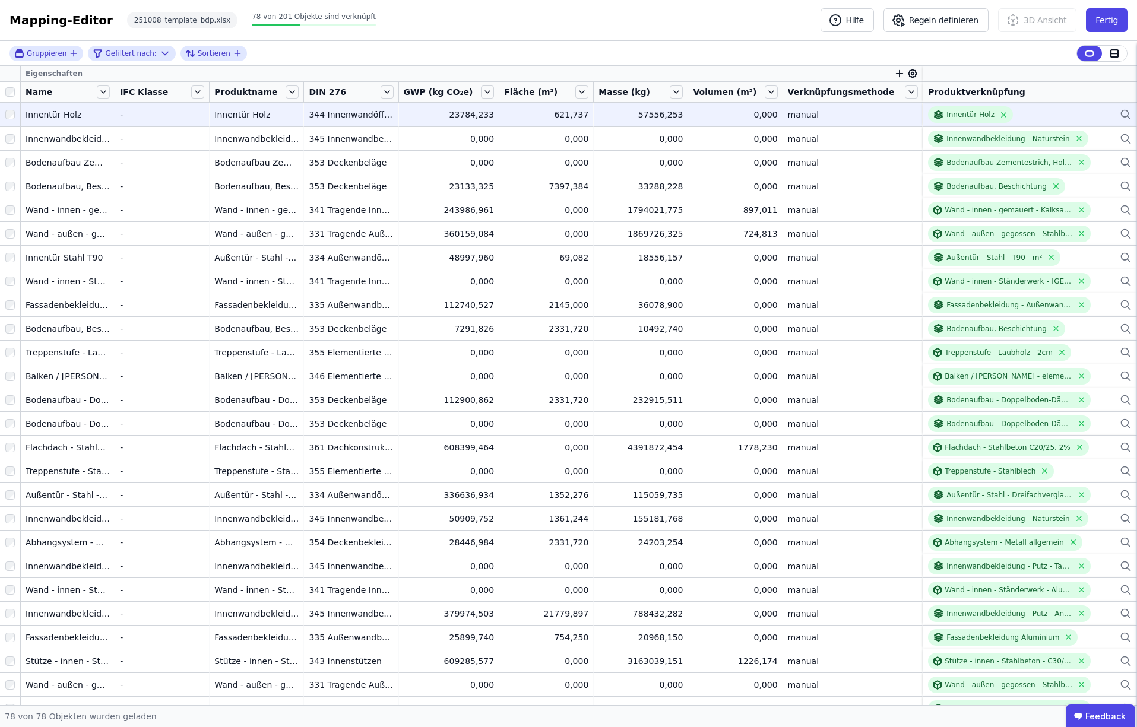
click at [1125, 113] on icon at bounding box center [1126, 114] width 12 height 14
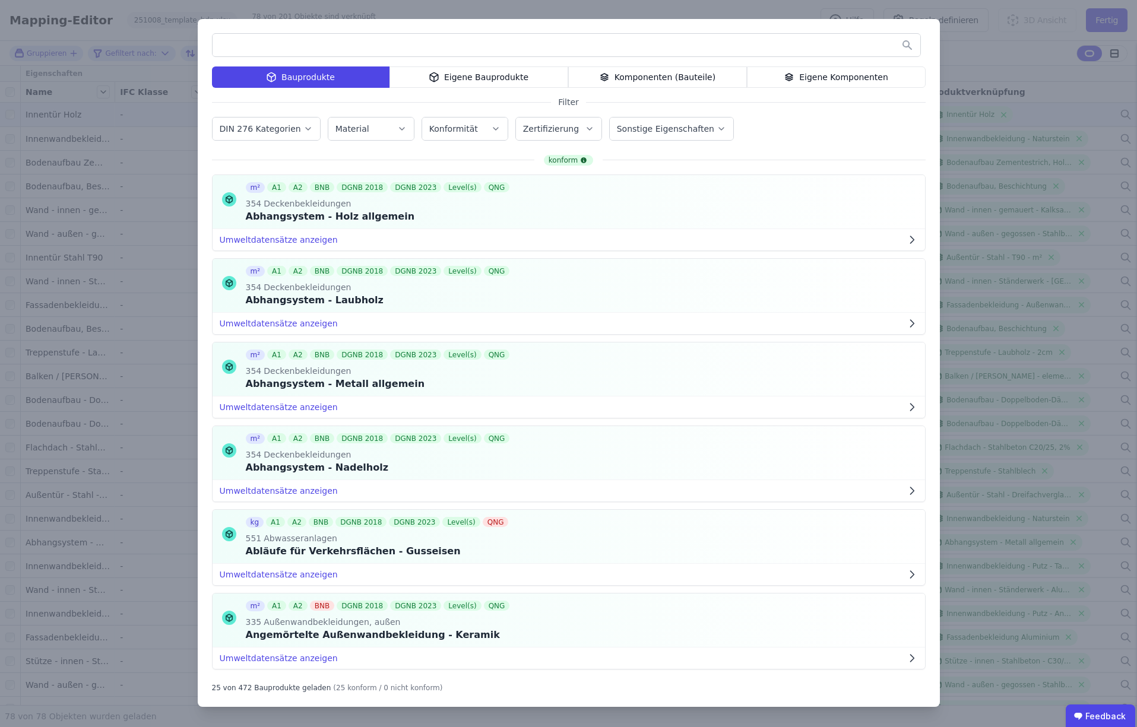
click at [840, 74] on div "Eigene Komponenten" at bounding box center [836, 77] width 179 height 21
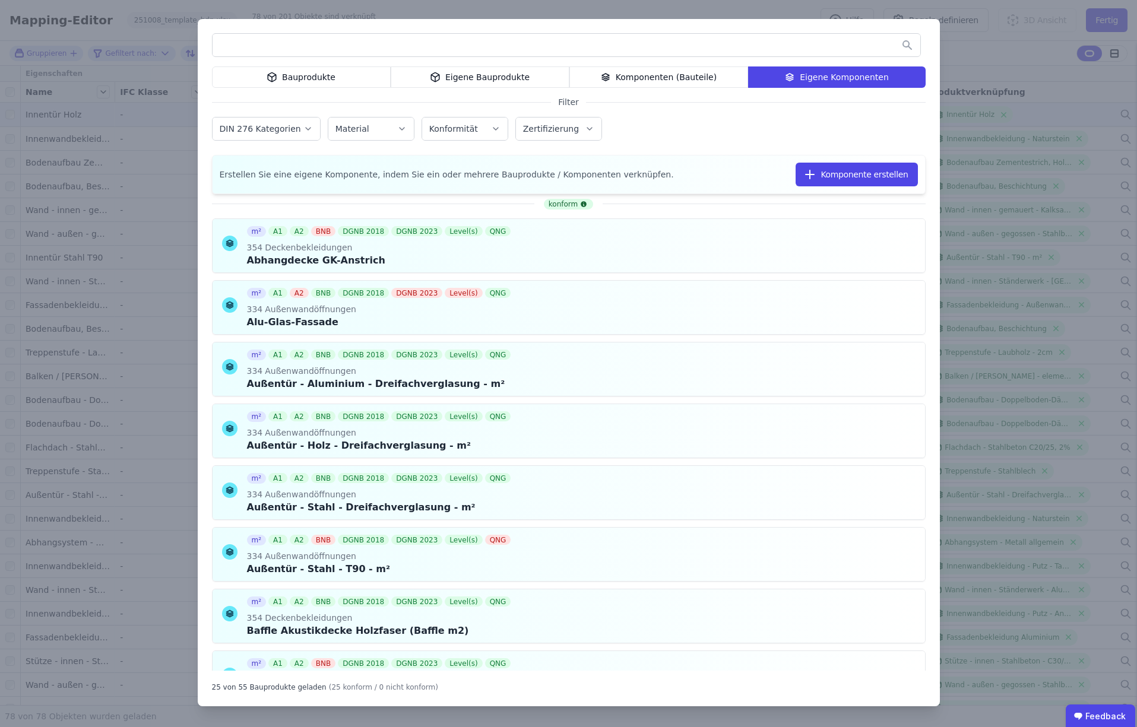
click at [479, 43] on input "text" at bounding box center [567, 44] width 708 height 21
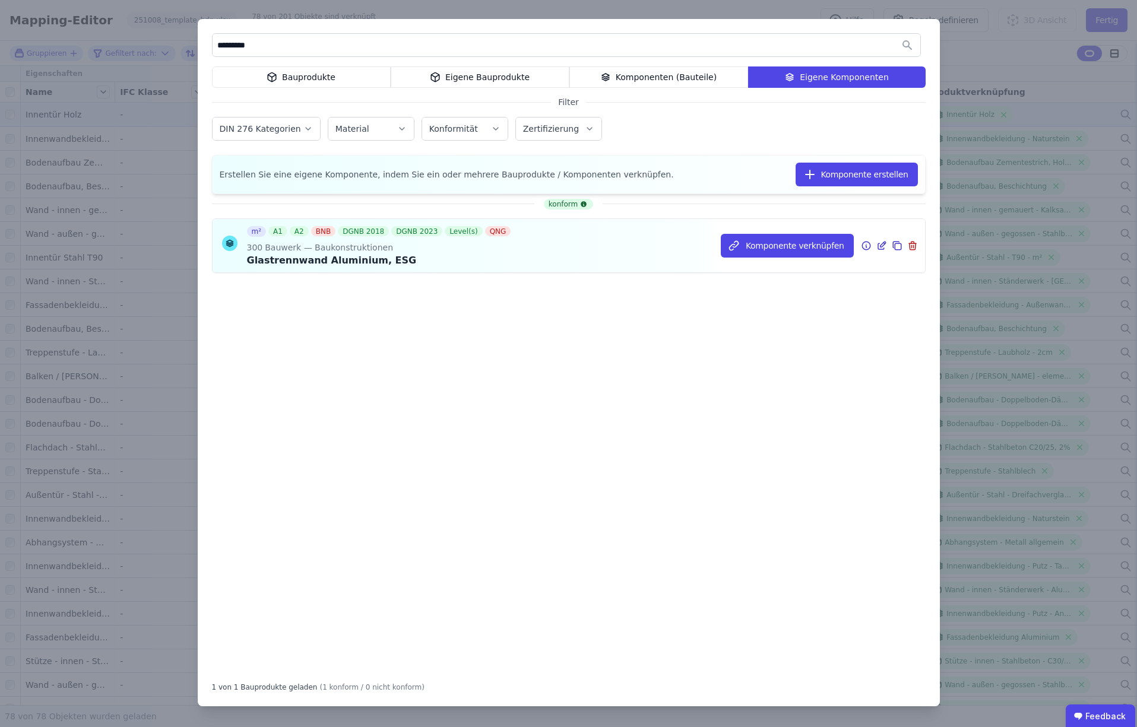
type input "*********"
click at [866, 246] on icon at bounding box center [866, 246] width 11 height 14
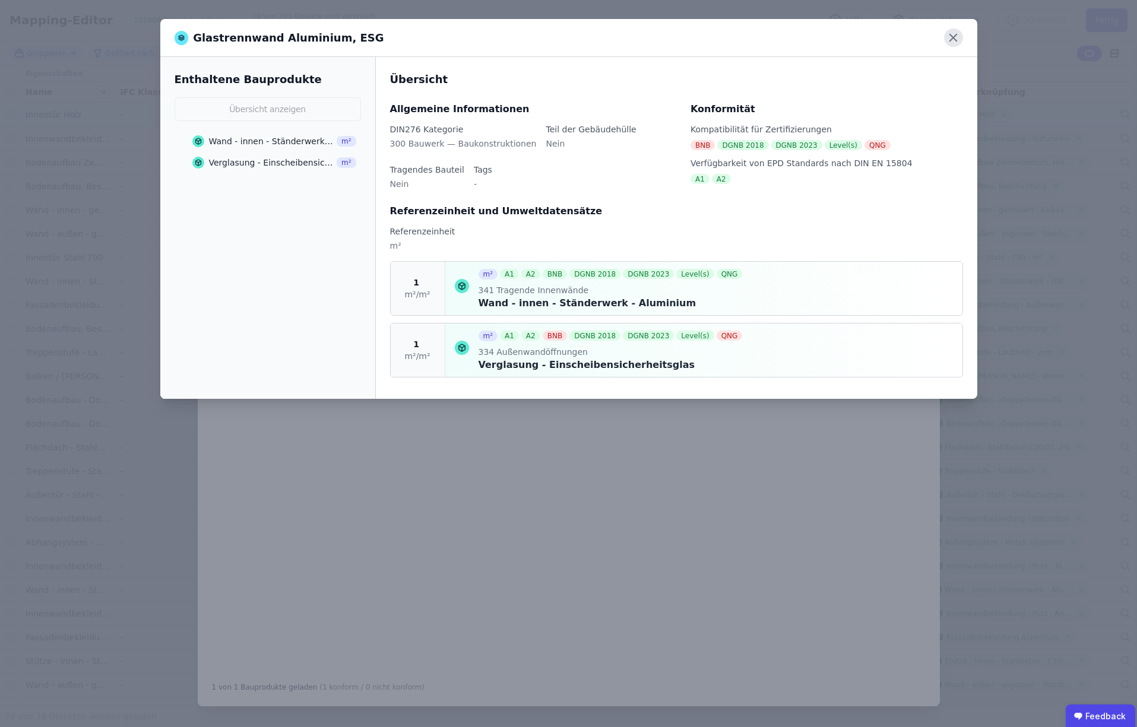
click at [955, 40] on icon at bounding box center [953, 37] width 7 height 7
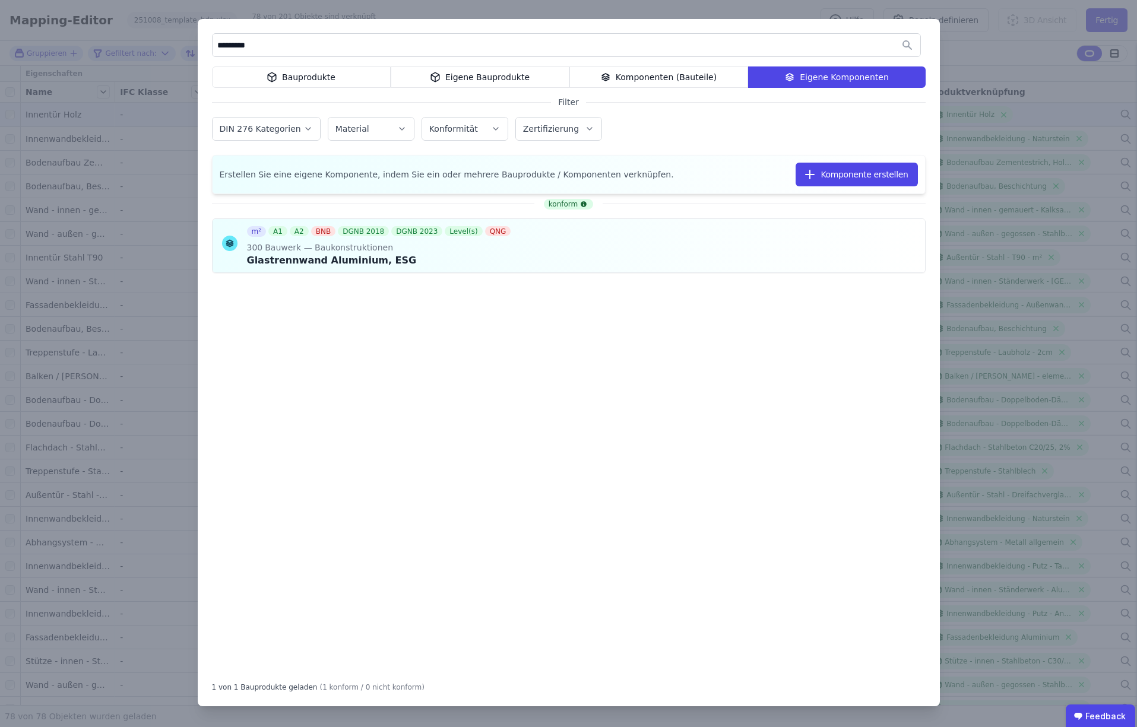
click at [977, 70] on div "********* Bauprodukte Eigene Bauprodukte Komponenten (Bauteile) Eigene Komponen…" at bounding box center [568, 363] width 1137 height 727
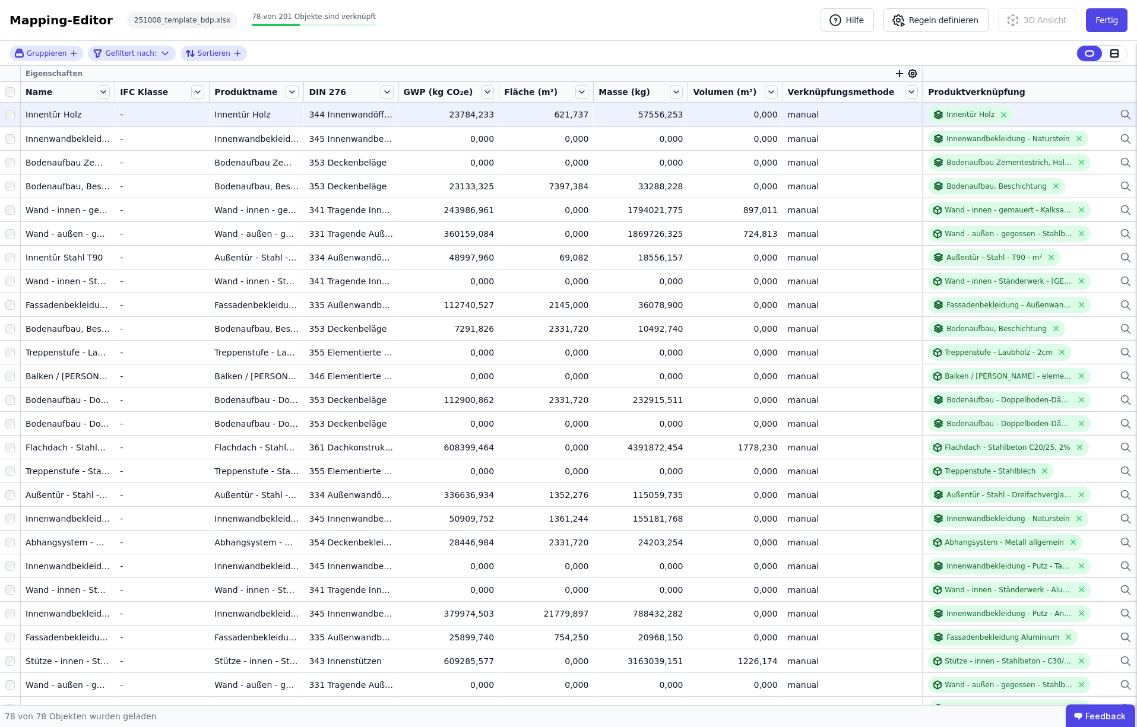
click at [1126, 114] on icon at bounding box center [1126, 114] width 12 height 14
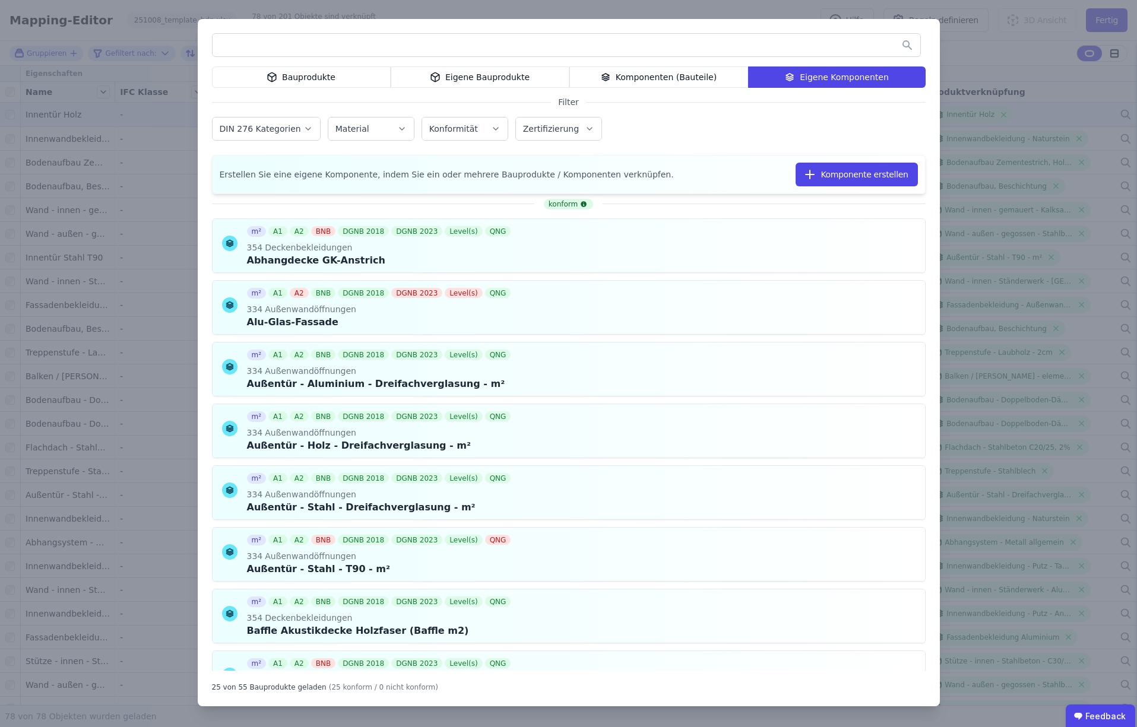
click at [492, 76] on div "Eigene Bauprodukte" at bounding box center [480, 77] width 179 height 21
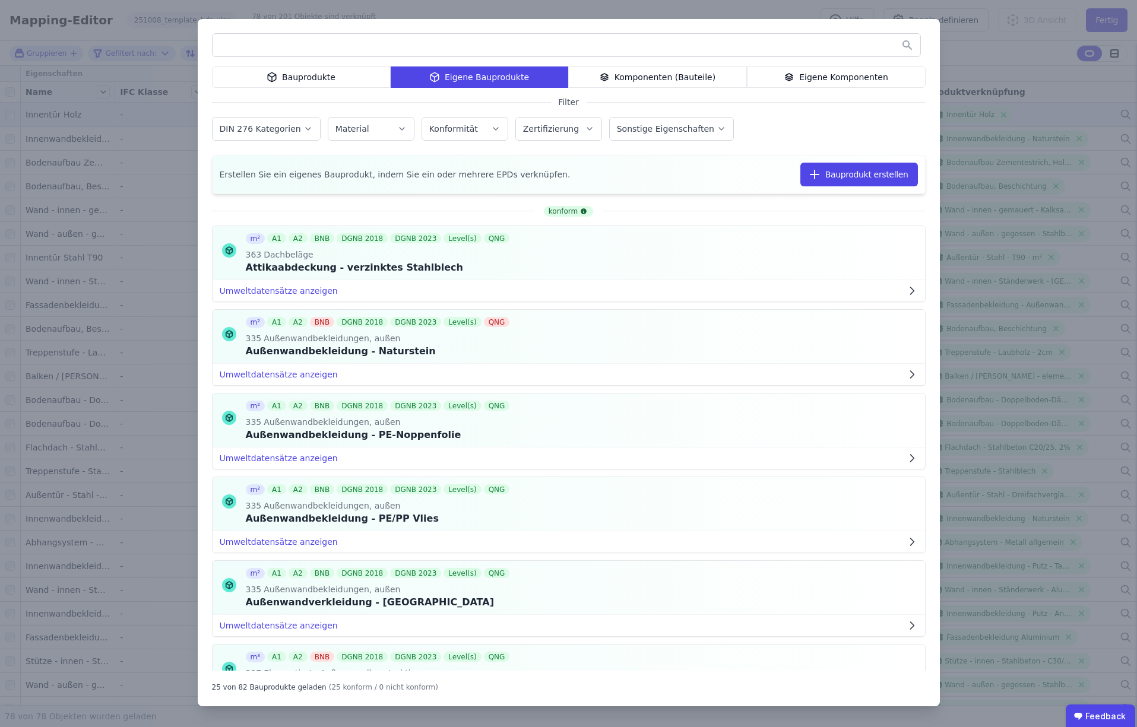
click at [363, 49] on input "text" at bounding box center [567, 44] width 708 height 21
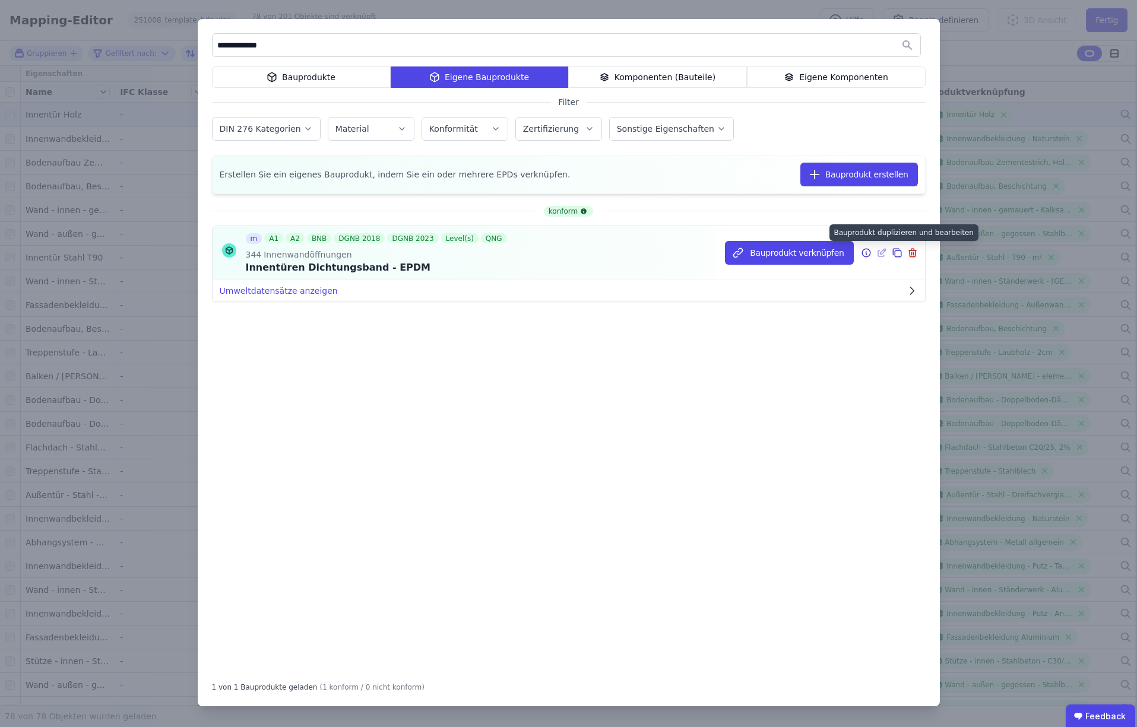
type input "**********"
click at [898, 254] on icon at bounding box center [897, 253] width 11 height 14
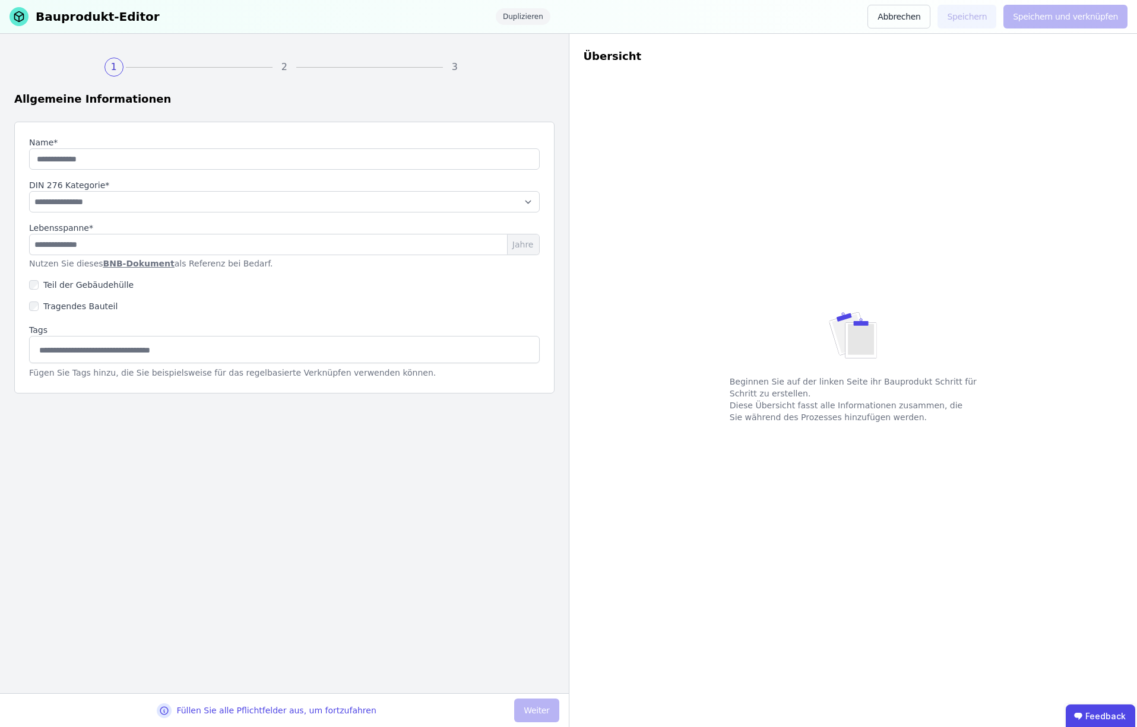
type input "**********"
select select "**********"
type input "**"
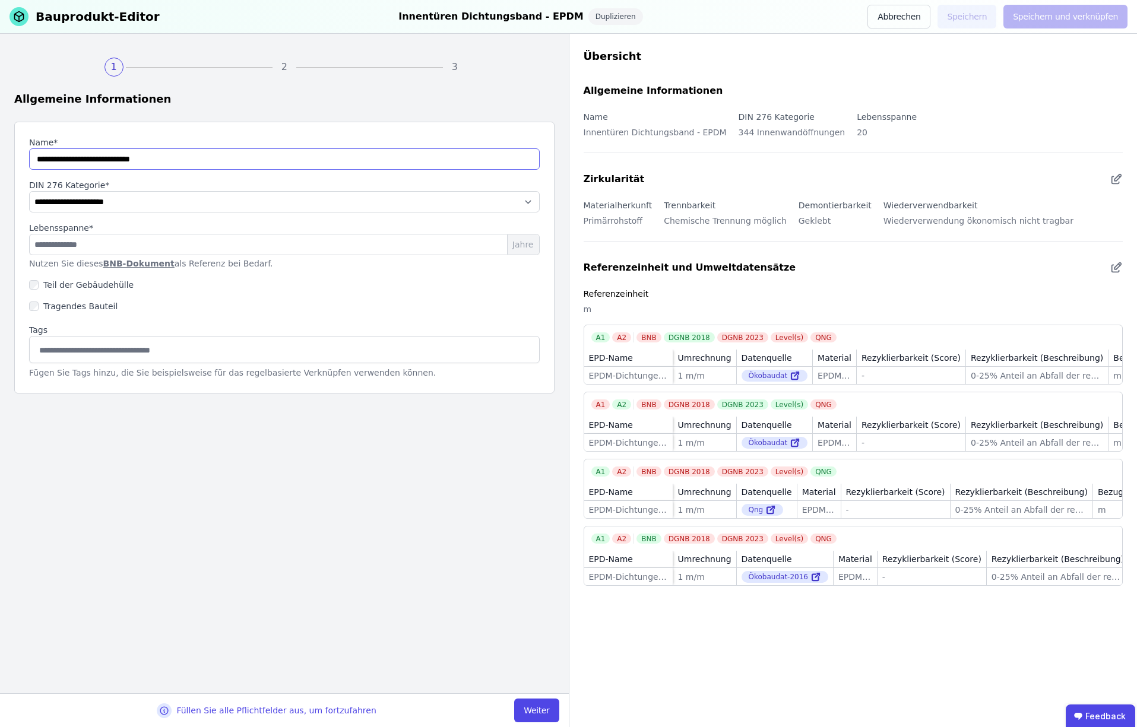
click at [58, 162] on input "string" at bounding box center [284, 158] width 511 height 21
drag, startPoint x: 97, startPoint y: 162, endPoint x: 98, endPoint y: 179, distance: 16.6
click at [97, 162] on input "string" at bounding box center [284, 158] width 511 height 21
type input "**********"
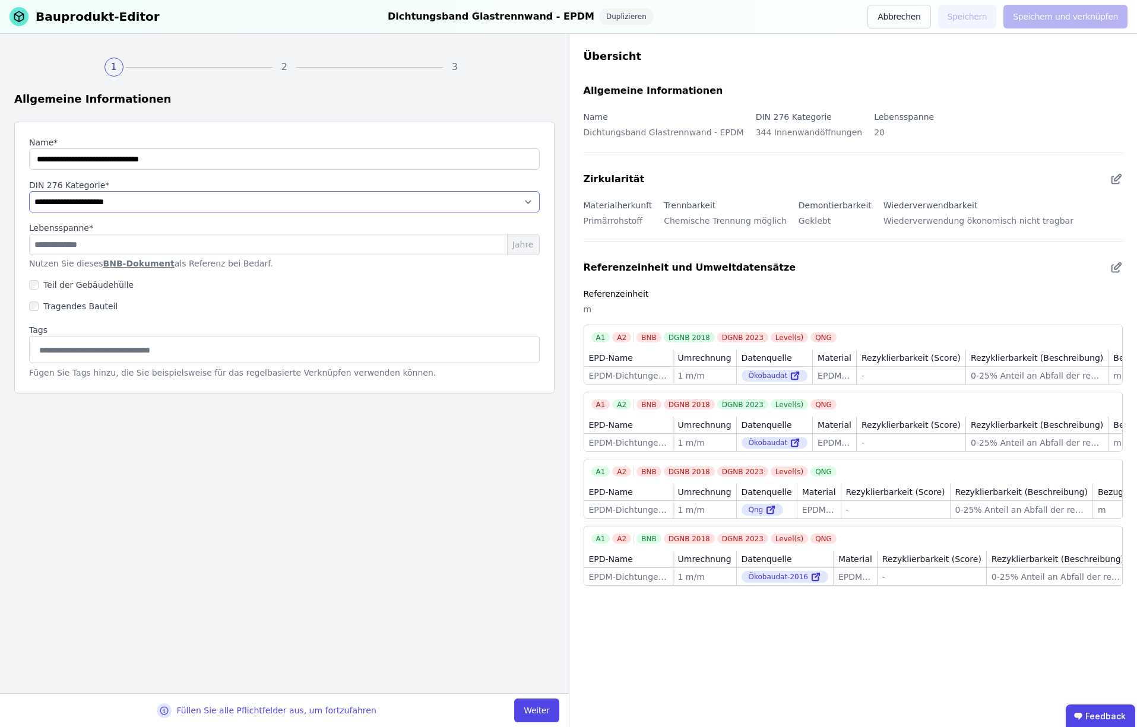
click at [113, 201] on select "**********" at bounding box center [284, 201] width 511 height 21
select select "**********"
click at [537, 711] on button "Weiter" at bounding box center [536, 711] width 45 height 24
select select "**********"
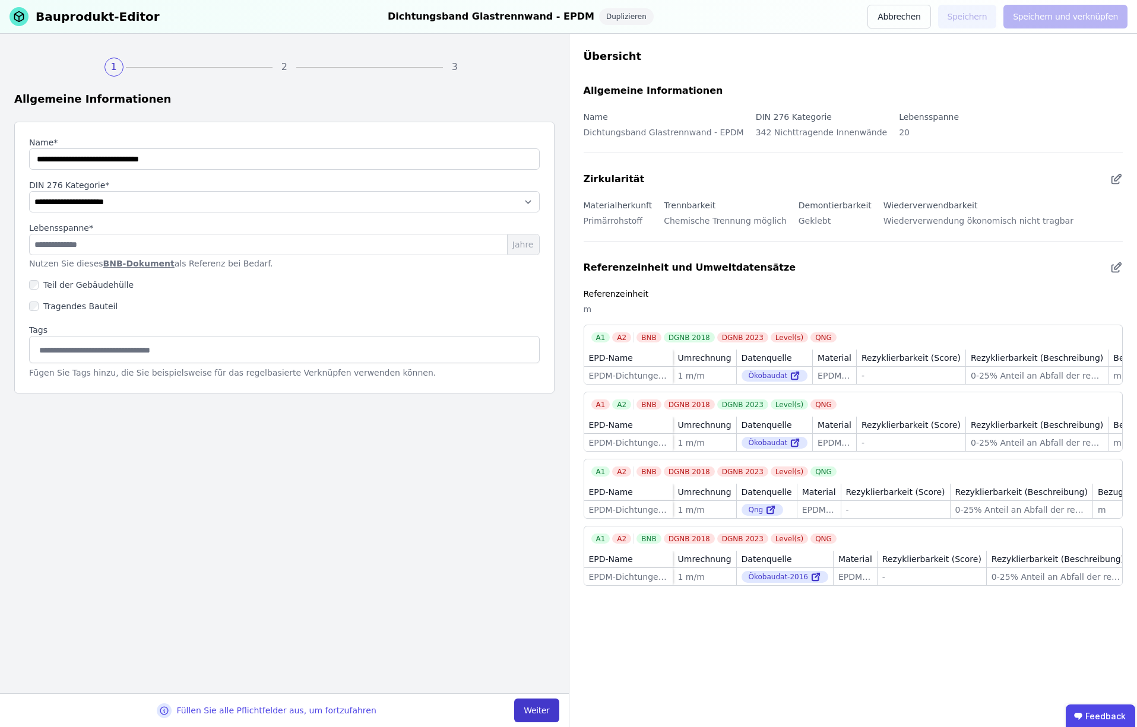
select select "**********"
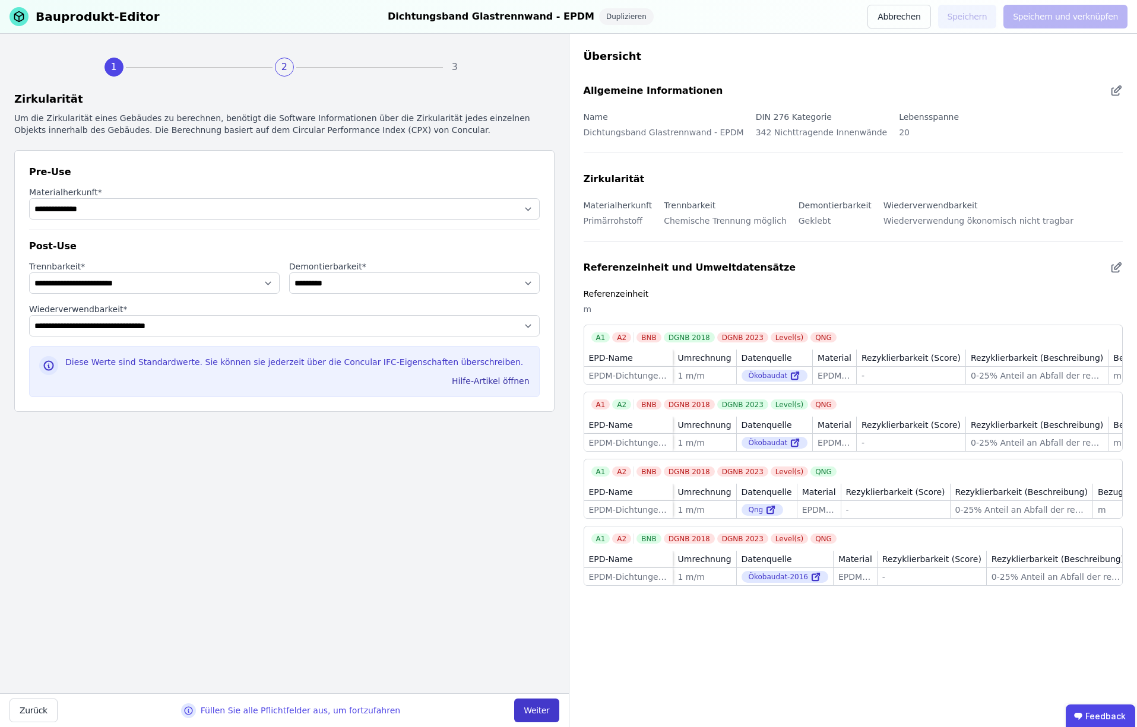
click at [536, 711] on button "Weiter" at bounding box center [536, 711] width 45 height 24
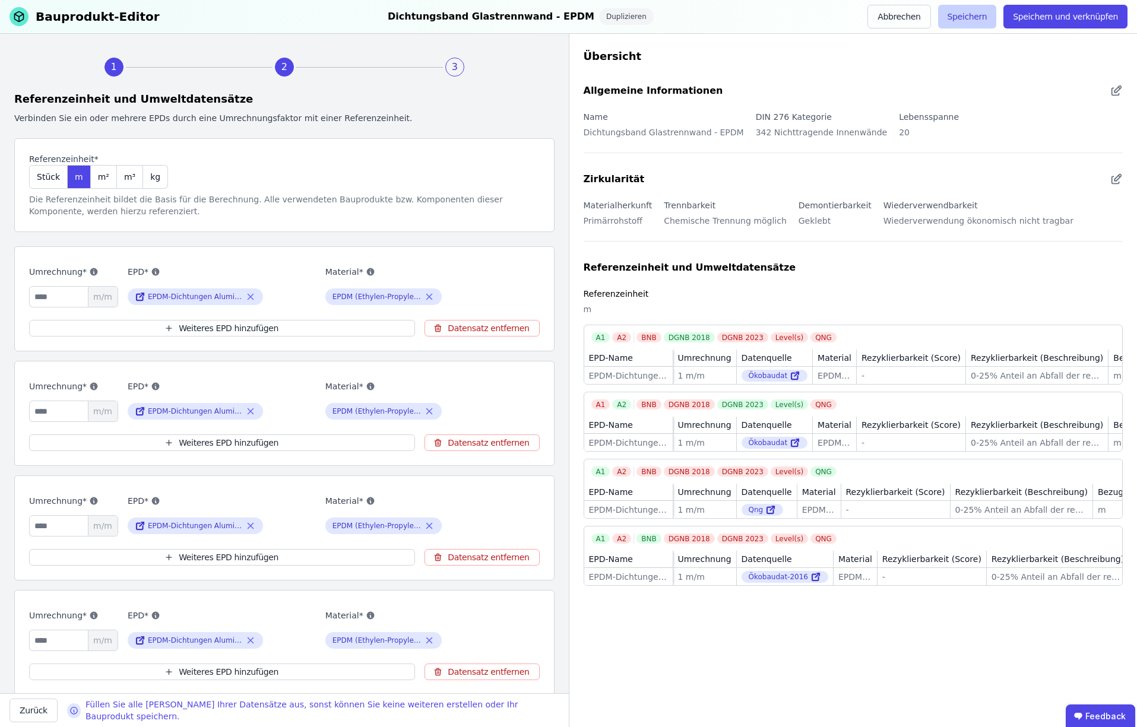
click at [971, 15] on button "Speichern" at bounding box center [967, 17] width 59 height 24
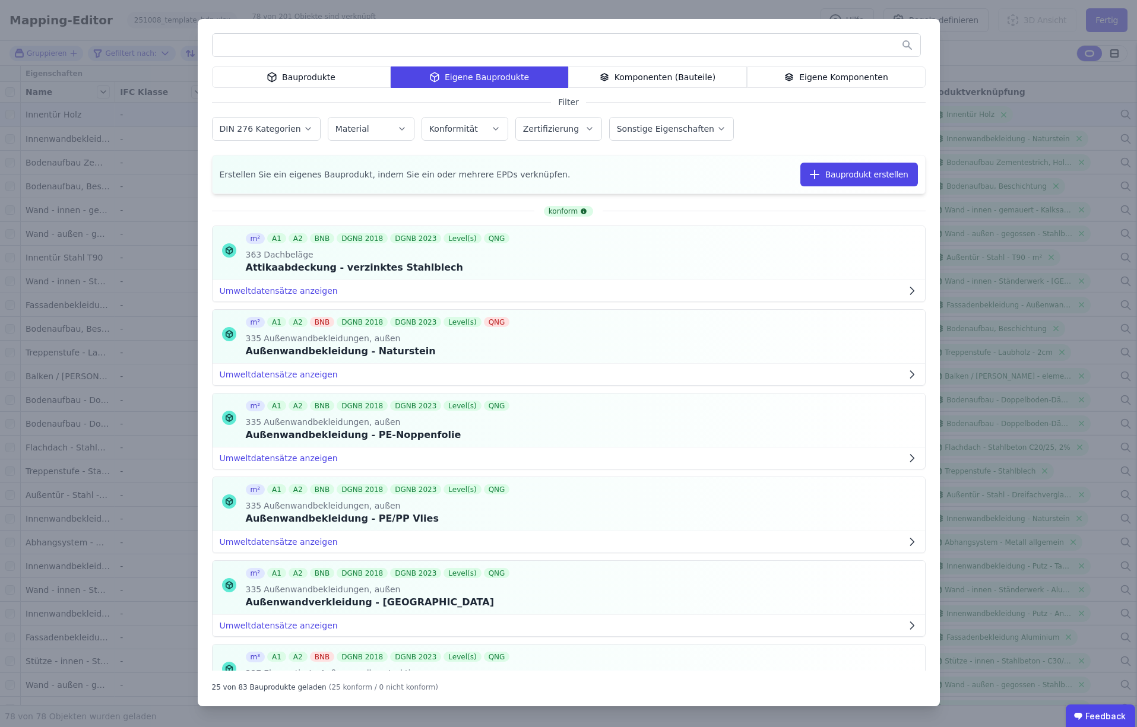
click at [820, 77] on div "Eigene Komponenten" at bounding box center [836, 77] width 179 height 21
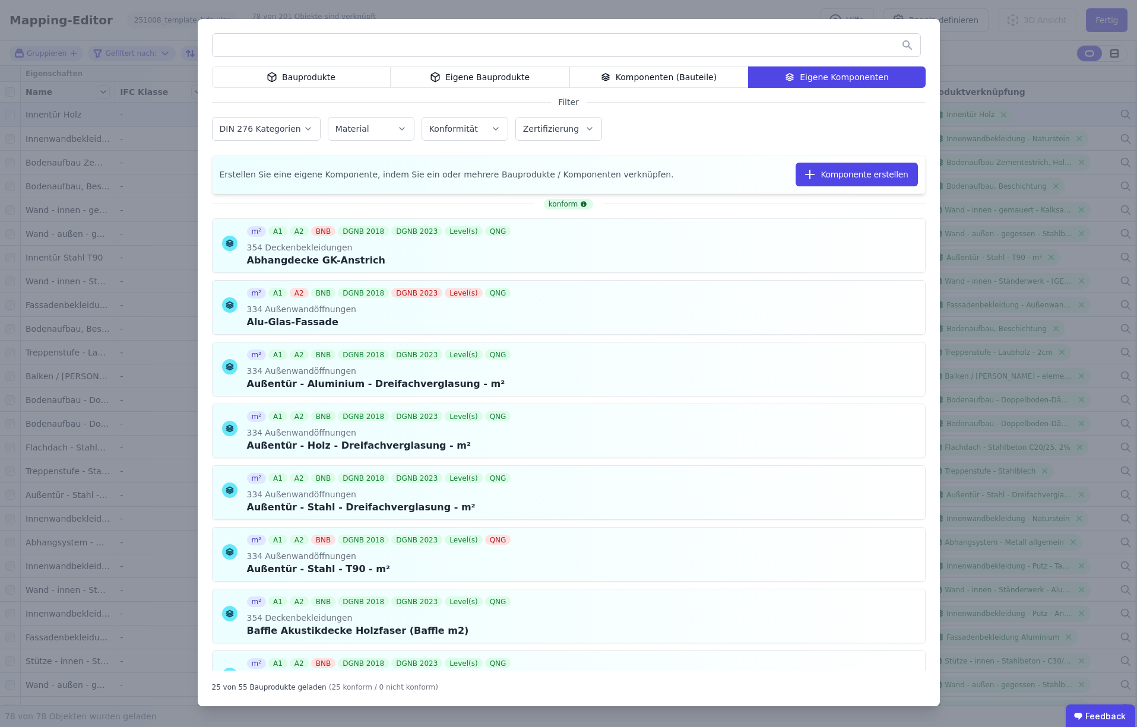
click at [831, 46] on input "text" at bounding box center [567, 44] width 708 height 21
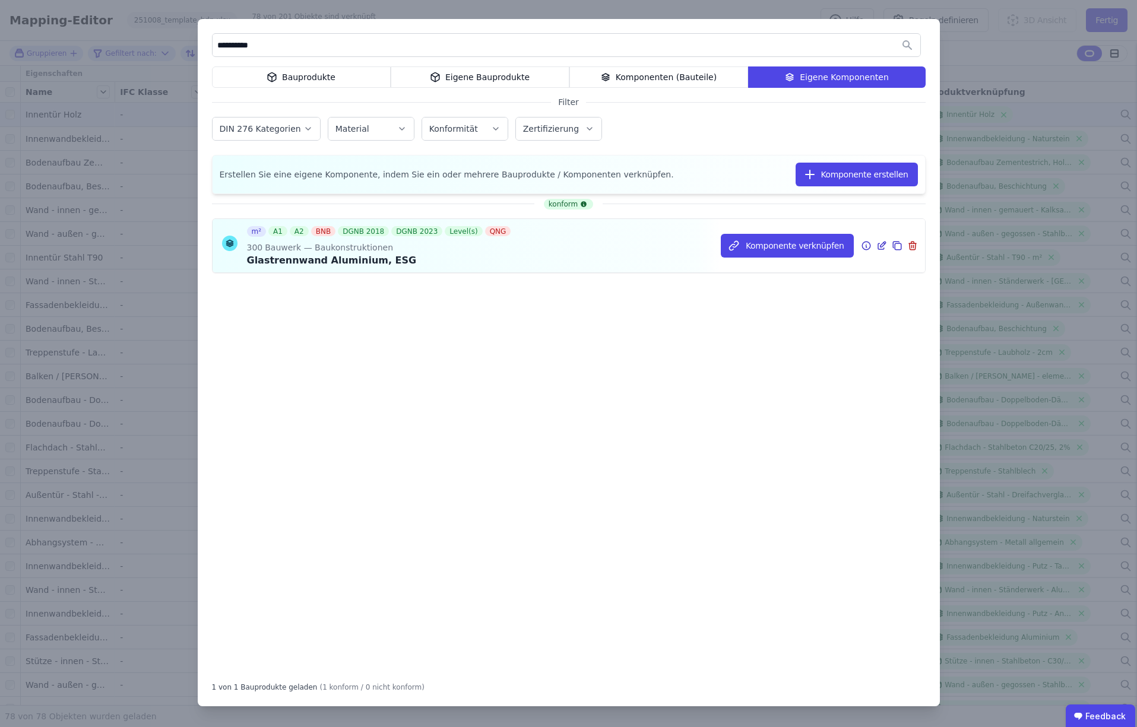
type input "**********"
click at [881, 246] on icon at bounding box center [881, 246] width 11 height 14
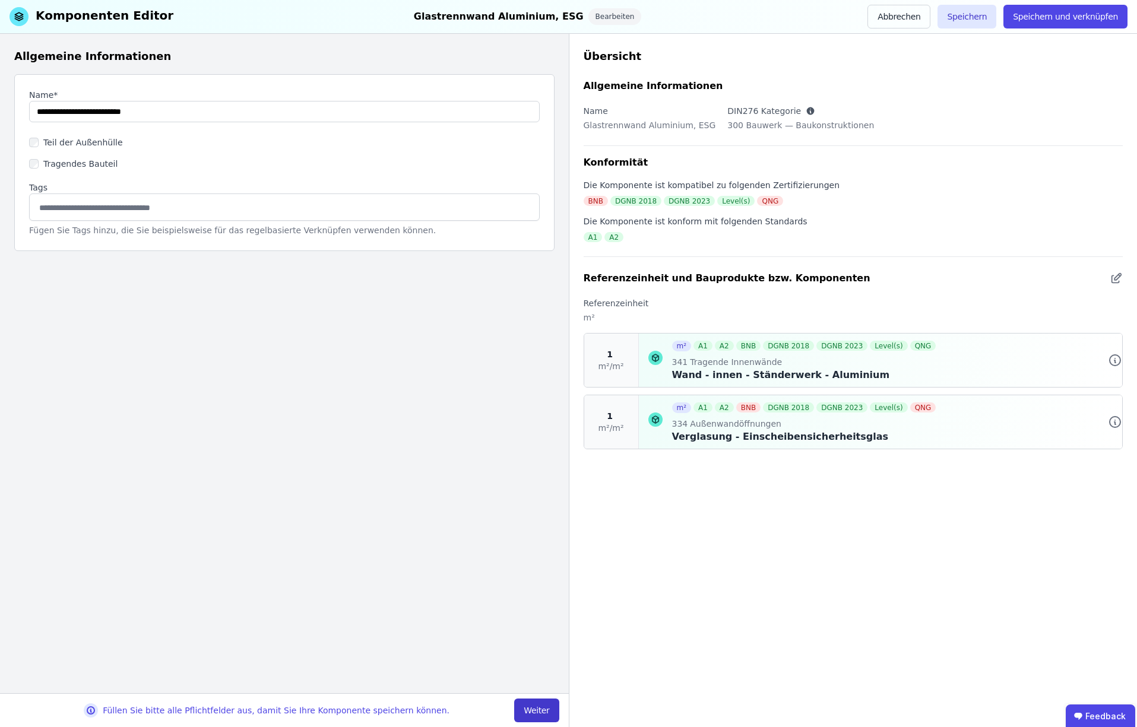
click at [536, 707] on button "Weiter" at bounding box center [536, 711] width 45 height 24
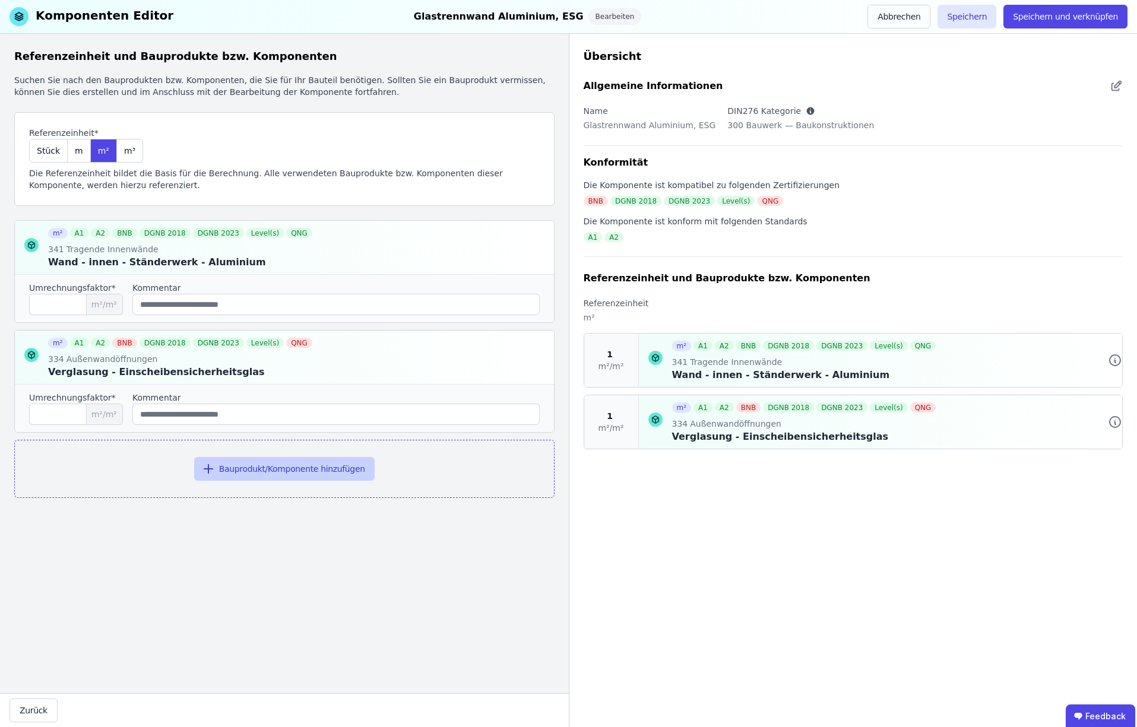
click at [288, 473] on button "Bauprodukt/Komponente hinzufügen" at bounding box center [284, 469] width 181 height 24
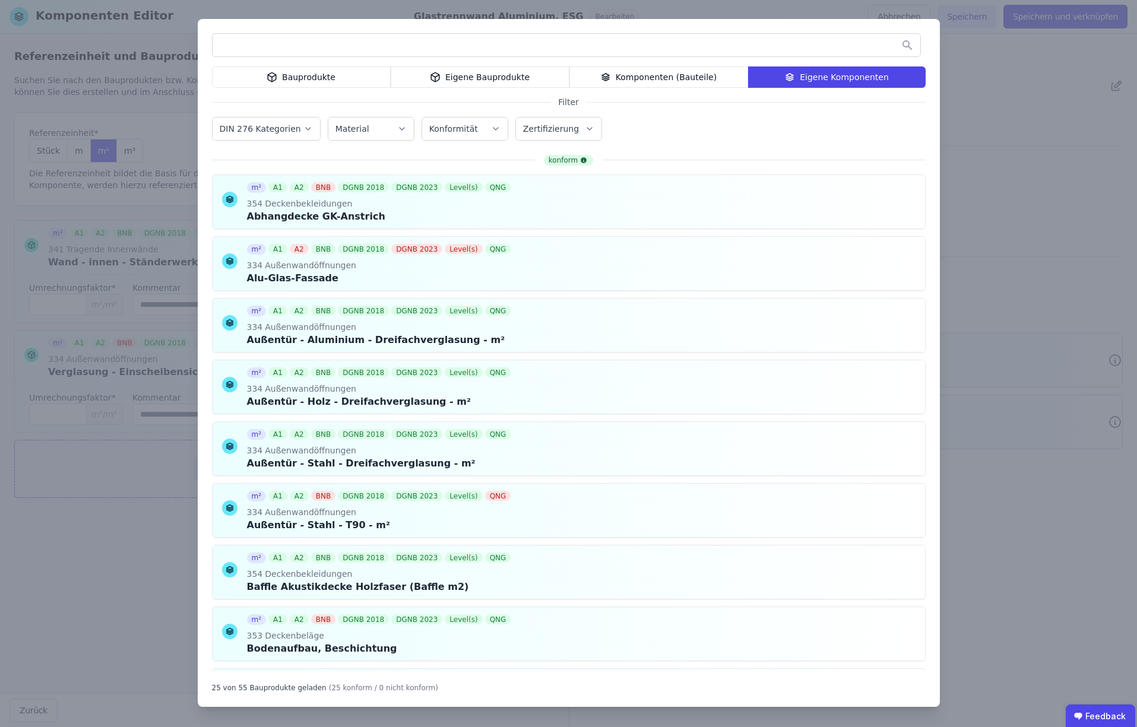
click at [496, 78] on div "Eigene Bauprodukte" at bounding box center [480, 77] width 179 height 21
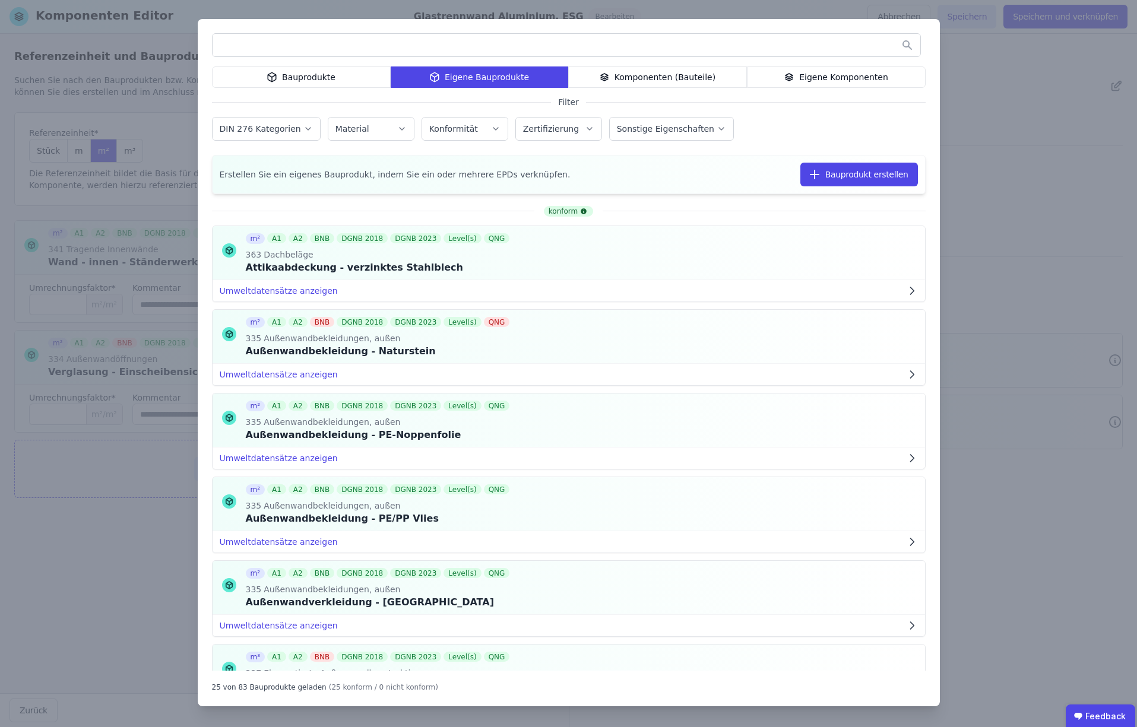
click at [334, 44] on input "text" at bounding box center [567, 44] width 708 height 21
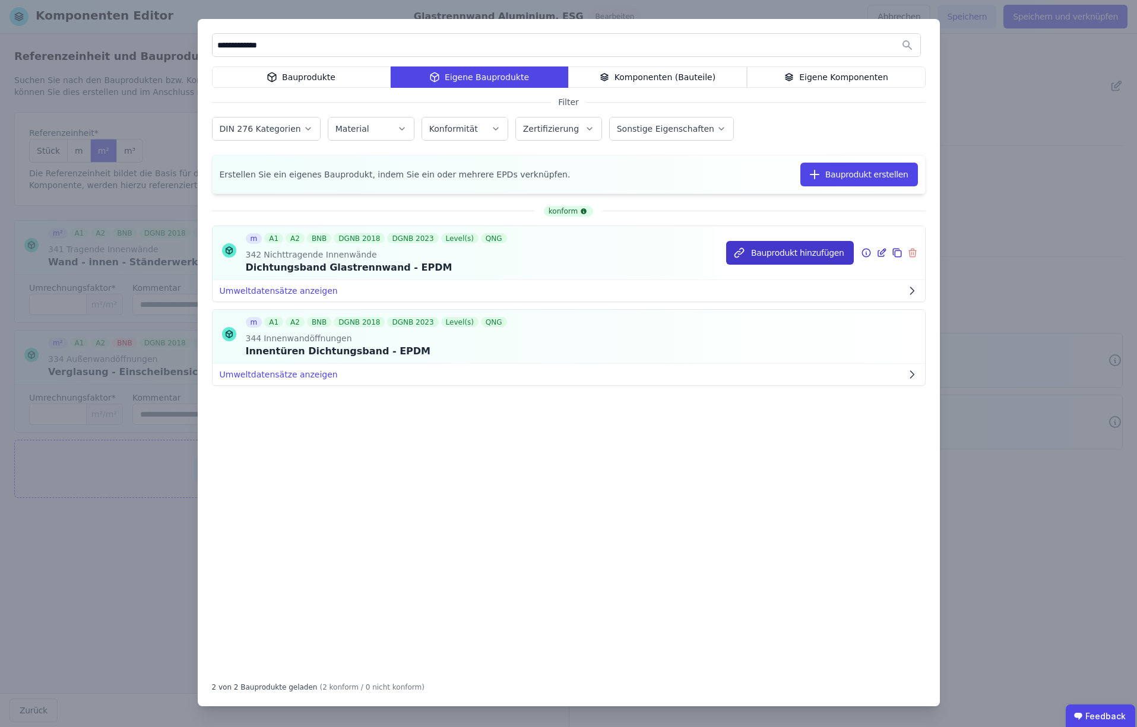
type input "**********"
click at [798, 254] on button "Bauprodukt hinzufügen" at bounding box center [789, 253] width 127 height 24
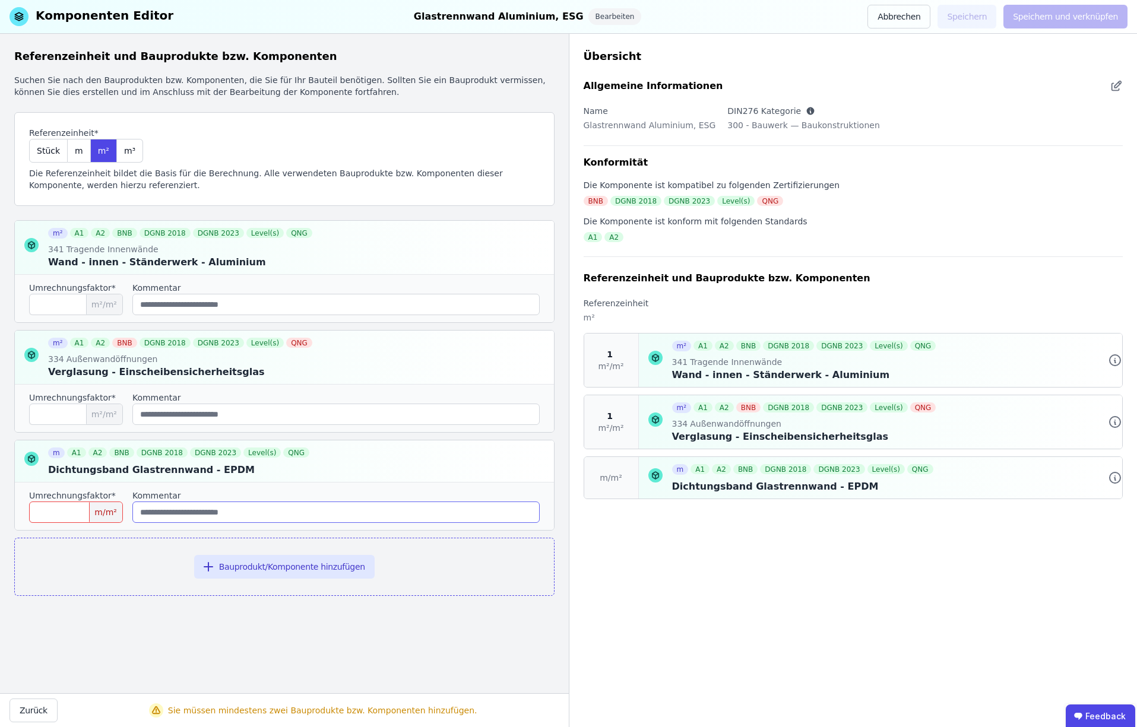
click at [181, 514] on input "string" at bounding box center [335, 512] width 407 height 21
type input "**********"
click at [62, 515] on input "number" at bounding box center [76, 512] width 94 height 21
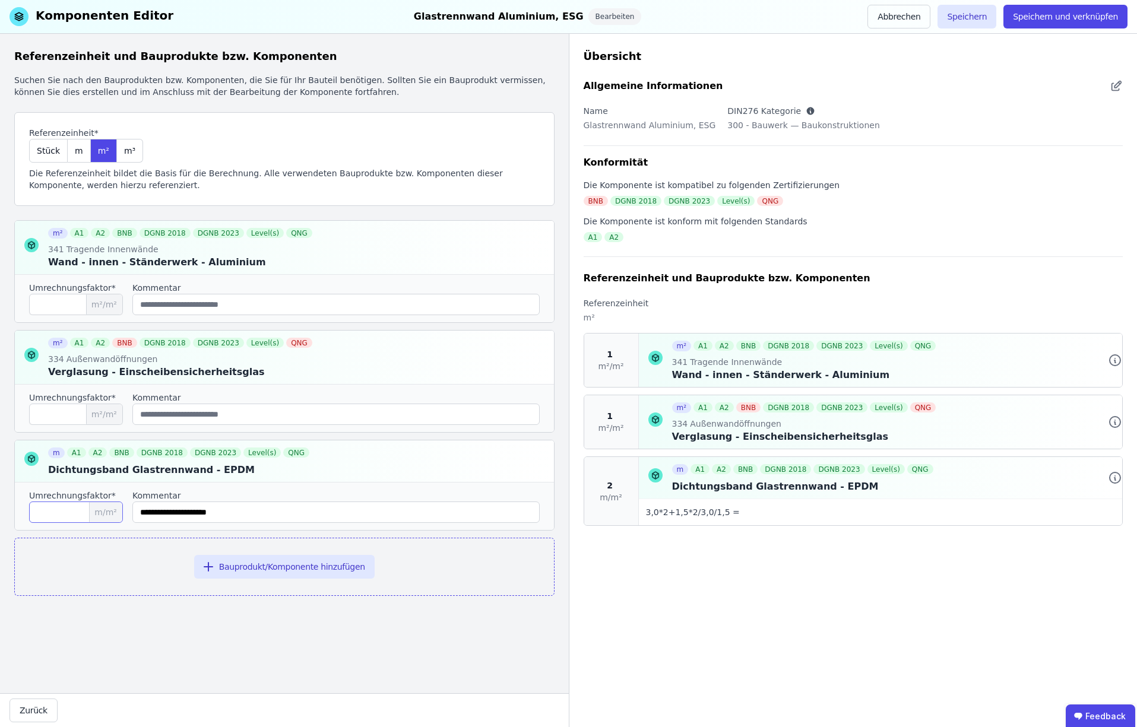
type input "*"
click at [134, 562] on div "Bauprodukt/Komponente hinzufügen" at bounding box center [284, 567] width 540 height 58
click at [970, 16] on button "Speichern" at bounding box center [967, 17] width 59 height 24
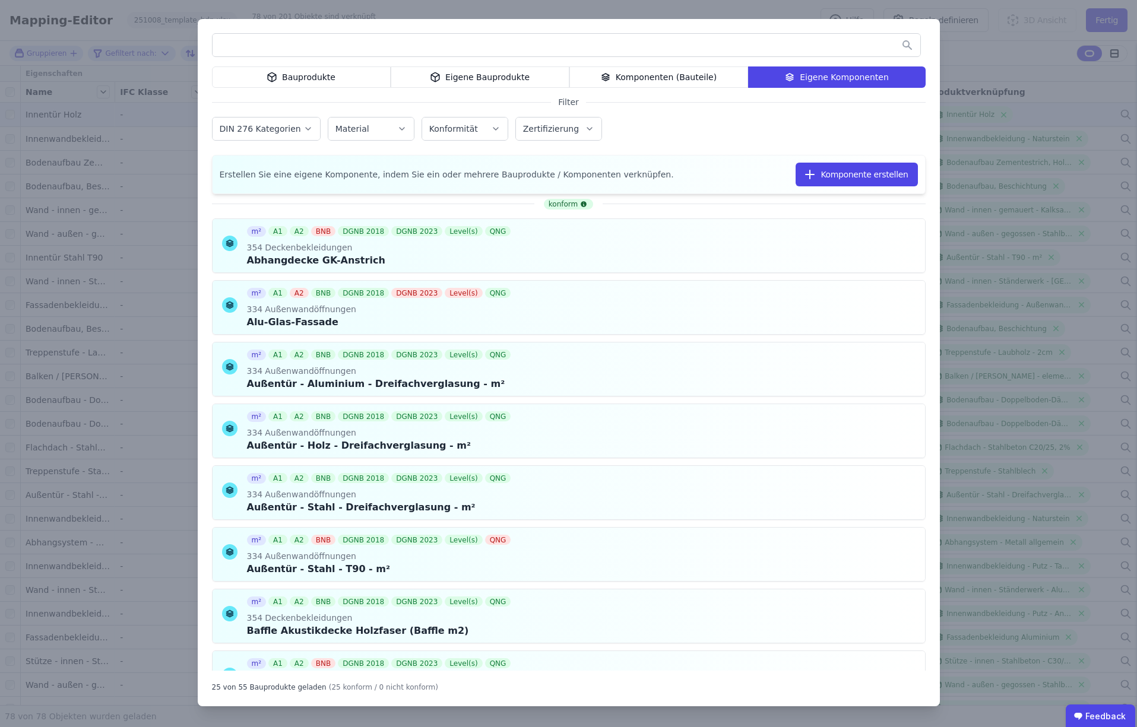
click at [438, 10] on div "Bauprodukte Eigene Bauprodukte Komponenten (Bauteile) Eigene Komponenten Filter…" at bounding box center [568, 363] width 1137 height 727
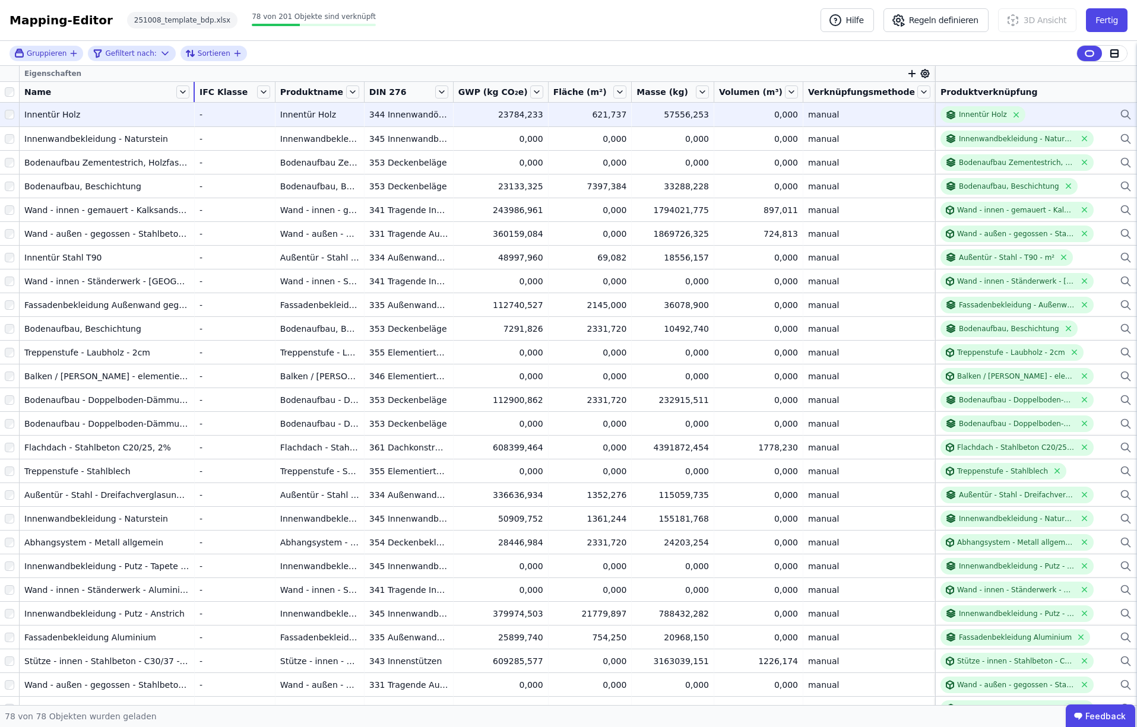
drag, startPoint x: 116, startPoint y: 91, endPoint x: 202, endPoint y: 98, distance: 86.3
click at [202, 98] on tr "Name IFC Klasse Produktname DIN 276 GWP (kg CO₂e) Fläche (m²) Masse (kg) Volume…" at bounding box center [568, 92] width 1137 height 21
click at [181, 93] on icon at bounding box center [182, 92] width 13 height 13
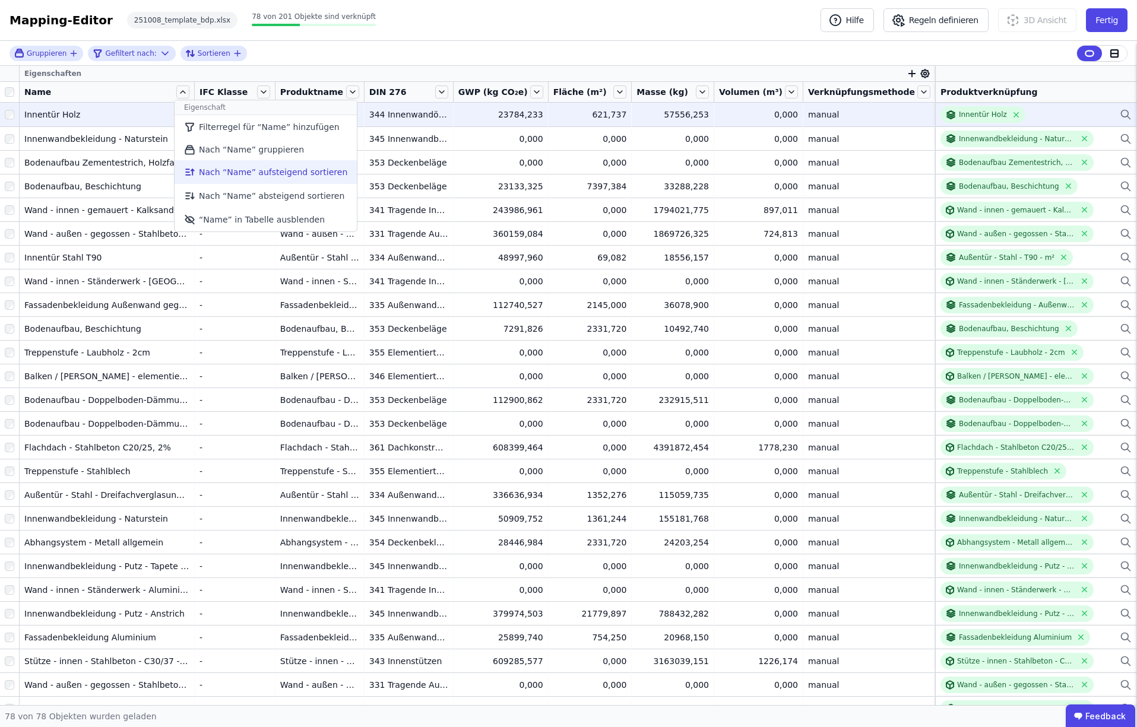
click at [218, 173] on li "Nach “Name” aufsteigend sortieren" at bounding box center [266, 172] width 182 height 24
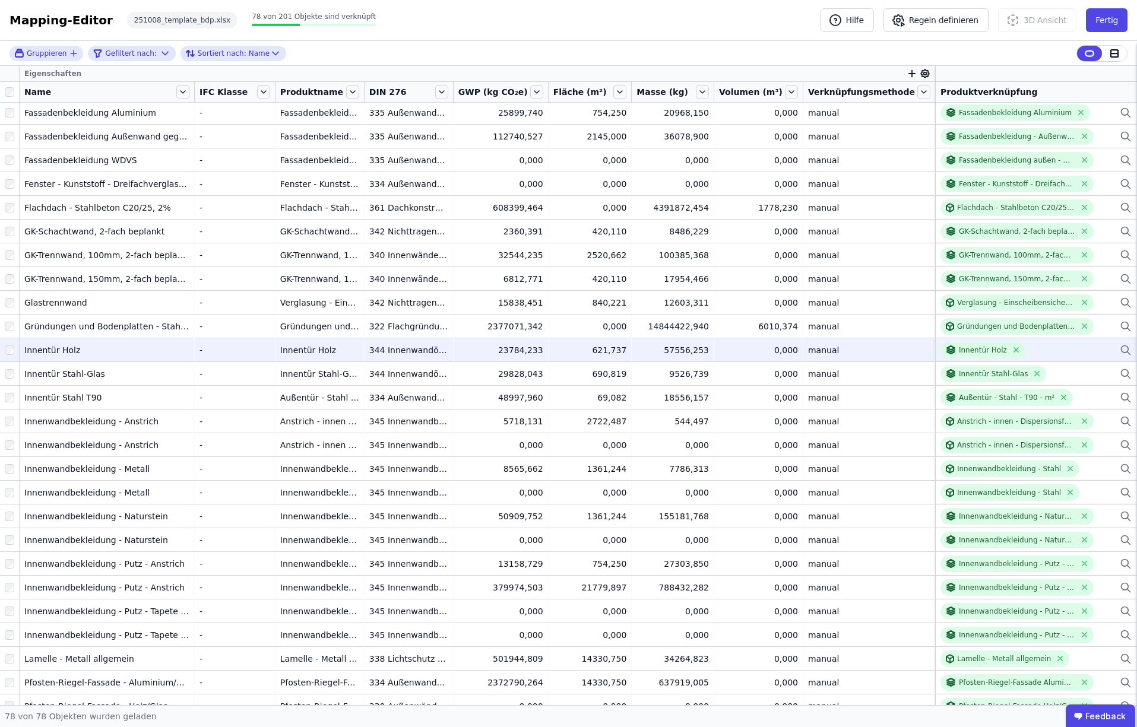
scroll to position [905, 0]
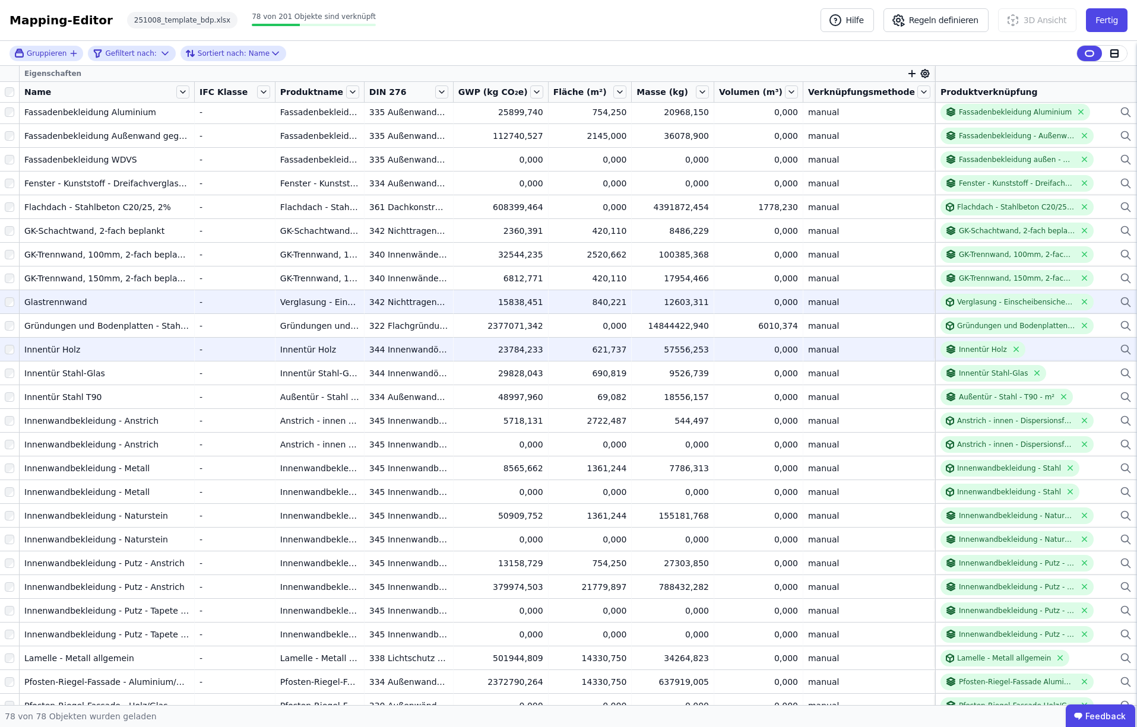
click at [1125, 302] on icon at bounding box center [1126, 302] width 12 height 14
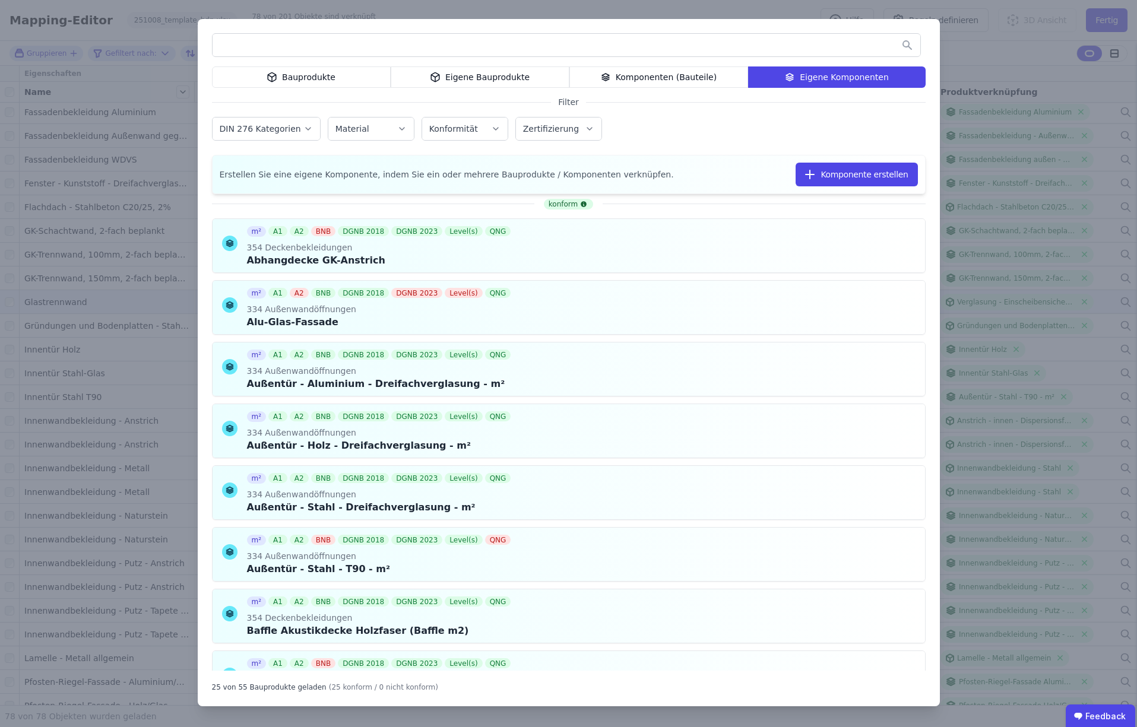
click at [767, 49] on input "text" at bounding box center [567, 44] width 708 height 21
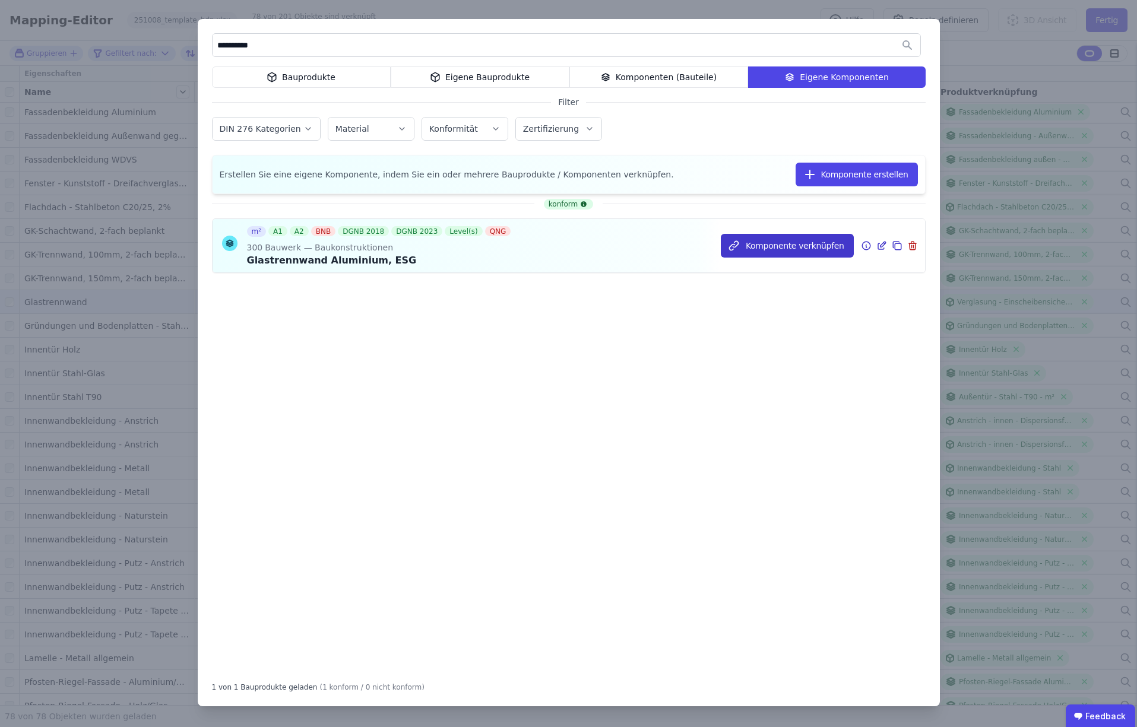
type input "**********"
click at [791, 246] on button "Komponente verknüpfen" at bounding box center [787, 246] width 133 height 24
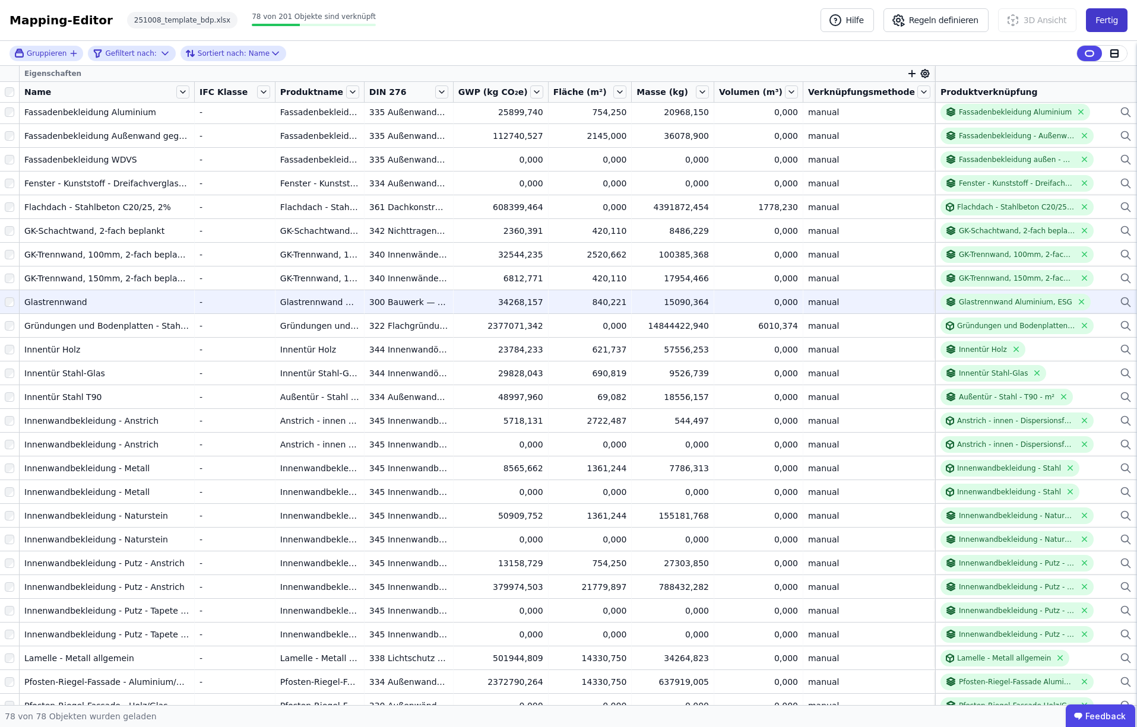
click at [1101, 18] on button "Fertig" at bounding box center [1107, 20] width 42 height 24
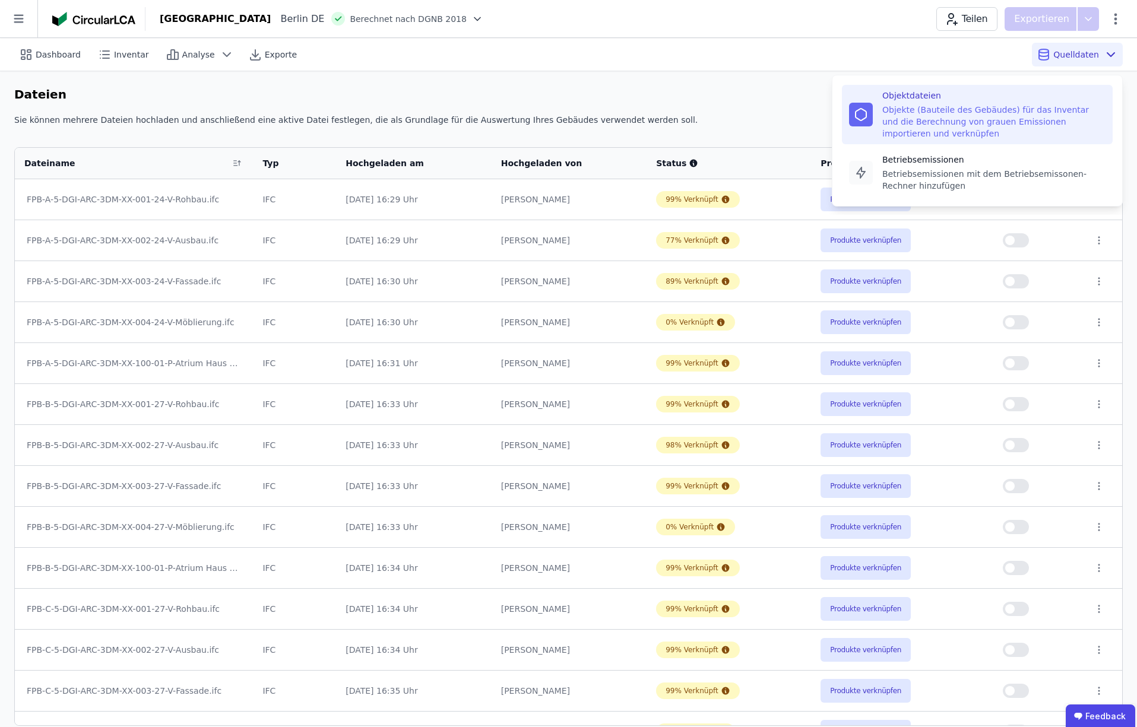
click at [930, 110] on div "Objekte (Bauteile des Gebäudes) für das Inventar und die Berechnung von grauen …" at bounding box center [993, 122] width 223 height 36
click at [905, 112] on div "Objekte (Bauteile des Gebäudes) für das Inventar und die Berechnung von grauen …" at bounding box center [993, 122] width 223 height 36
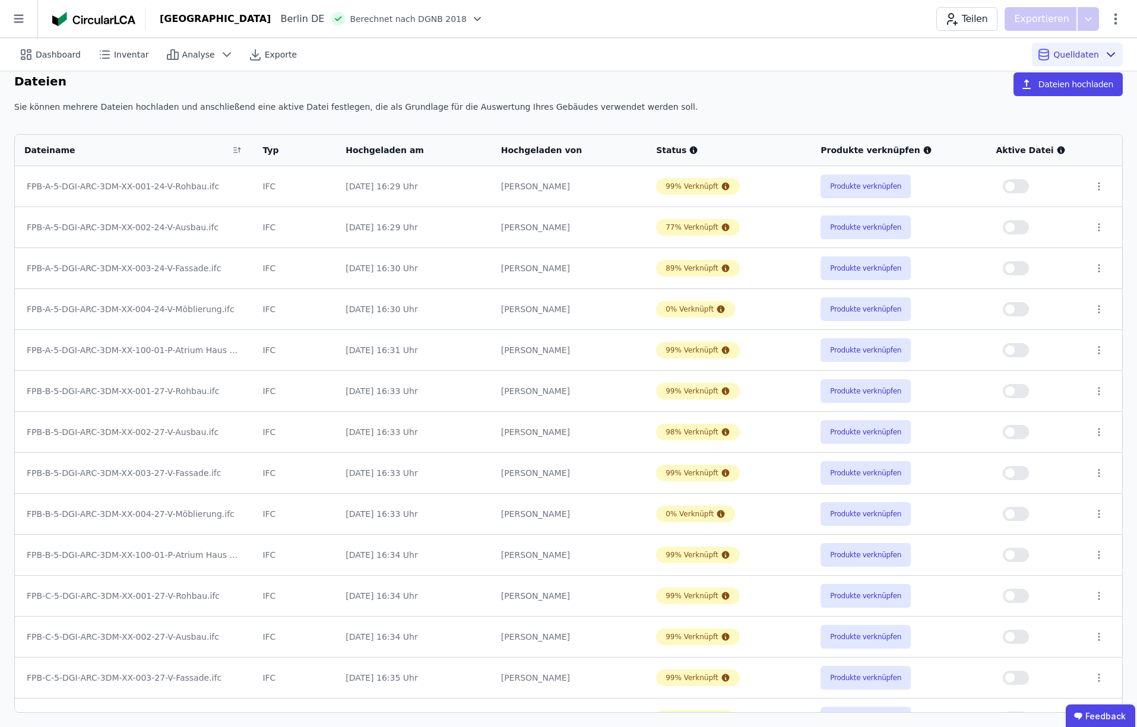
scroll to position [314, 0]
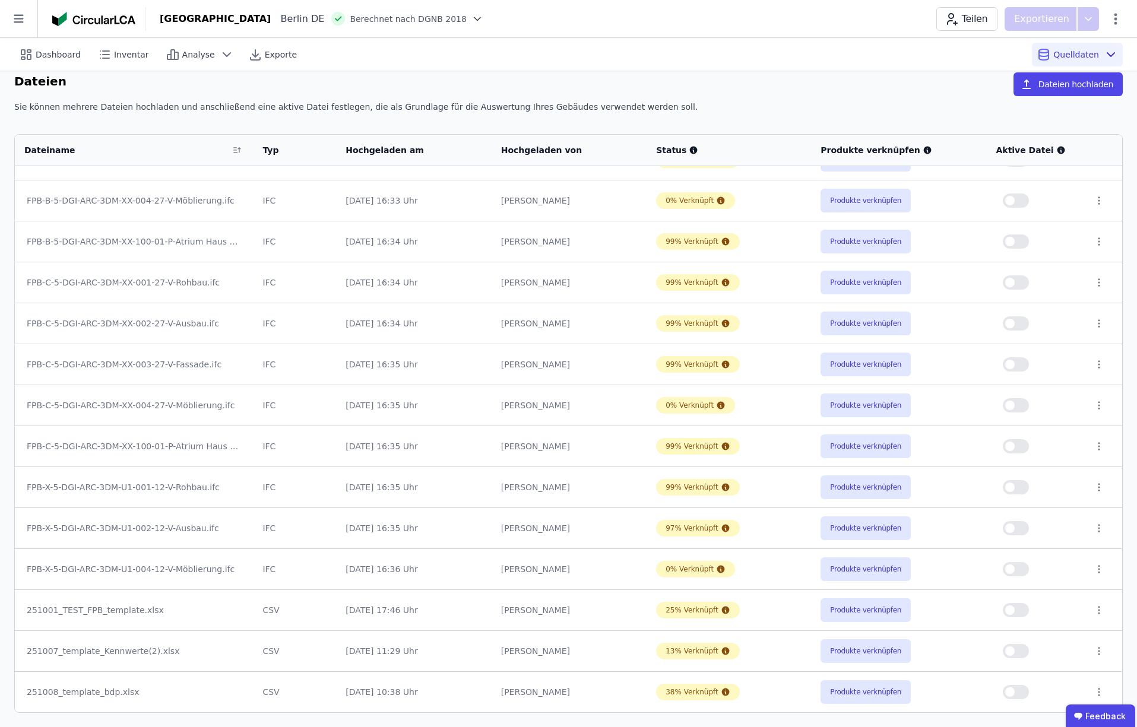
click at [1020, 693] on button "button" at bounding box center [1016, 692] width 26 height 14
click at [56, 54] on span "Dashboard" at bounding box center [58, 55] width 45 height 12
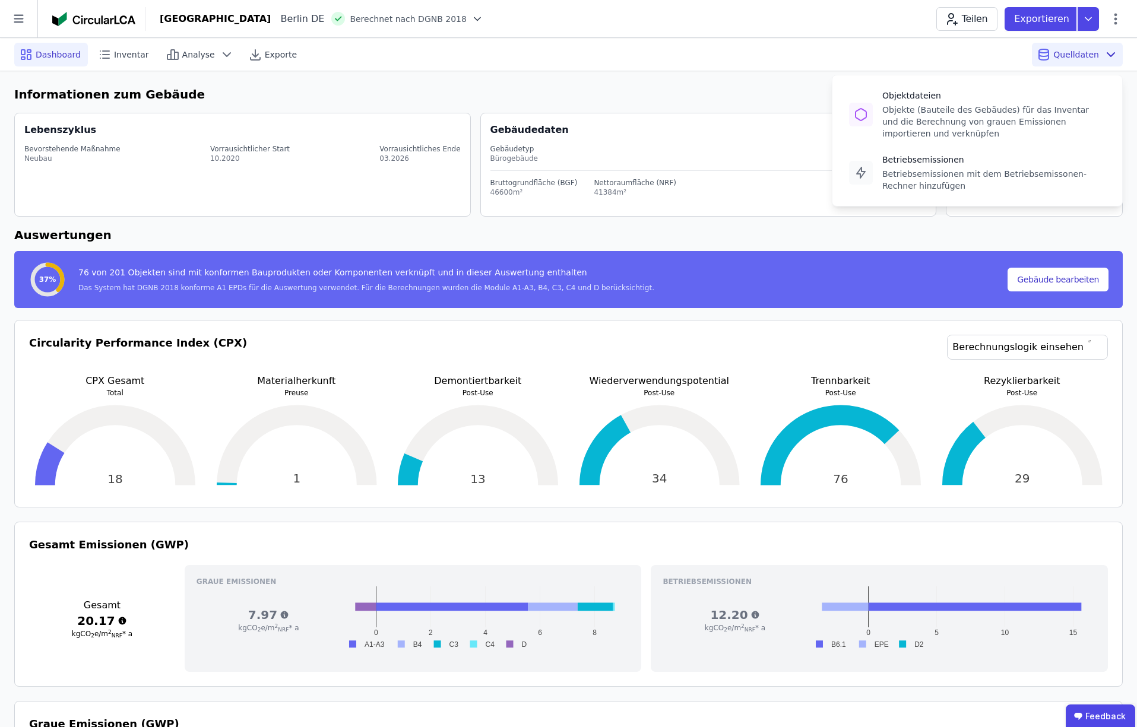
click at [1068, 56] on span "Quelldaten" at bounding box center [1076, 55] width 46 height 12
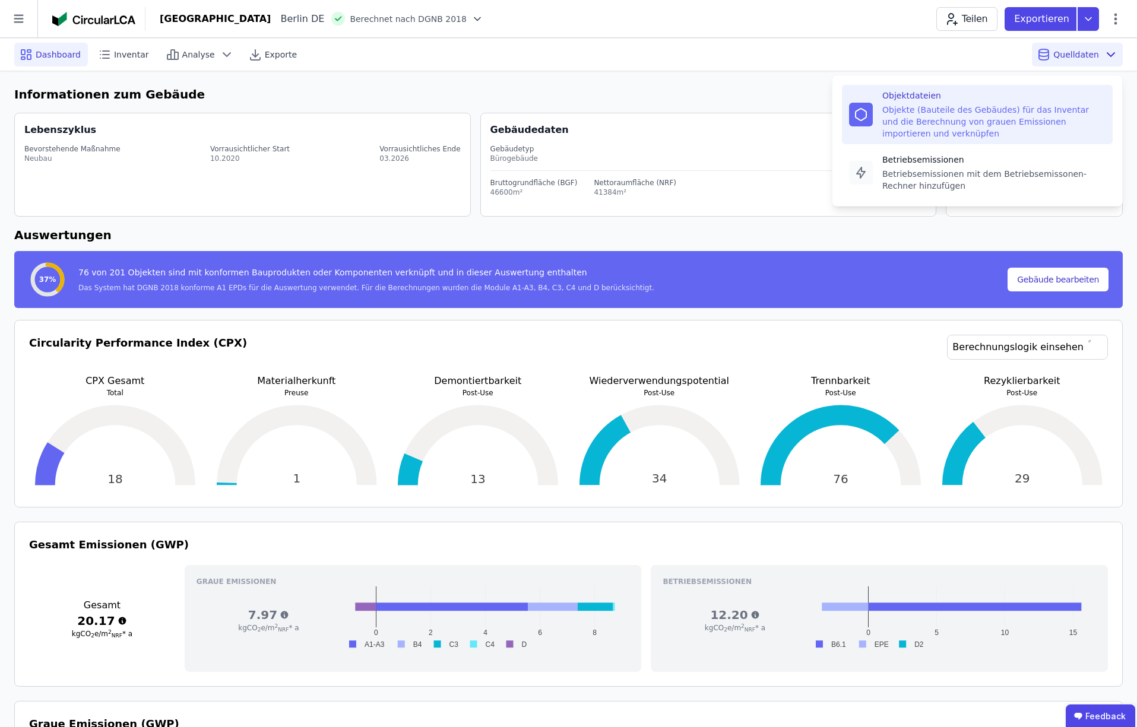
click at [1002, 117] on div "Objekte (Bauteile des Gebäudes) für das Inventar und die Berechnung von grauen …" at bounding box center [993, 122] width 223 height 36
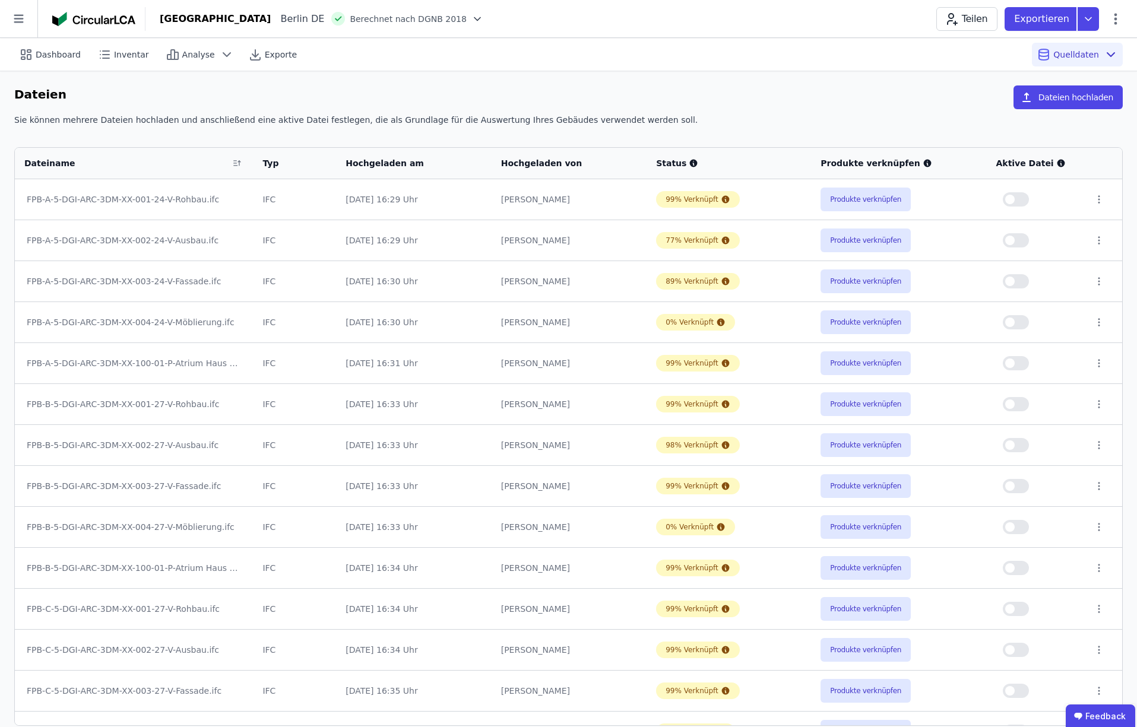
click at [1022, 196] on button "button" at bounding box center [1016, 199] width 26 height 14
click at [1021, 239] on button "button" at bounding box center [1016, 240] width 26 height 14
click at [1022, 279] on button "button" at bounding box center [1016, 281] width 26 height 14
drag, startPoint x: 1022, startPoint y: 363, endPoint x: 1018, endPoint y: 378, distance: 15.4
click at [1022, 364] on button "button" at bounding box center [1016, 363] width 26 height 14
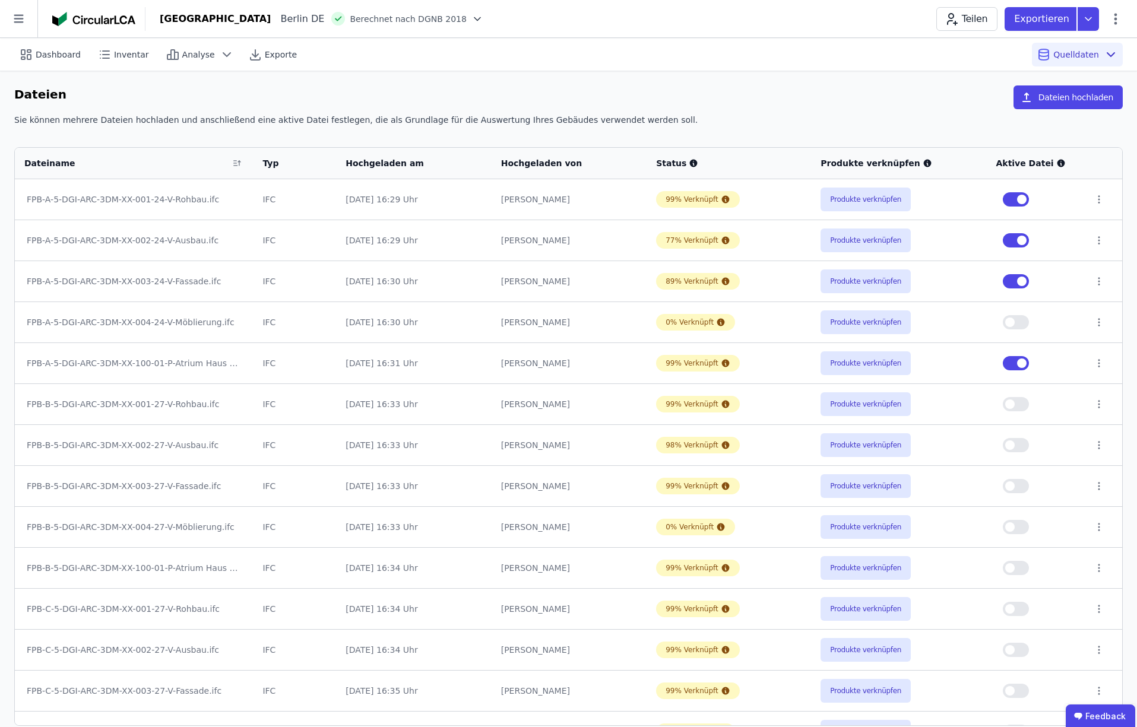
click at [1021, 406] on button "button" at bounding box center [1016, 404] width 26 height 14
click at [1020, 447] on button "button" at bounding box center [1016, 445] width 26 height 14
drag, startPoint x: 1022, startPoint y: 486, endPoint x: 1011, endPoint y: 480, distance: 13.0
click at [1022, 486] on button "button" at bounding box center [1016, 486] width 26 height 14
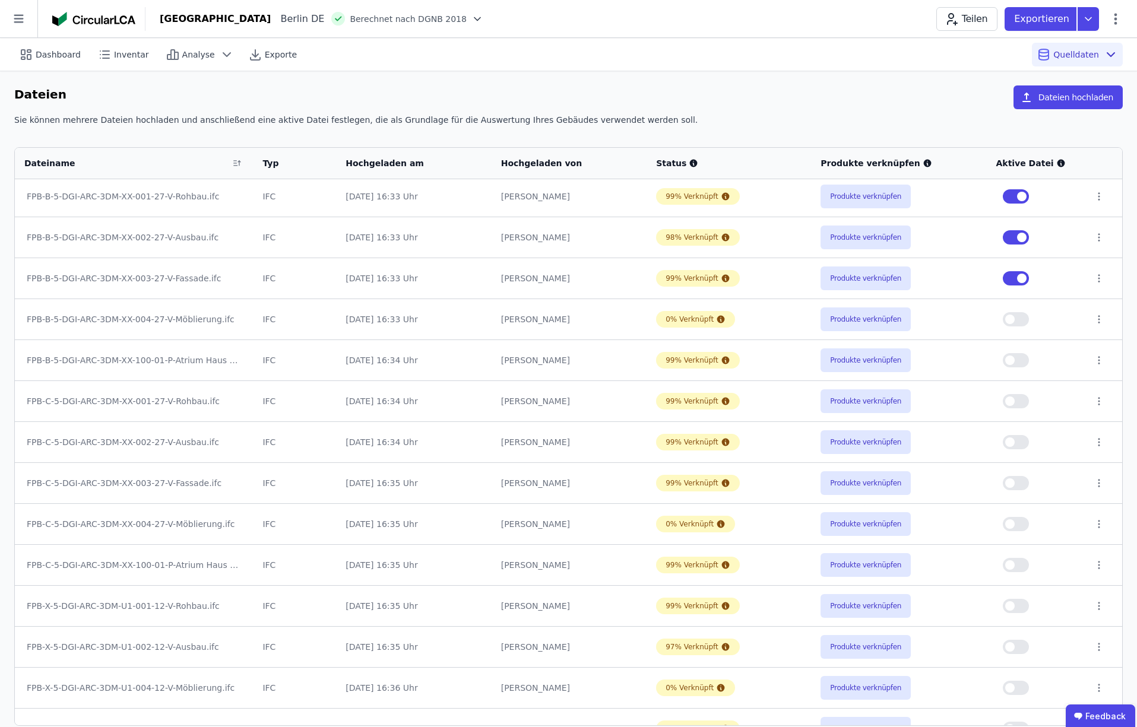
click at [1021, 360] on button "button" at bounding box center [1016, 360] width 26 height 14
click at [1021, 402] on button "button" at bounding box center [1016, 401] width 26 height 14
click at [1021, 442] on button "button" at bounding box center [1016, 442] width 26 height 14
click at [1019, 479] on button "button" at bounding box center [1016, 483] width 26 height 14
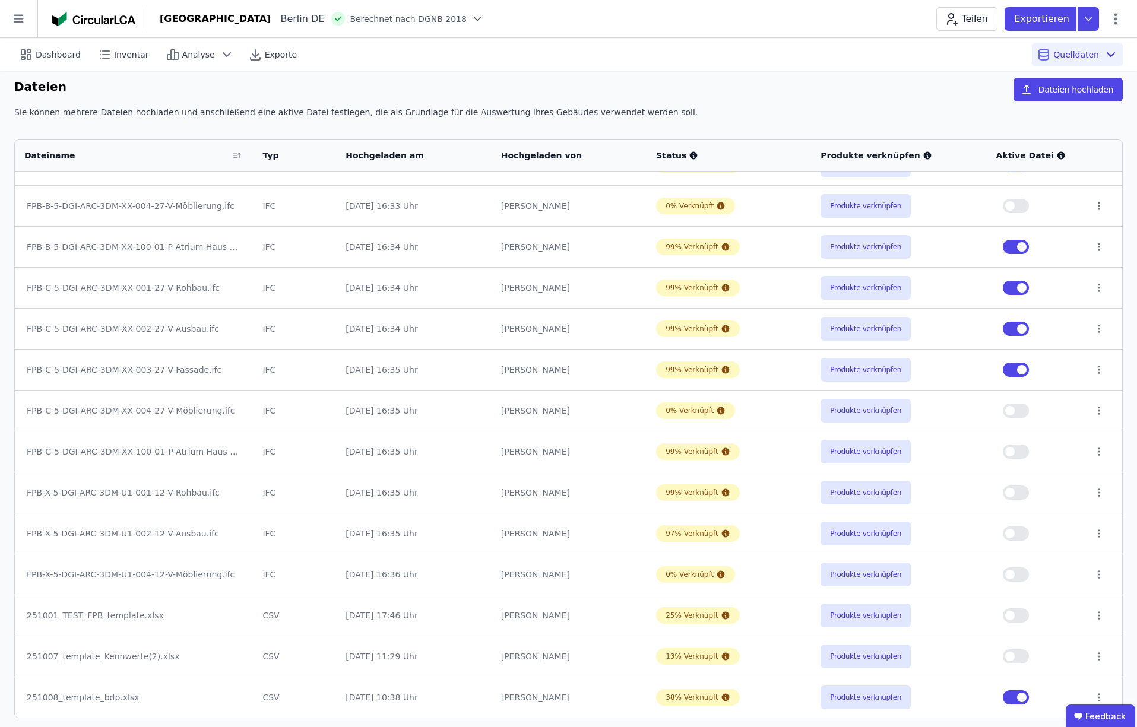
scroll to position [13, 0]
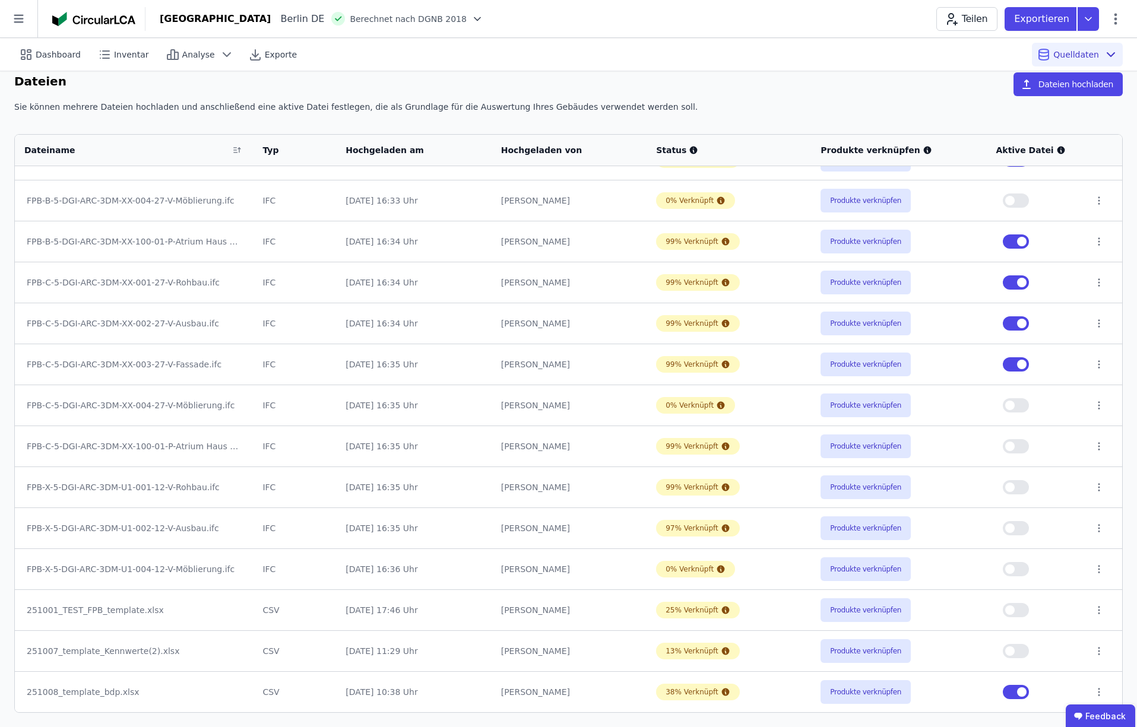
click at [1023, 447] on button "button" at bounding box center [1016, 446] width 26 height 14
click at [1023, 487] on button "button" at bounding box center [1016, 487] width 26 height 14
click at [1020, 527] on button "button" at bounding box center [1016, 528] width 26 height 14
click at [1021, 569] on button "button" at bounding box center [1016, 569] width 26 height 14
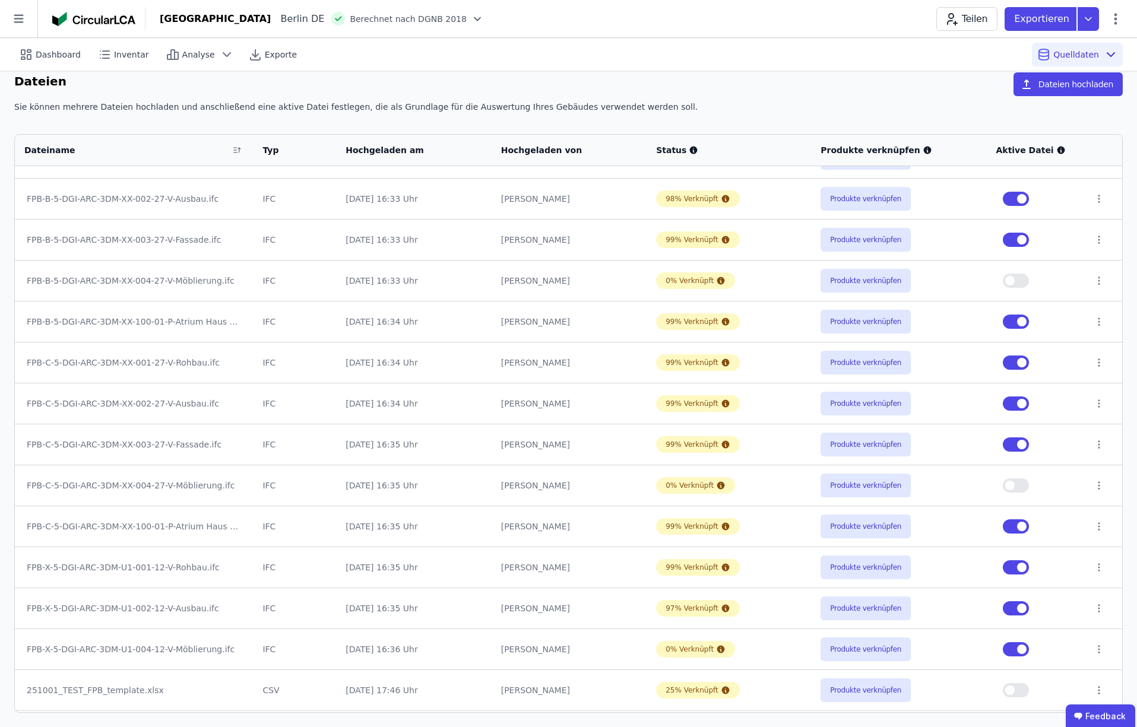
scroll to position [314, 0]
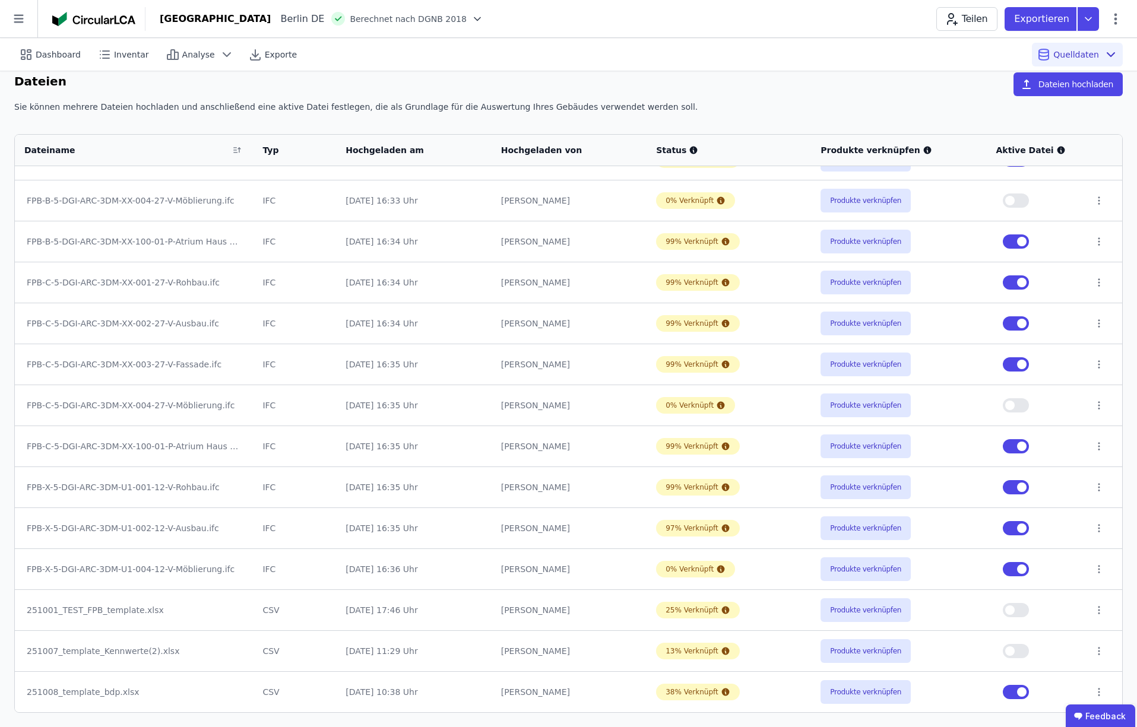
click at [1011, 692] on button "button" at bounding box center [1016, 692] width 26 height 14
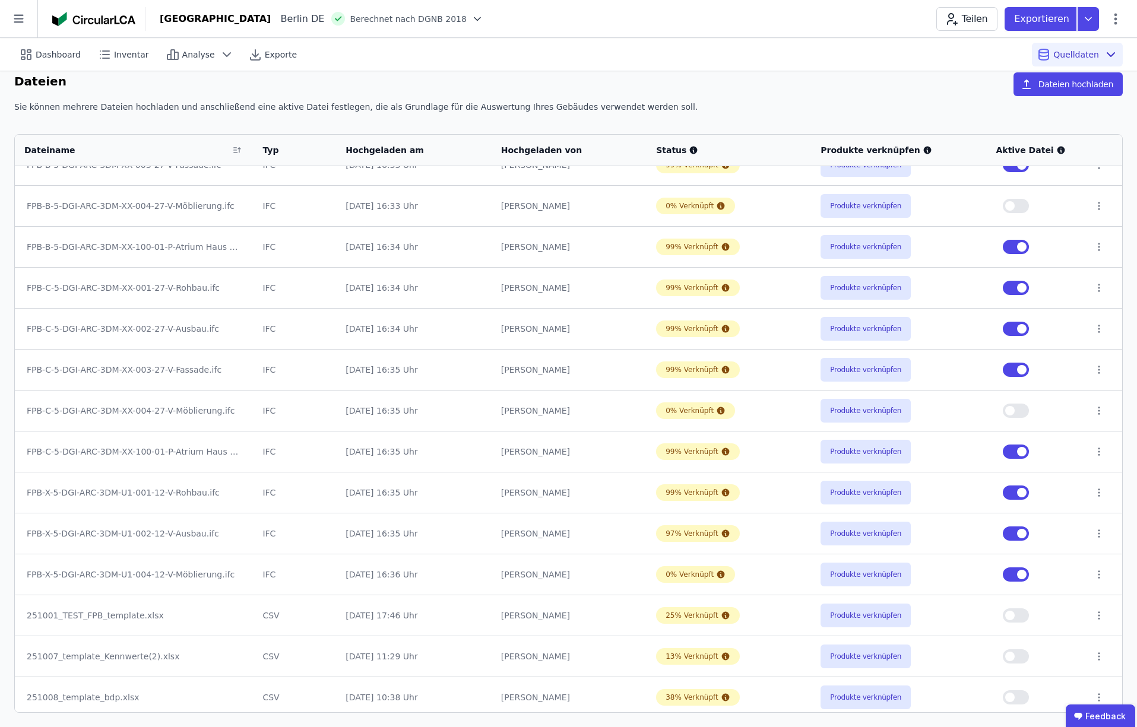
click at [1007, 575] on button "button" at bounding box center [1016, 575] width 26 height 14
click at [1098, 616] on icon at bounding box center [1098, 615] width 1 height 7
click at [973, 615] on div "Löschen" at bounding box center [1008, 613] width 178 height 19
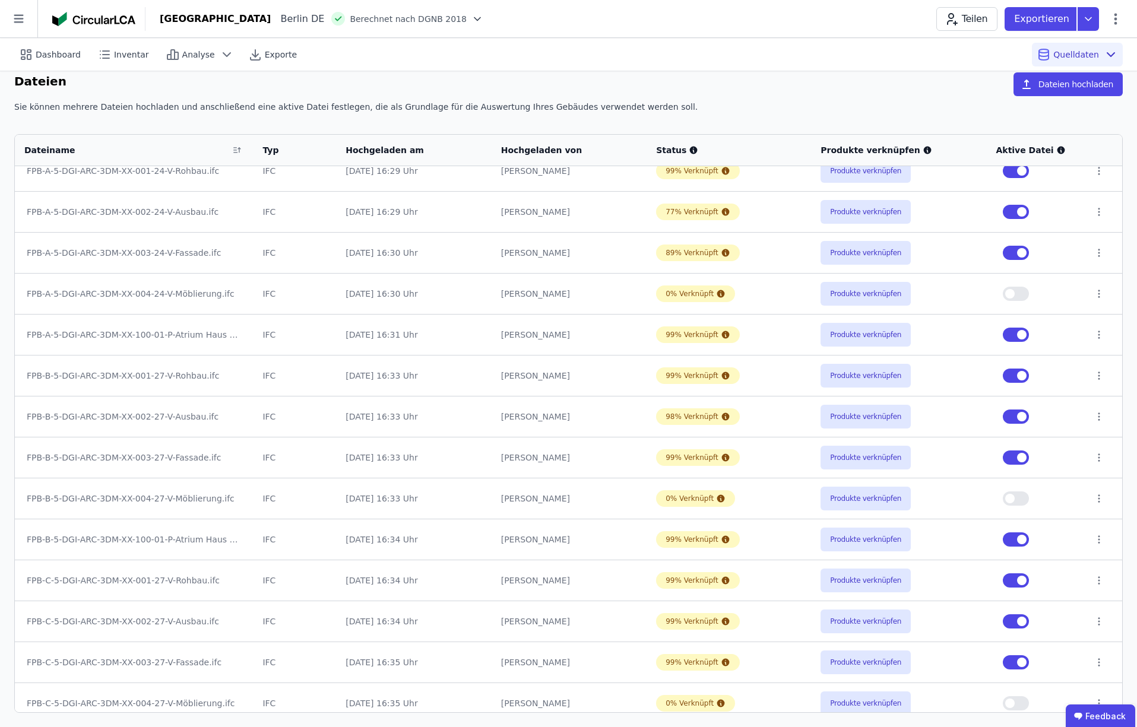
scroll to position [0, 0]
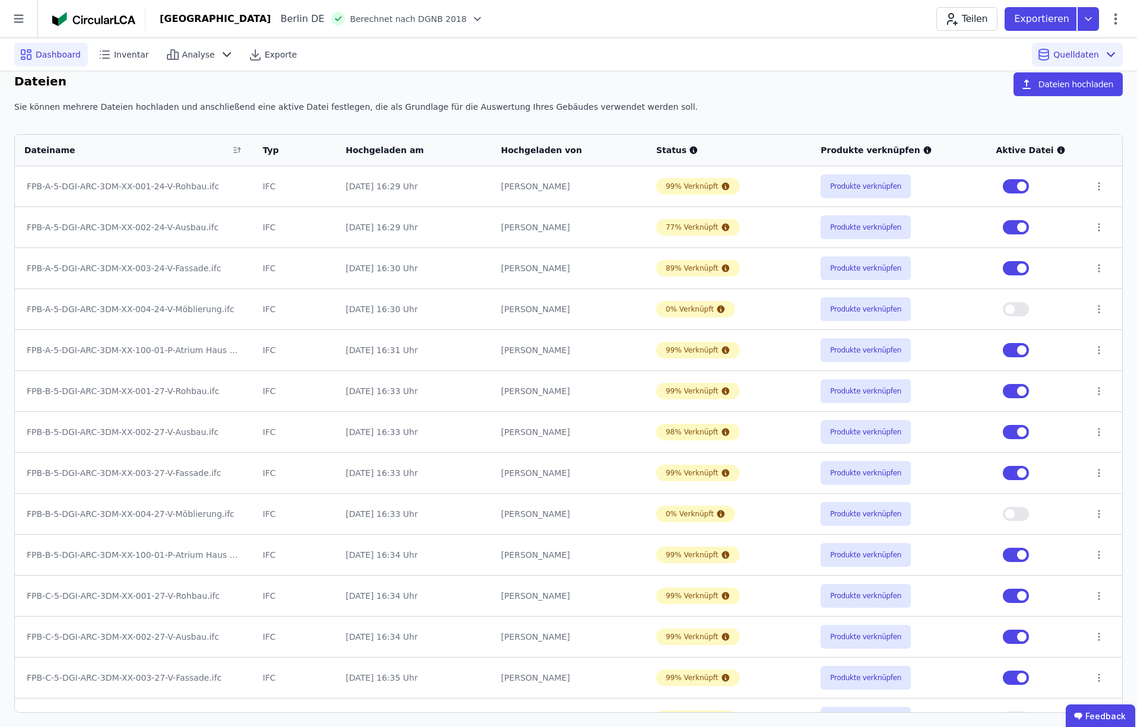
click at [53, 57] on span "Dashboard" at bounding box center [58, 55] width 45 height 12
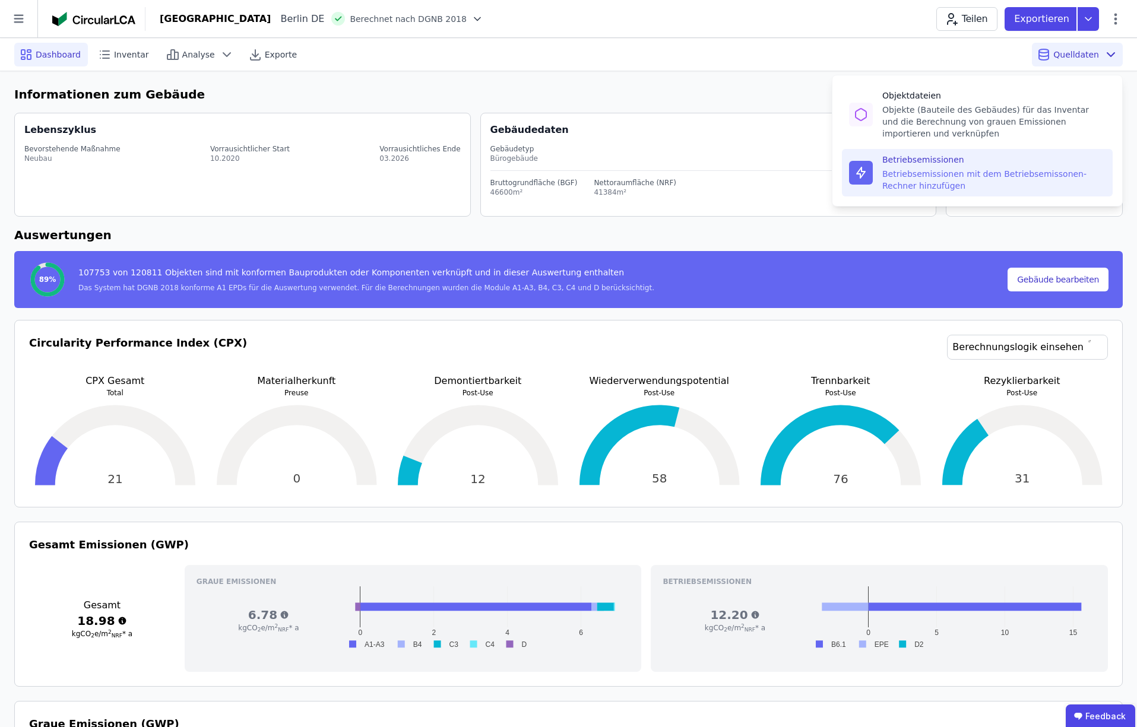
click at [917, 164] on div "Betriebsemissionen" at bounding box center [993, 160] width 223 height 12
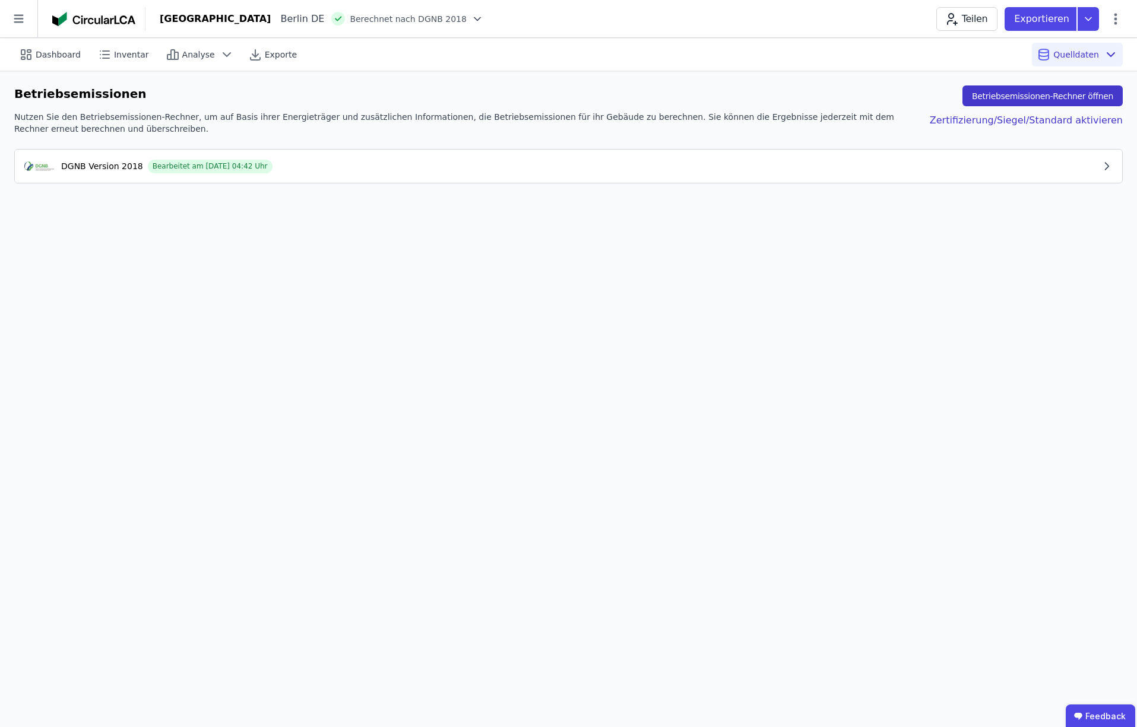
click at [1053, 94] on button "Betriebsemissionen-Rechner öffnen" at bounding box center [1042, 96] width 160 height 21
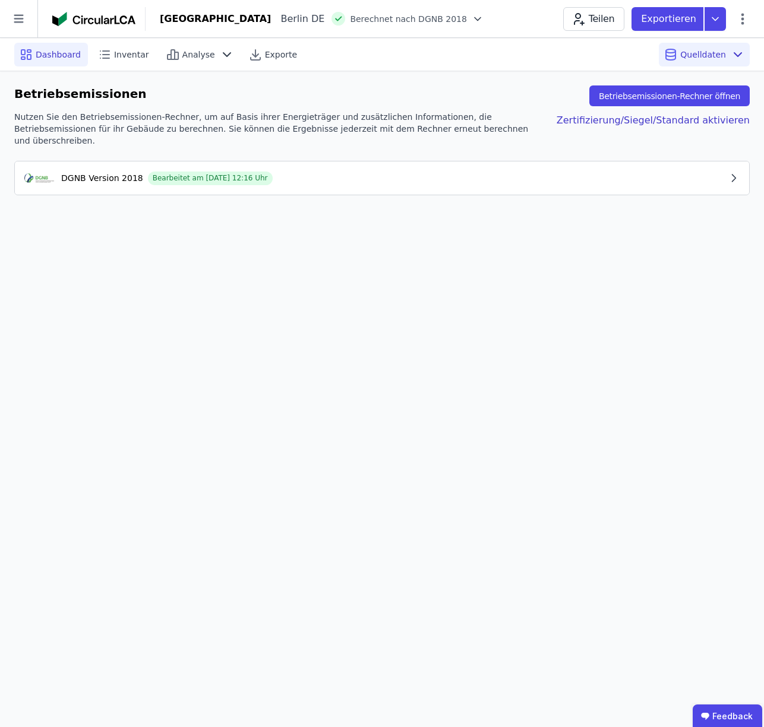
click at [55, 56] on span "Dashboard" at bounding box center [58, 55] width 45 height 12
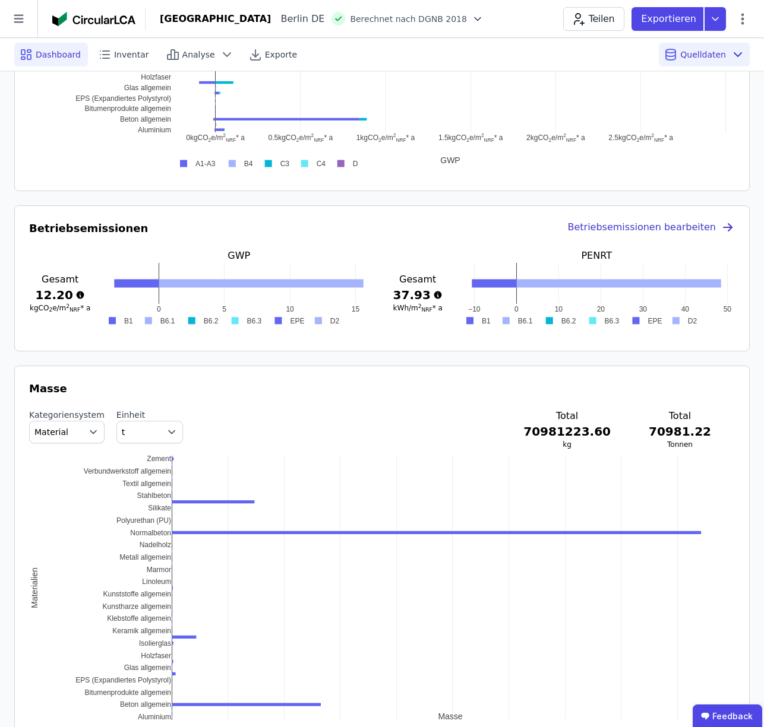
scroll to position [885, 0]
click at [268, 53] on span "Exporte" at bounding box center [281, 55] width 32 height 12
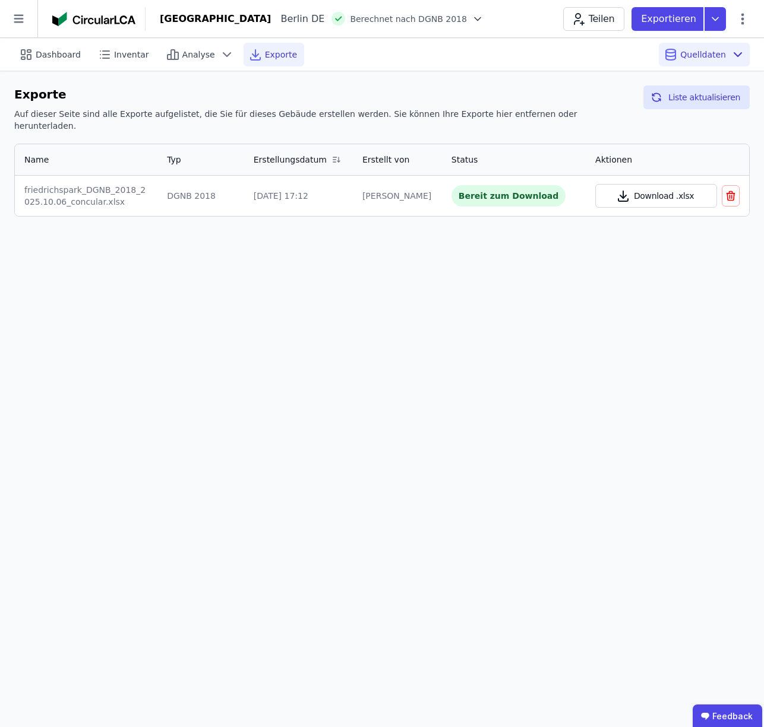
click at [647, 184] on button "Download .xlsx" at bounding box center [656, 196] width 122 height 24
click at [56, 57] on span "Dashboard" at bounding box center [58, 55] width 45 height 12
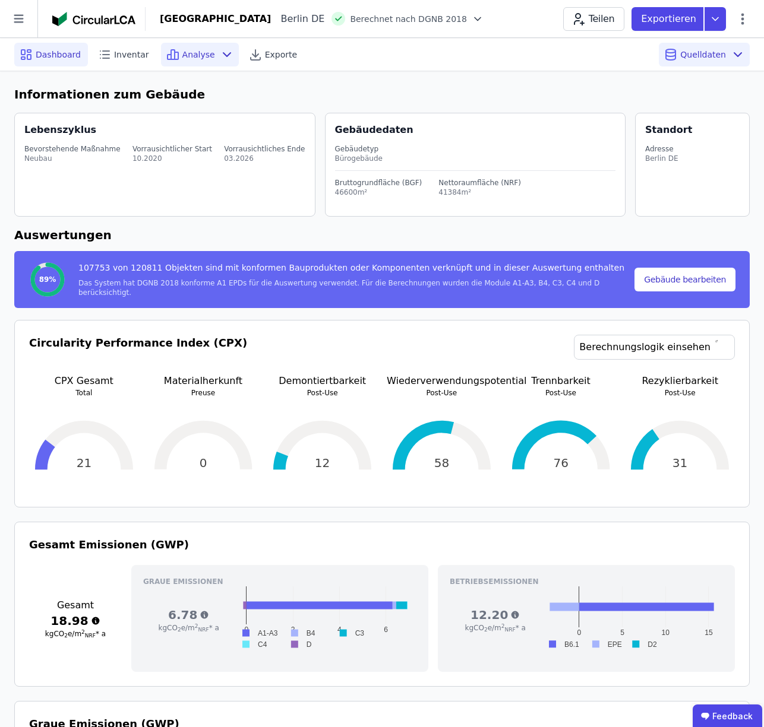
click at [196, 55] on span "Analyse" at bounding box center [198, 55] width 33 height 12
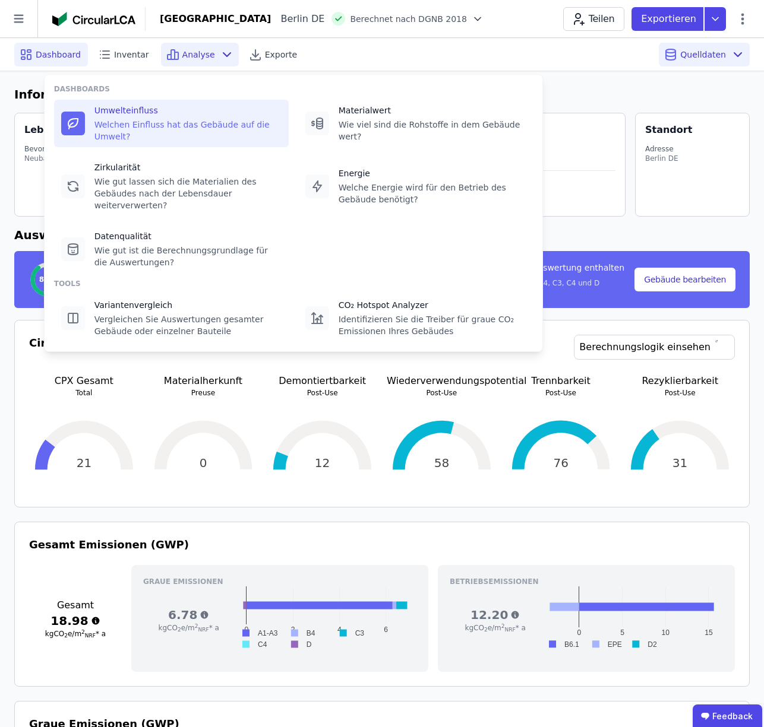
click at [138, 126] on div "Welchen Einfluss hat das Gebäude auf die Umwelt?" at bounding box center [187, 131] width 187 height 24
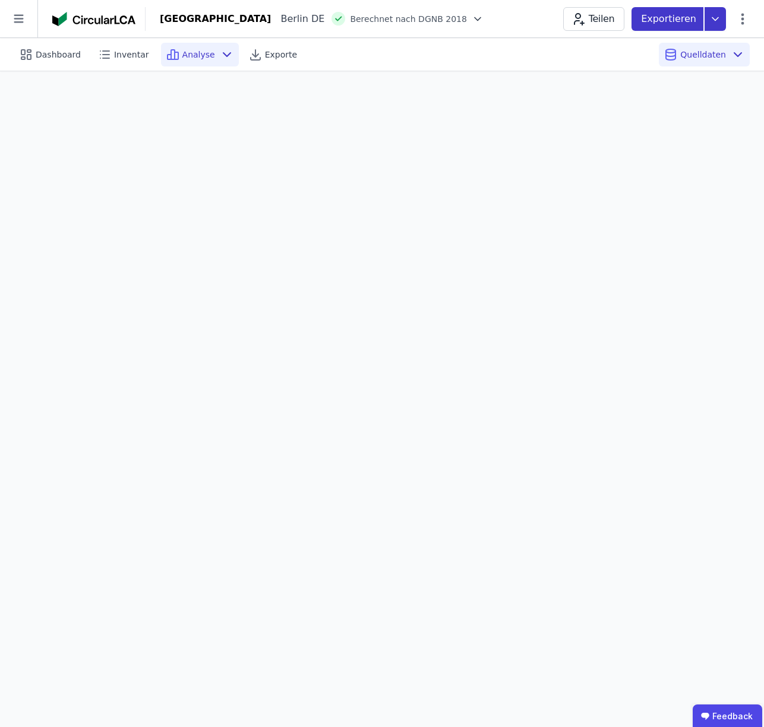
click at [716, 18] on icon at bounding box center [715, 18] width 6 height 3
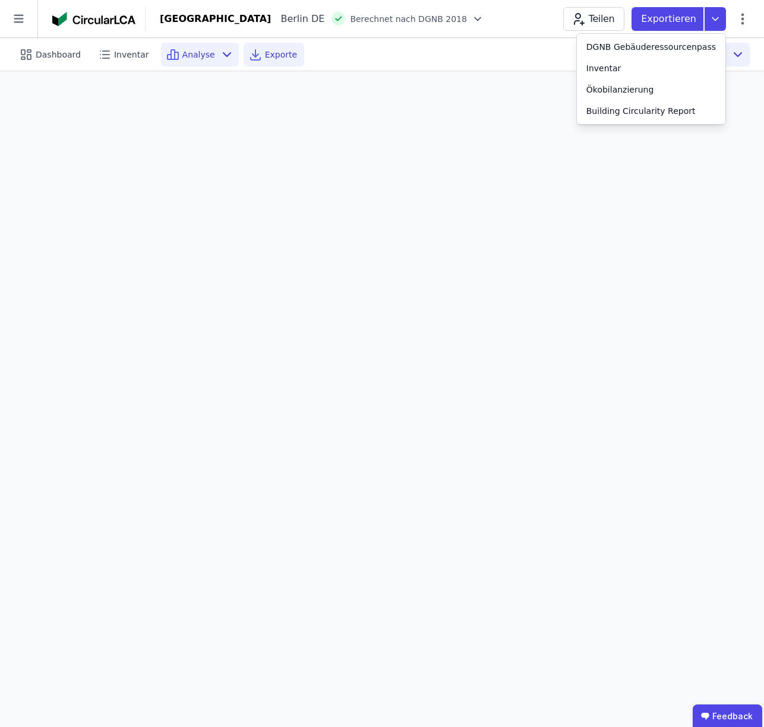
click at [270, 56] on span "Exporte" at bounding box center [281, 55] width 32 height 12
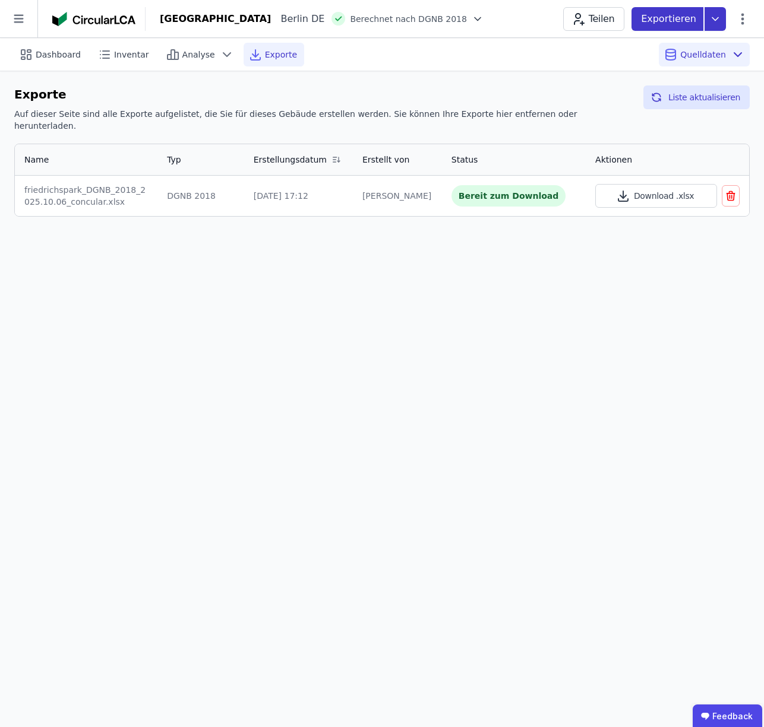
click at [717, 22] on icon at bounding box center [714, 19] width 21 height 24
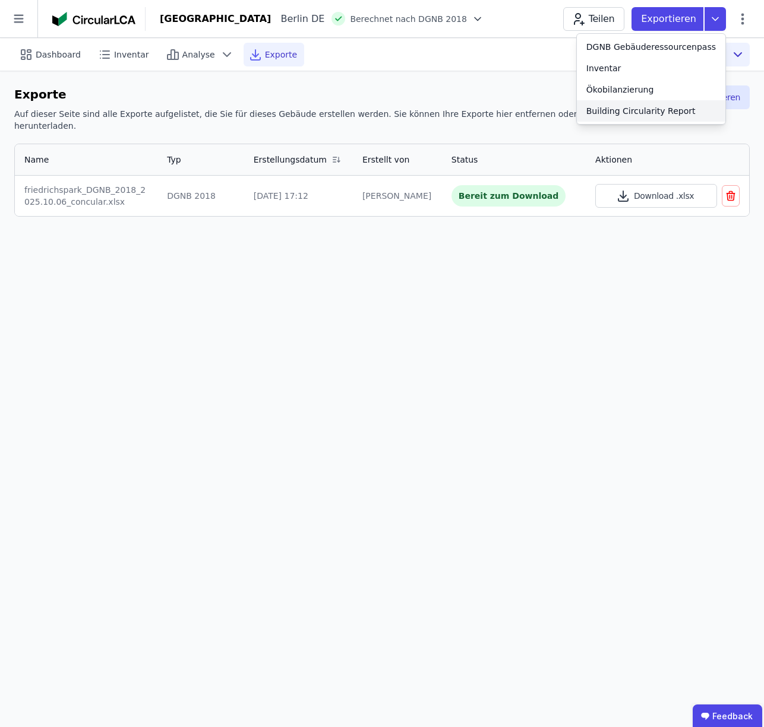
click at [667, 110] on div "Building Circularity Report" at bounding box center [640, 111] width 109 height 12
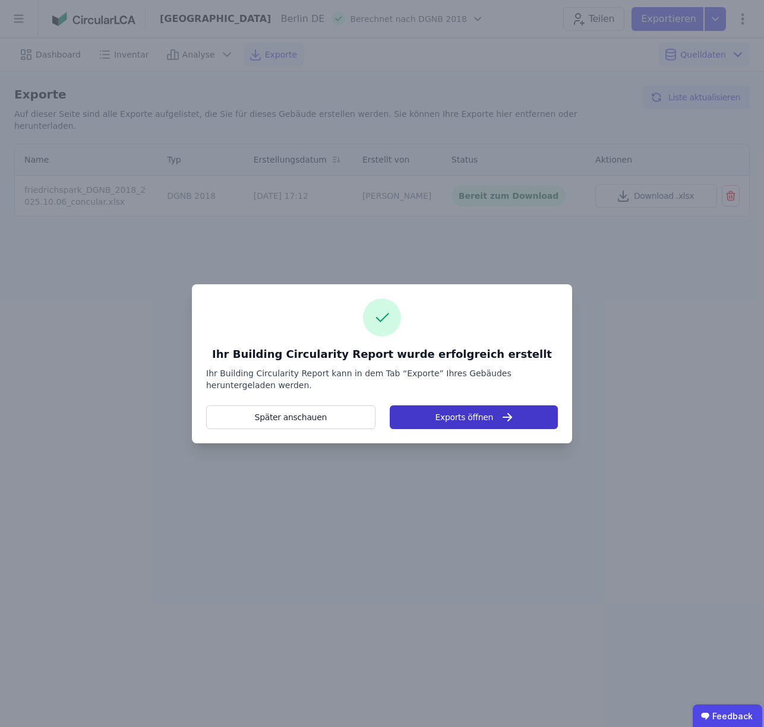
click at [462, 417] on button "Exports öffnen" at bounding box center [474, 418] width 168 height 24
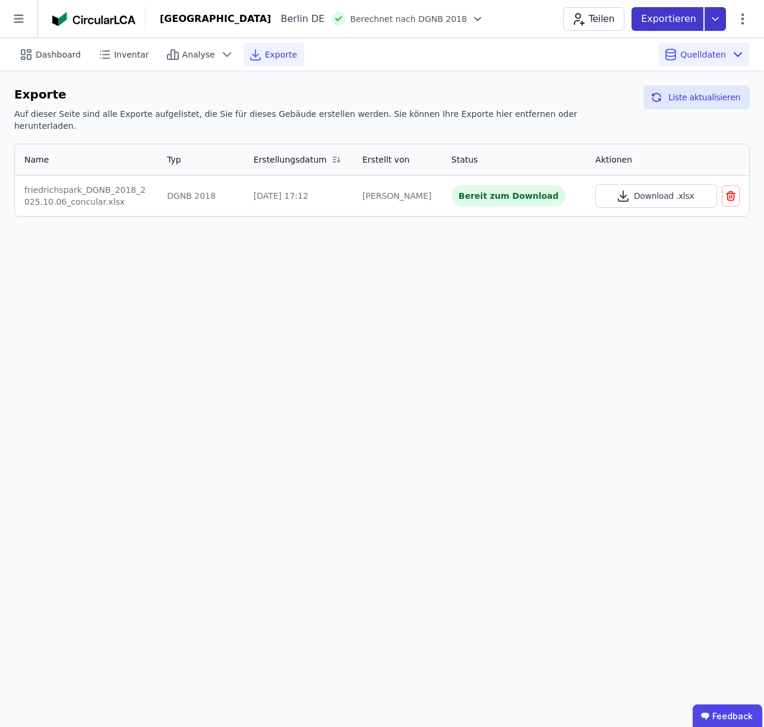
click at [716, 18] on icon at bounding box center [715, 18] width 6 height 3
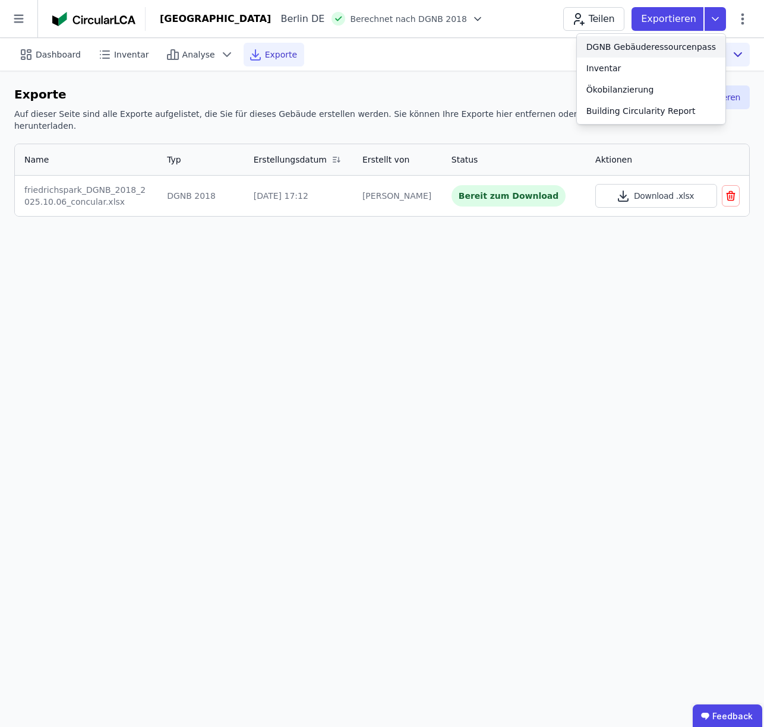
click at [640, 46] on div "DGNB Gebäuderessourcenpass" at bounding box center [650, 47] width 129 height 12
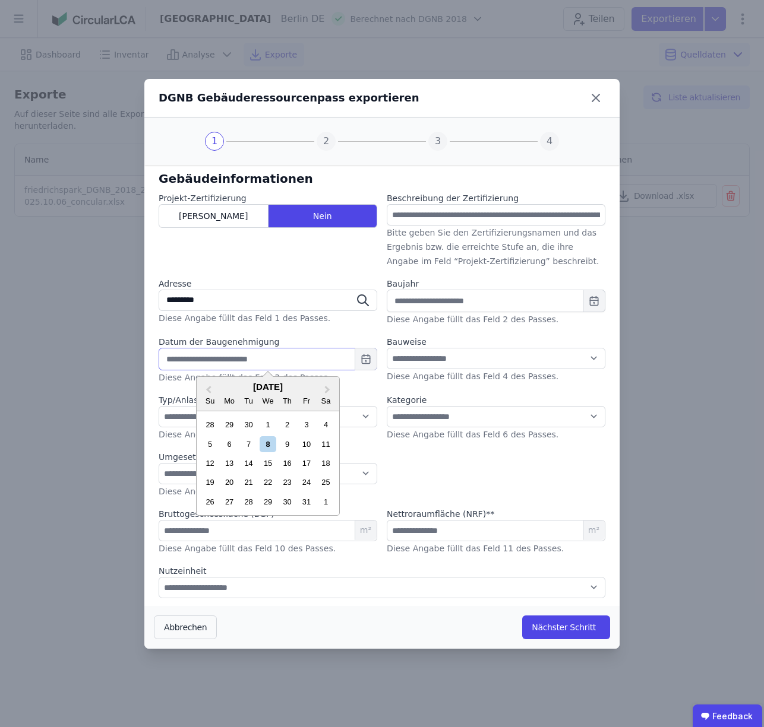
click at [266, 362] on input "text" at bounding box center [268, 359] width 219 height 23
click at [265, 444] on div "8" at bounding box center [267, 444] width 16 height 16
type input "**********"
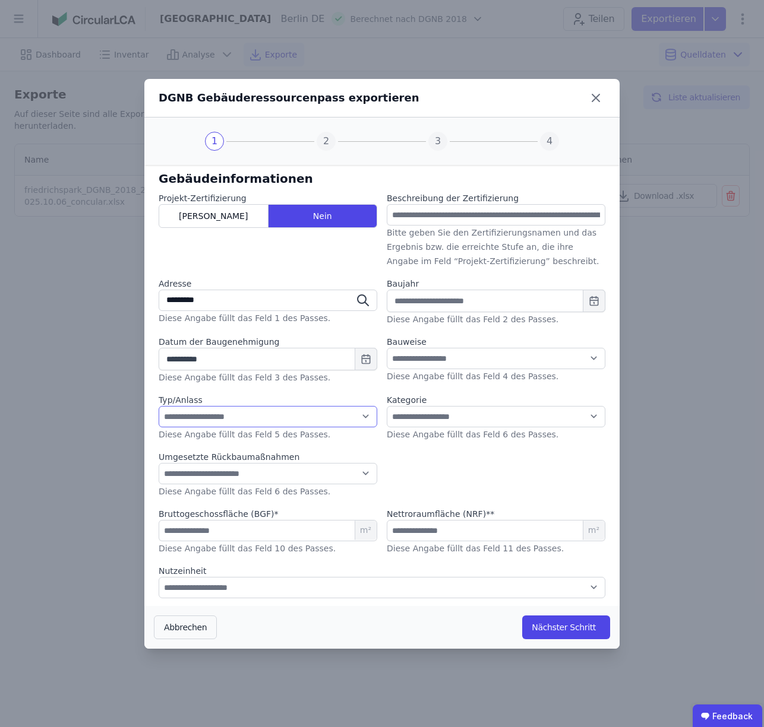
click at [268, 419] on select "**********" at bounding box center [268, 416] width 219 height 21
select select "*"
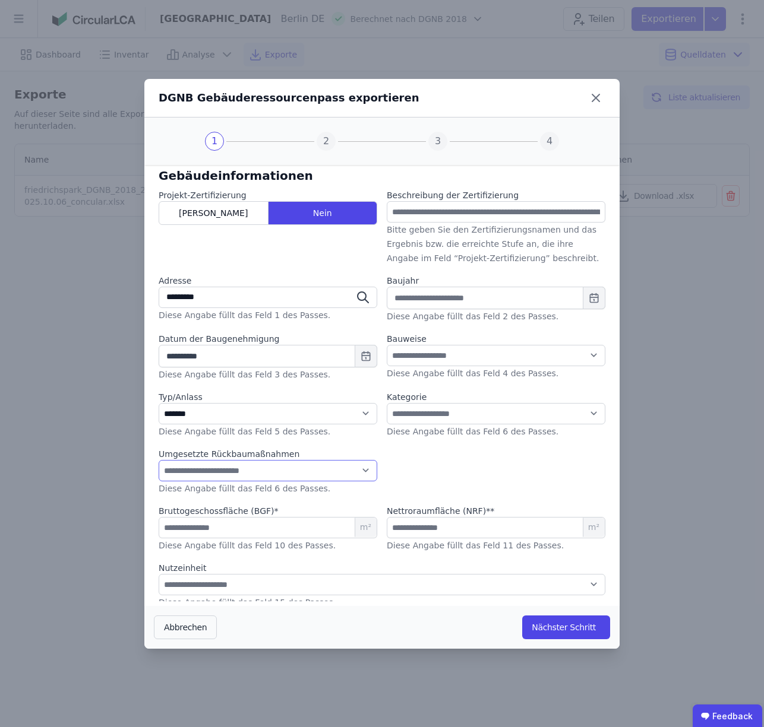
click at [313, 474] on select "**********" at bounding box center [268, 470] width 219 height 21
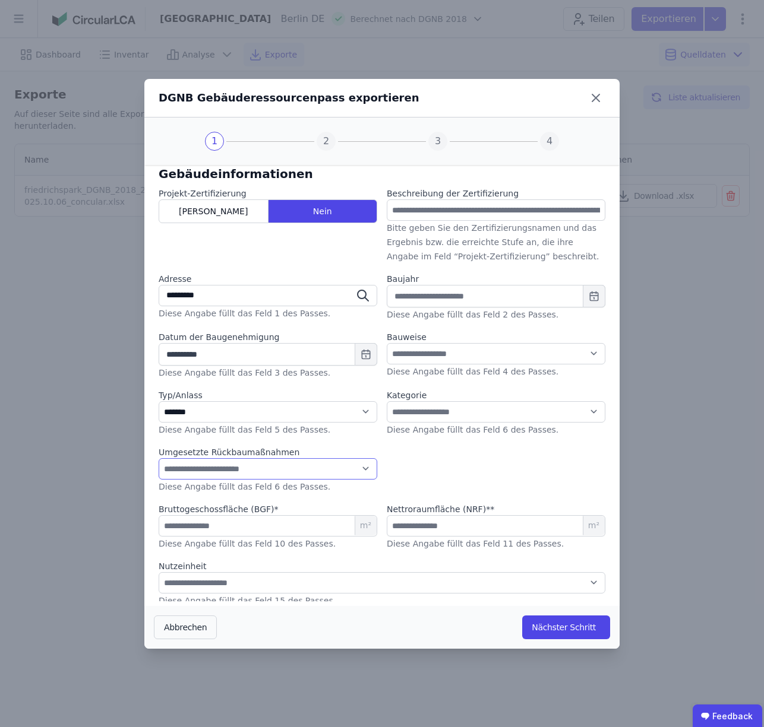
select select "*"
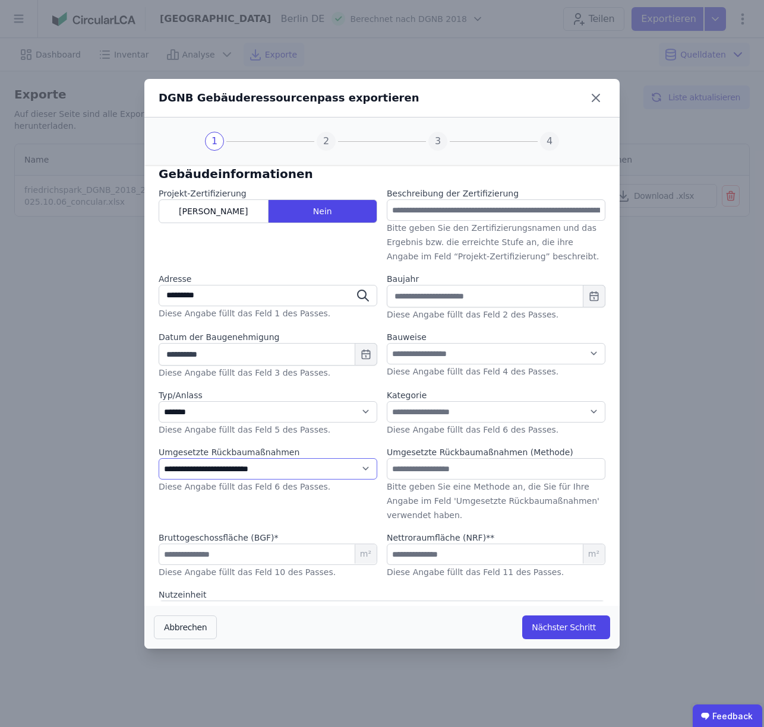
scroll to position [8, 0]
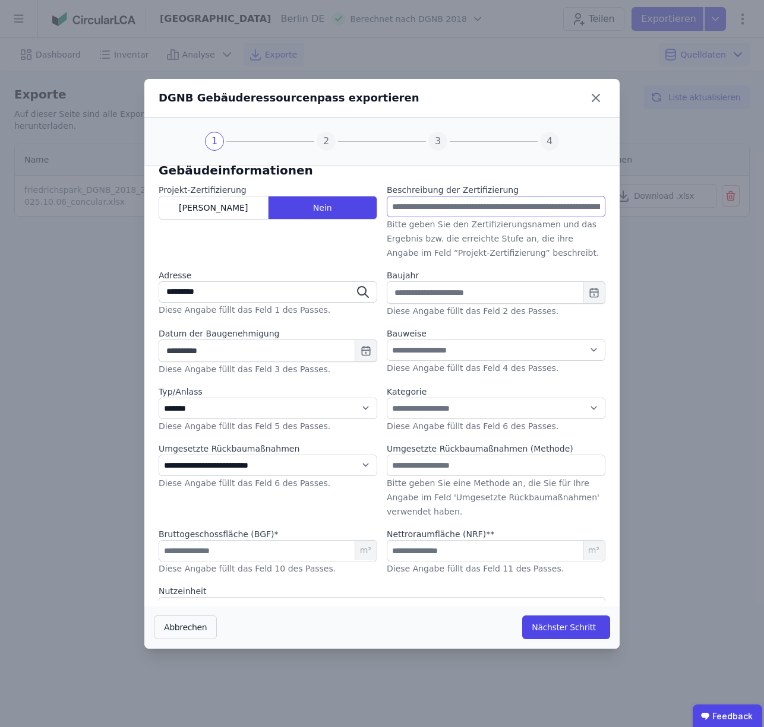
click at [461, 210] on input "text" at bounding box center [496, 206] width 219 height 21
click at [460, 292] on input "text" at bounding box center [496, 292] width 219 height 23
click at [468, 384] on div "2025" at bounding box center [463, 385] width 38 height 9
type input "****"
click at [445, 349] on select "**********" at bounding box center [496, 350] width 219 height 21
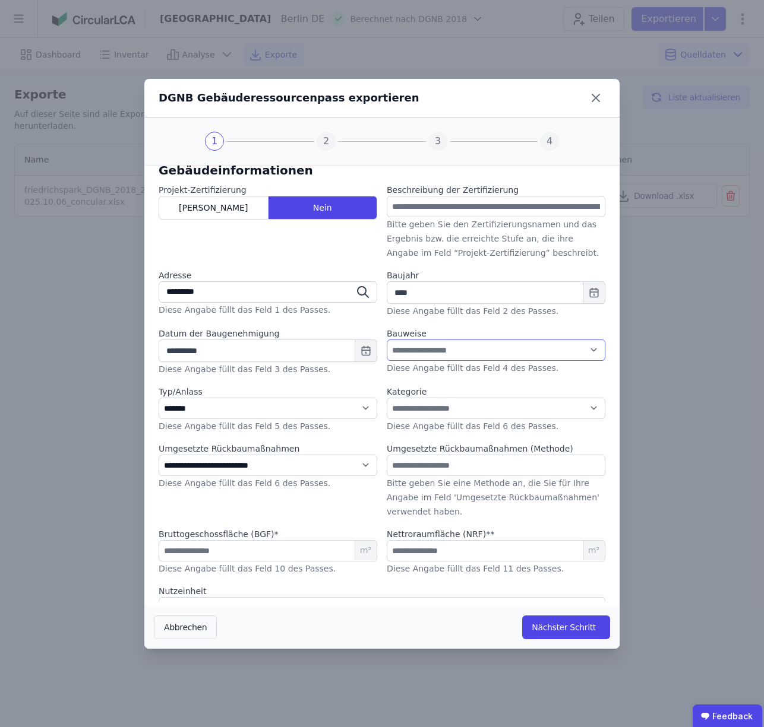
select select "**"
click at [446, 407] on select "**********" at bounding box center [496, 408] width 219 height 21
select select "*"
click at [444, 468] on input "text" at bounding box center [496, 465] width 219 height 21
click at [496, 467] on input "text" at bounding box center [496, 465] width 219 height 21
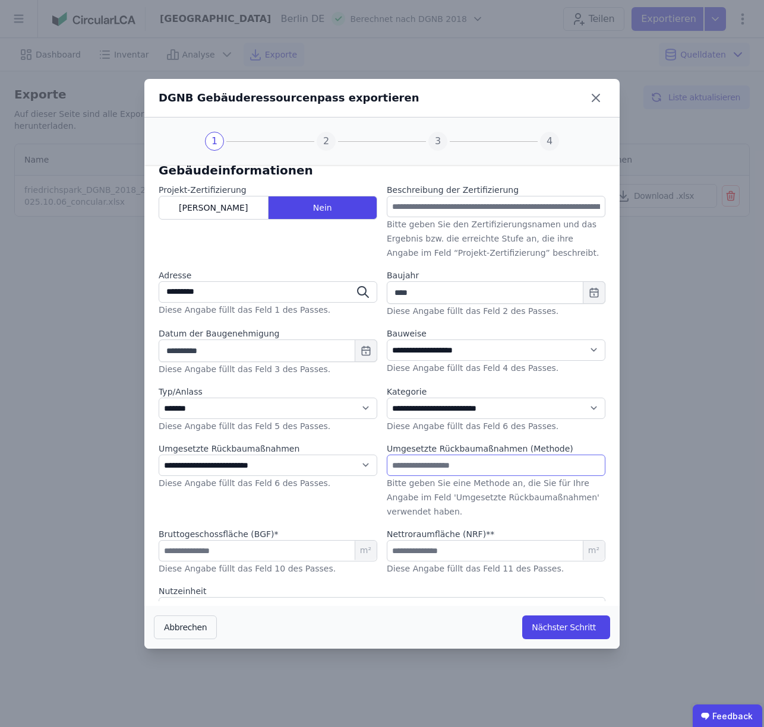
scroll to position [40, 0]
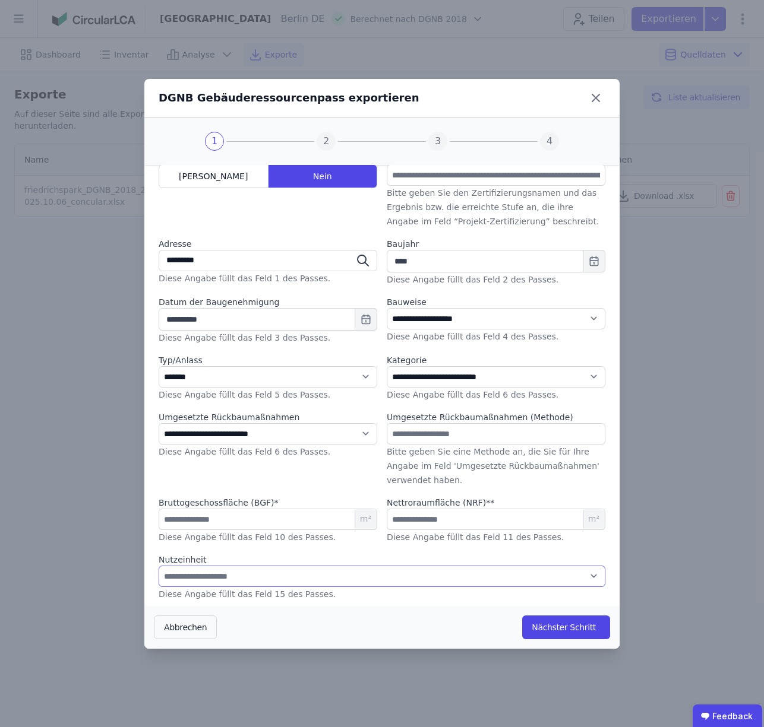
click at [316, 576] on select "**********" at bounding box center [382, 576] width 447 height 21
click at [280, 574] on select "**********" at bounding box center [382, 576] width 447 height 21
select select "*"
click at [556, 623] on button "Nächster Schritt" at bounding box center [566, 628] width 88 height 24
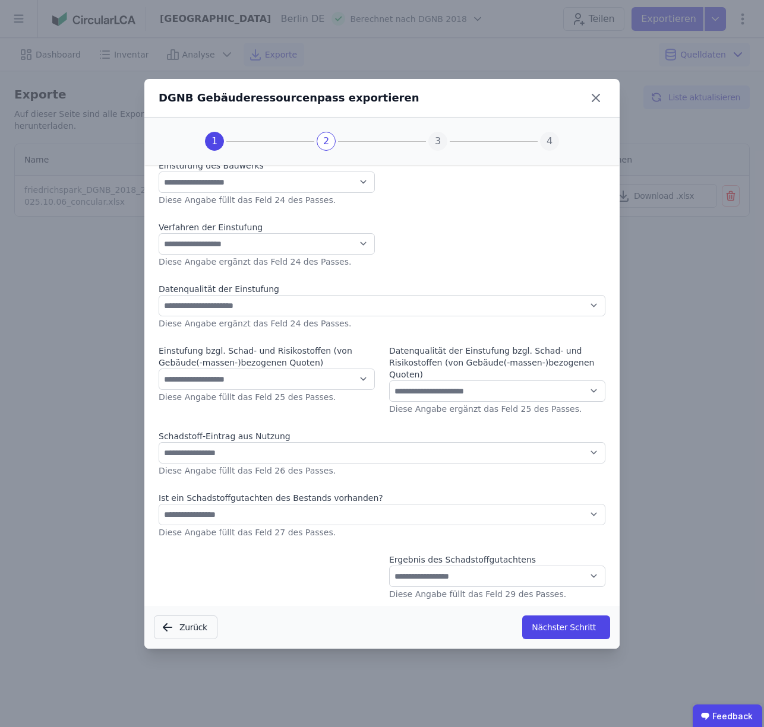
scroll to position [0, 0]
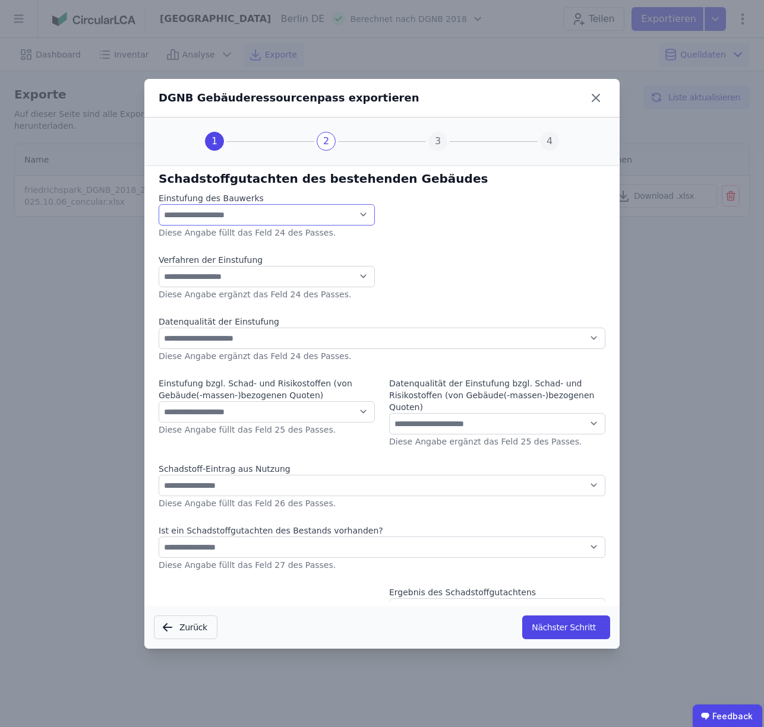
click at [253, 208] on select "**********" at bounding box center [267, 214] width 216 height 21
select select "*"
click at [235, 276] on select "**********" at bounding box center [267, 276] width 216 height 21
click at [248, 342] on select "**********" at bounding box center [382, 338] width 447 height 21
click at [338, 419] on select "**********" at bounding box center [267, 411] width 216 height 21
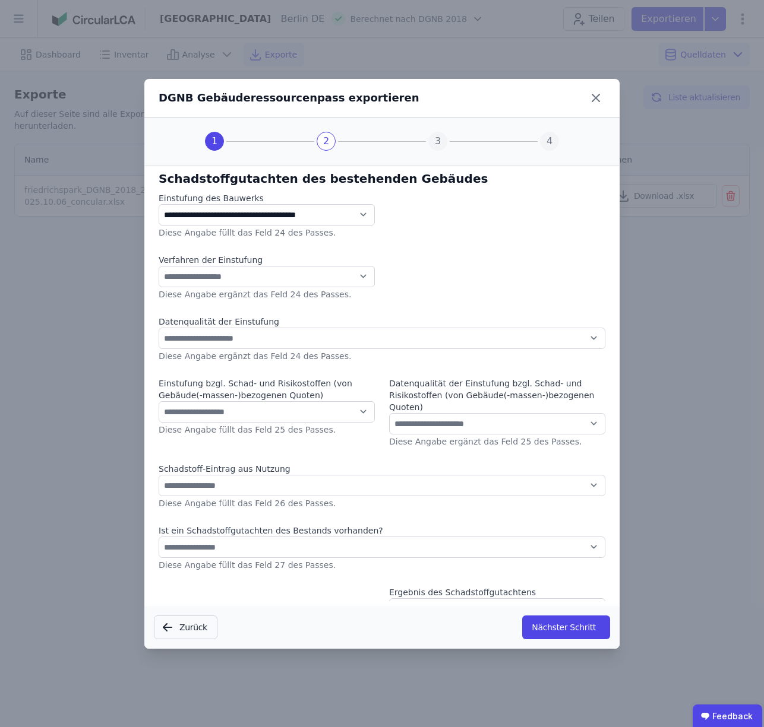
click at [561, 629] on button "Nächster Schritt" at bounding box center [566, 628] width 88 height 24
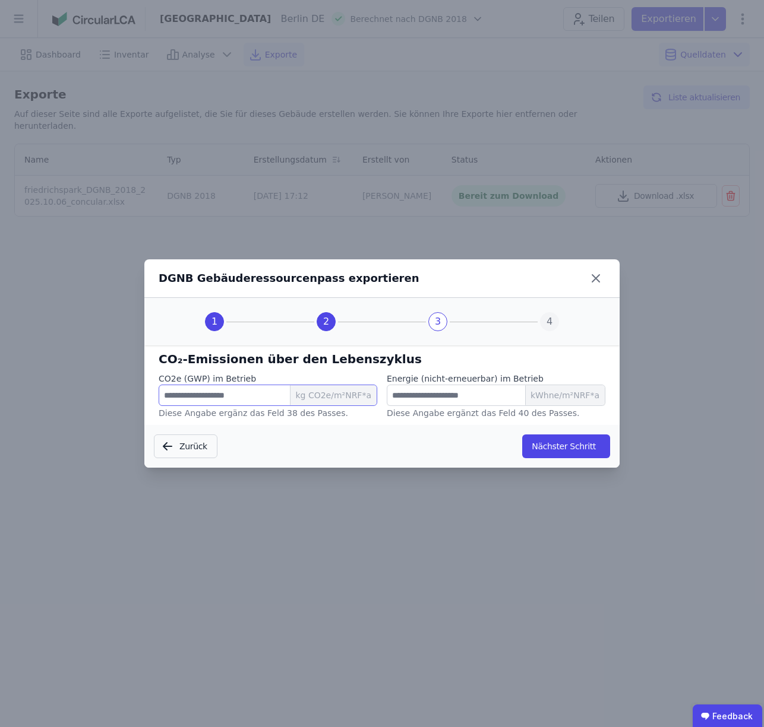
click at [226, 397] on input "number" at bounding box center [268, 395] width 219 height 21
click at [426, 397] on input "number" at bounding box center [496, 395] width 219 height 21
click at [573, 451] on button "Nächster Schritt" at bounding box center [566, 447] width 88 height 24
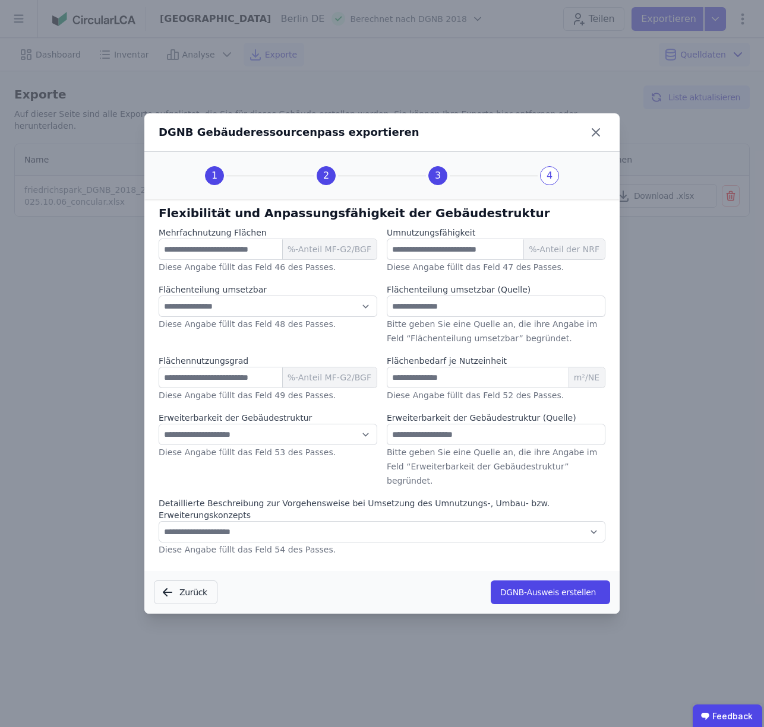
click at [546, 587] on button "DGNB-Ausweis erstellen" at bounding box center [549, 593] width 119 height 24
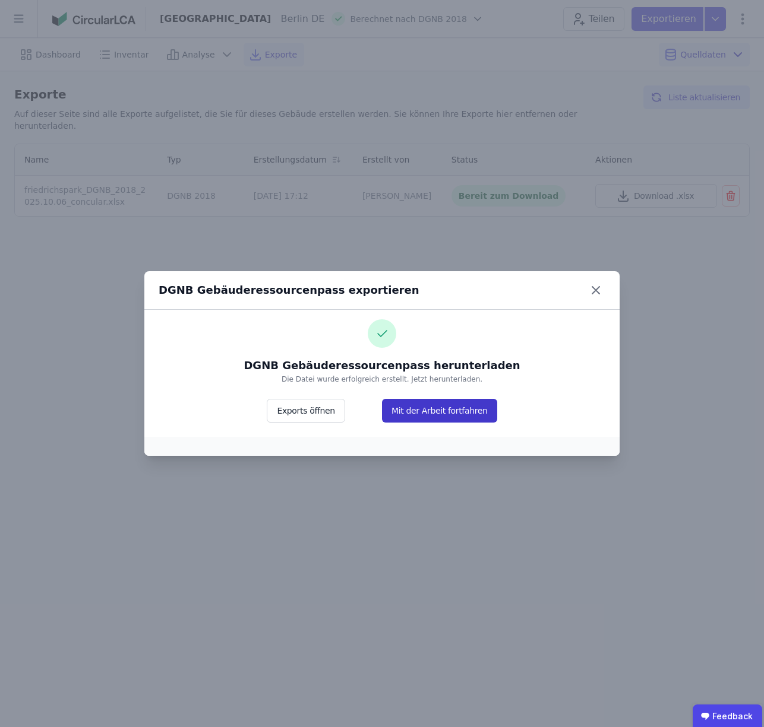
click at [429, 410] on button "Mit der Arbeit fortfahren" at bounding box center [439, 411] width 115 height 24
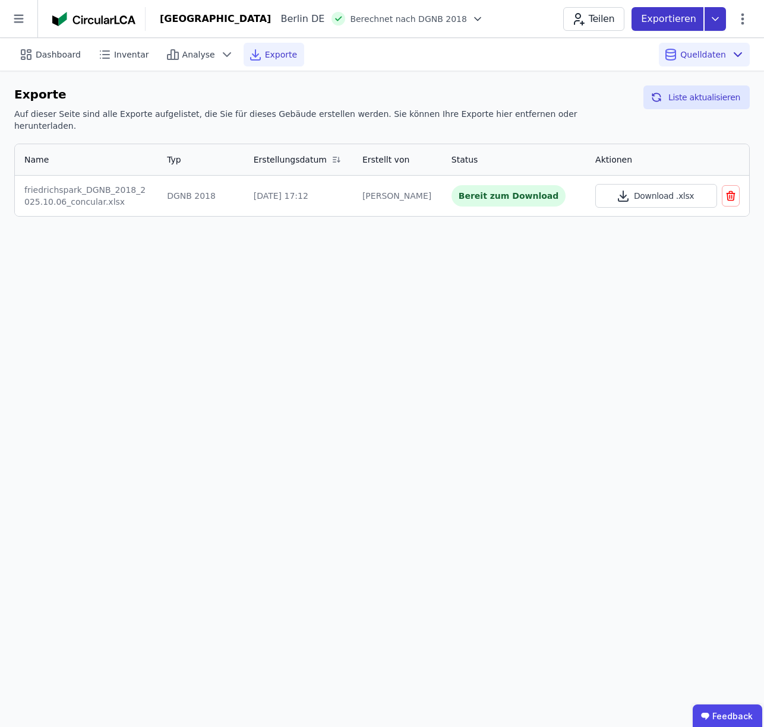
click at [721, 23] on icon at bounding box center [714, 19] width 21 height 24
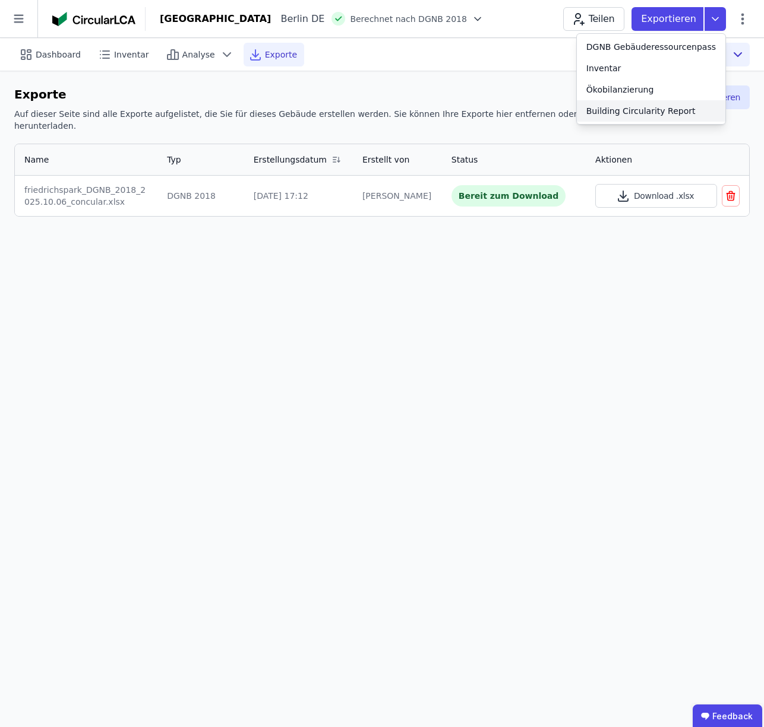
click at [618, 112] on div "Building Circularity Report" at bounding box center [640, 111] width 109 height 12
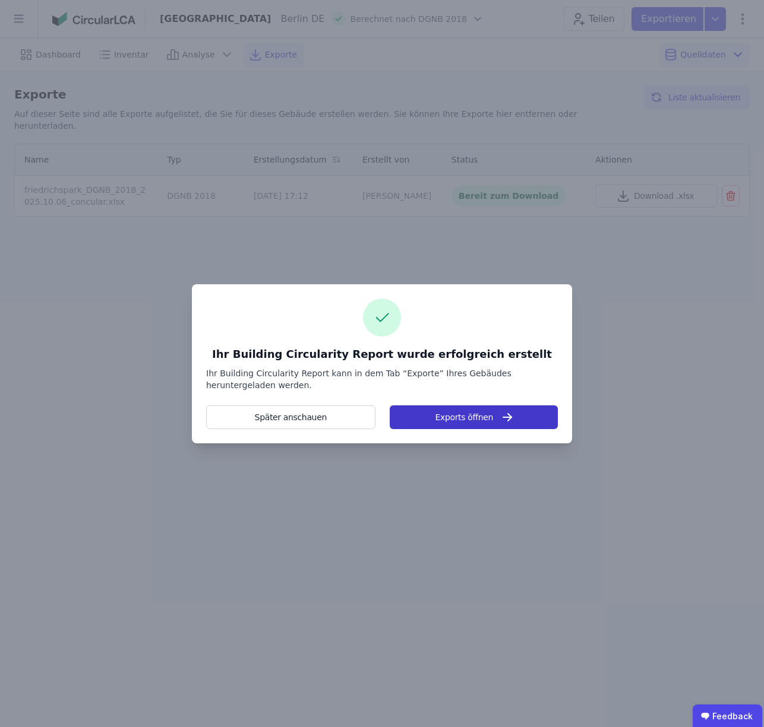
click at [463, 418] on button "Exports öffnen" at bounding box center [474, 418] width 168 height 24
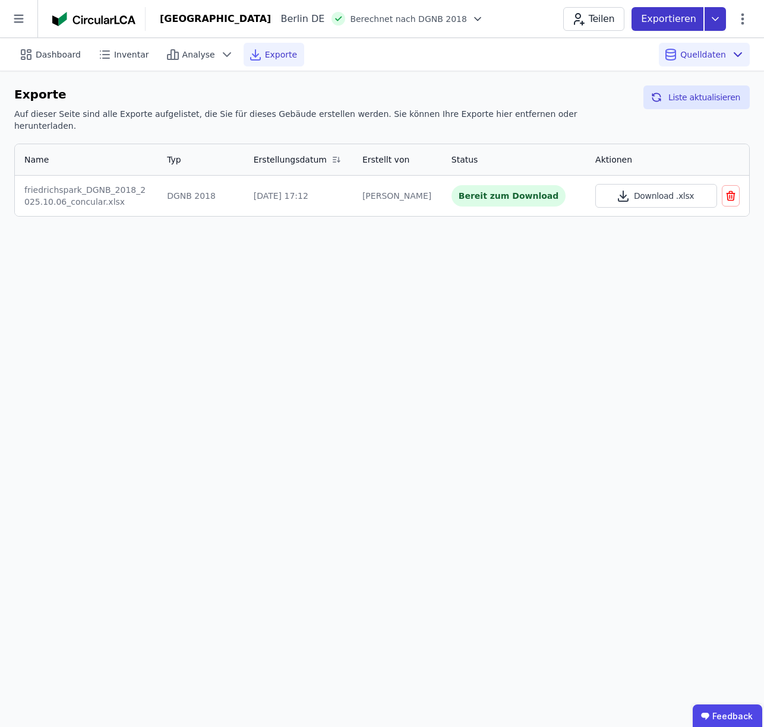
click at [714, 26] on icon at bounding box center [714, 19] width 21 height 24
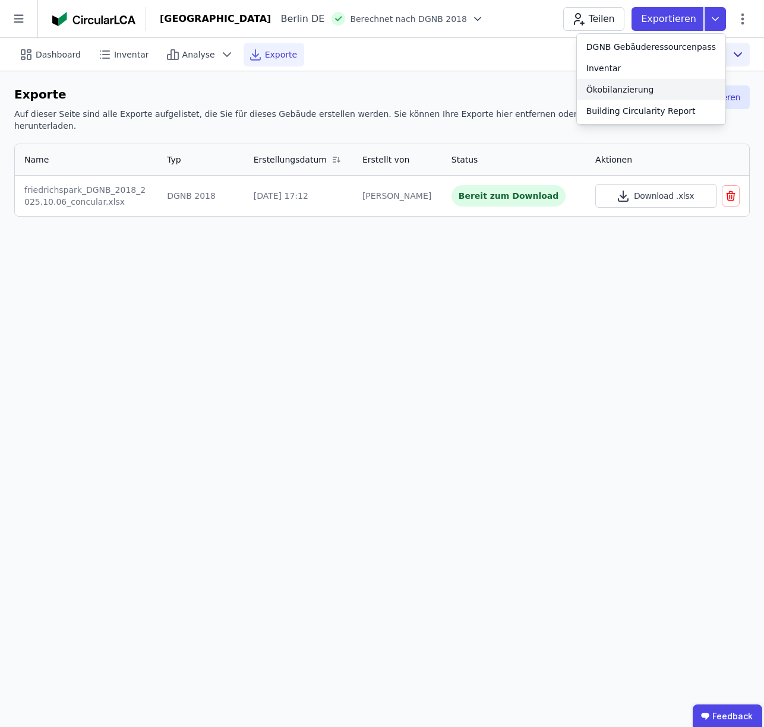
click at [637, 88] on div "Ökobilanzierung" at bounding box center [620, 90] width 68 height 12
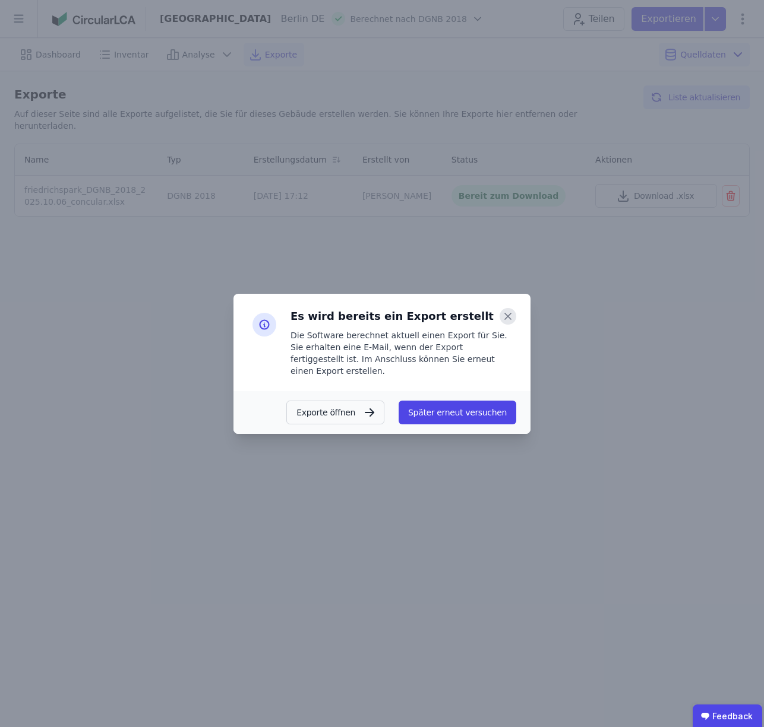
click at [509, 319] on icon at bounding box center [508, 317] width 6 height 6
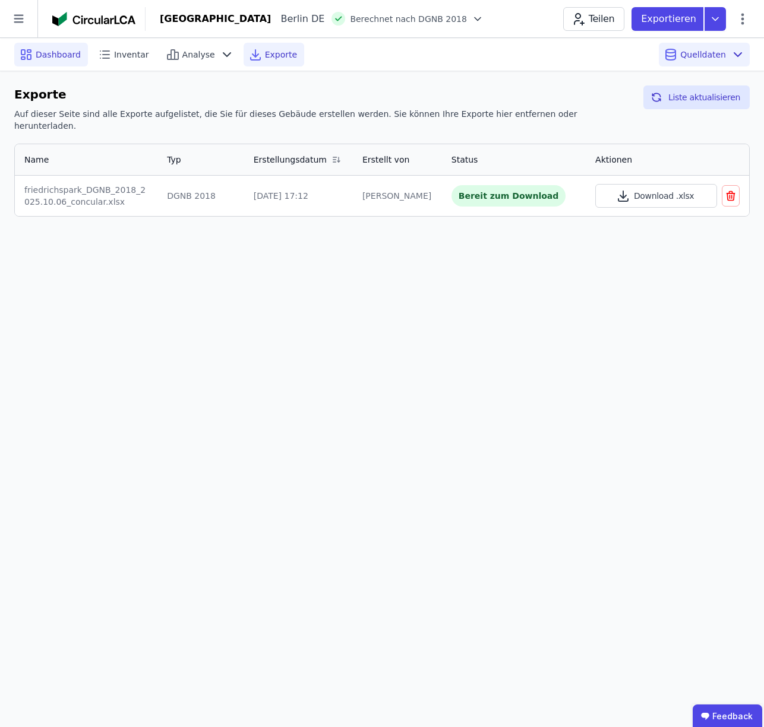
click at [48, 54] on span "Dashboard" at bounding box center [58, 55] width 45 height 12
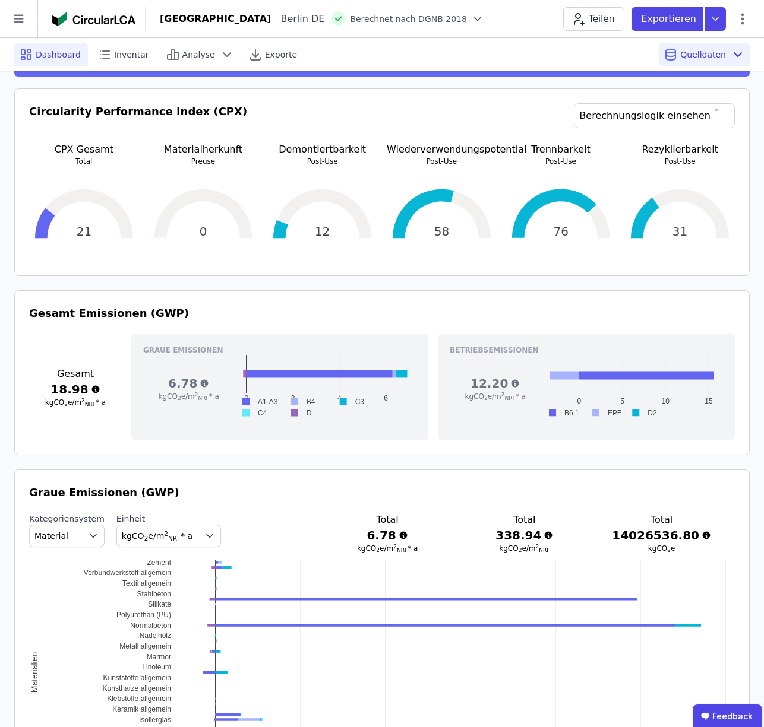
scroll to position [238, 0]
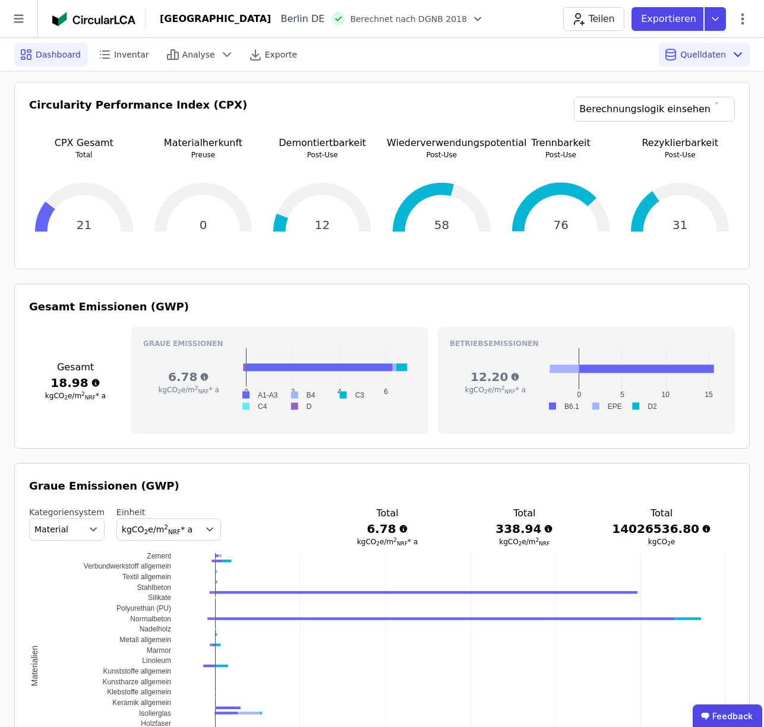
click at [248, 394] on rect at bounding box center [257, 395] width 47 height 11
click at [248, 395] on rect at bounding box center [257, 395] width 47 height 11
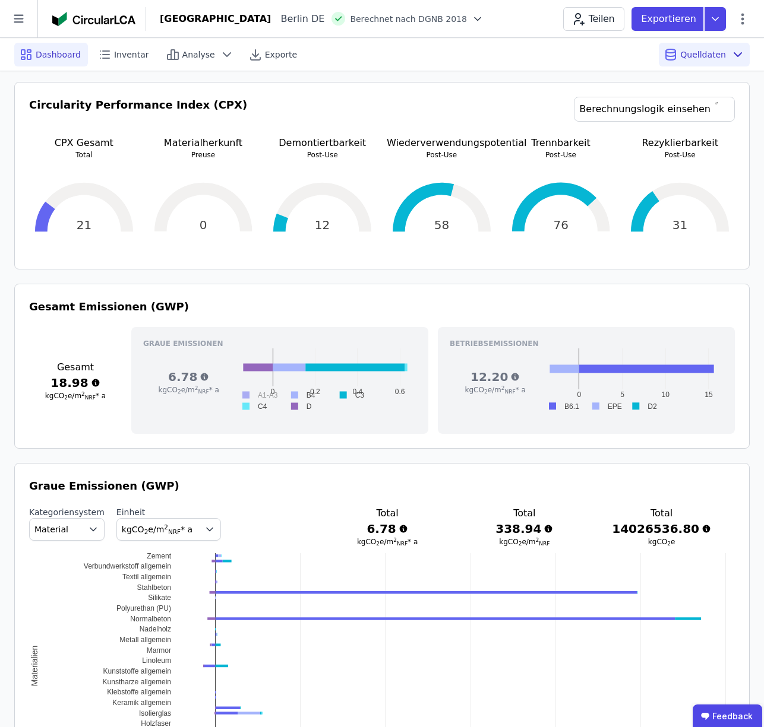
click at [343, 395] on rect at bounding box center [348, 395] width 35 height 11
click at [246, 394] on rect at bounding box center [257, 395] width 47 height 11
click at [221, 406] on div "6.78 kgCO 2 e/m 2 NRF * a" at bounding box center [188, 382] width 91 height 67
click at [244, 393] on rect at bounding box center [257, 395] width 47 height 11
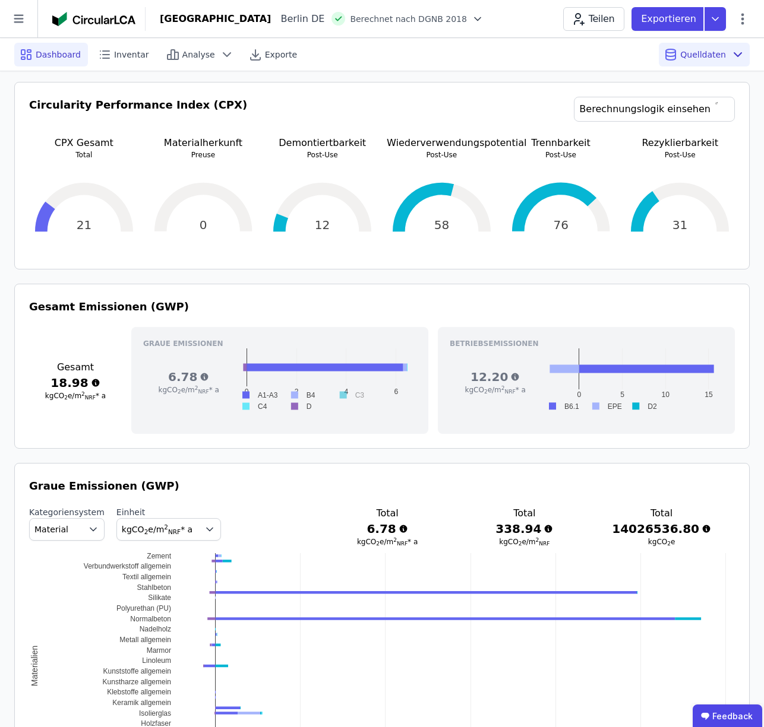
click at [244, 393] on rect at bounding box center [257, 395] width 47 height 11
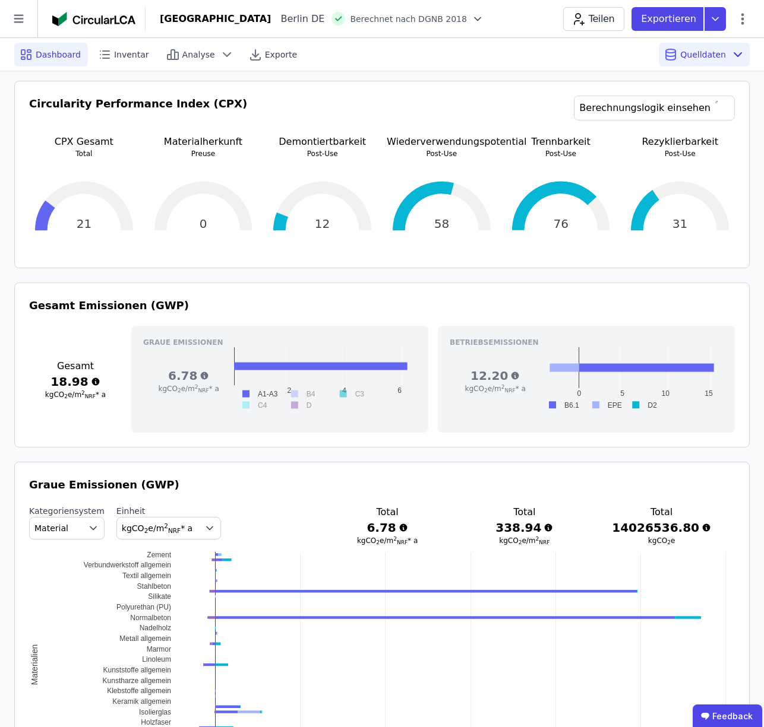
click at [210, 410] on div "6.78 kgCO 2 e/m 2 NRF * a" at bounding box center [188, 380] width 91 height 67
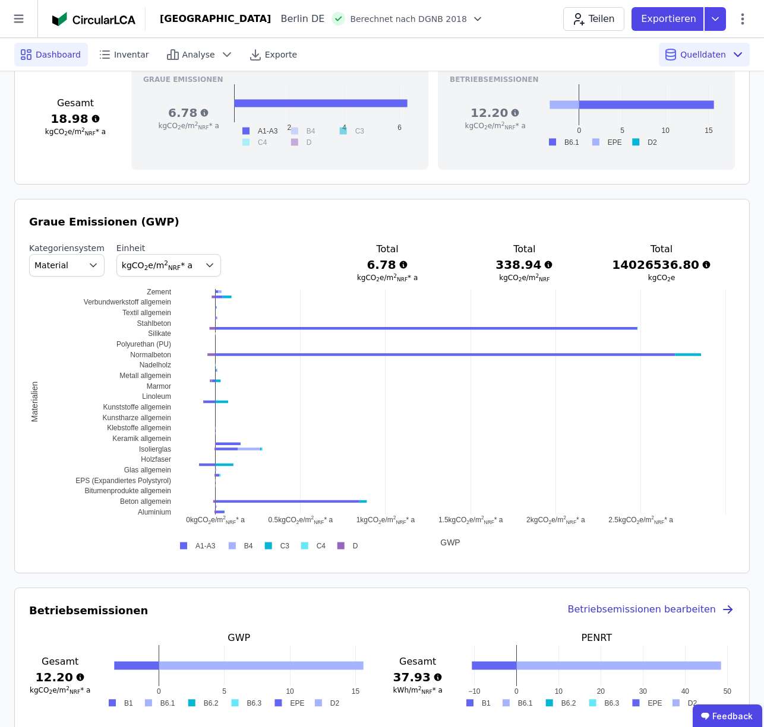
scroll to position [504, 0]
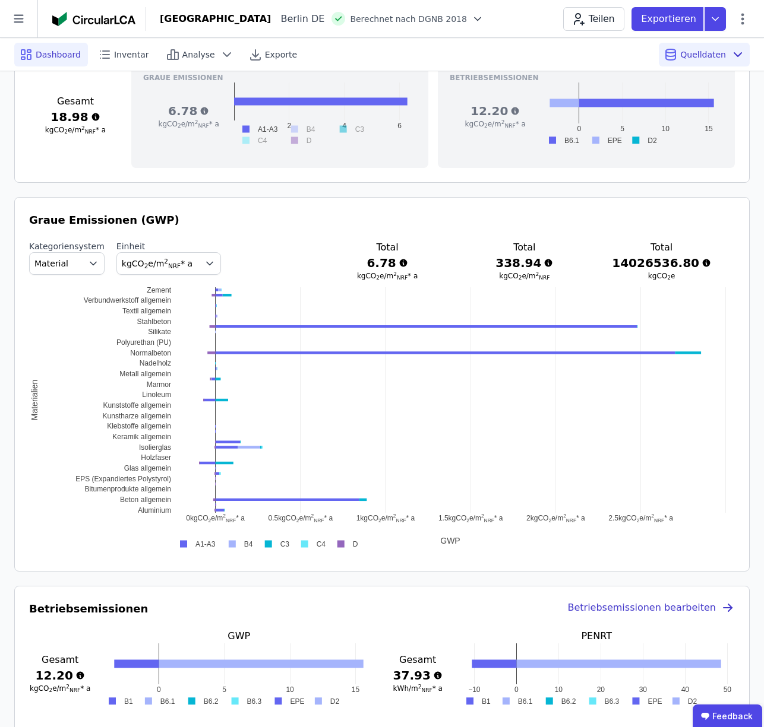
click at [204, 262] on icon "button" at bounding box center [210, 264] width 12 height 12
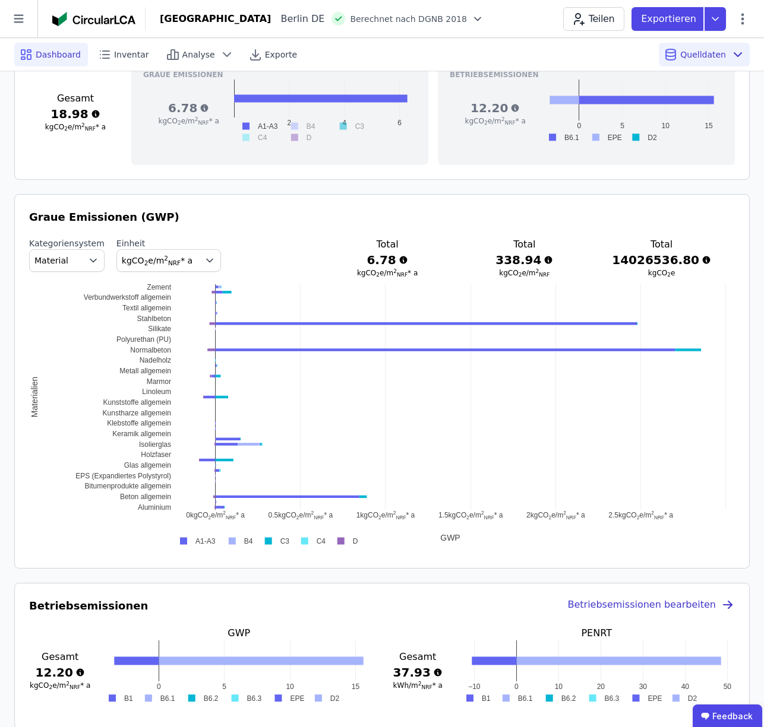
click at [88, 264] on icon "button" at bounding box center [93, 261] width 12 height 12
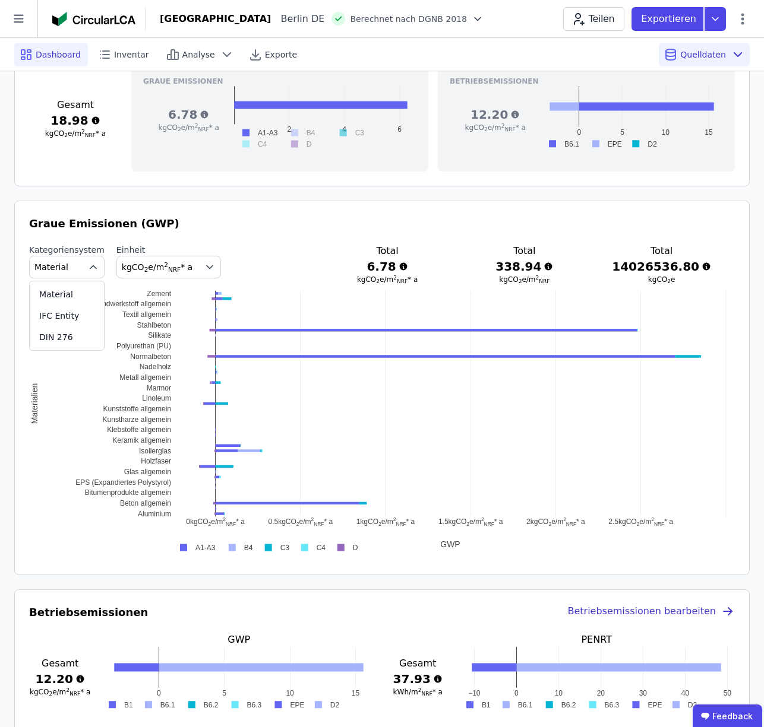
scroll to position [499, 0]
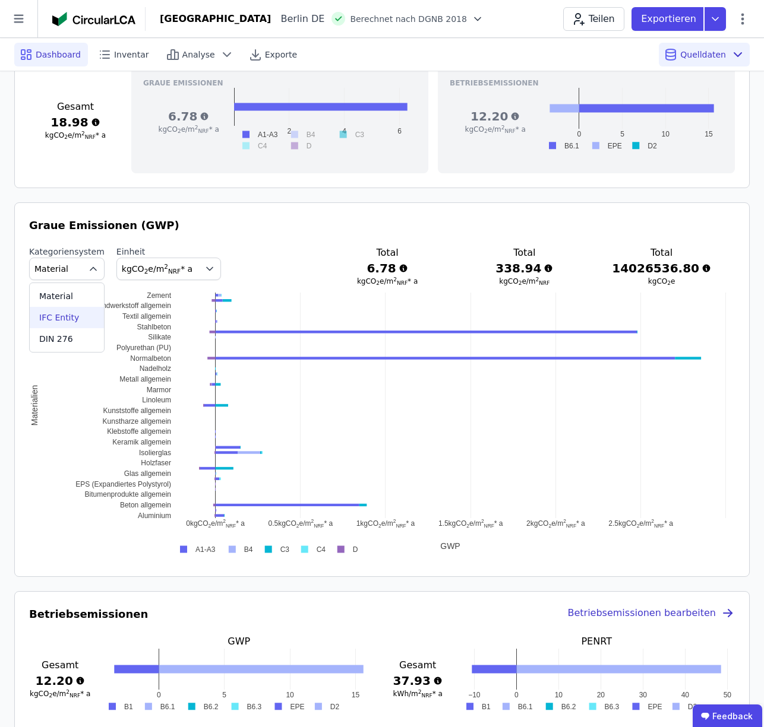
click at [64, 318] on span "IFC Entity" at bounding box center [59, 318] width 40 height 12
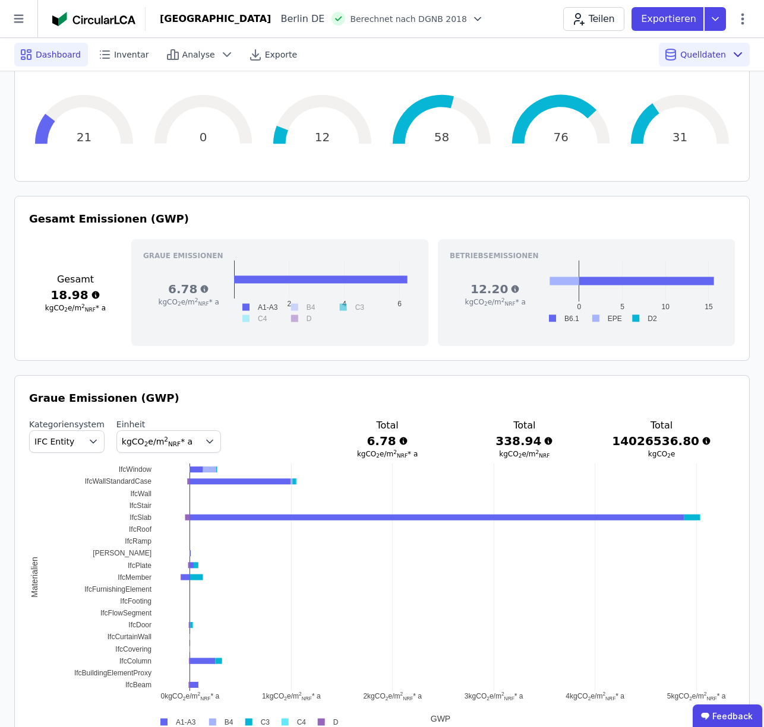
scroll to position [0, 0]
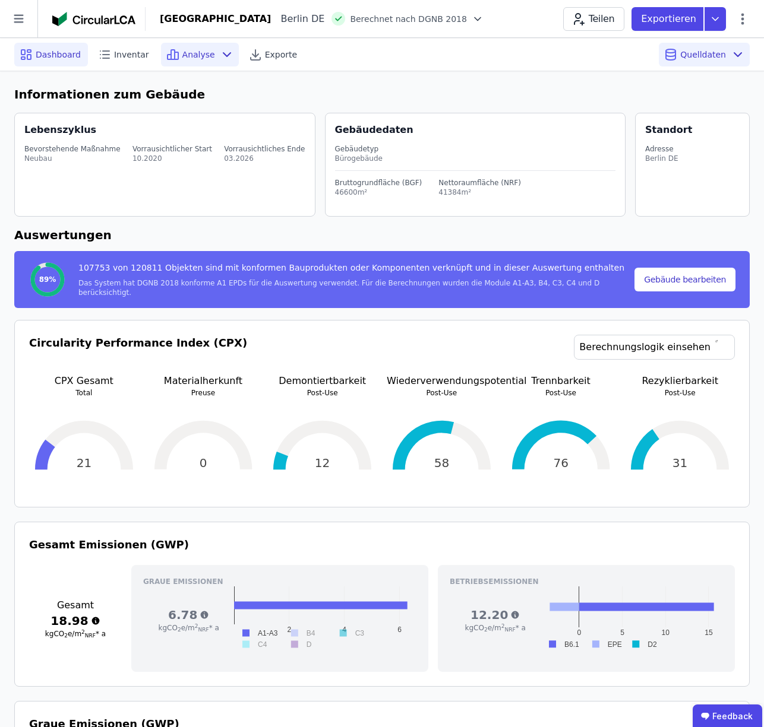
click at [182, 55] on span "Analyse" at bounding box center [198, 55] width 33 height 12
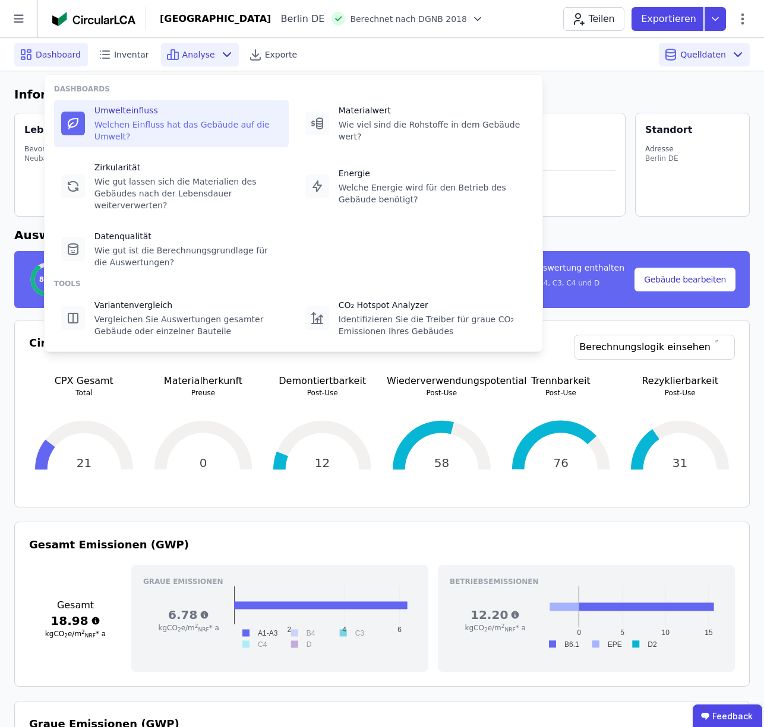
click at [122, 135] on div "Welchen Einfluss hat das Gebäude auf die Umwelt?" at bounding box center [187, 131] width 187 height 24
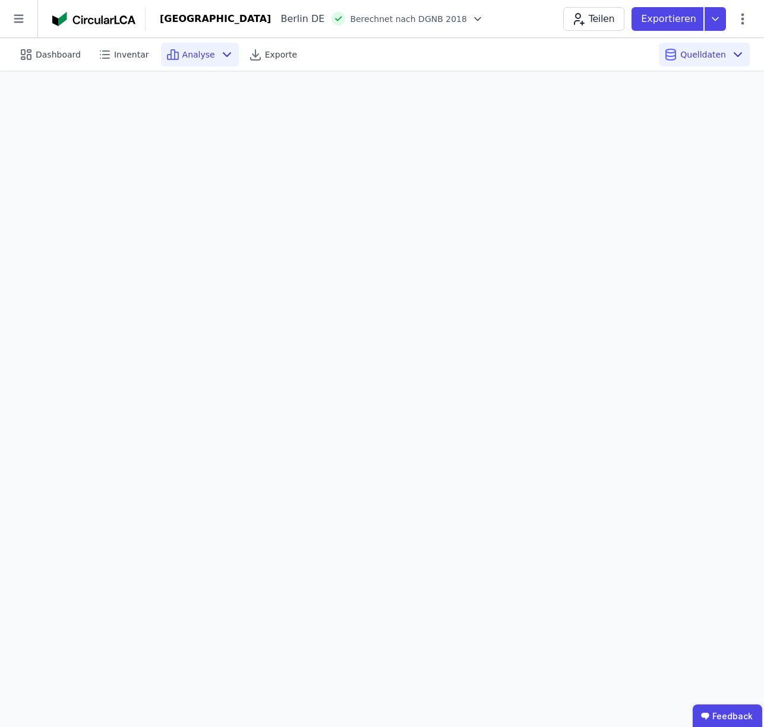
scroll to position [33, 0]
click at [714, 18] on icon at bounding box center [714, 19] width 21 height 24
click at [605, 68] on div "Inventar" at bounding box center [603, 68] width 35 height 12
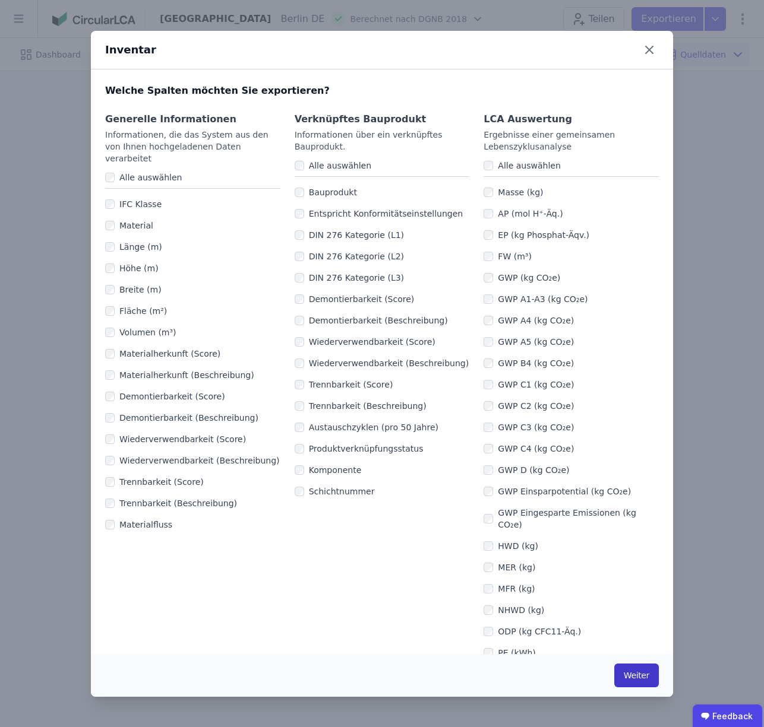
click at [633, 676] on button "Weiter" at bounding box center [636, 676] width 45 height 24
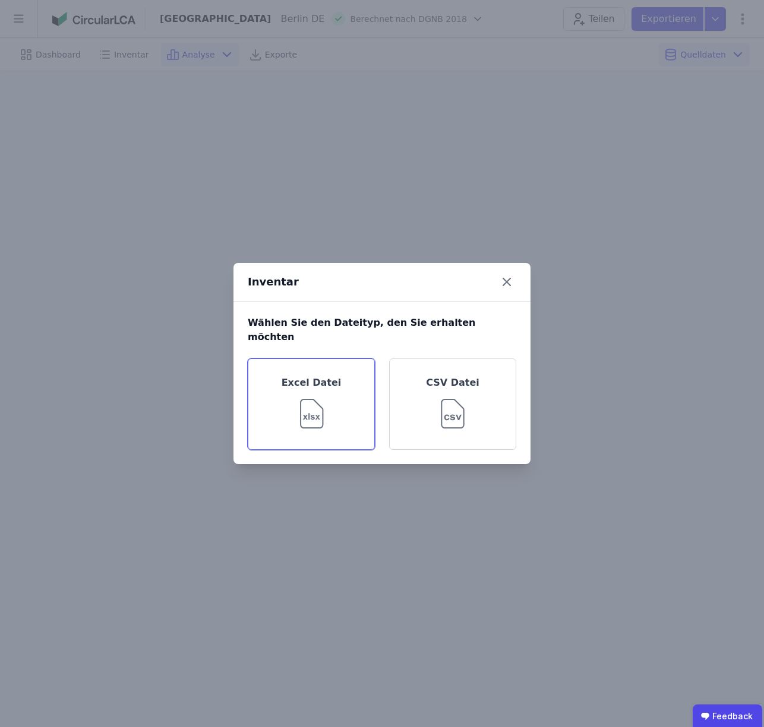
click at [313, 406] on img at bounding box center [311, 411] width 39 height 43
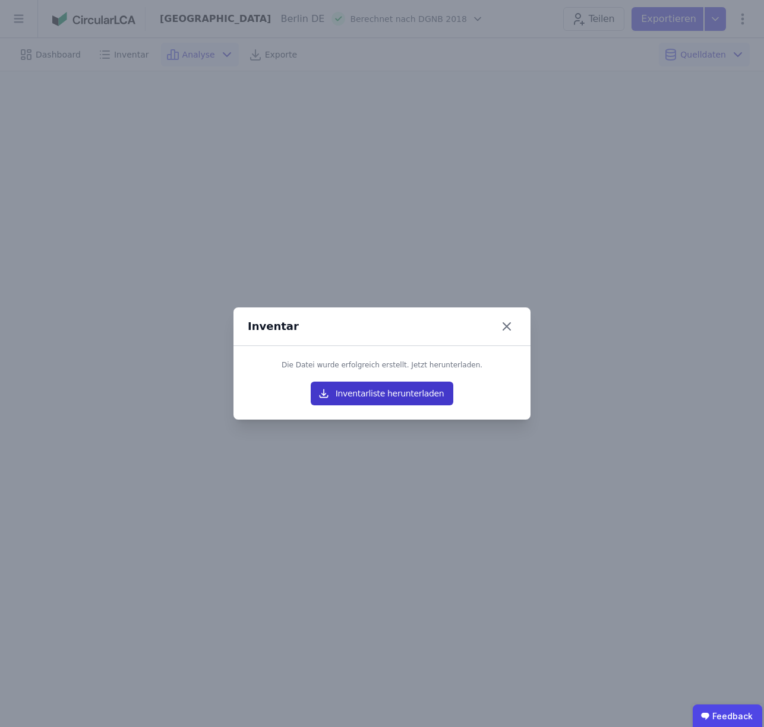
click at [382, 392] on button "Inventarliste herunterladen" at bounding box center [382, 394] width 143 height 24
click at [505, 326] on icon at bounding box center [506, 326] width 7 height 7
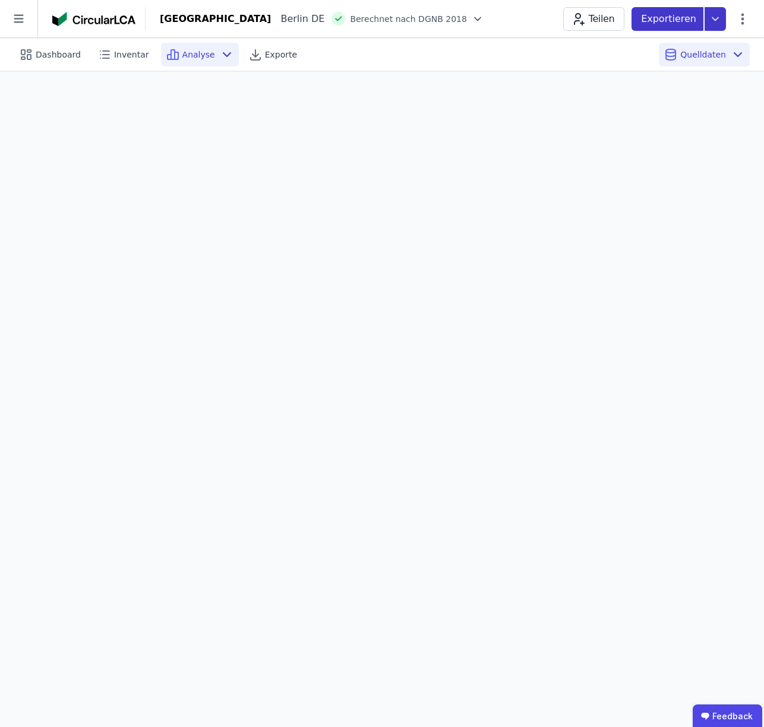
click at [675, 20] on p "Exportieren" at bounding box center [670, 19] width 58 height 14
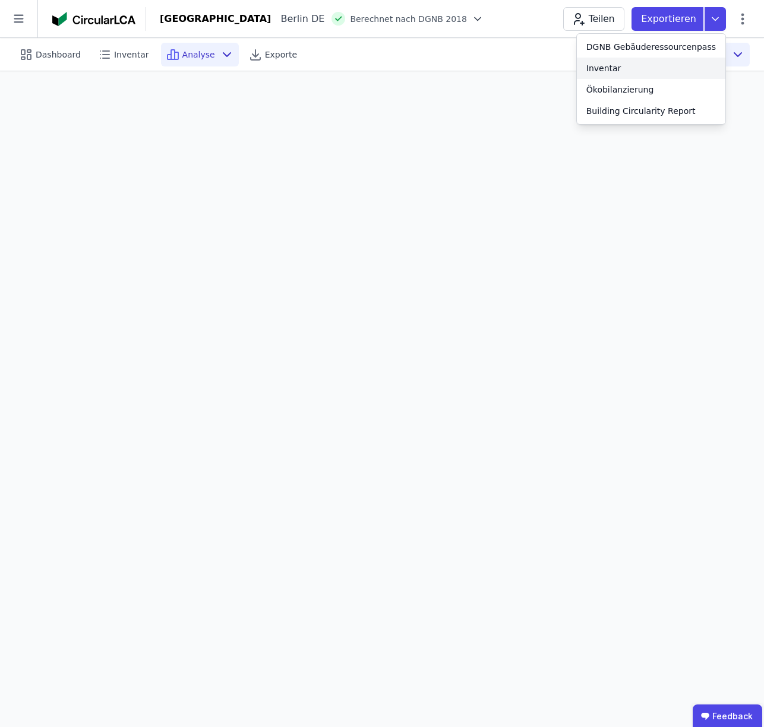
click at [618, 69] on div "Inventar" at bounding box center [603, 68] width 35 height 12
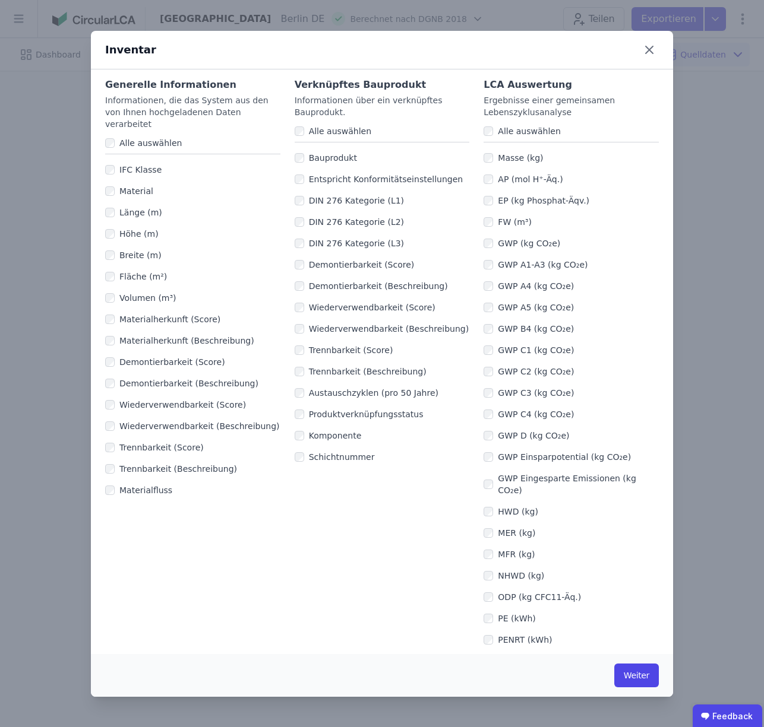
scroll to position [0, 0]
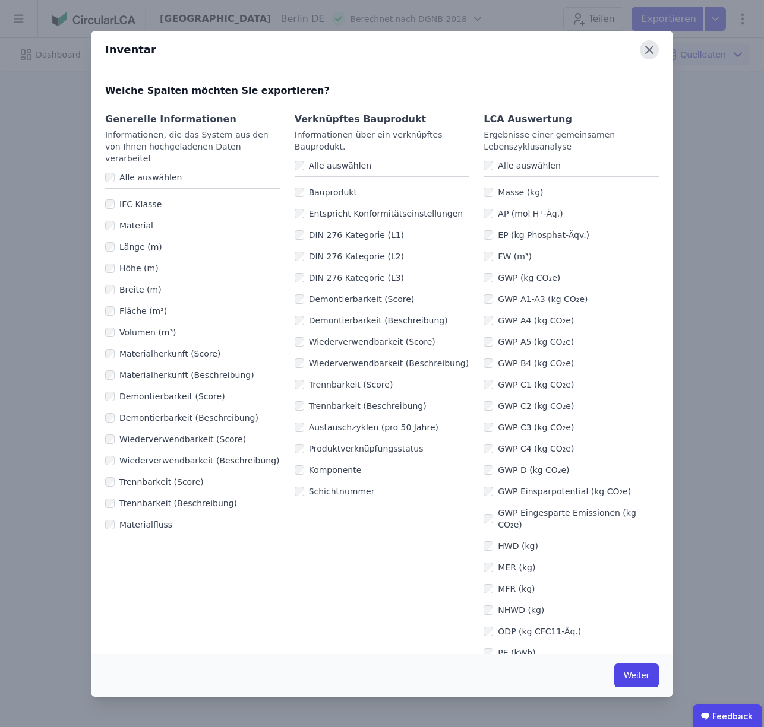
click at [650, 48] on icon at bounding box center [648, 49] width 7 height 7
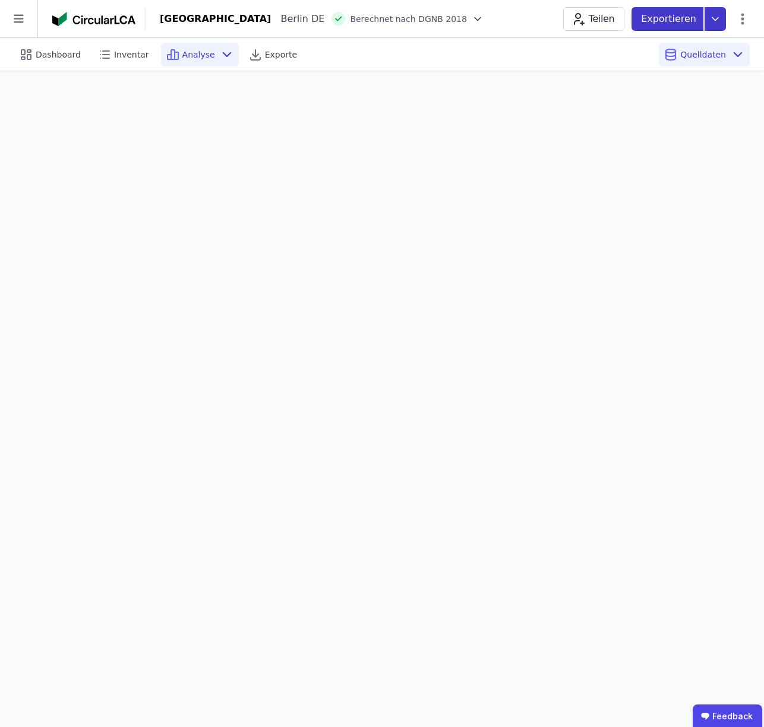
click at [672, 23] on p "Exportieren" at bounding box center [670, 19] width 58 height 14
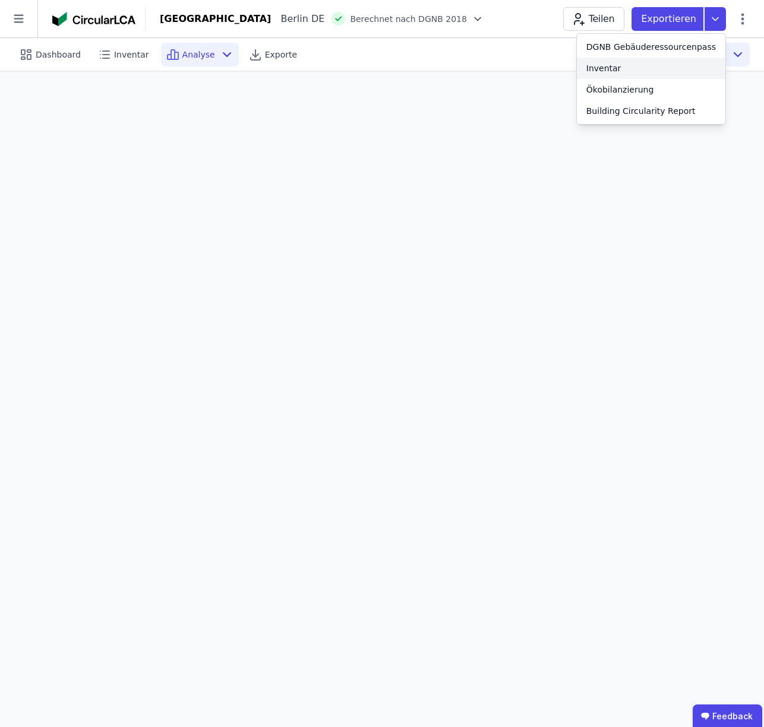
click at [616, 71] on div "Inventar" at bounding box center [603, 68] width 35 height 12
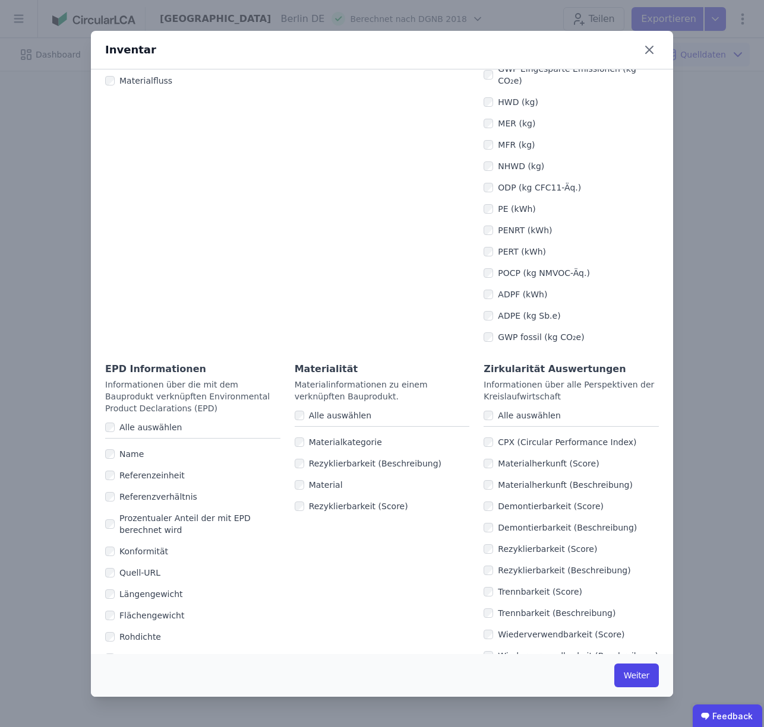
scroll to position [540, 0]
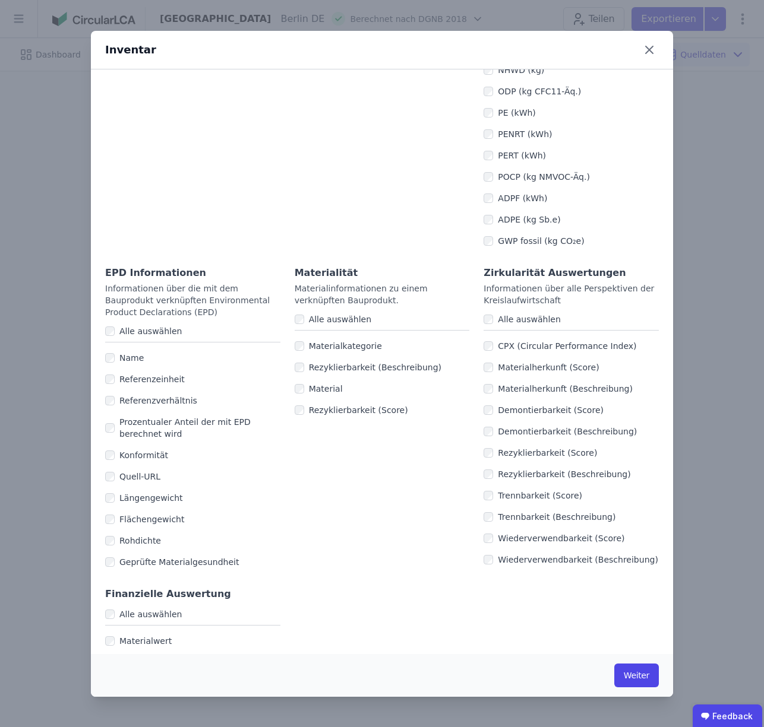
click at [651, 52] on icon at bounding box center [648, 49] width 7 height 7
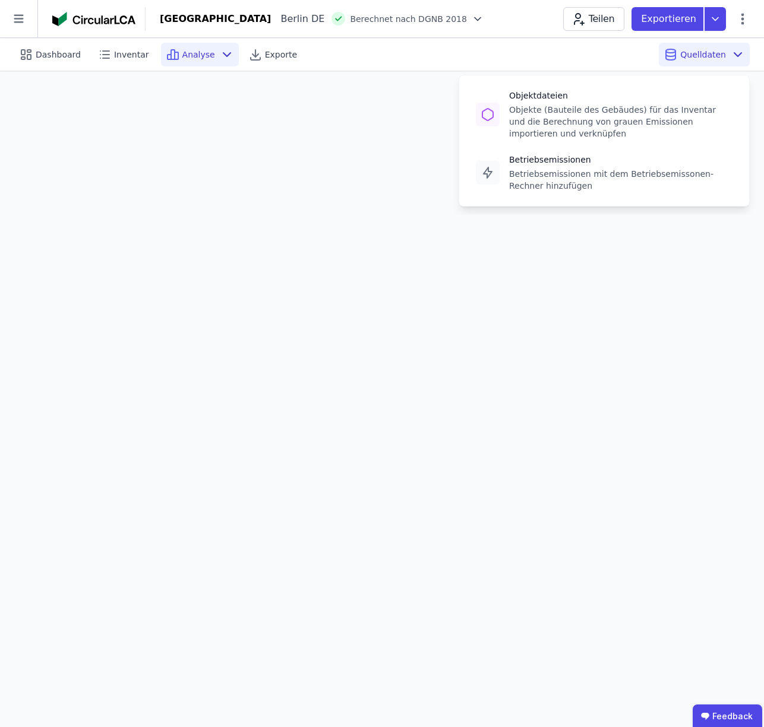
click at [705, 56] on span "Quelldaten" at bounding box center [703, 55] width 46 height 12
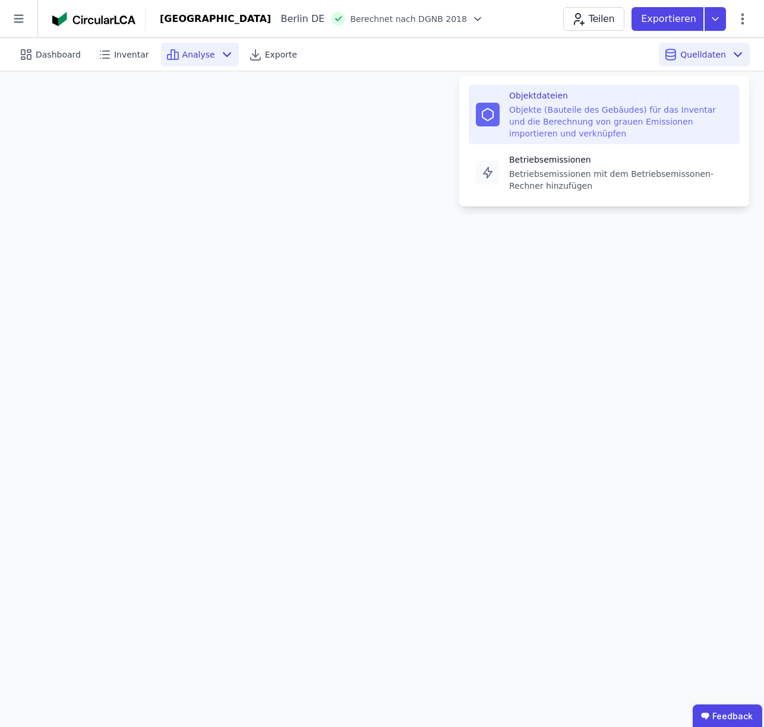
click at [589, 114] on div "Objekte (Bauteile des Gebäudes) für das Inventar und die Berechnung von grauen …" at bounding box center [620, 122] width 223 height 36
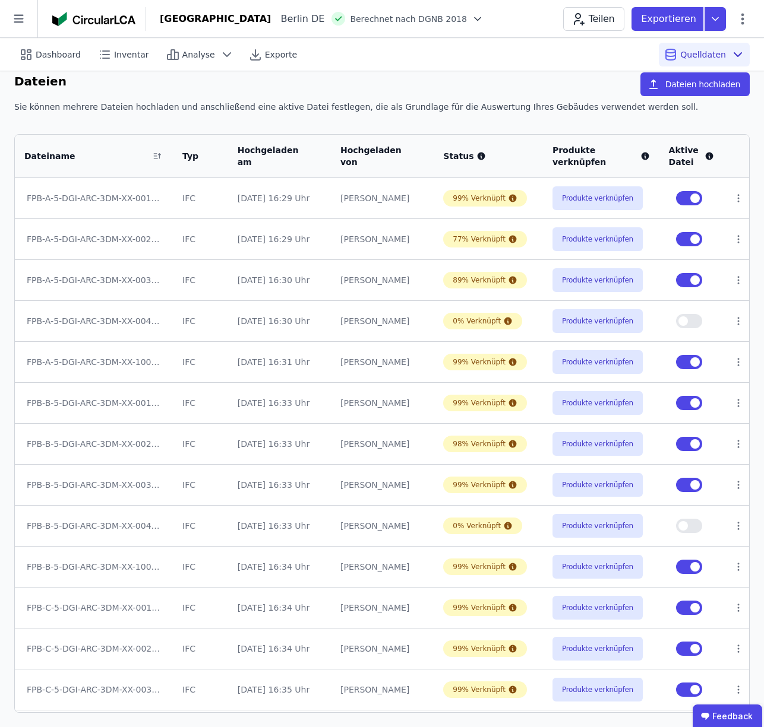
click at [682, 199] on button "button" at bounding box center [689, 198] width 26 height 14
drag, startPoint x: 682, startPoint y: 239, endPoint x: 683, endPoint y: 249, distance: 10.1
click at [682, 240] on button "button" at bounding box center [689, 239] width 26 height 14
drag, startPoint x: 677, startPoint y: 283, endPoint x: 682, endPoint y: 287, distance: 6.3
click at [683, 365] on button "button" at bounding box center [689, 362] width 26 height 14
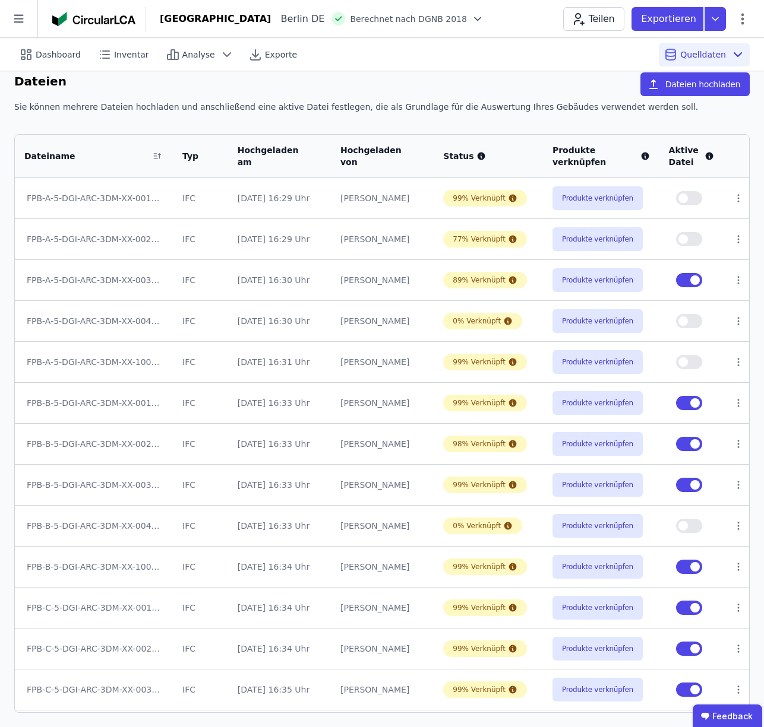
click at [680, 280] on button "button" at bounding box center [689, 280] width 26 height 14
click at [681, 404] on button "button" at bounding box center [689, 403] width 26 height 14
click at [681, 485] on button "button" at bounding box center [689, 485] width 26 height 14
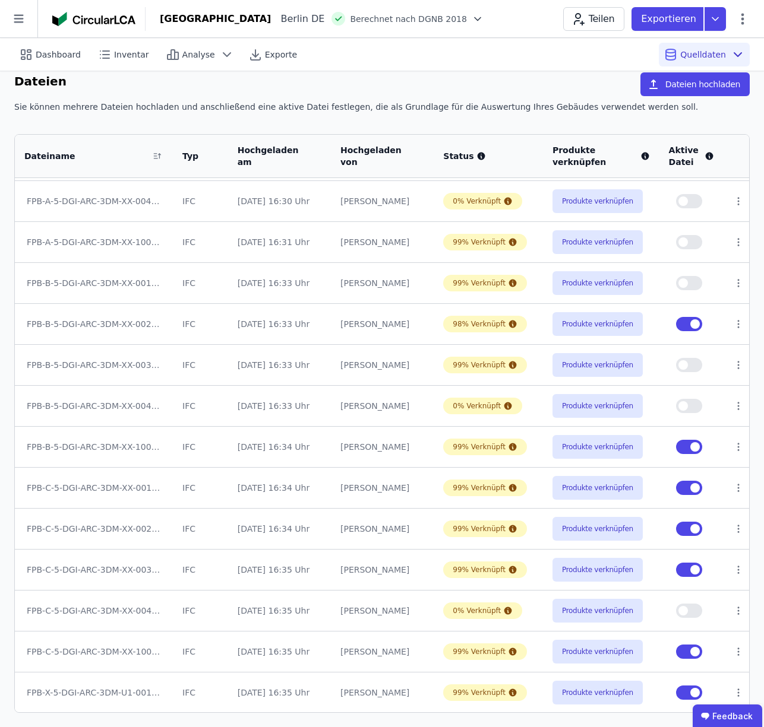
scroll to position [97, 0]
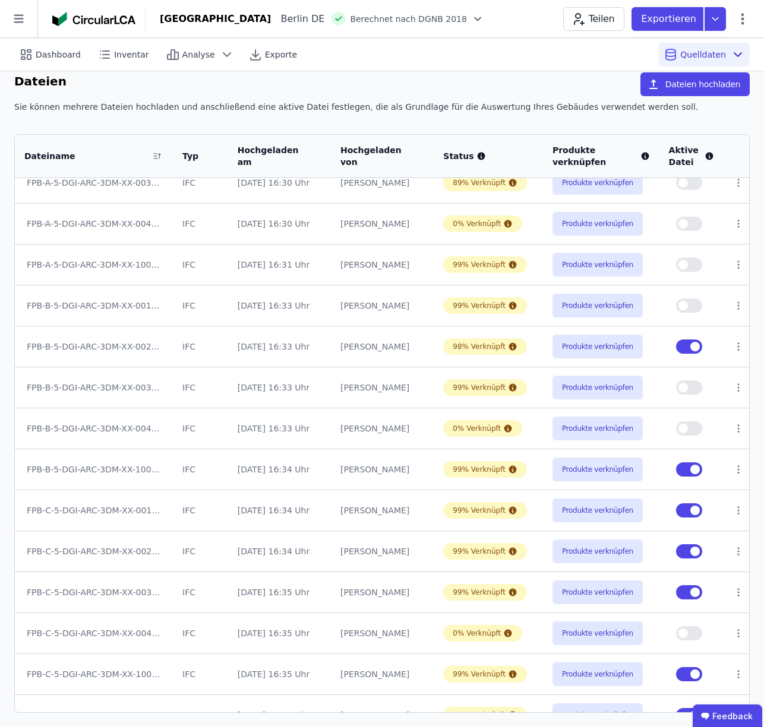
click at [680, 348] on button "button" at bounding box center [689, 347] width 26 height 14
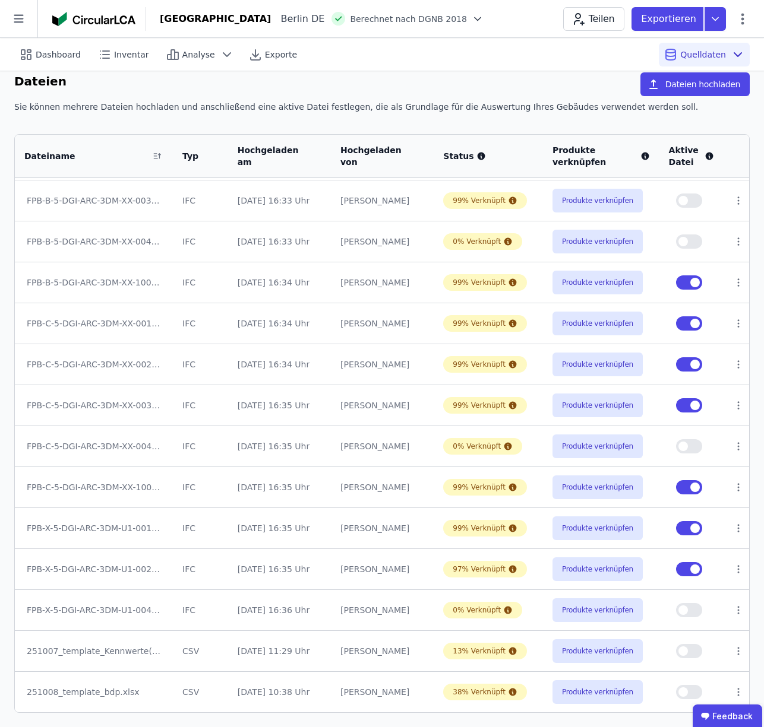
click at [679, 282] on button "button" at bounding box center [689, 283] width 26 height 14
click at [682, 321] on button "button" at bounding box center [689, 323] width 26 height 14
click at [682, 491] on span "button" at bounding box center [683, 488] width 10 height 10
drag, startPoint x: 679, startPoint y: 486, endPoint x: 687, endPoint y: 499, distance: 15.2
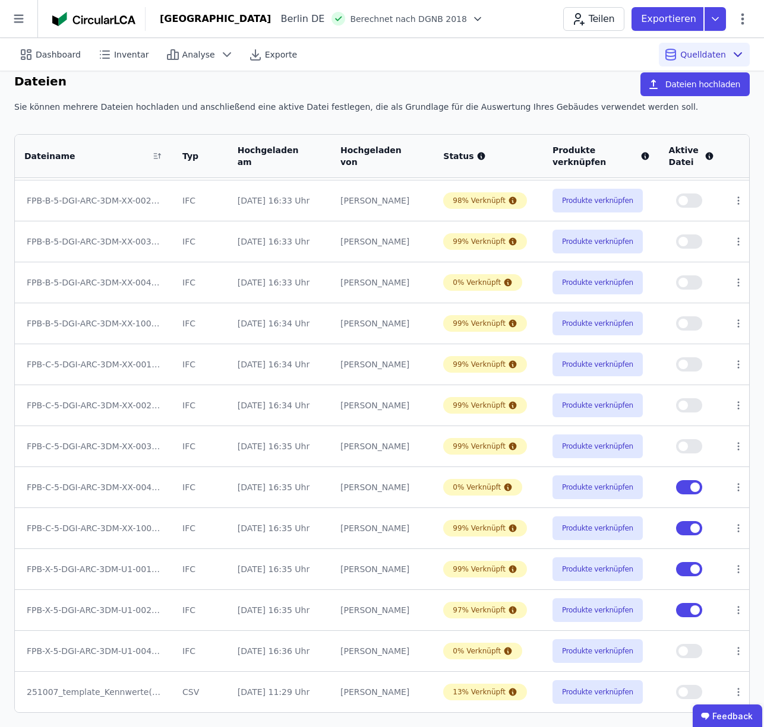
click at [680, 487] on button "button" at bounding box center [689, 487] width 26 height 14
click at [681, 528] on button "button" at bounding box center [689, 528] width 26 height 14
click at [682, 574] on button "button" at bounding box center [689, 569] width 26 height 14
drag, startPoint x: 679, startPoint y: 611, endPoint x: 672, endPoint y: 610, distance: 7.1
click at [679, 611] on button "button" at bounding box center [689, 610] width 26 height 14
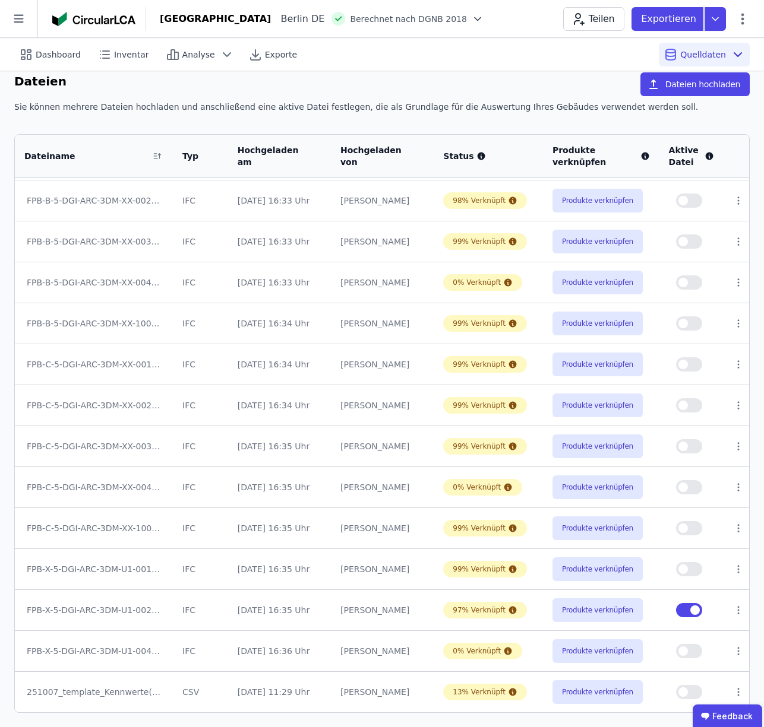
scroll to position [284, 0]
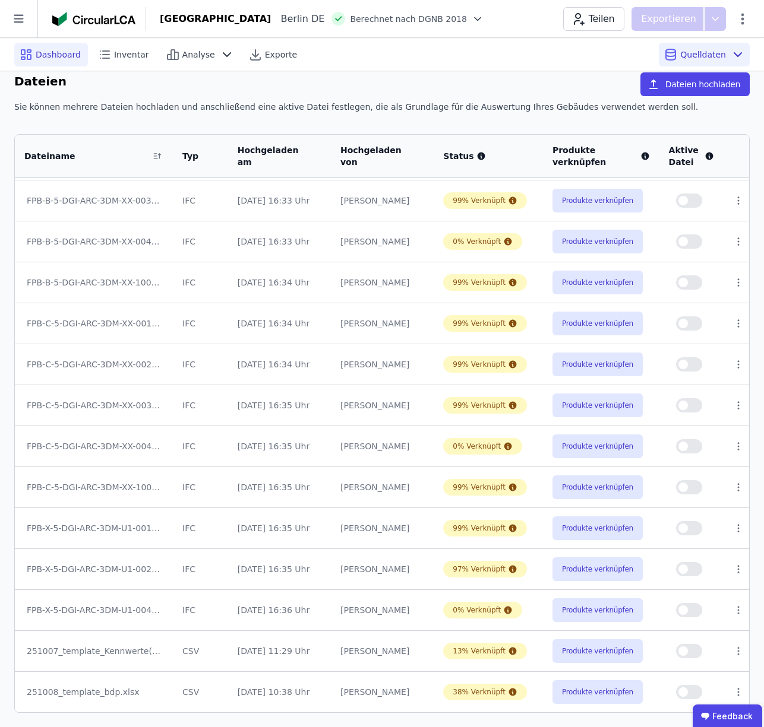
click at [52, 54] on span "Dashboard" at bounding box center [58, 55] width 45 height 12
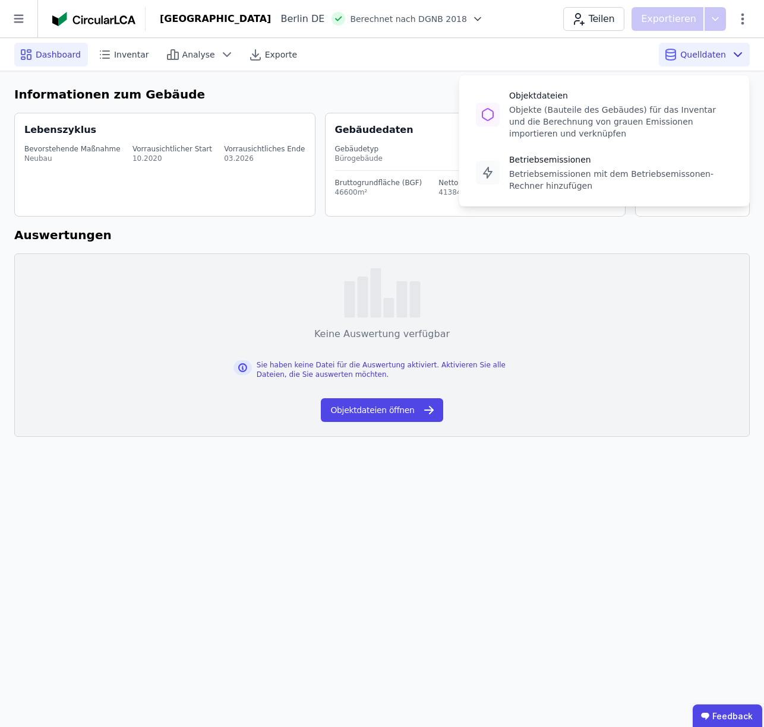
click at [697, 53] on span "Quelldaten" at bounding box center [703, 55] width 46 height 12
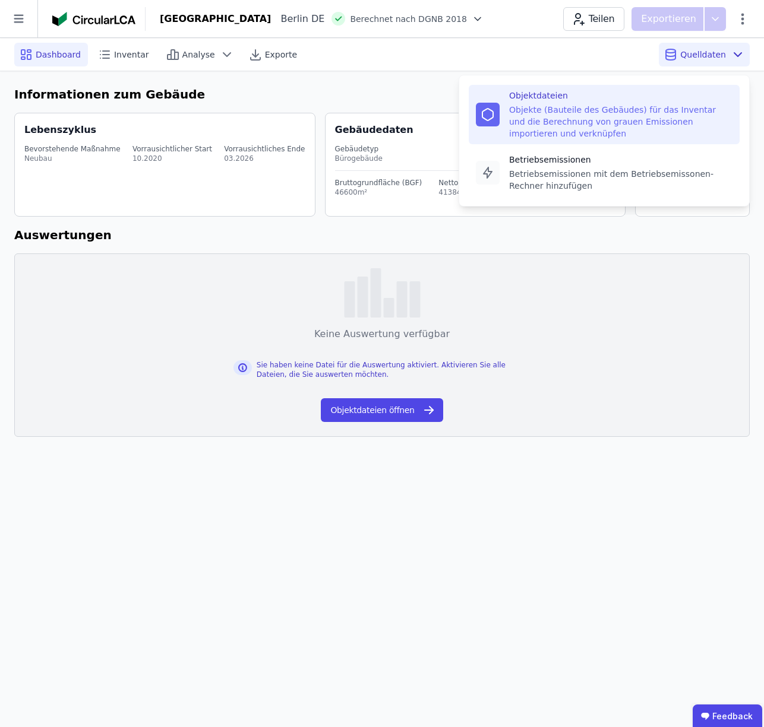
drag, startPoint x: 606, startPoint y: 112, endPoint x: 596, endPoint y: 113, distance: 10.8
click at [605, 112] on div "Objekte (Bauteile des Gebäudes) für das Inventar und die Berechnung von grauen …" at bounding box center [620, 122] width 223 height 36
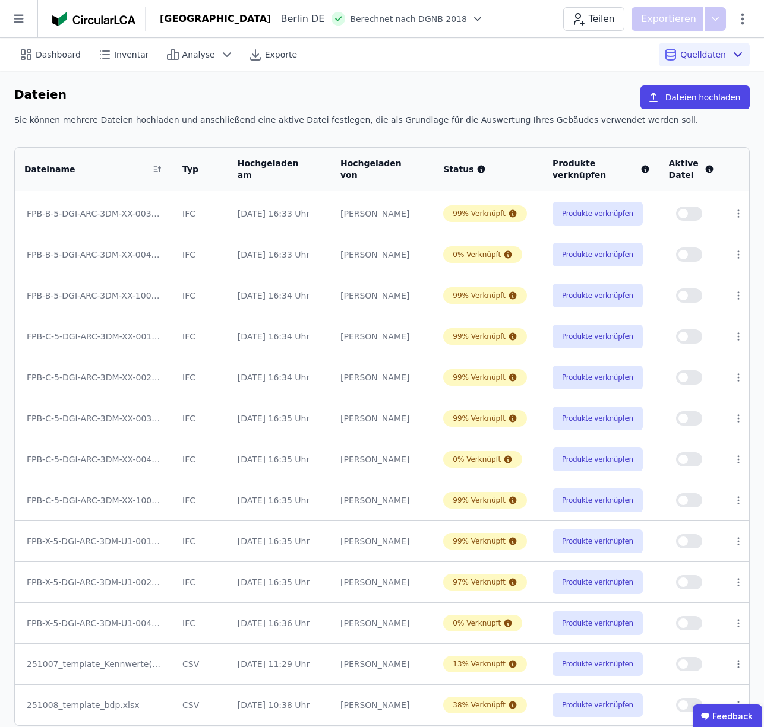
scroll to position [13, 0]
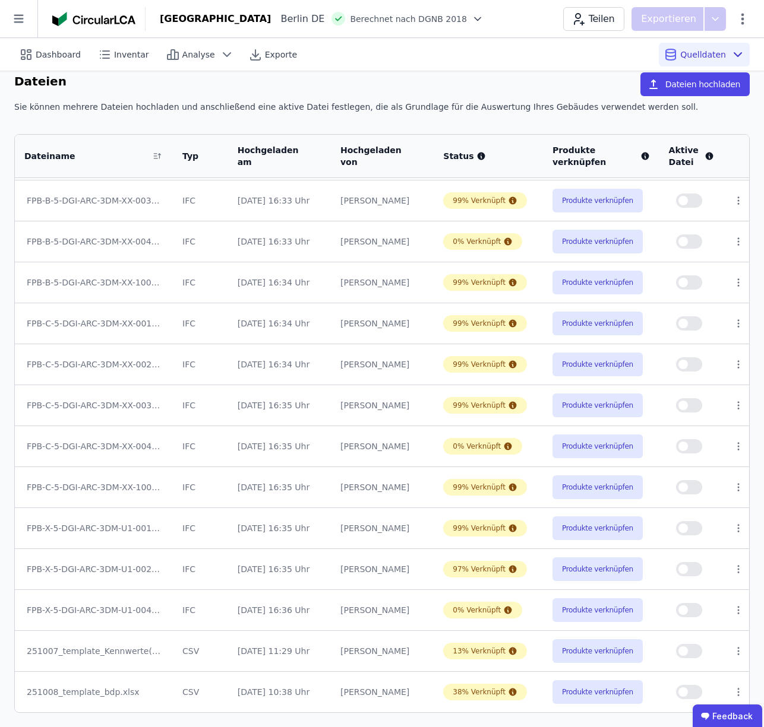
click at [695, 692] on button "button" at bounding box center [689, 692] width 26 height 14
click at [50, 52] on span "Dashboard" at bounding box center [58, 55] width 45 height 12
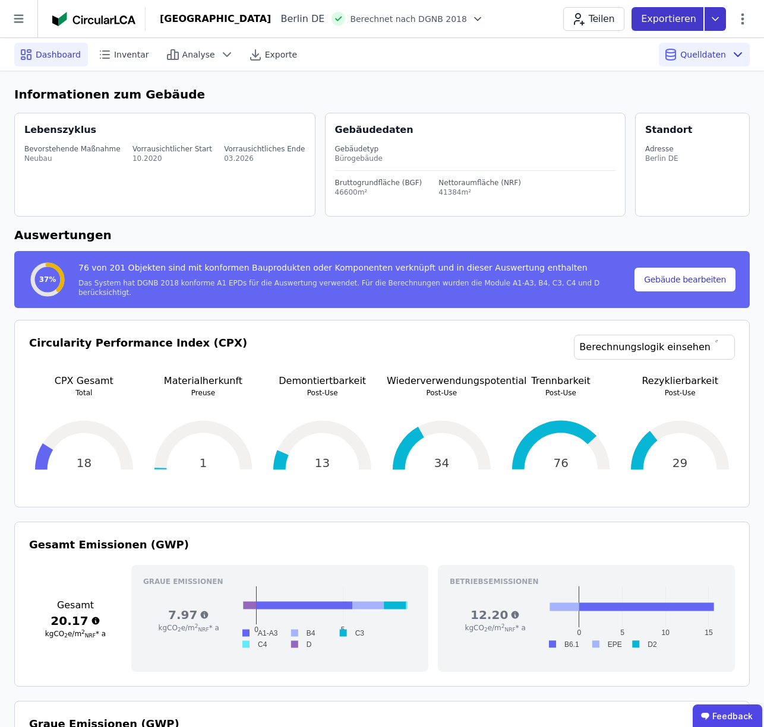
click at [713, 20] on icon at bounding box center [714, 19] width 21 height 24
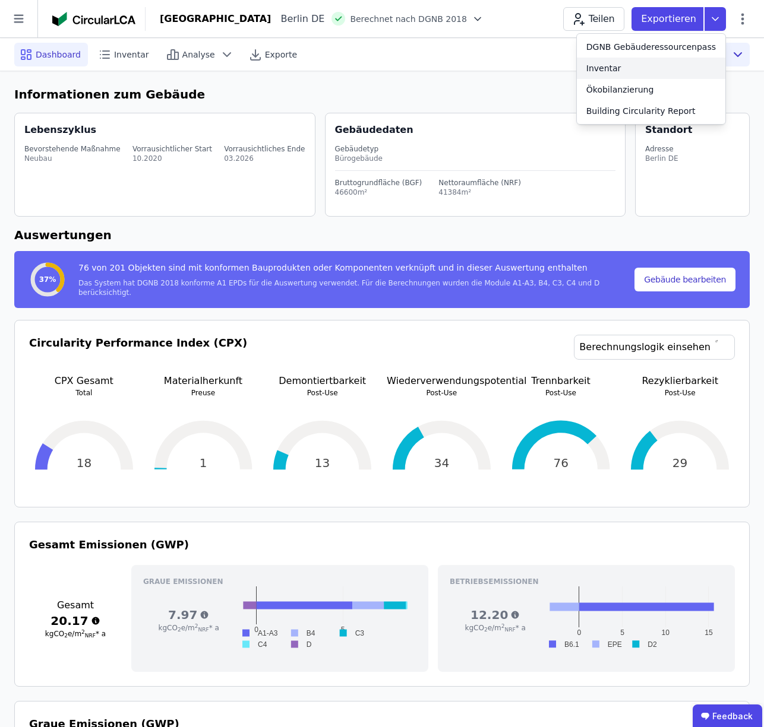
click at [612, 68] on div "Inventar" at bounding box center [603, 68] width 35 height 12
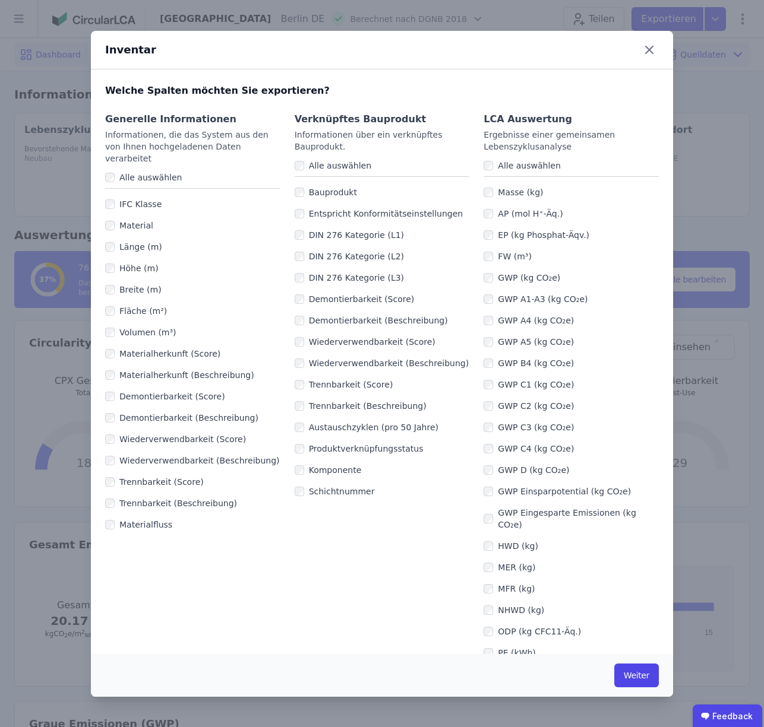
drag, startPoint x: 549, startPoint y: 296, endPoint x: 542, endPoint y: 308, distance: 13.8
click at [549, 297] on label "GWP A1-A3 (kg CO₂e)" at bounding box center [540, 299] width 94 height 12
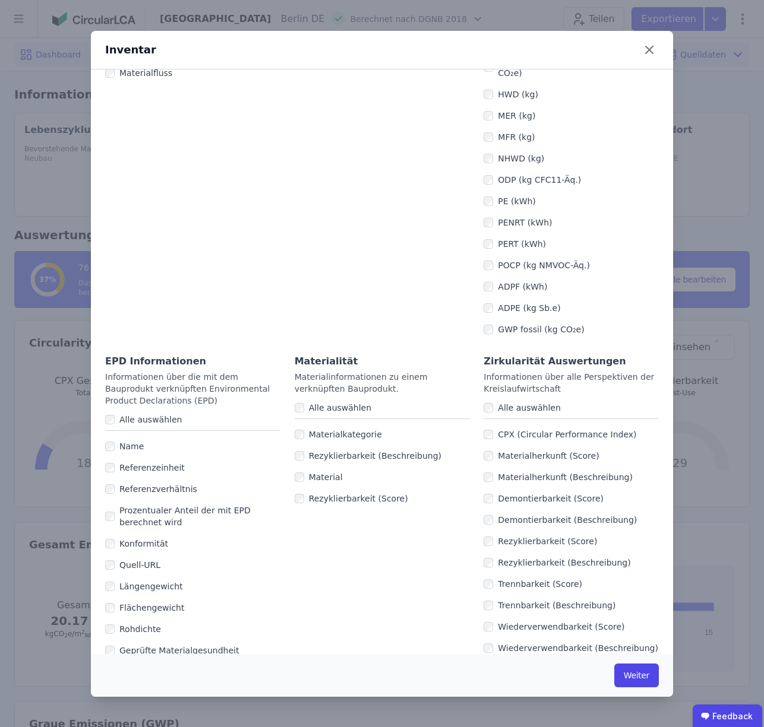
scroll to position [452, 0]
click at [634, 677] on button "Weiter" at bounding box center [636, 676] width 45 height 24
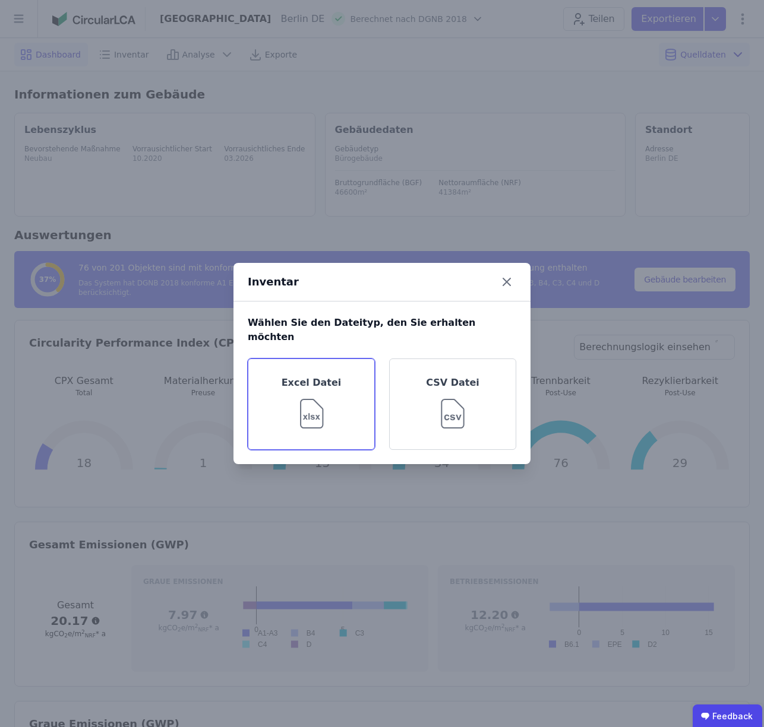
click at [315, 394] on img at bounding box center [311, 411] width 39 height 43
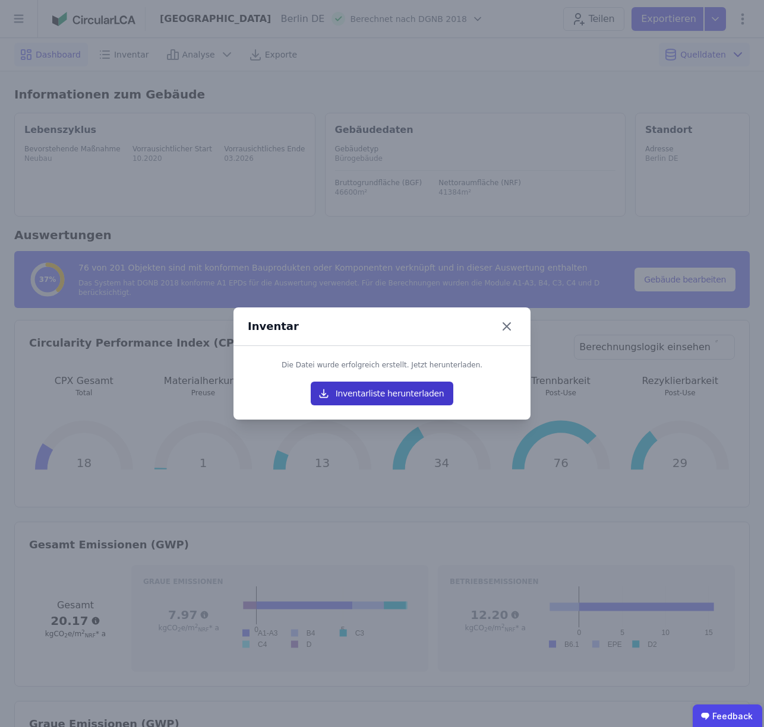
click at [381, 394] on button "Inventarliste herunterladen" at bounding box center [382, 394] width 143 height 24
click at [506, 326] on icon at bounding box center [506, 326] width 7 height 7
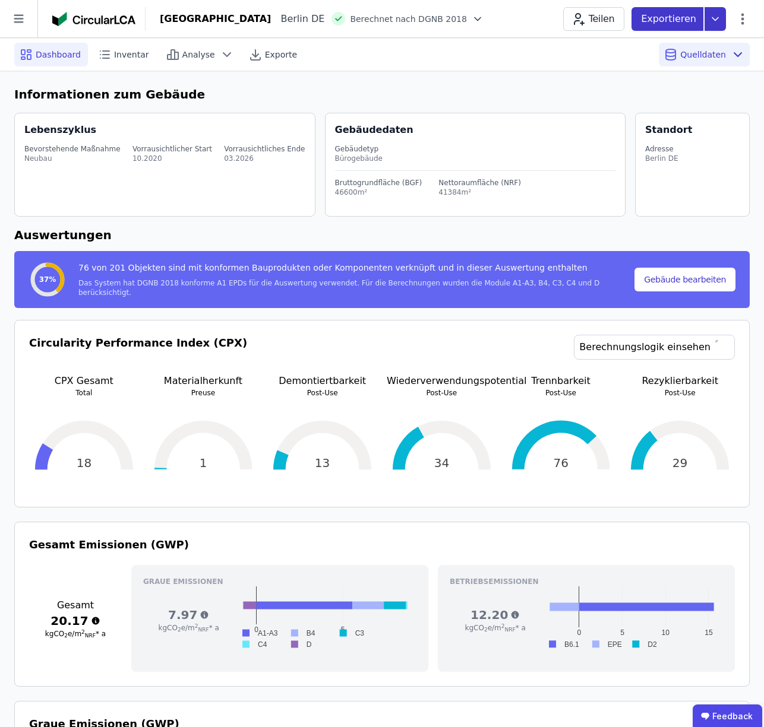
click at [675, 17] on p "Exportieren" at bounding box center [670, 19] width 58 height 14
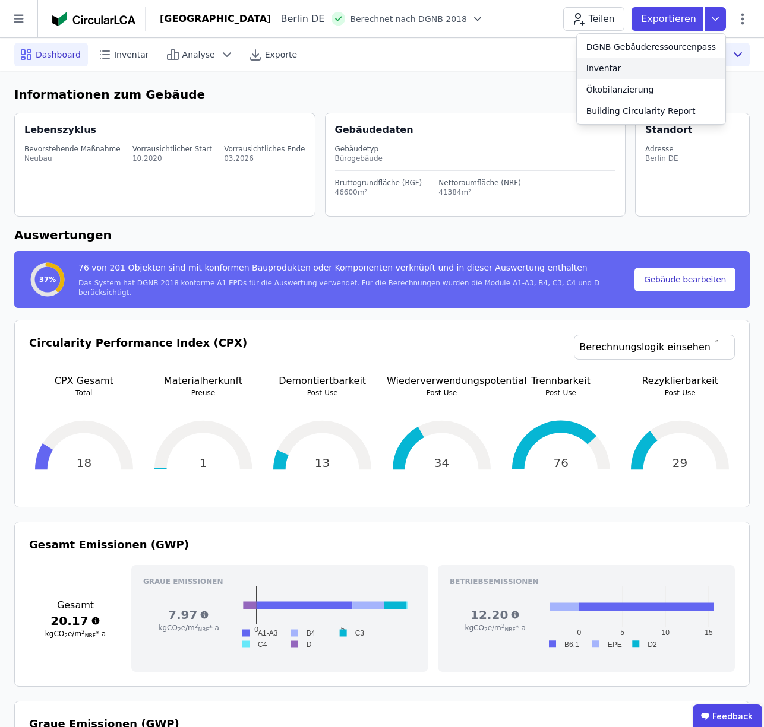
click at [613, 68] on div "Inventar" at bounding box center [603, 68] width 35 height 12
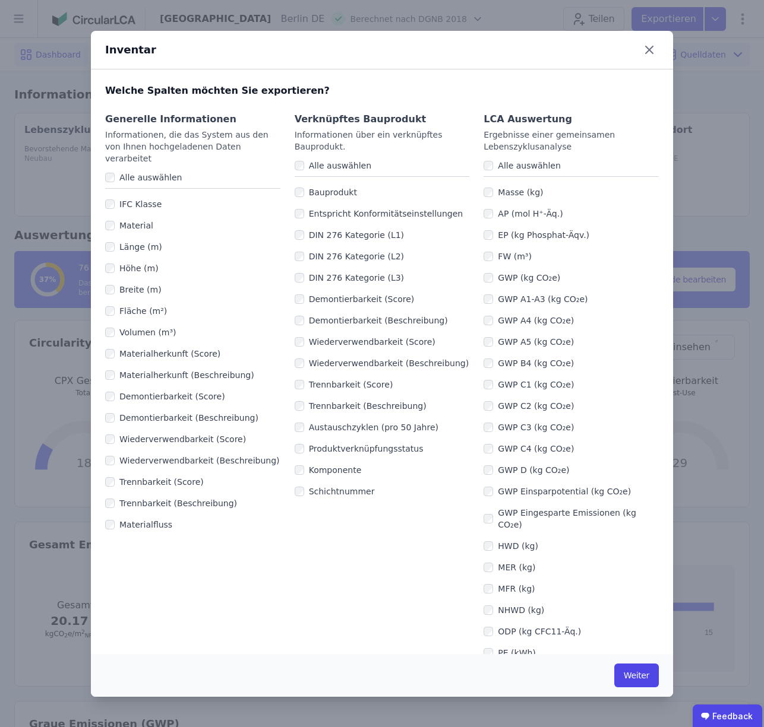
drag, startPoint x: 489, startPoint y: 314, endPoint x: 489, endPoint y: 329, distance: 14.8
click at [489, 315] on div "GWP A4 (kg CO₂e)" at bounding box center [570, 320] width 175 height 21
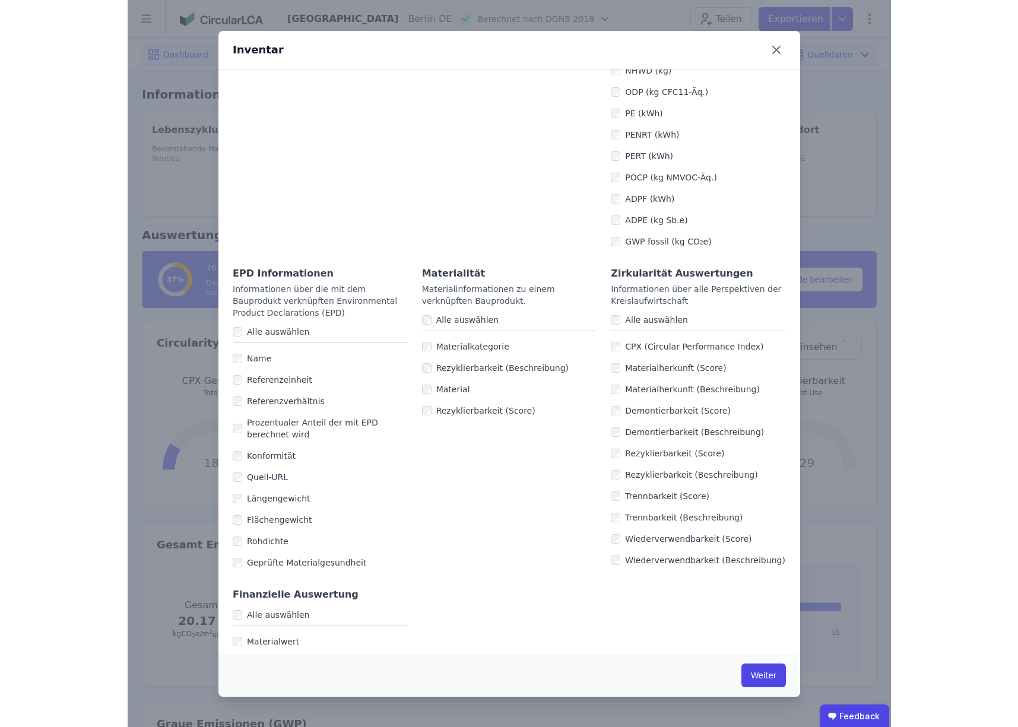
scroll to position [540, 0]
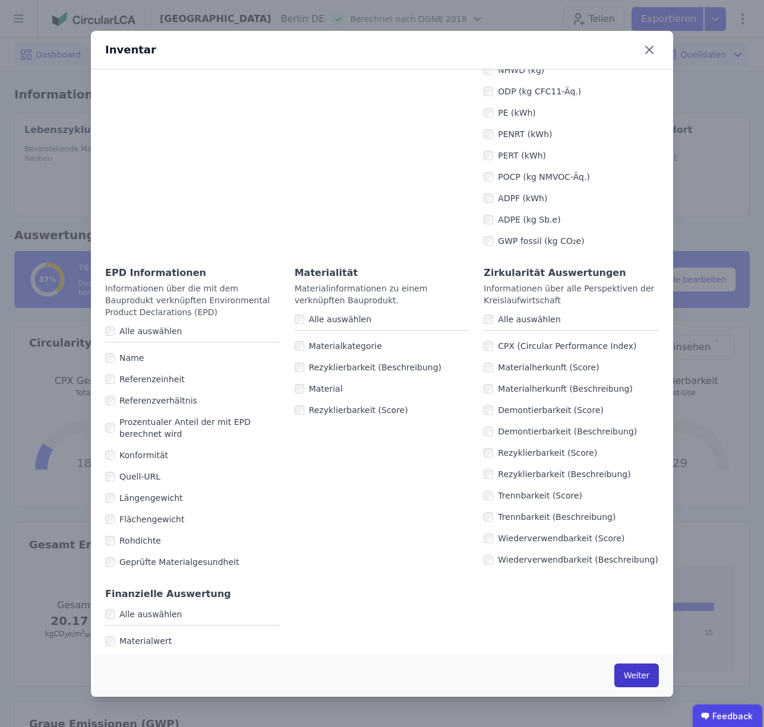
click at [638, 680] on button "Weiter" at bounding box center [636, 676] width 45 height 24
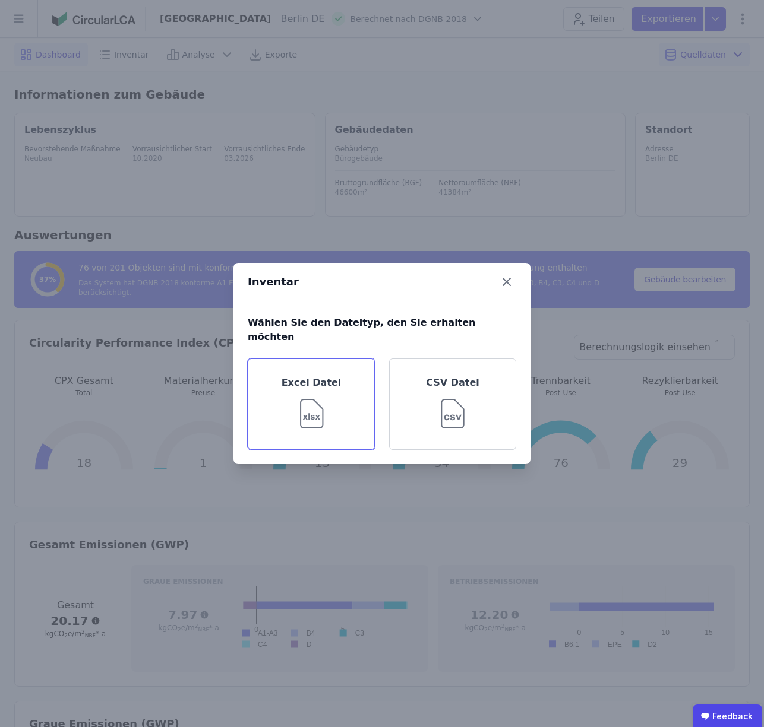
click at [315, 403] on img at bounding box center [311, 411] width 39 height 43
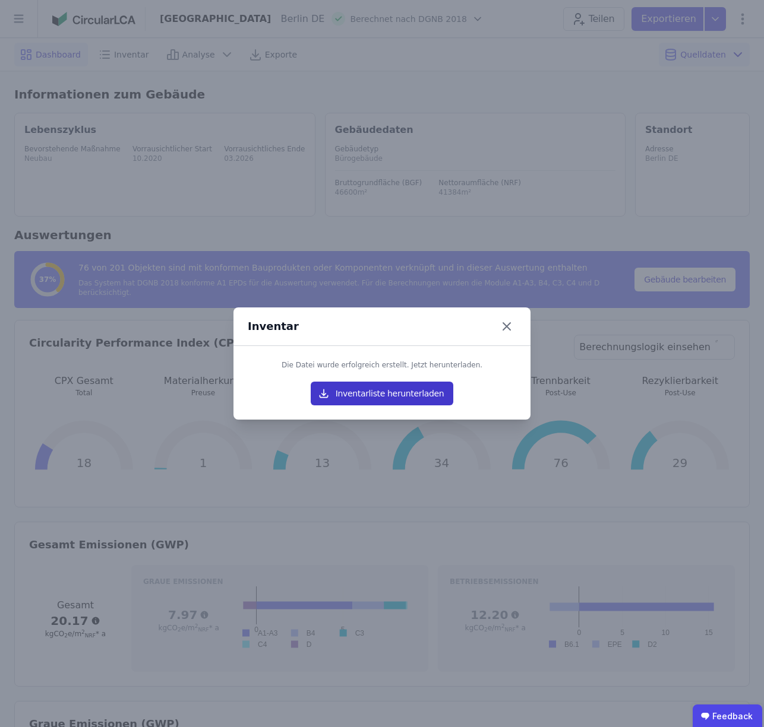
click at [385, 393] on button "Inventarliste herunterladen" at bounding box center [382, 394] width 143 height 24
drag, startPoint x: 507, startPoint y: 325, endPoint x: 501, endPoint y: 335, distance: 11.7
click at [506, 325] on icon at bounding box center [506, 326] width 7 height 7
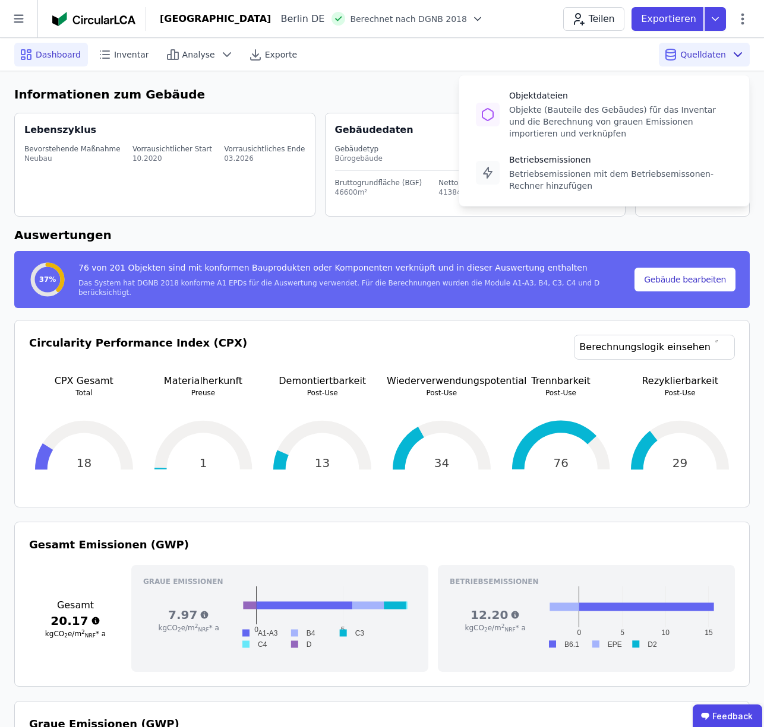
click at [706, 50] on span "Quelldaten" at bounding box center [703, 55] width 46 height 12
click at [691, 53] on span "Quelldaten" at bounding box center [703, 55] width 46 height 12
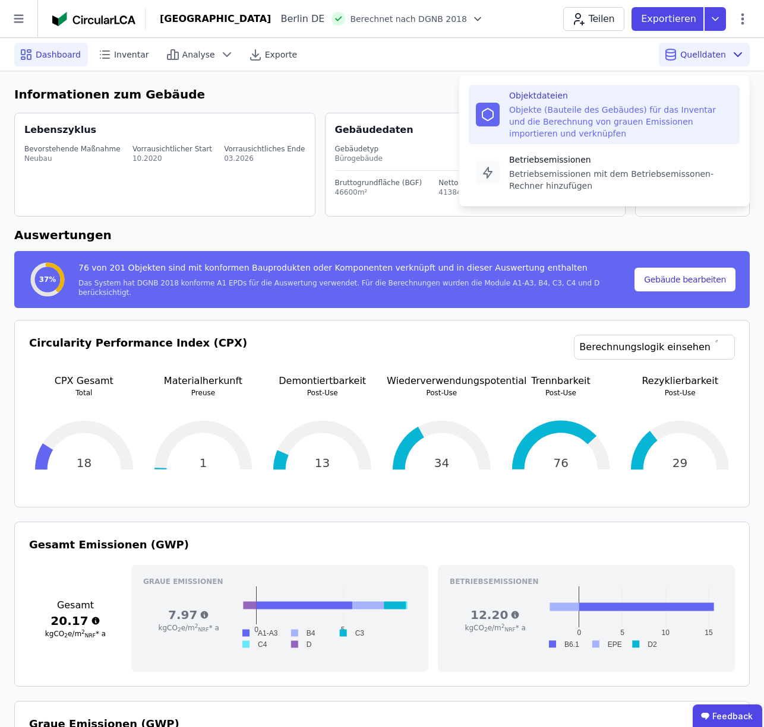
click at [576, 104] on div "Objekte (Bauteile des Gebäudes) für das Inventar und die Berechnung von grauen …" at bounding box center [620, 122] width 223 height 36
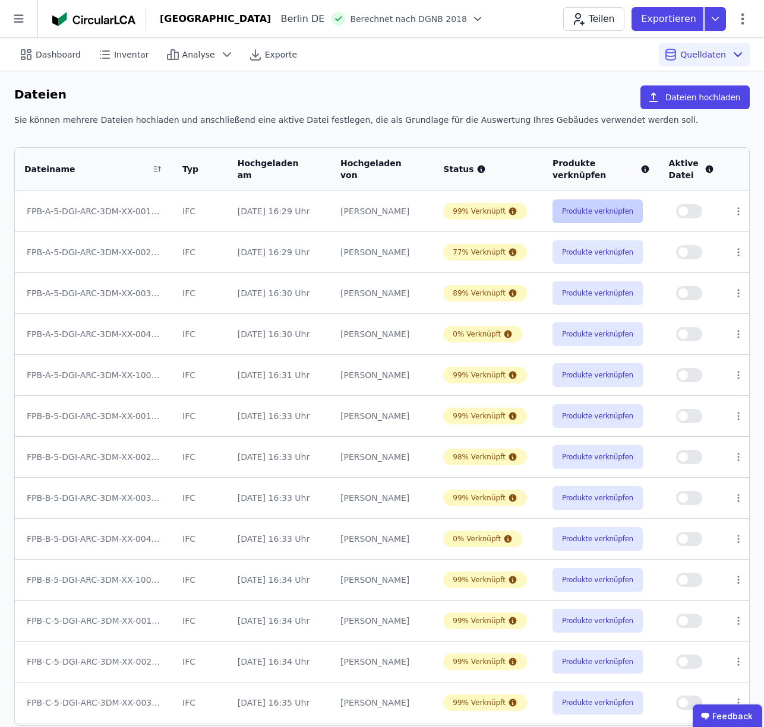
click at [582, 208] on button "Produkte verknüpfen" at bounding box center [597, 212] width 90 height 24
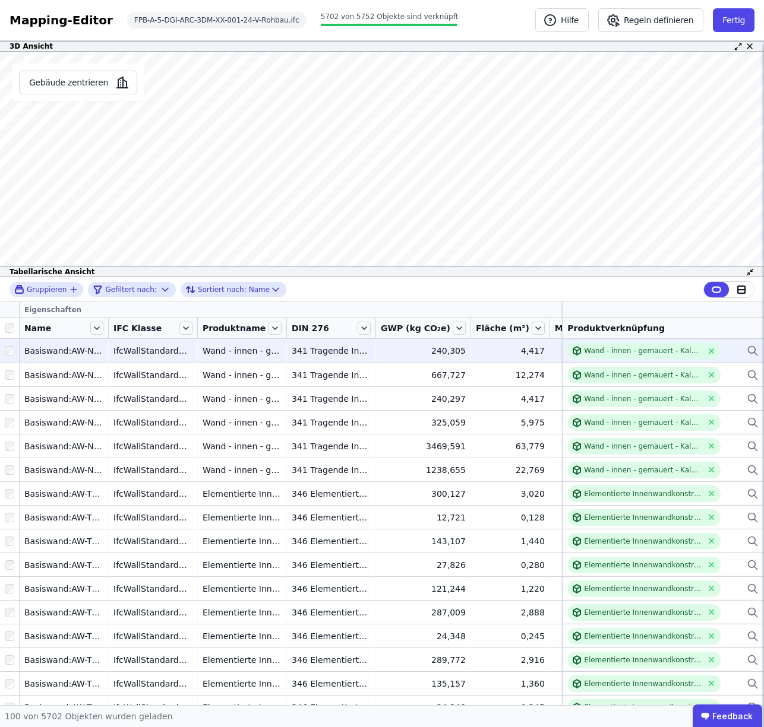
click at [751, 349] on icon at bounding box center [752, 351] width 12 height 14
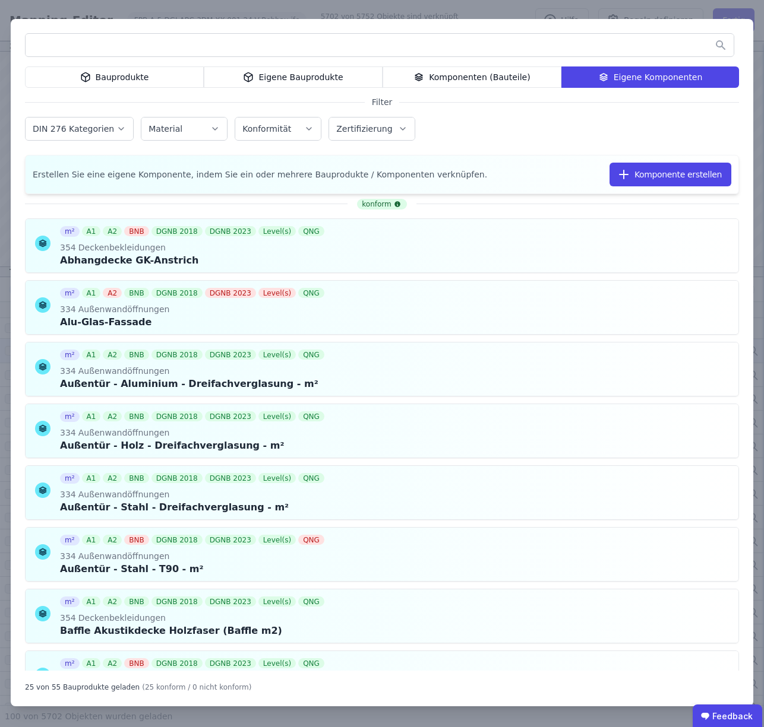
click at [514, 46] on input "text" at bounding box center [380, 44] width 708 height 21
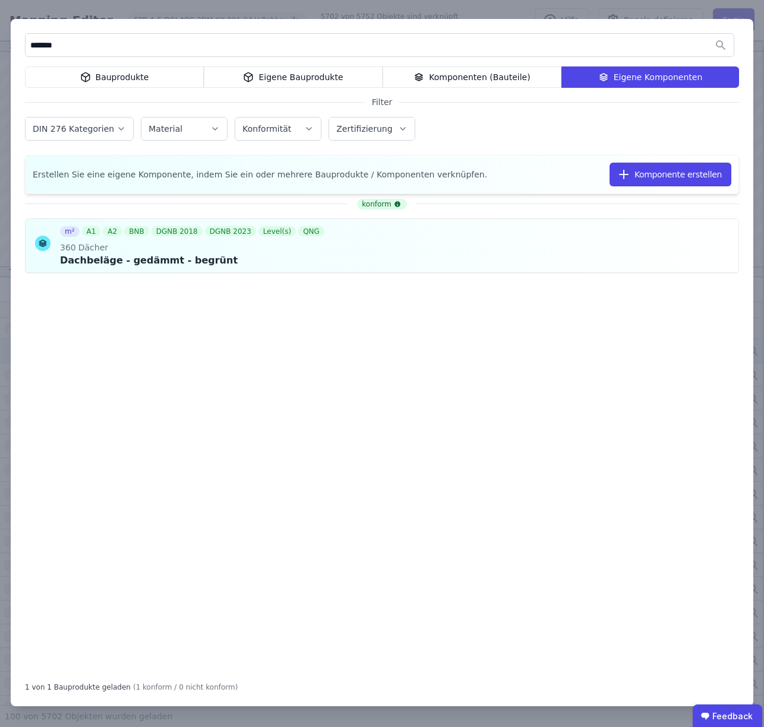
click at [74, 45] on input "*******" at bounding box center [380, 44] width 708 height 21
paste input "**********"
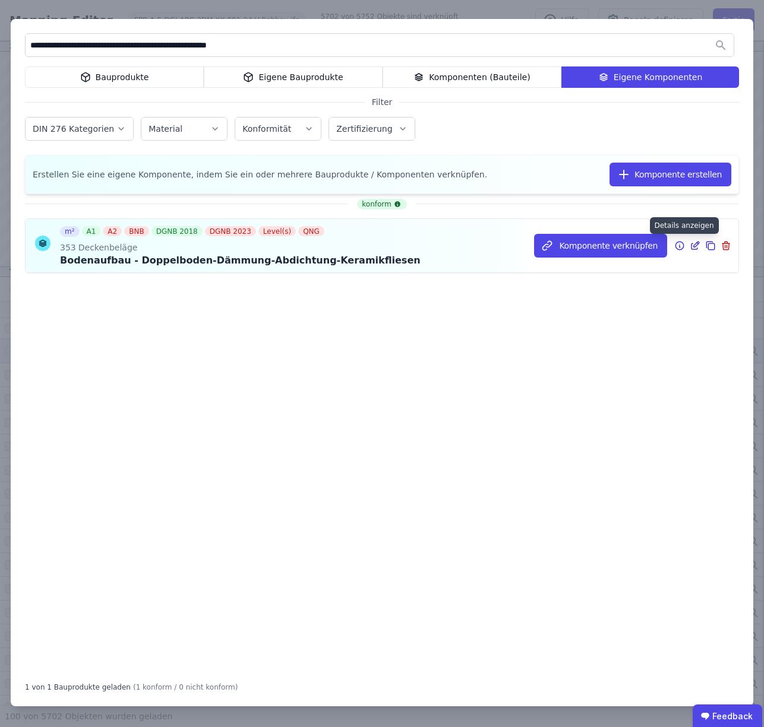
type input "**********"
click at [679, 246] on icon at bounding box center [679, 247] width 1 height 2
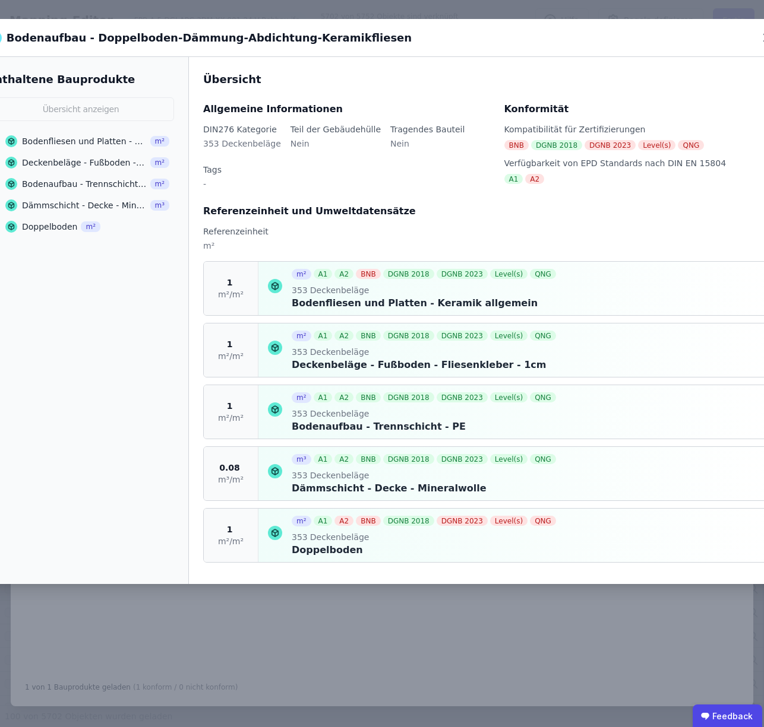
click at [153, 635] on div "Bodenaufbau - Doppelboden-Dämmung-Abdichtung-Keramikfliesen Enthaltene Bauprodu…" at bounding box center [382, 363] width 764 height 727
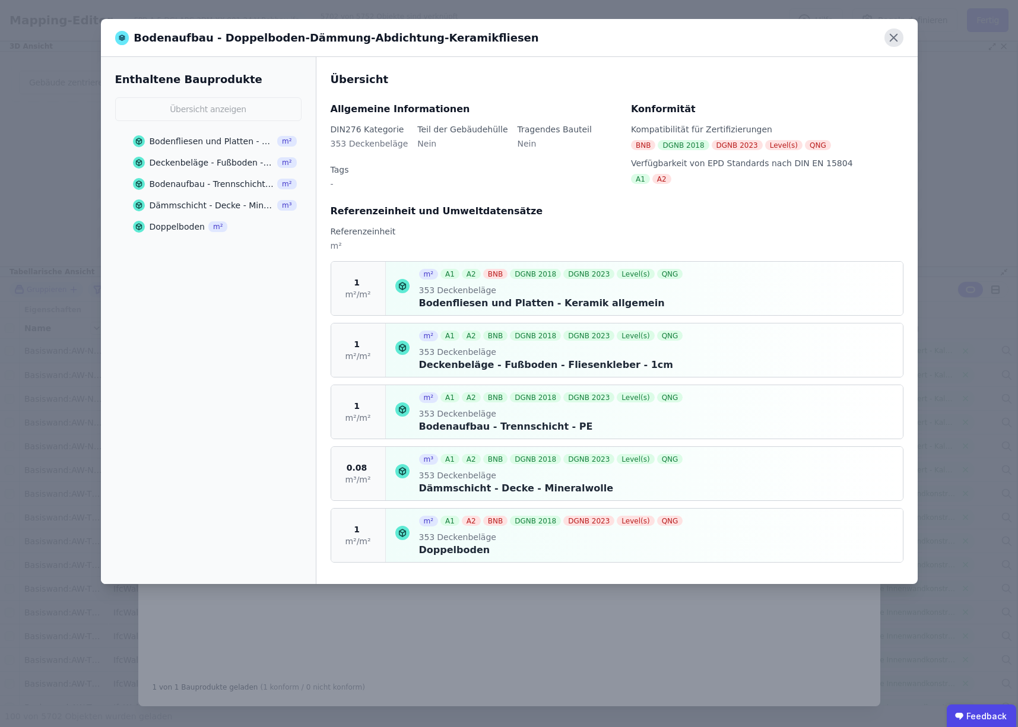
click at [898, 37] on icon at bounding box center [894, 38] width 18 height 18
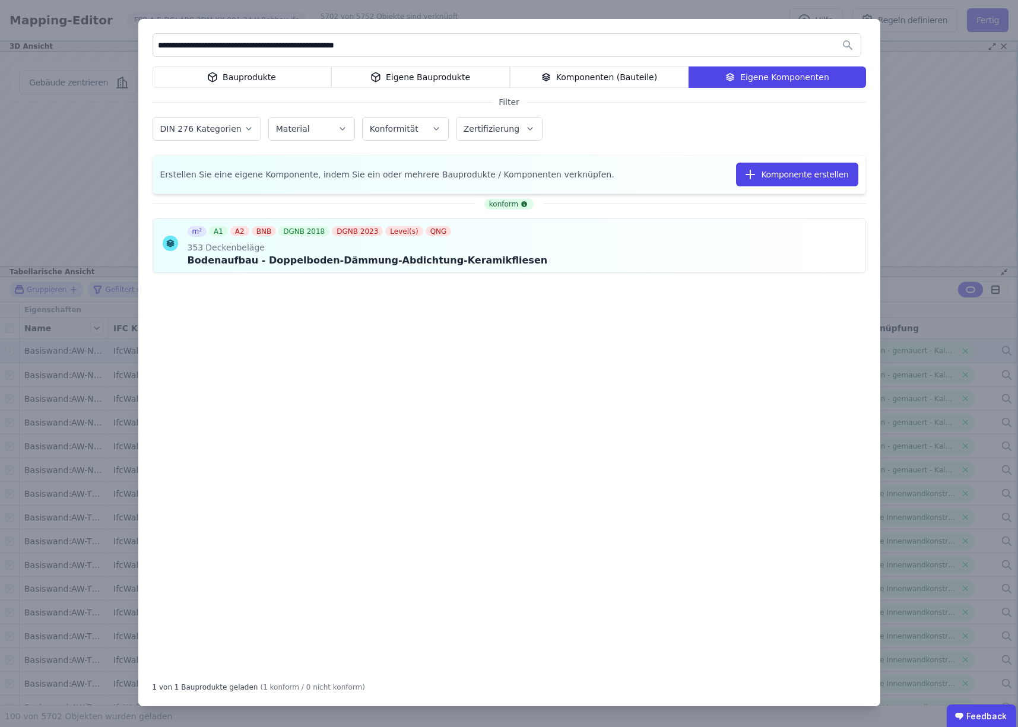
click at [933, 133] on div "**********" at bounding box center [509, 363] width 1018 height 727
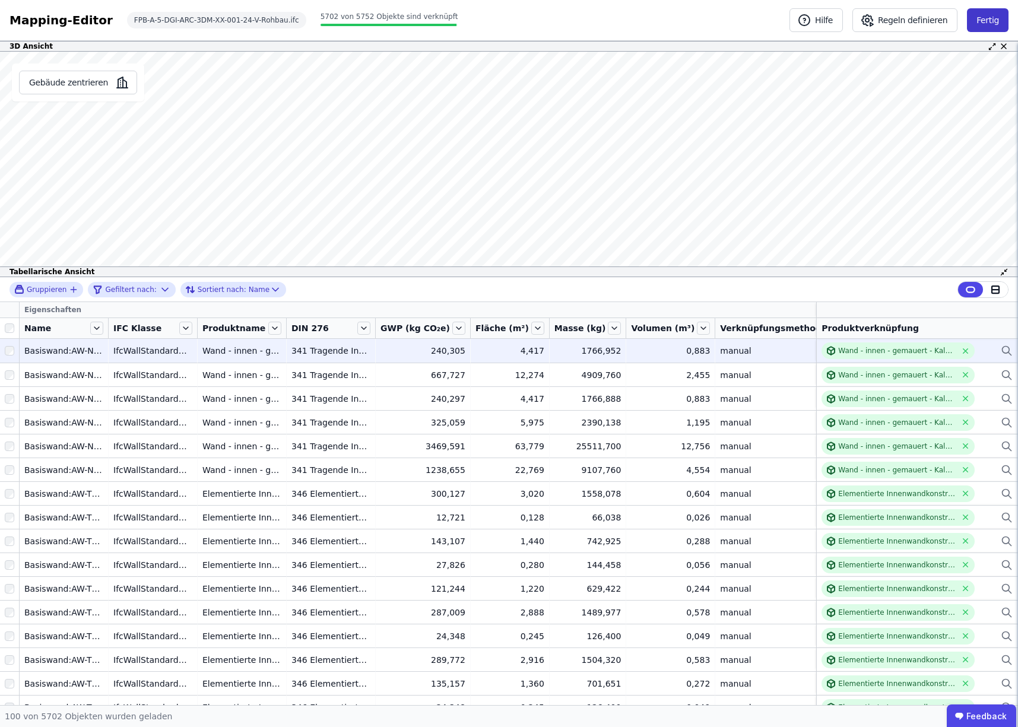
click at [989, 19] on button "Fertig" at bounding box center [988, 20] width 42 height 24
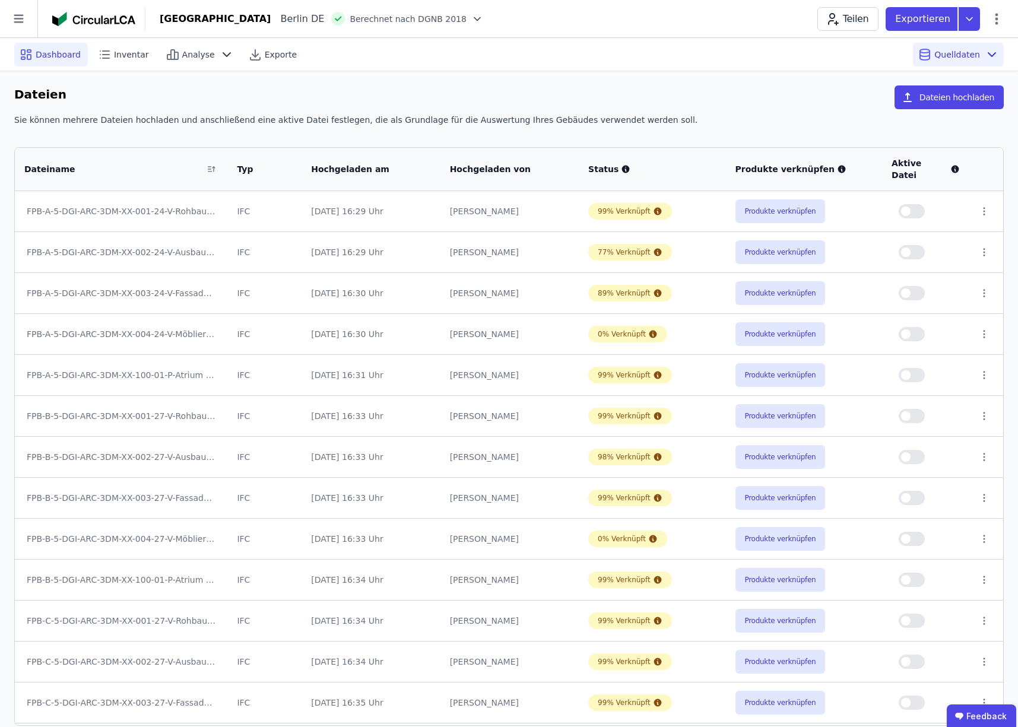
click at [67, 53] on span "Dashboard" at bounding box center [58, 55] width 45 height 12
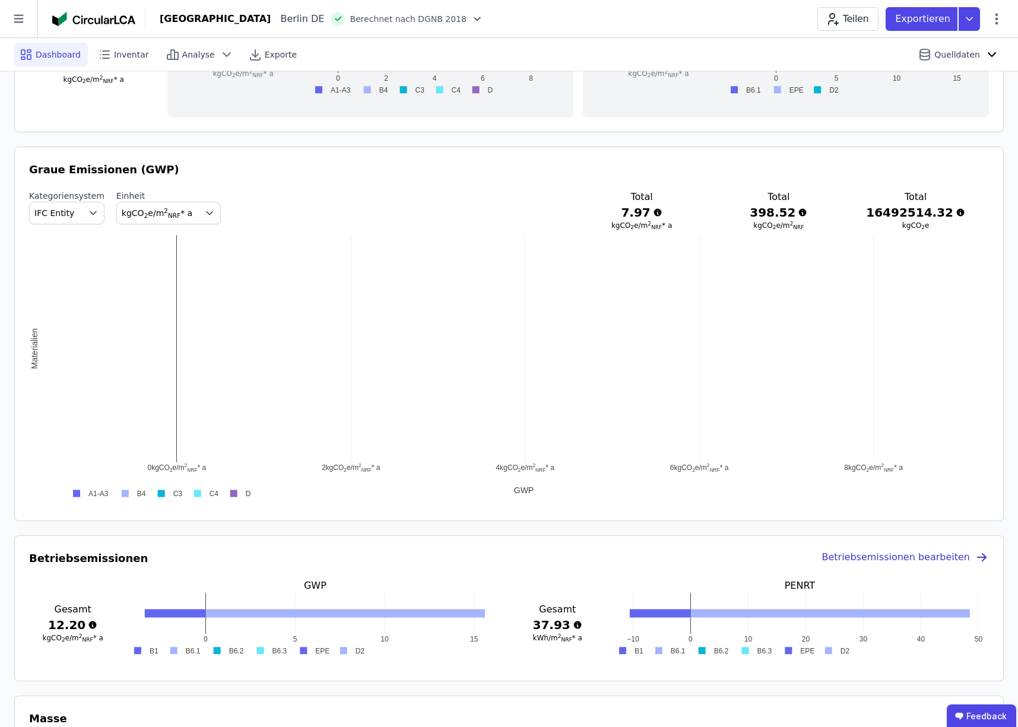
scroll to position [558, 0]
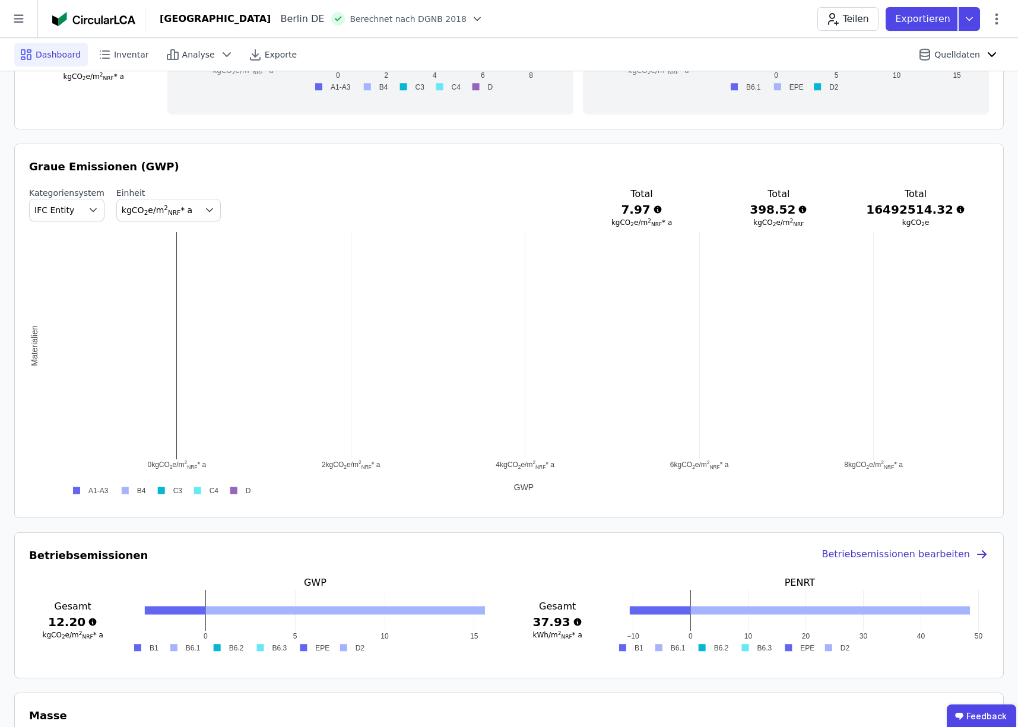
click at [141, 210] on span "kgCO 2 e/m 2 NRF * a" at bounding box center [157, 210] width 71 height 10
click at [138, 283] on span "kgCO 2 e" at bounding box center [141, 281] width 31 height 10
click at [153, 213] on span "kgCO 2 e" at bounding box center [159, 210] width 75 height 12
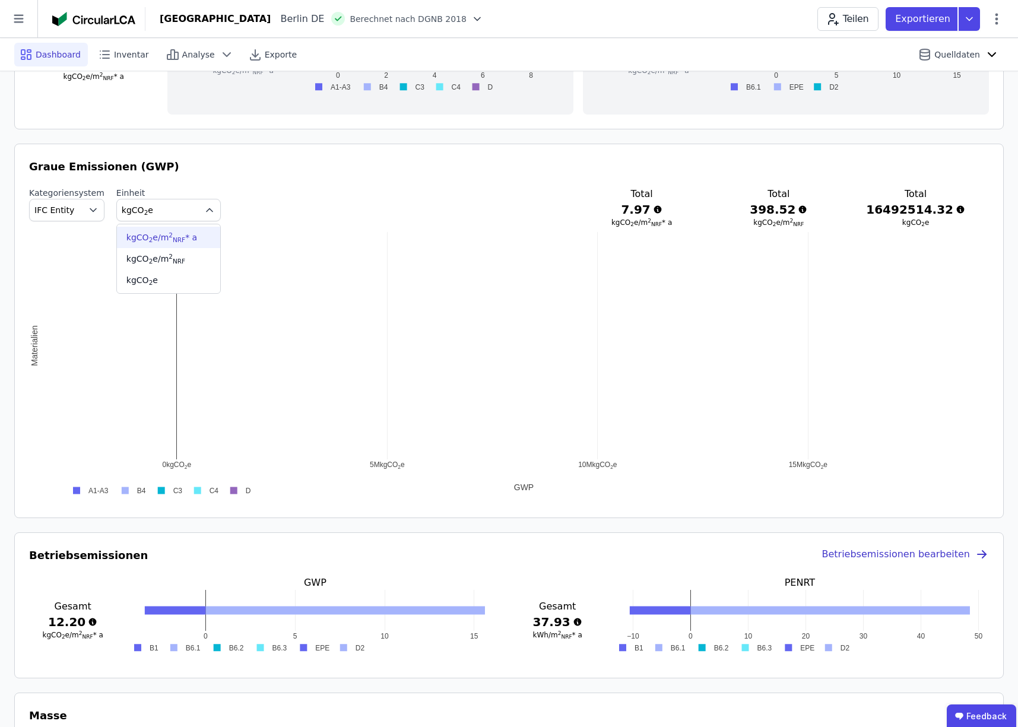
click at [154, 240] on span "kgCO 2 e/m 2 NRF * a" at bounding box center [161, 238] width 71 height 10
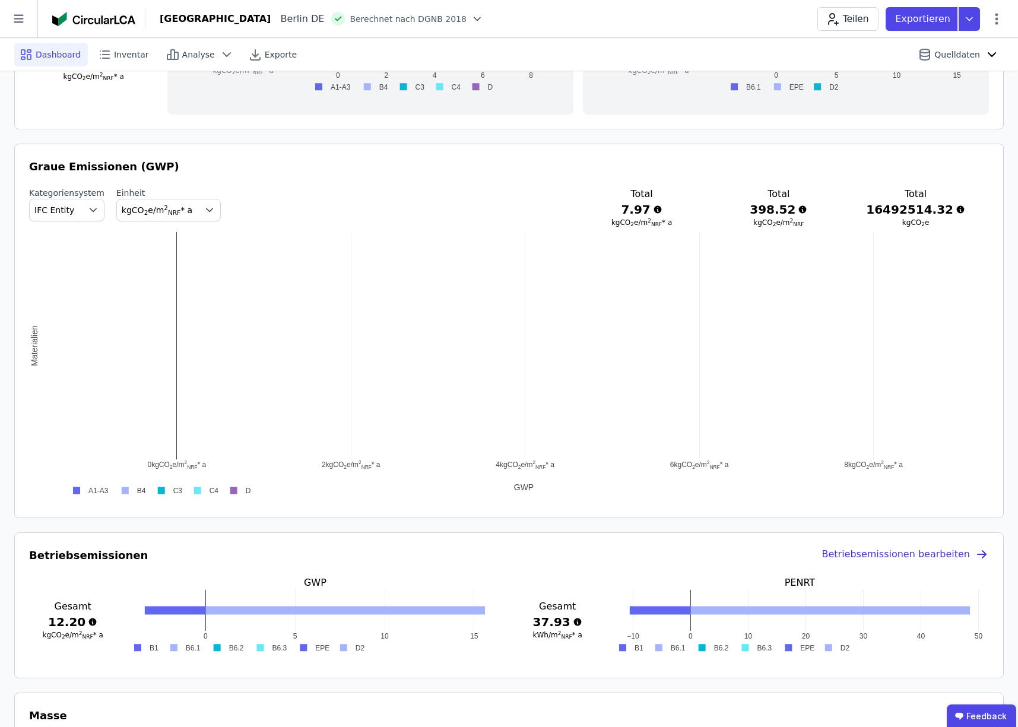
click at [153, 212] on span "kgCO 2 e/m 2 NRF * a" at bounding box center [157, 210] width 71 height 10
click at [143, 257] on span "kgCO 2 e/m 2 NRF" at bounding box center [155, 259] width 59 height 10
click at [64, 211] on span "IFC Entity" at bounding box center [54, 210] width 40 height 12
click at [56, 238] on span "Material" at bounding box center [56, 238] width 34 height 12
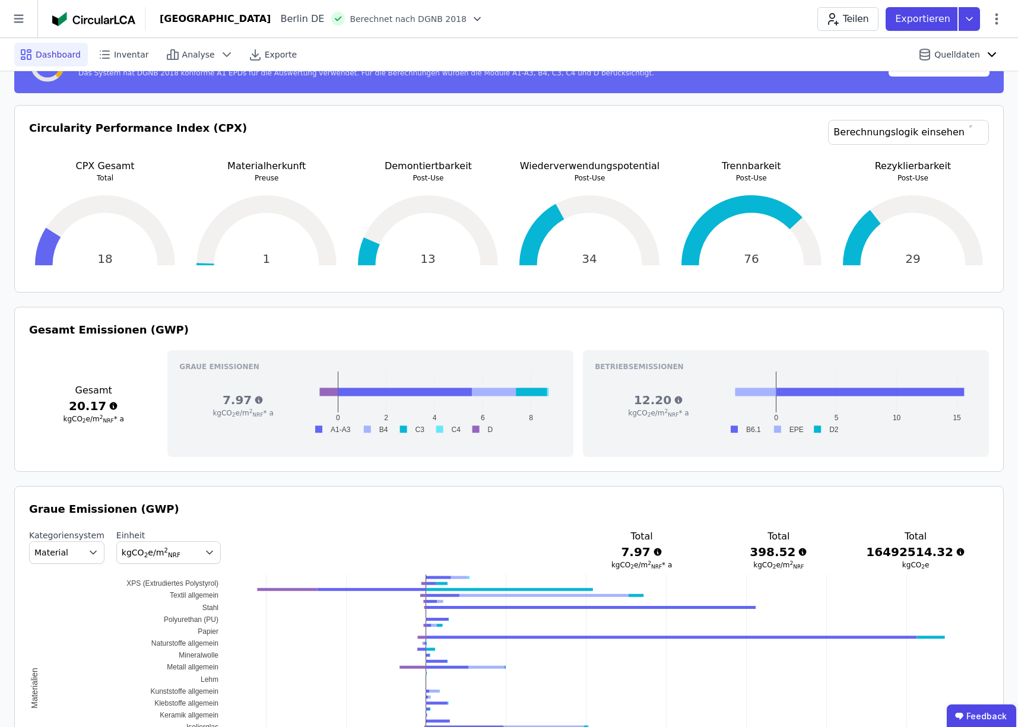
scroll to position [169, 0]
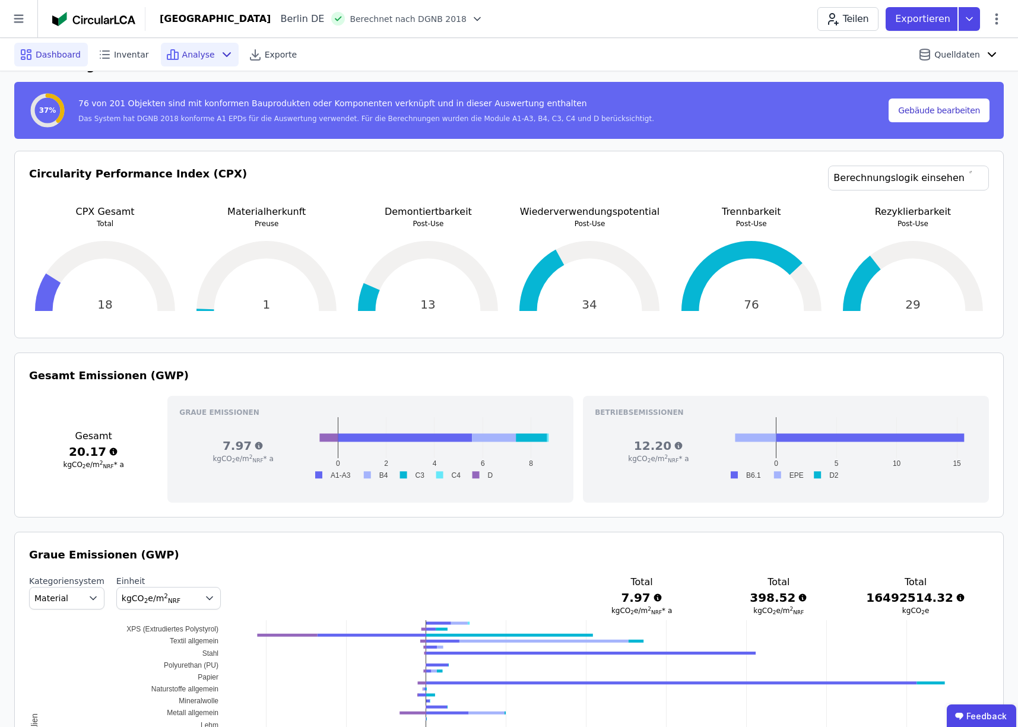
click at [194, 57] on span "Analyse" at bounding box center [198, 55] width 33 height 12
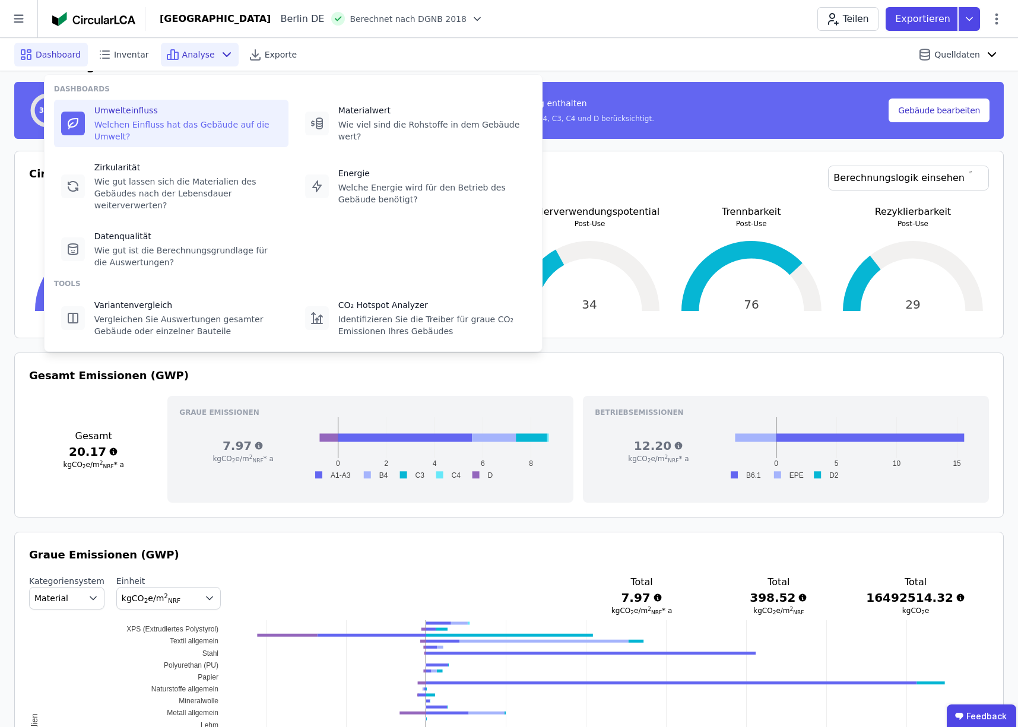
click at [131, 121] on div "Welchen Einfluss hat das Gebäude auf die Umwelt?" at bounding box center [187, 131] width 187 height 24
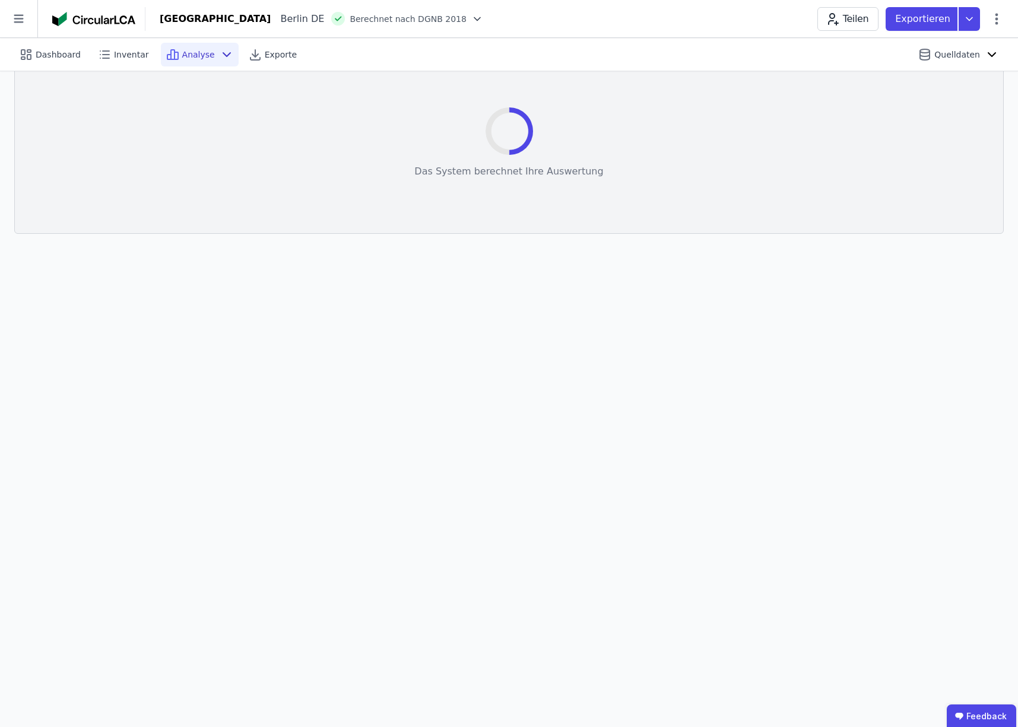
scroll to position [33, 0]
click at [54, 56] on span "Dashboard" at bounding box center [58, 55] width 45 height 12
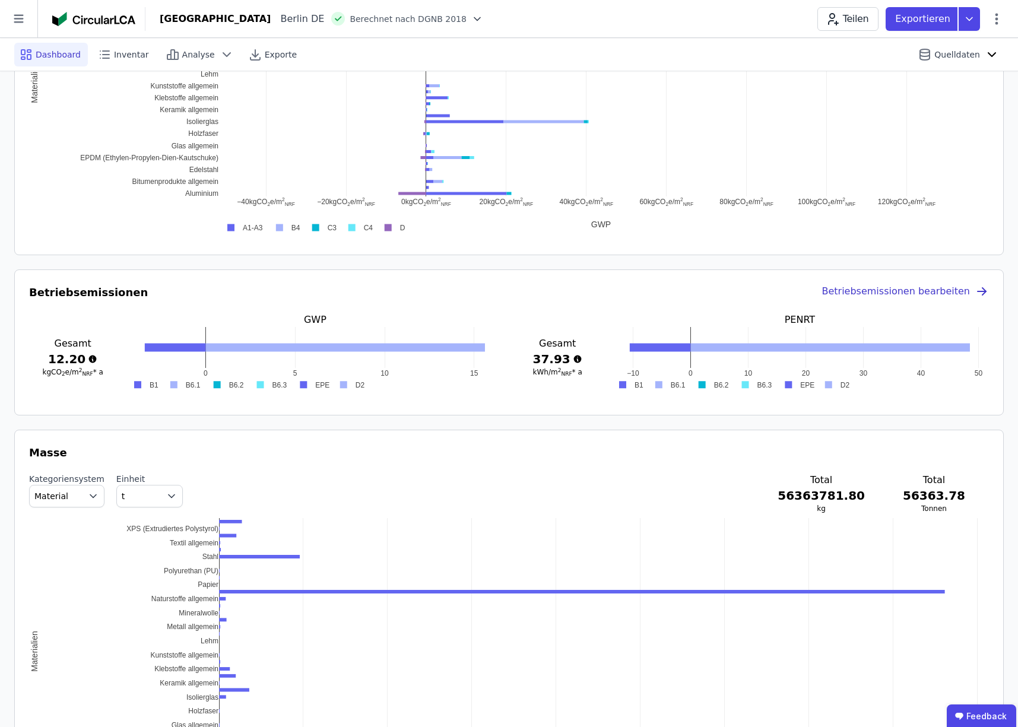
scroll to position [896, 0]
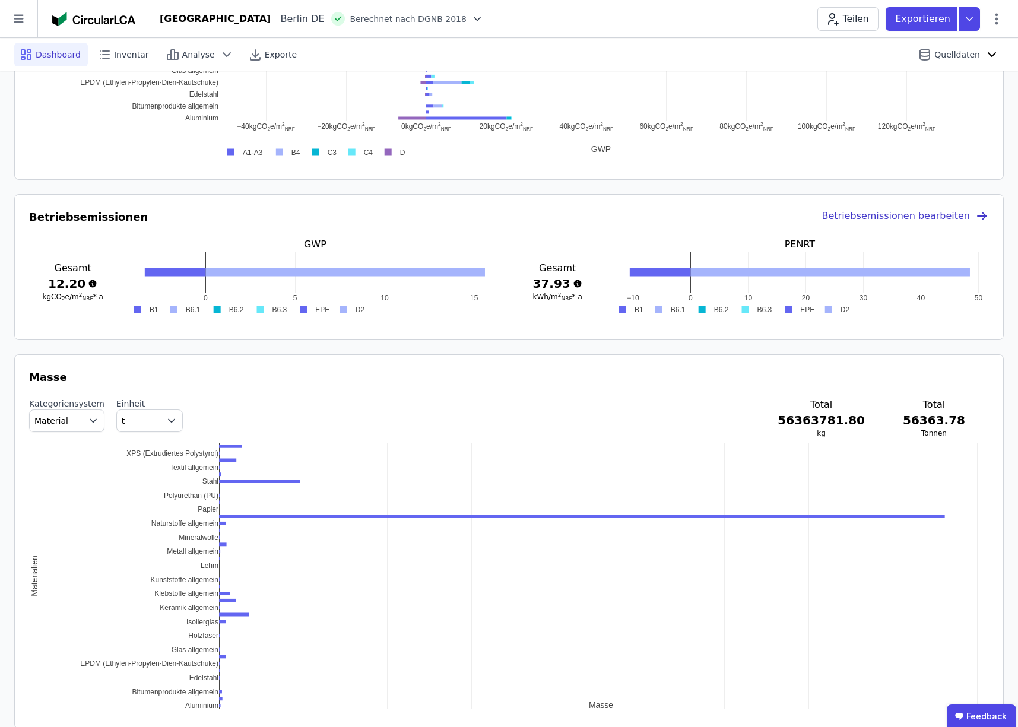
click at [888, 217] on div "Betriebsemissionen bearbeiten" at bounding box center [905, 217] width 167 height 17
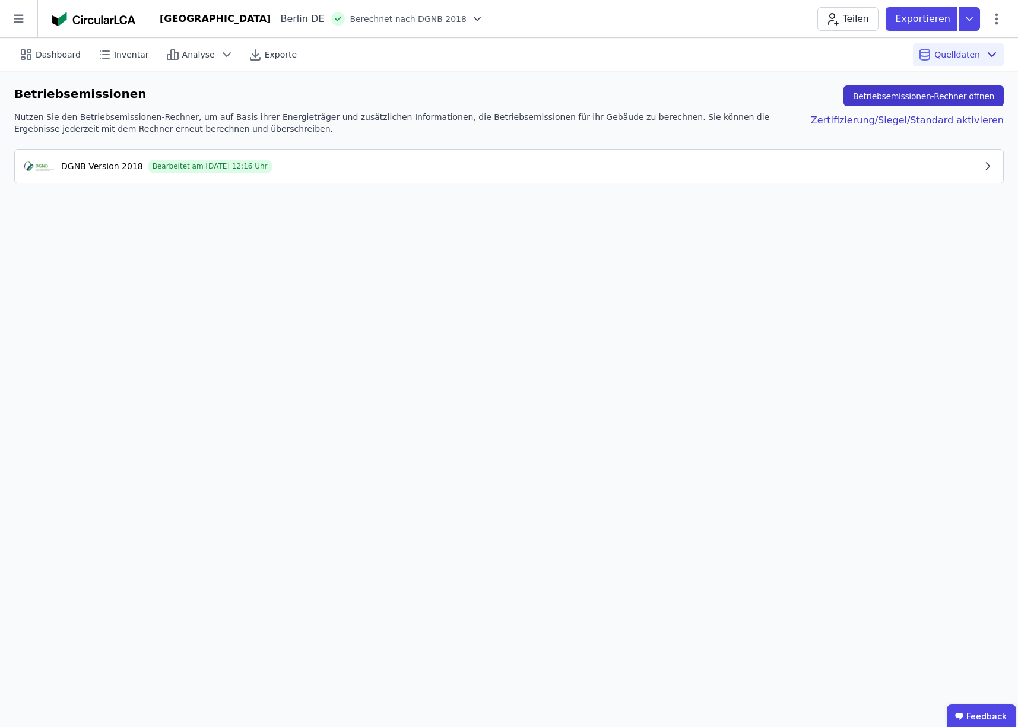
click at [924, 96] on button "Betriebsemissionen-Rechner öffnen" at bounding box center [924, 96] width 160 height 21
click at [49, 57] on span "Dashboard" at bounding box center [58, 55] width 45 height 12
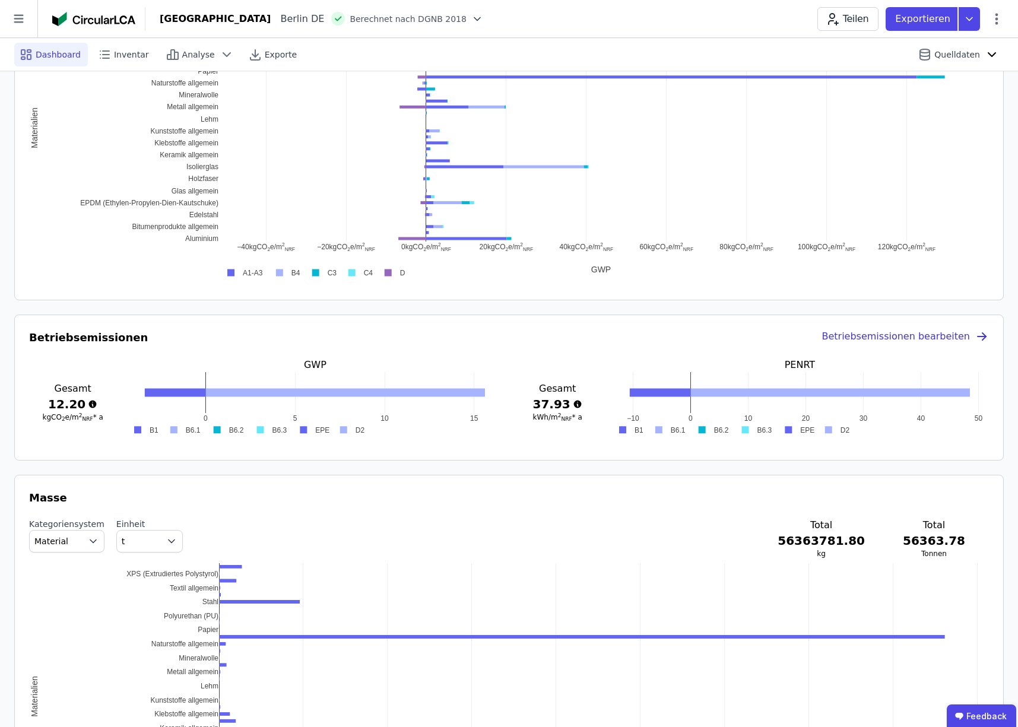
scroll to position [780, 0]
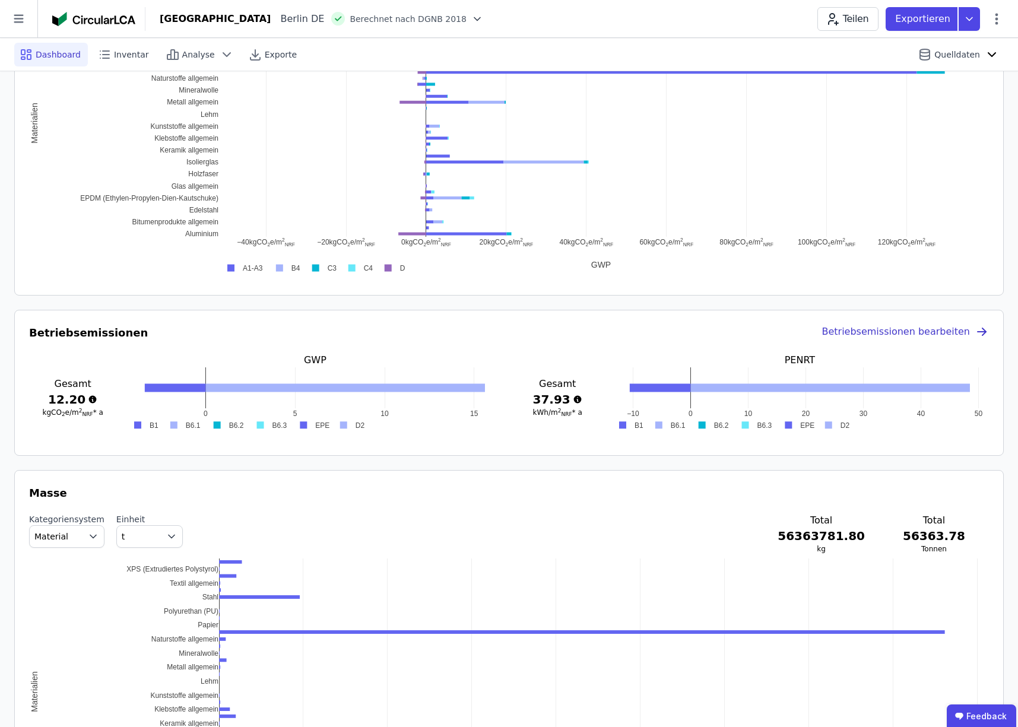
click at [75, 402] on h3 "12.20" at bounding box center [72, 399] width 87 height 17
